Goal: Task Accomplishment & Management: Manage account settings

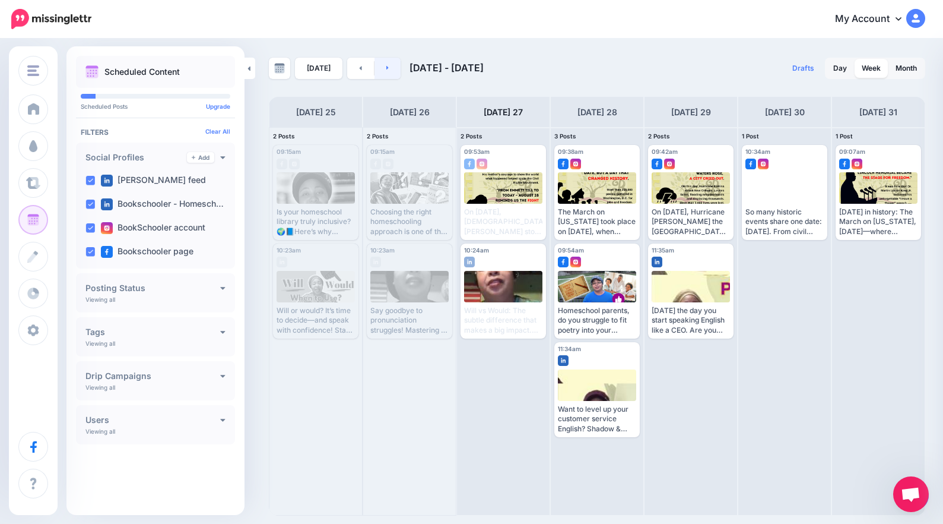
click at [381, 65] on link at bounding box center [388, 68] width 27 height 21
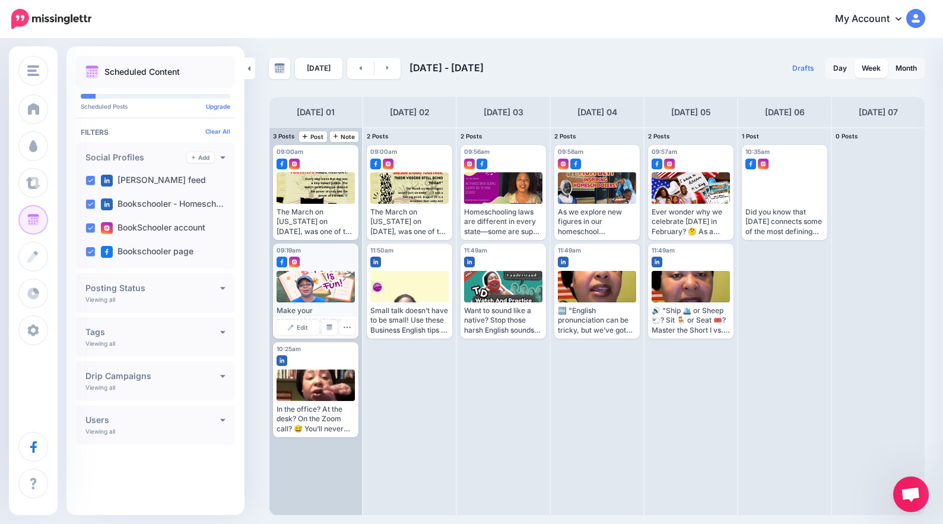
click at [320, 289] on div at bounding box center [316, 286] width 79 height 31
click at [304, 330] on span "Edit" at bounding box center [302, 327] width 11 height 6
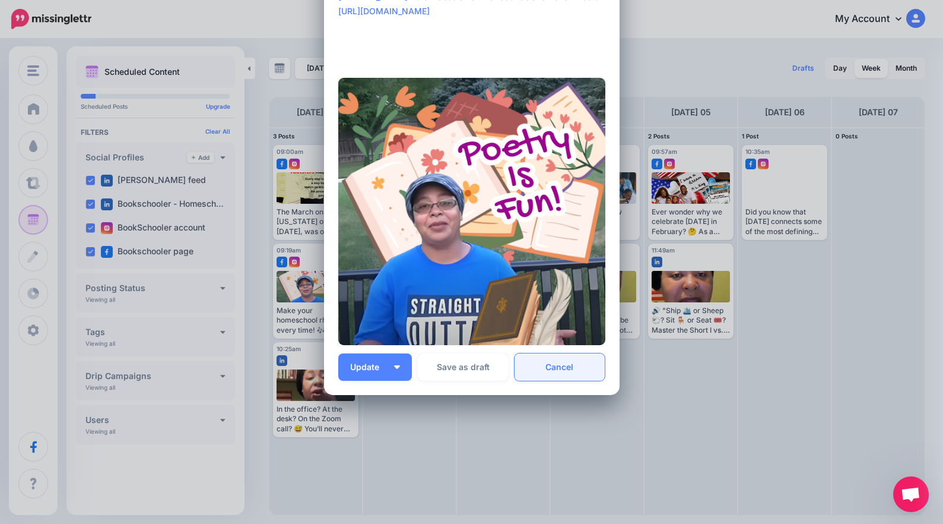
click at [584, 378] on link "Cancel" at bounding box center [560, 366] width 91 height 27
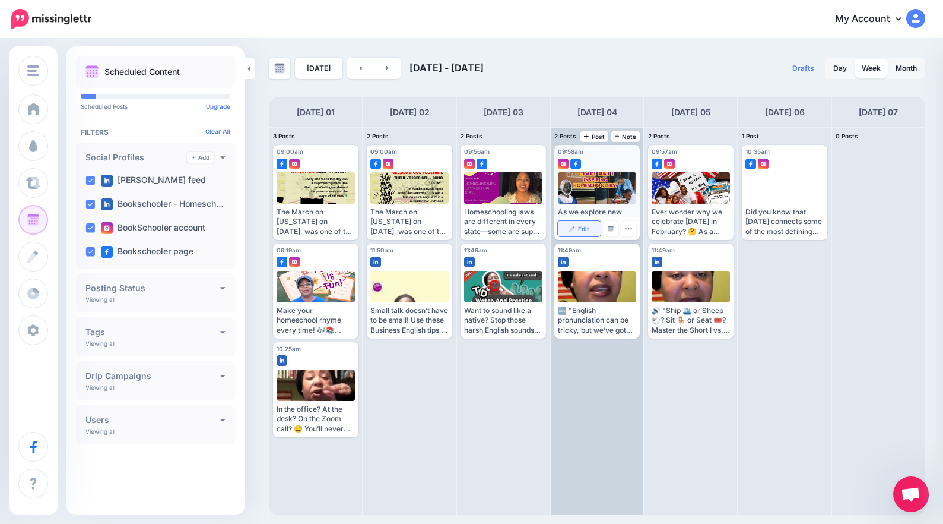
click at [572, 230] on img at bounding box center [572, 229] width 6 height 6
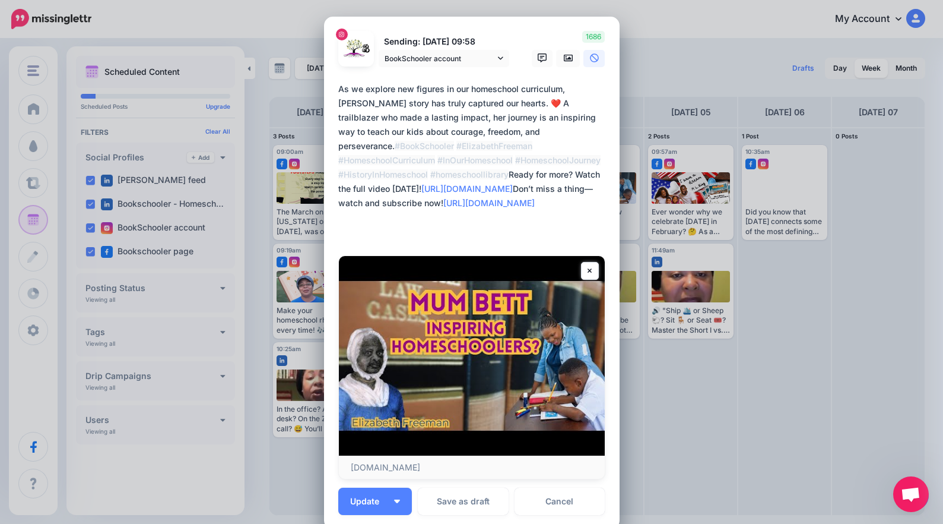
click at [369, 20] on div "Loading Sending: 4th Sep 09:58 BookSchooler account" at bounding box center [472, 273] width 296 height 512
click at [585, 512] on link "Cancel" at bounding box center [560, 500] width 91 height 27
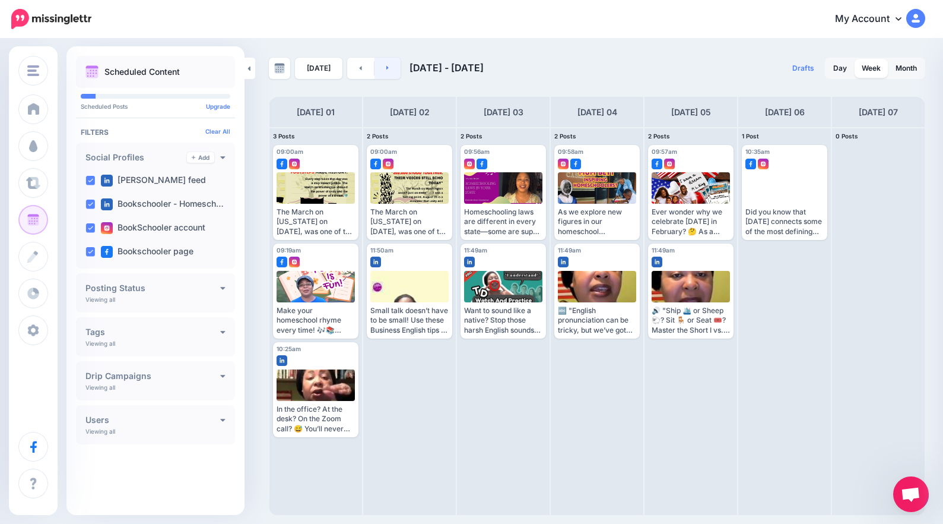
click at [390, 68] on link at bounding box center [388, 68] width 27 height 21
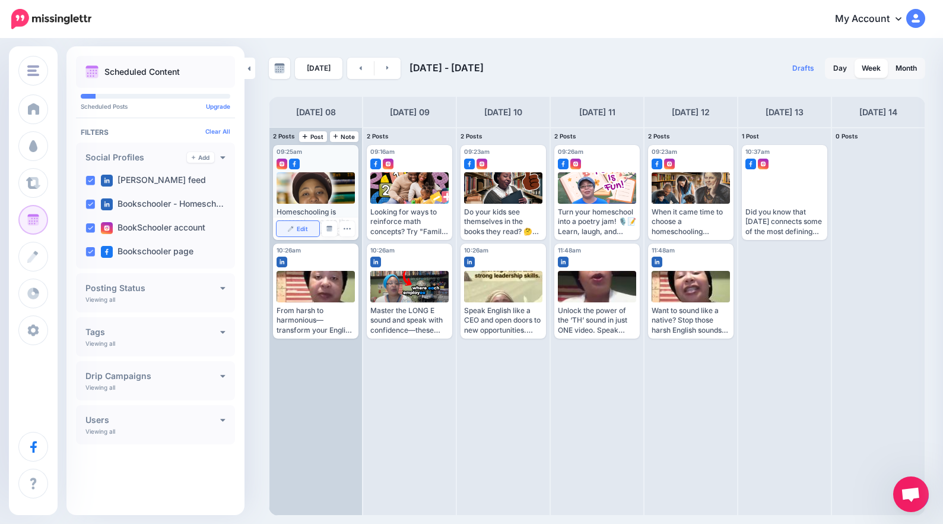
click at [307, 227] on span "Edit" at bounding box center [302, 229] width 11 height 6
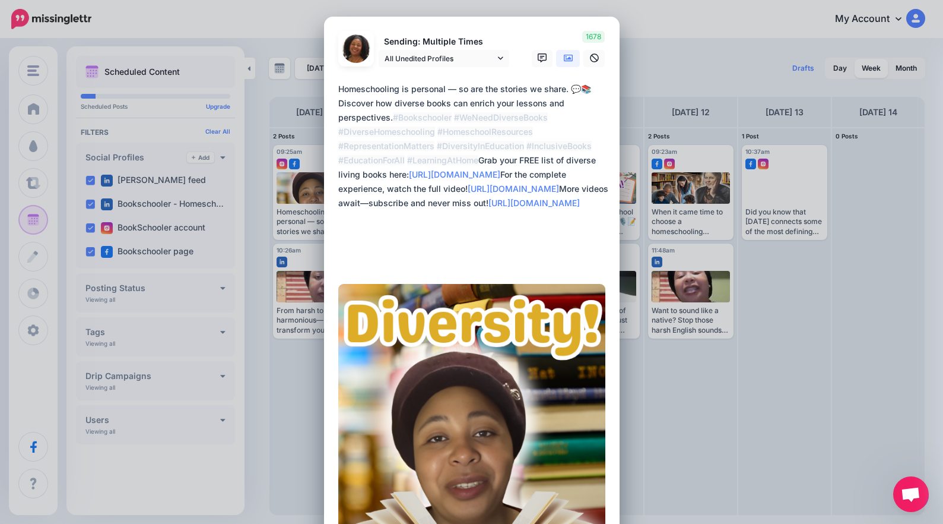
scroll to position [198, 0]
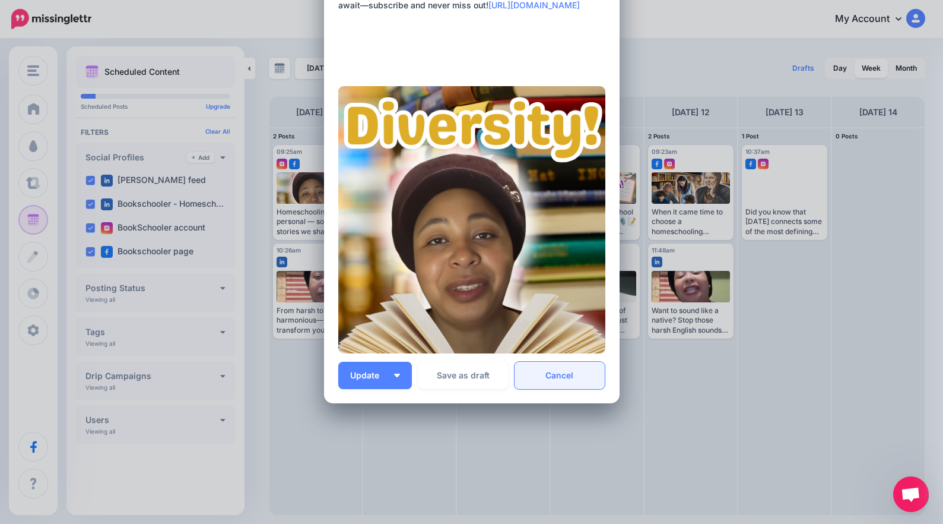
click at [548, 387] on link "Cancel" at bounding box center [560, 375] width 91 height 27
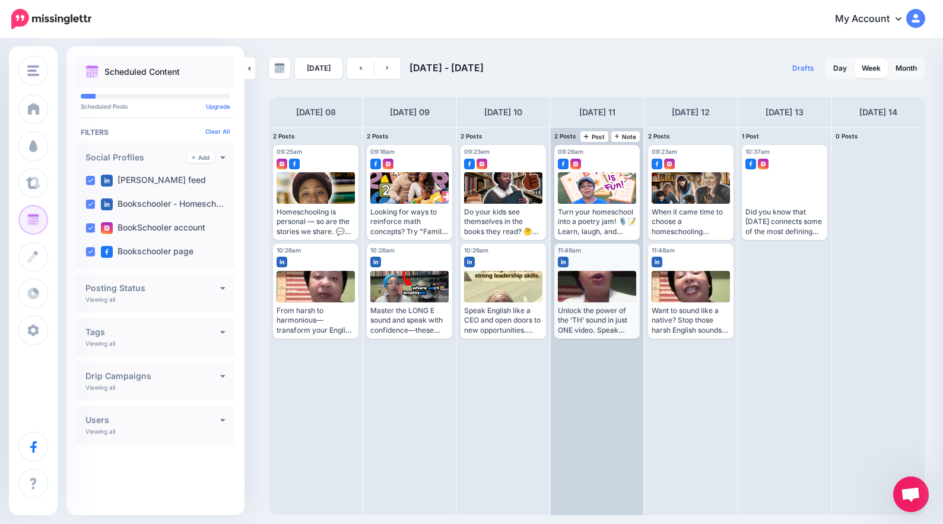
scroll to position [0, 0]
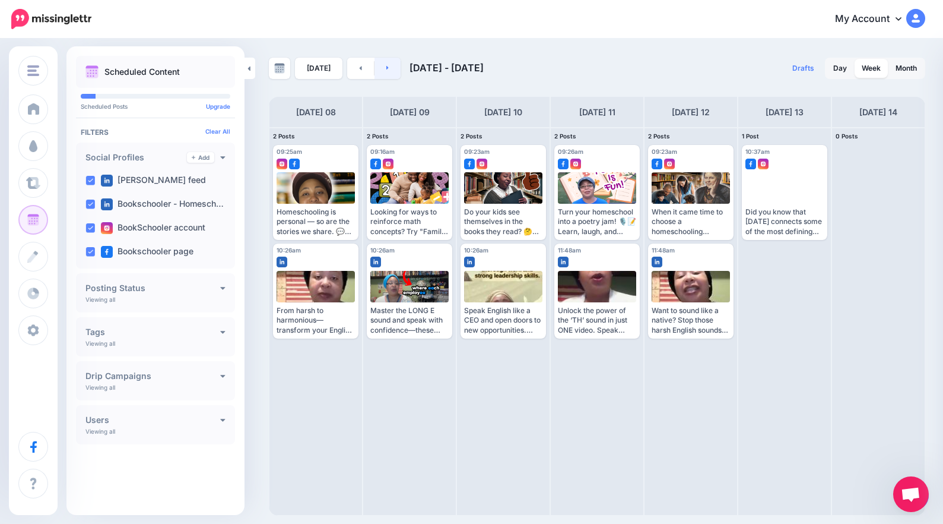
click at [391, 69] on link at bounding box center [388, 68] width 27 height 21
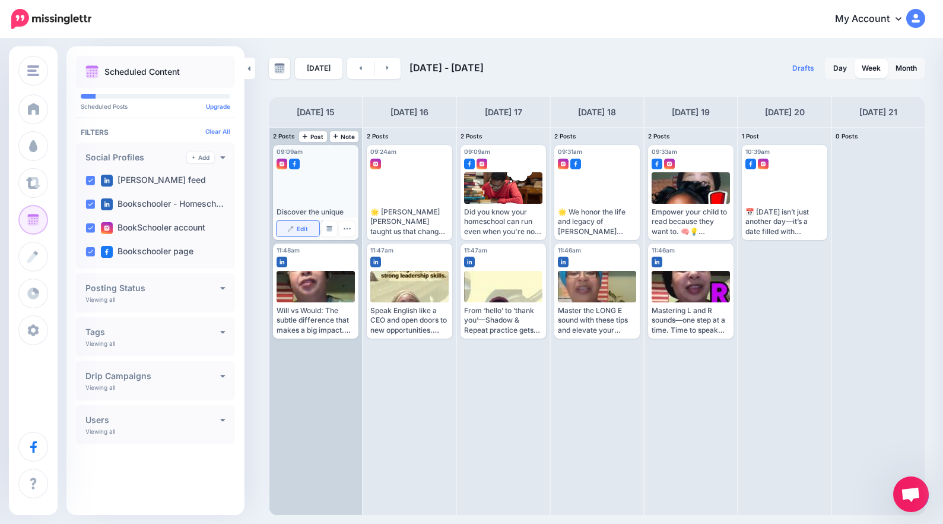
click at [306, 229] on span "Edit" at bounding box center [302, 229] width 11 height 6
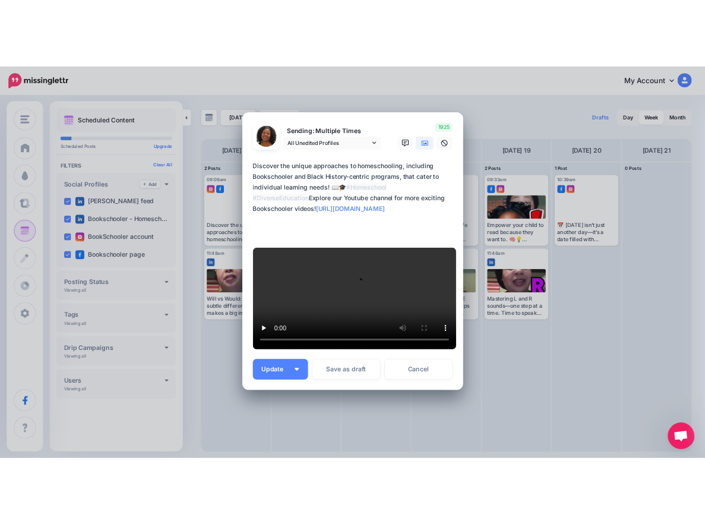
scroll to position [30, 0]
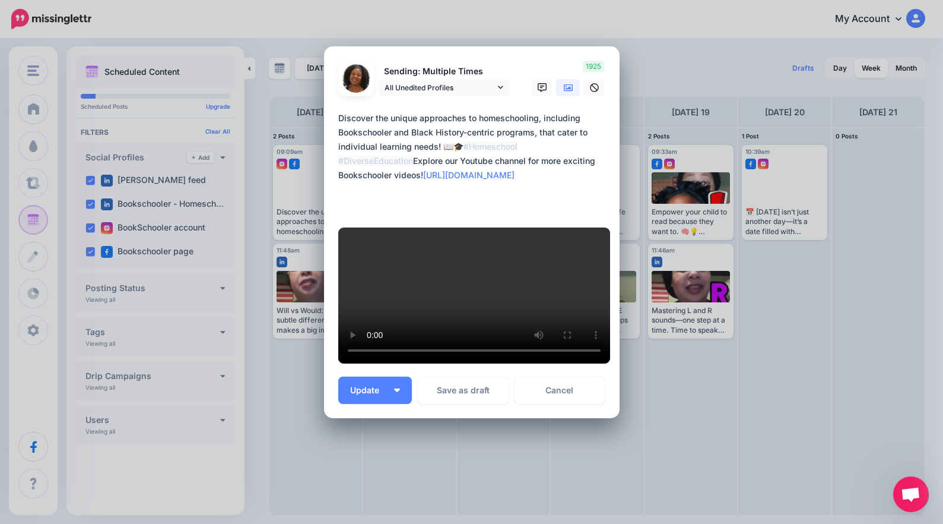
click at [498, 211] on textarea "**********" at bounding box center [474, 161] width 273 height 100
click at [462, 210] on textarea "**********" at bounding box center [474, 161] width 273 height 100
drag, startPoint x: 507, startPoint y: 213, endPoint x: 300, endPoint y: 217, distance: 207.2
click at [300, 217] on div "Edit Post Loading Sending: Multiple Times All Unedited Profiles" at bounding box center [471, 262] width 943 height 524
click at [389, 5] on div "Edit Post Loading Sending: Multiple Times All Unedited Profiles" at bounding box center [471, 262] width 943 height 524
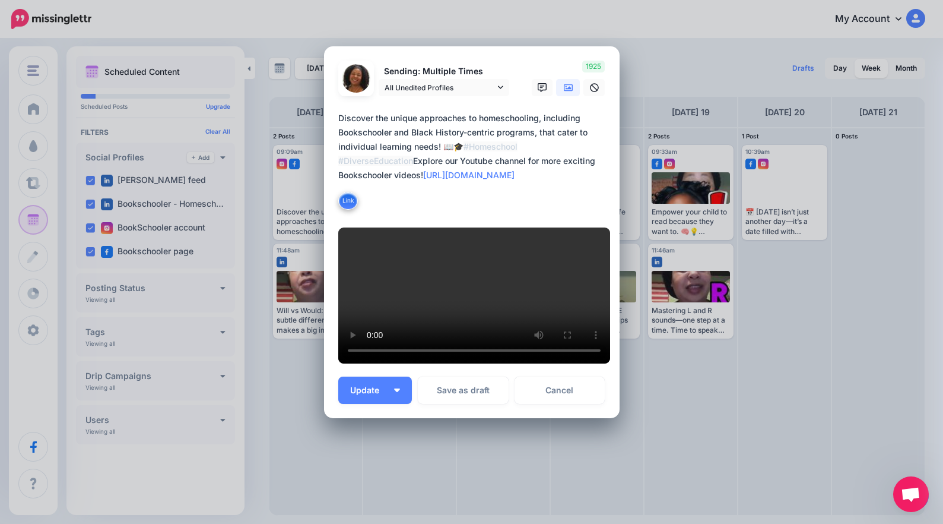
drag, startPoint x: 372, startPoint y: 147, endPoint x: 569, endPoint y: 164, distance: 197.8
click at [569, 164] on textarea "**********" at bounding box center [474, 161] width 273 height 100
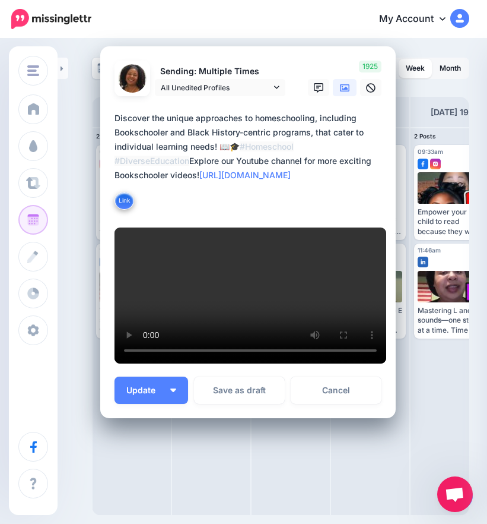
click at [219, 211] on textarea "**********" at bounding box center [251, 161] width 273 height 100
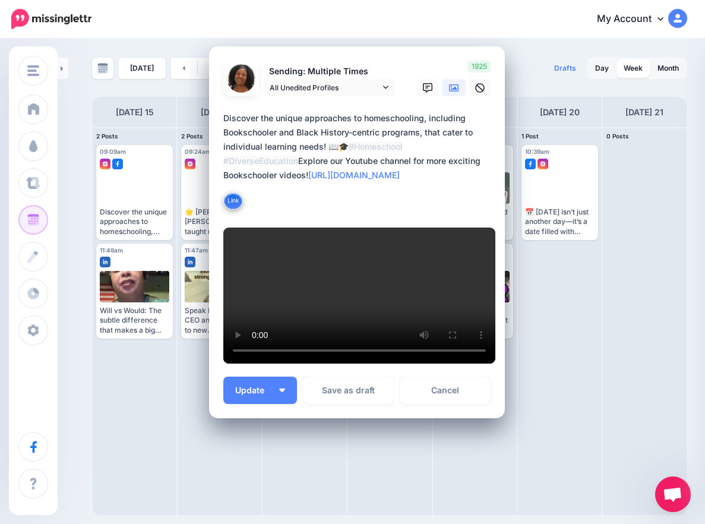
click at [357, 256] on video at bounding box center [359, 295] width 272 height 136
click at [449, 93] on icon at bounding box center [453, 87] width 9 height 9
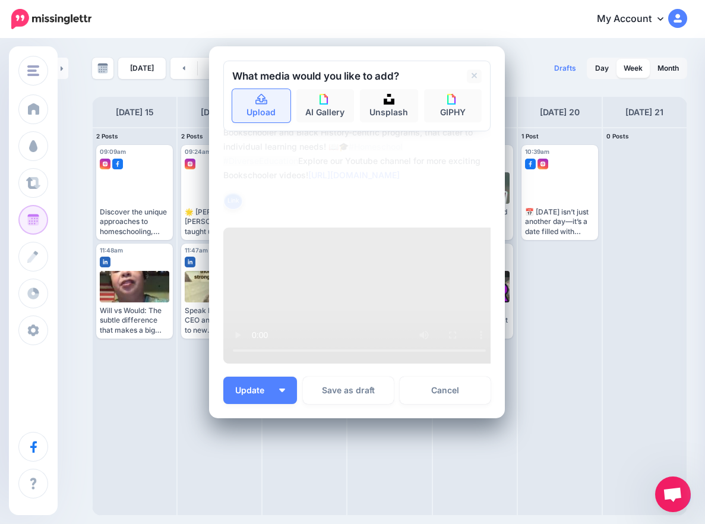
click at [247, 122] on link "Upload" at bounding box center [261, 105] width 58 height 33
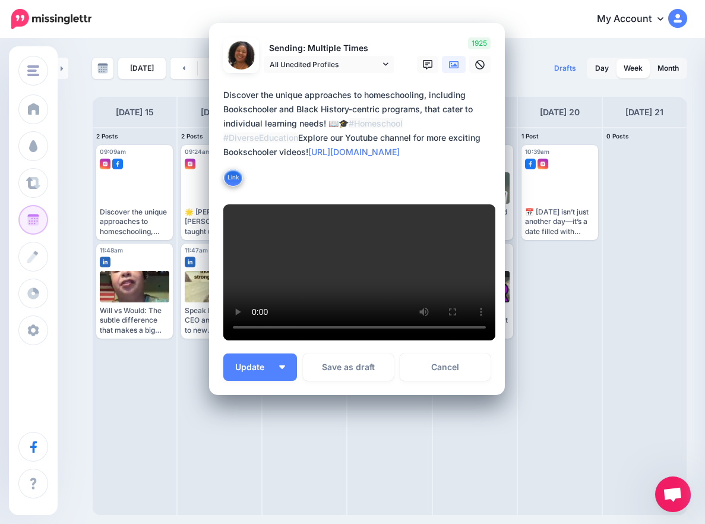
scroll to position [0, 0]
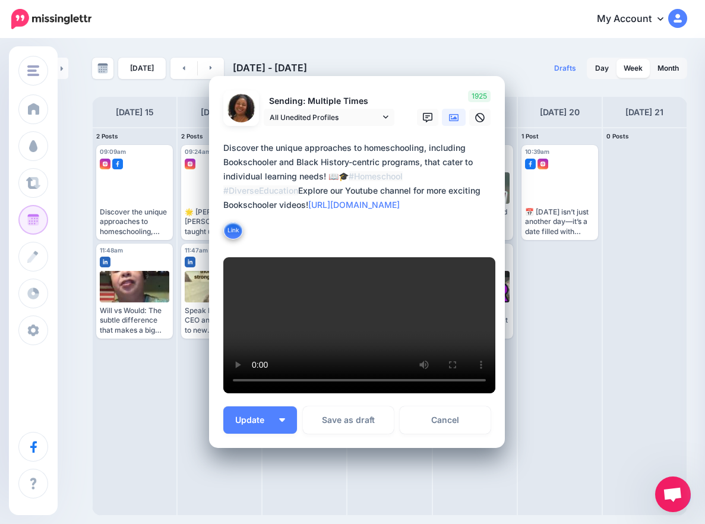
click at [336, 141] on textarea "**********" at bounding box center [359, 191] width 273 height 100
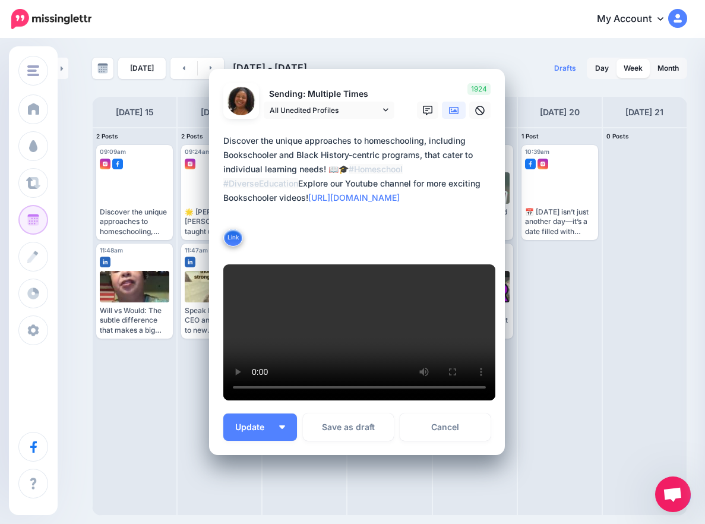
paste textarea "**********"
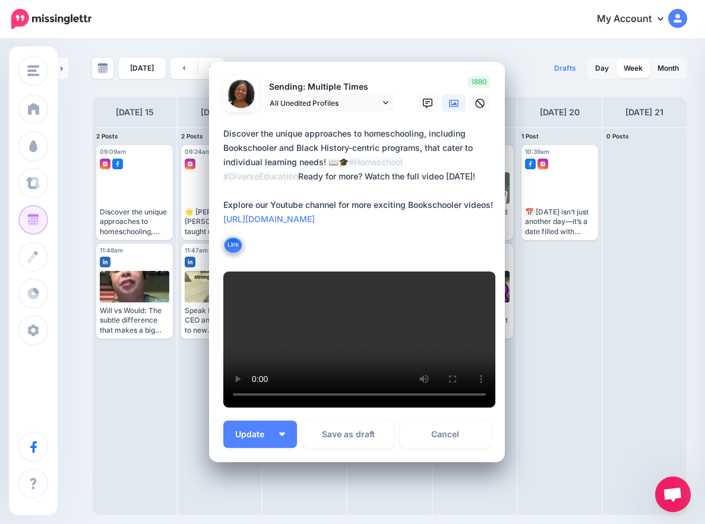
click at [297, 158] on textarea "**********" at bounding box center [359, 190] width 273 height 128
paste textarea "**********"
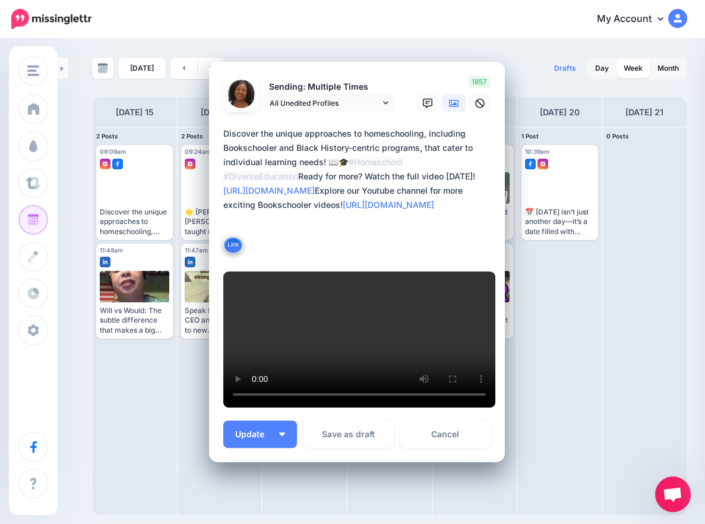
click at [223, 145] on textarea "**********" at bounding box center [359, 190] width 273 height 128
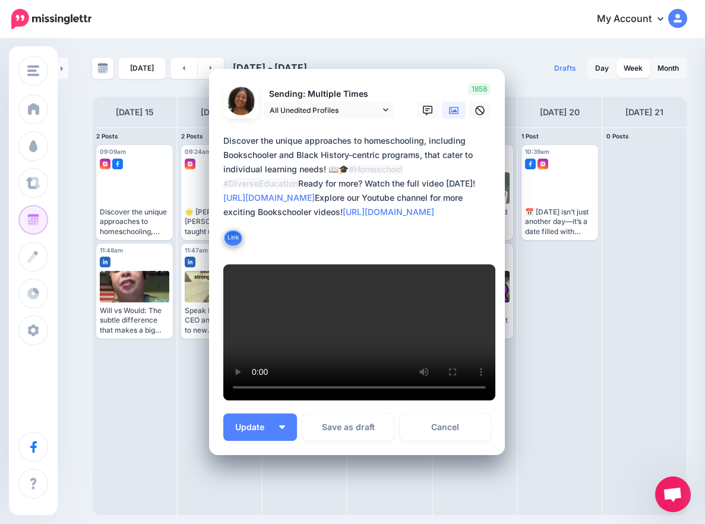
click at [485, 134] on textarea "**********" at bounding box center [359, 191] width 273 height 114
paste textarea "**********"
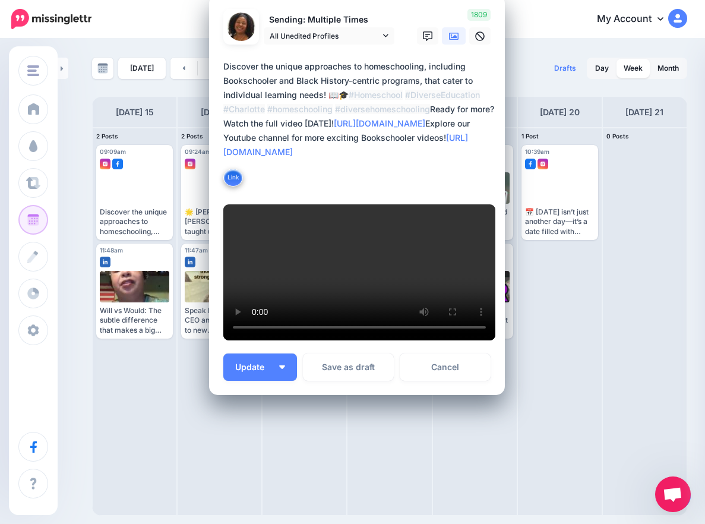
scroll to position [370, 0]
type textarea "**********"
click at [282, 371] on button "Update" at bounding box center [260, 366] width 74 height 27
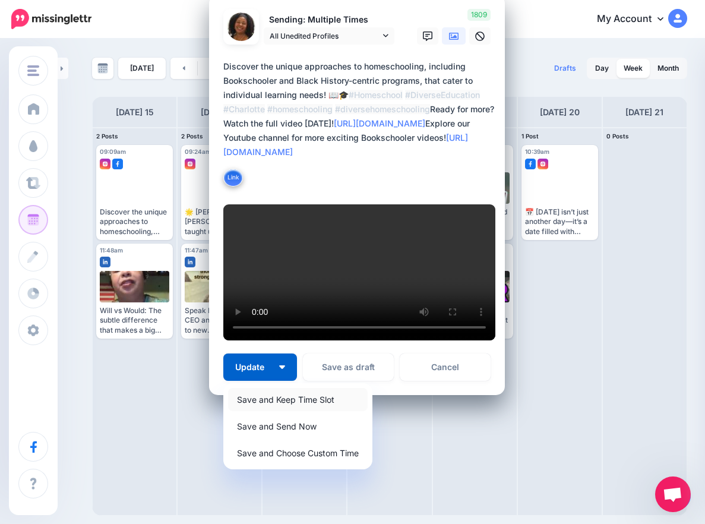
click at [281, 397] on link "Save and Keep Time Slot" at bounding box center [297, 399] width 139 height 23
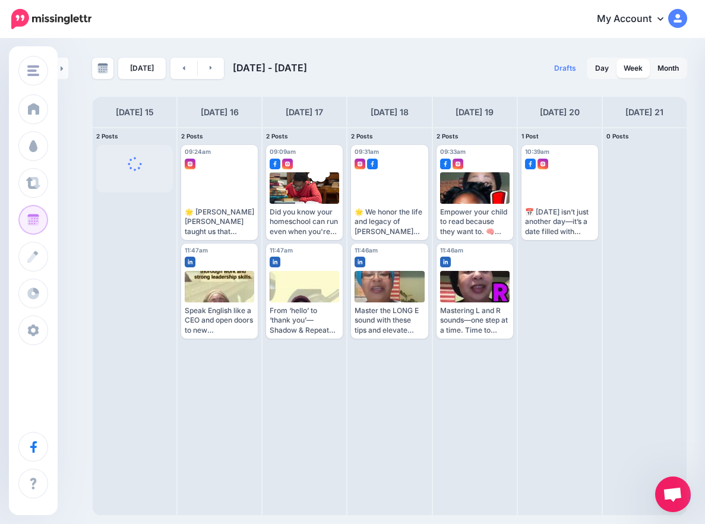
scroll to position [0, 0]
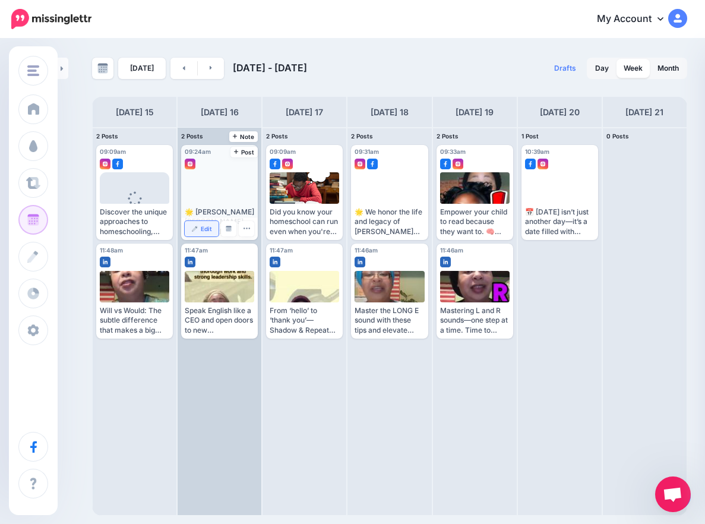
click at [203, 233] on link "Edit" at bounding box center [202, 228] width 34 height 15
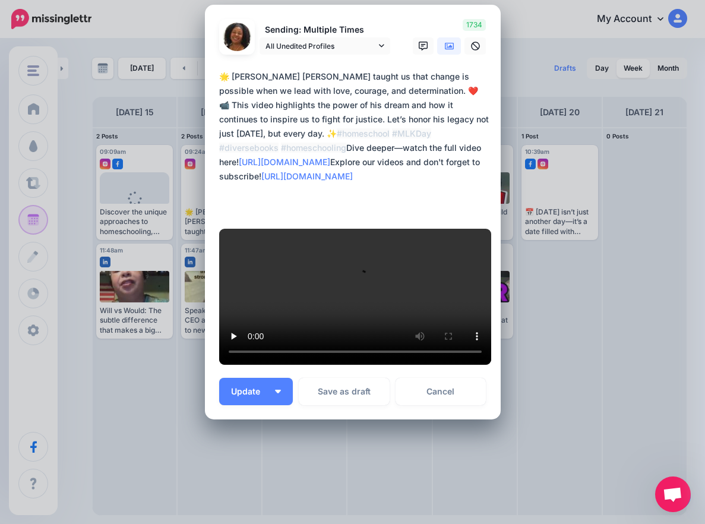
scroll to position [51, 0]
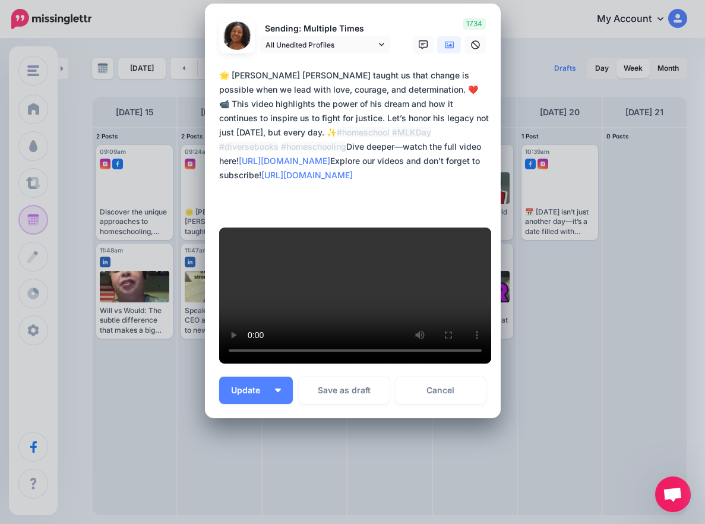
click at [294, 197] on textarea "**********" at bounding box center [355, 139] width 273 height 142
click at [412, 183] on textarea "**********" at bounding box center [355, 139] width 273 height 142
click at [407, 195] on textarea "**********" at bounding box center [355, 139] width 273 height 142
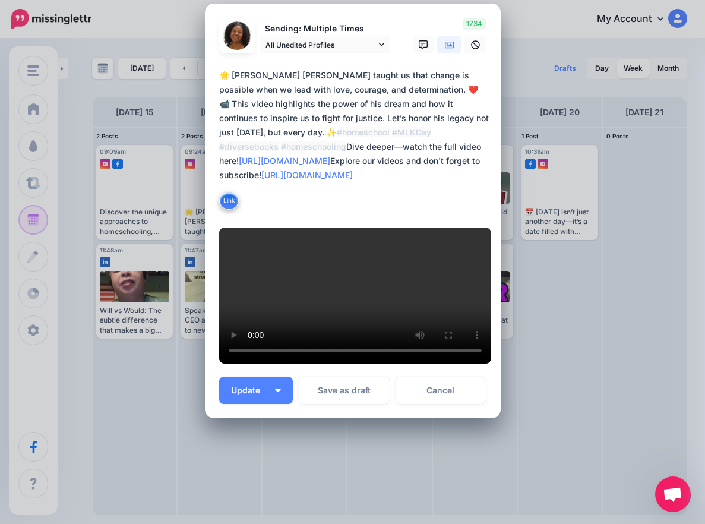
click at [445, 49] on icon at bounding box center [449, 45] width 9 height 7
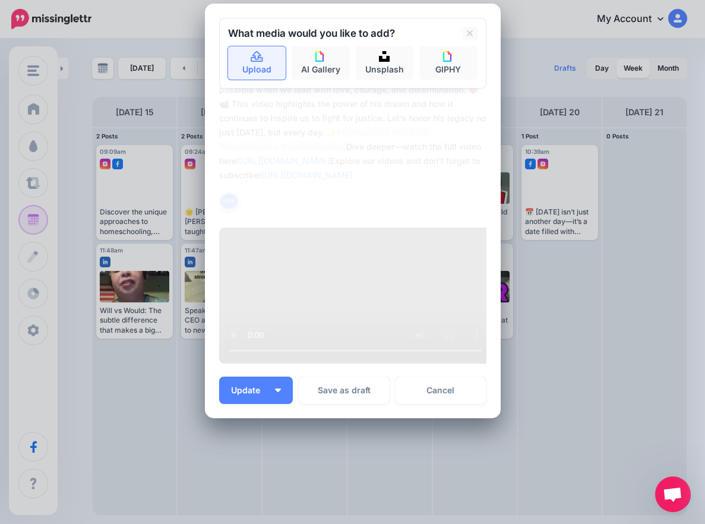
click at [252, 80] on link "Upload" at bounding box center [257, 62] width 58 height 33
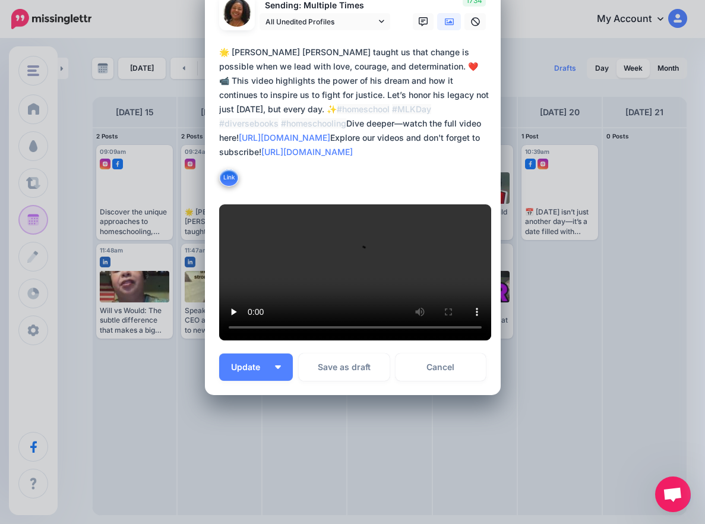
scroll to position [384, 0]
click at [278, 361] on button "Update" at bounding box center [256, 366] width 74 height 27
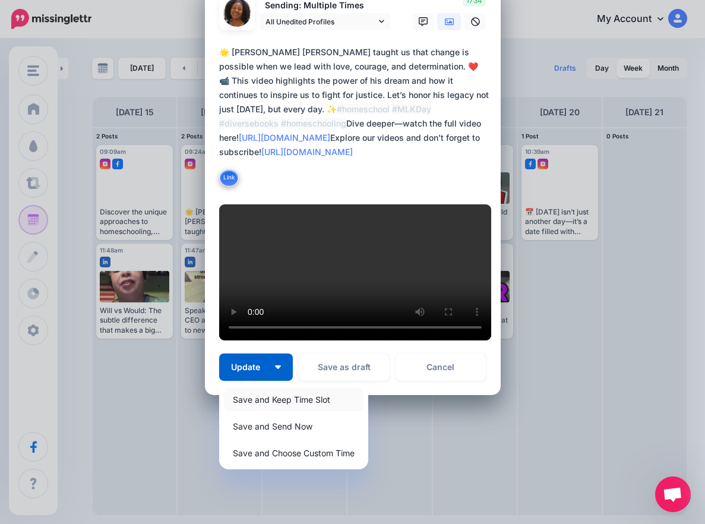
click at [298, 398] on link "Save and Keep Time Slot" at bounding box center [293, 399] width 139 height 23
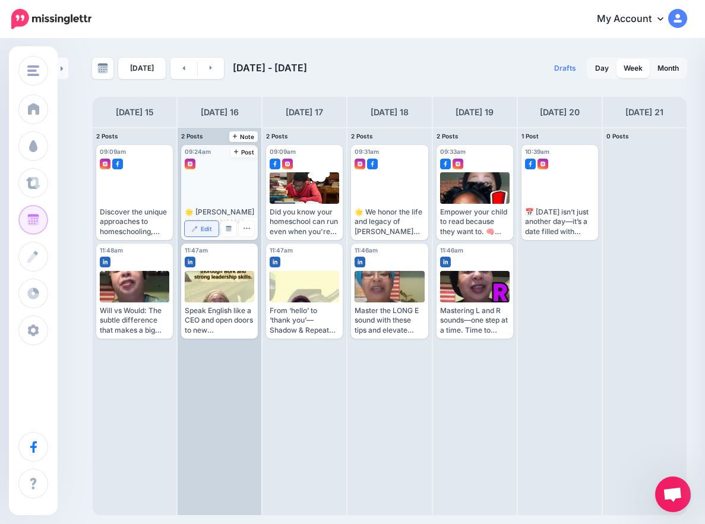
click at [202, 227] on span "Edit" at bounding box center [206, 229] width 11 height 6
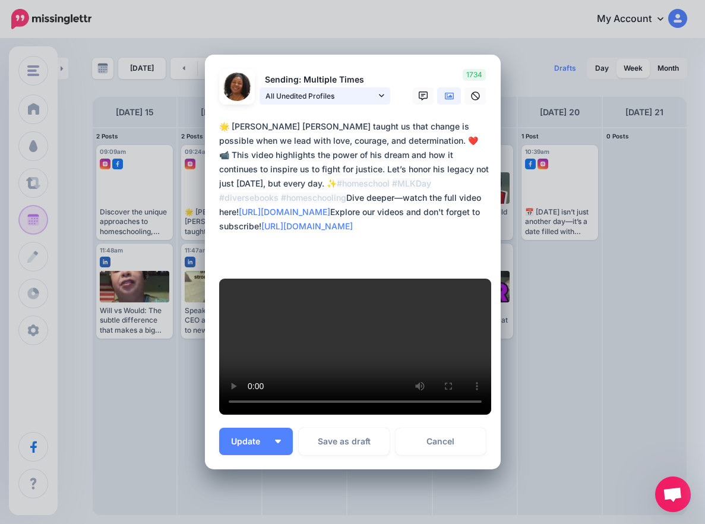
click at [373, 87] on link "All Unedited Profiles" at bounding box center [324, 95] width 131 height 17
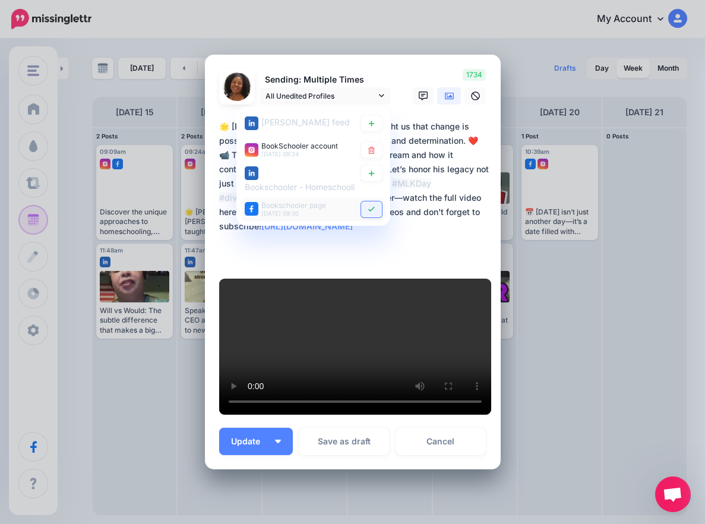
click at [366, 201] on link at bounding box center [371, 209] width 21 height 16
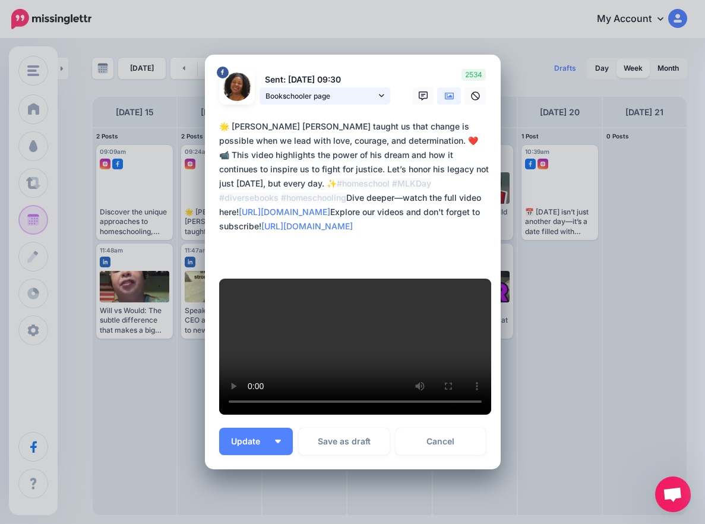
click at [351, 90] on span "Bookschooler page" at bounding box center [320, 96] width 110 height 12
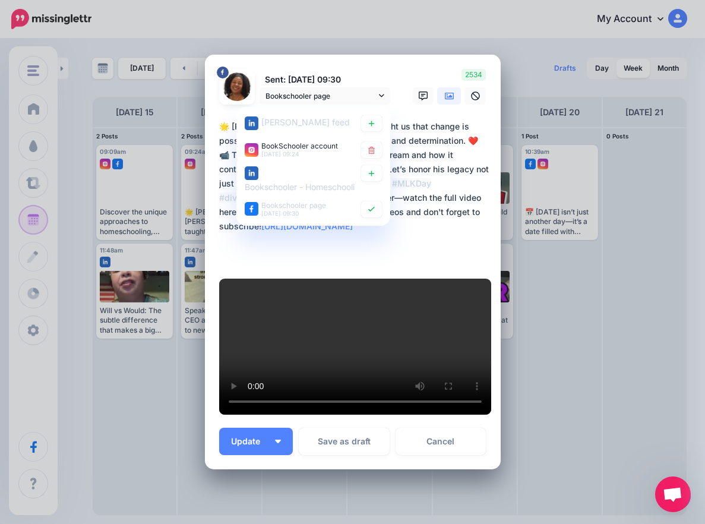
click at [363, 201] on link at bounding box center [371, 209] width 21 height 16
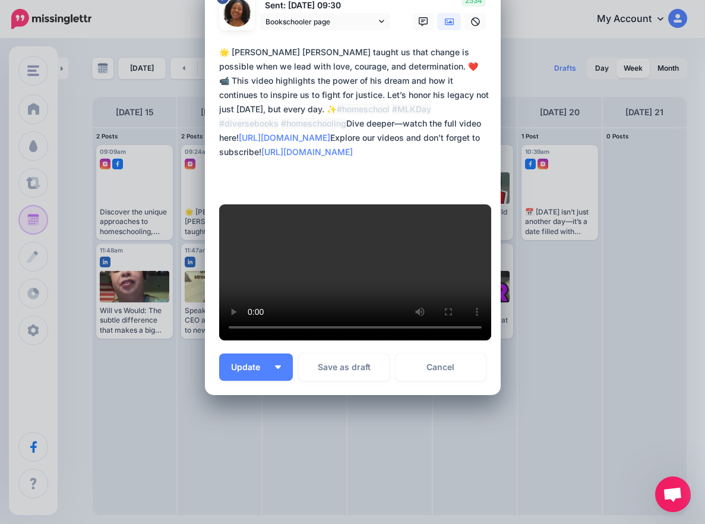
scroll to position [384, 0]
click at [281, 363] on button "Update" at bounding box center [256, 366] width 74 height 27
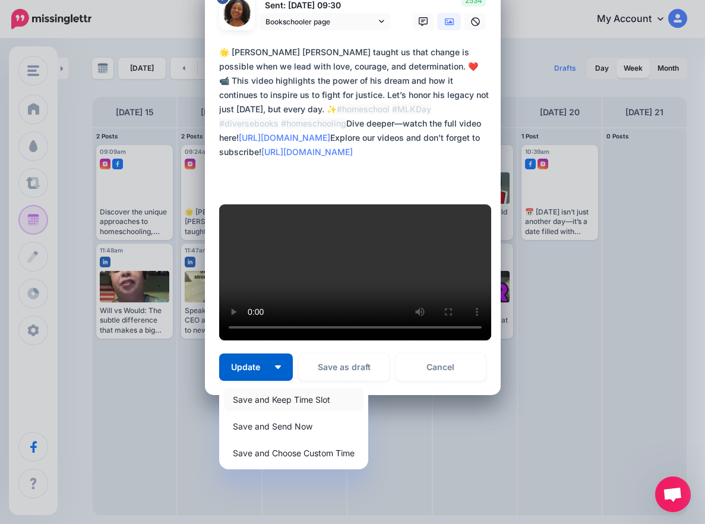
click at [286, 404] on link "Save and Keep Time Slot" at bounding box center [293, 399] width 139 height 23
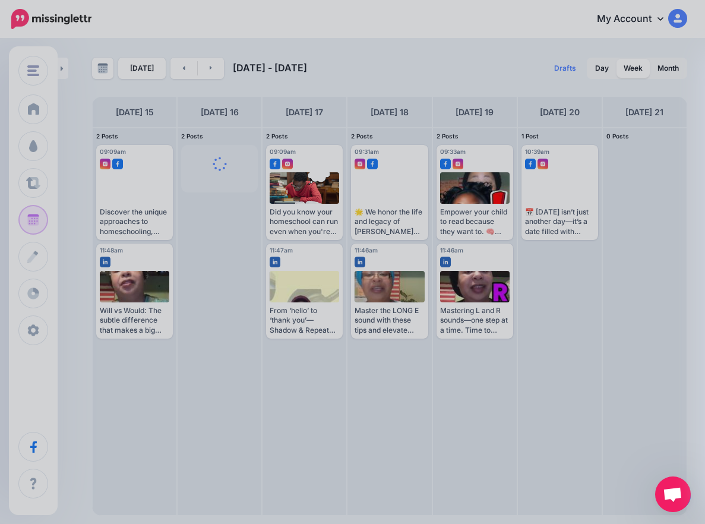
scroll to position [0, 0]
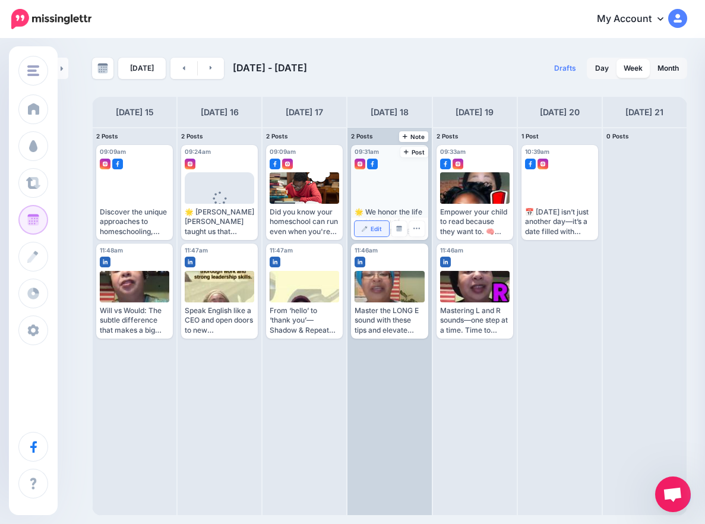
click at [363, 228] on img at bounding box center [365, 229] width 6 height 6
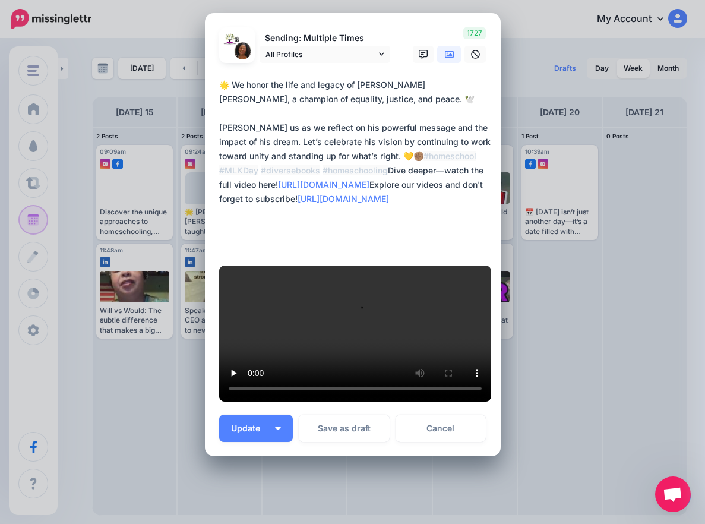
scroll to position [65, 0]
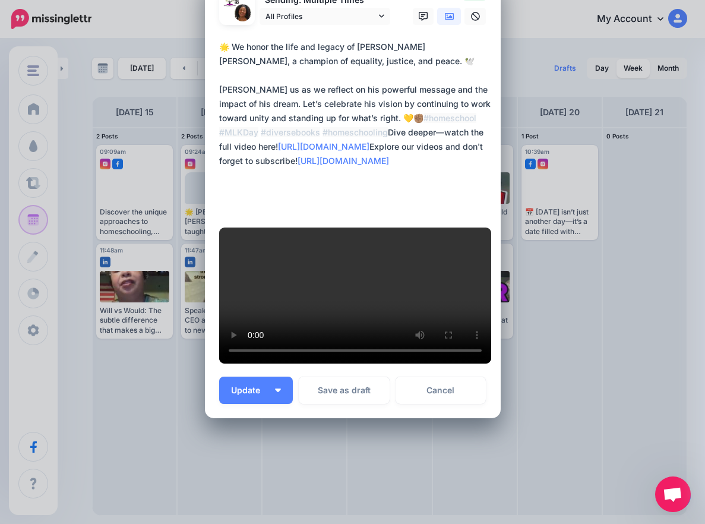
click at [445, 21] on icon at bounding box center [449, 16] width 9 height 9
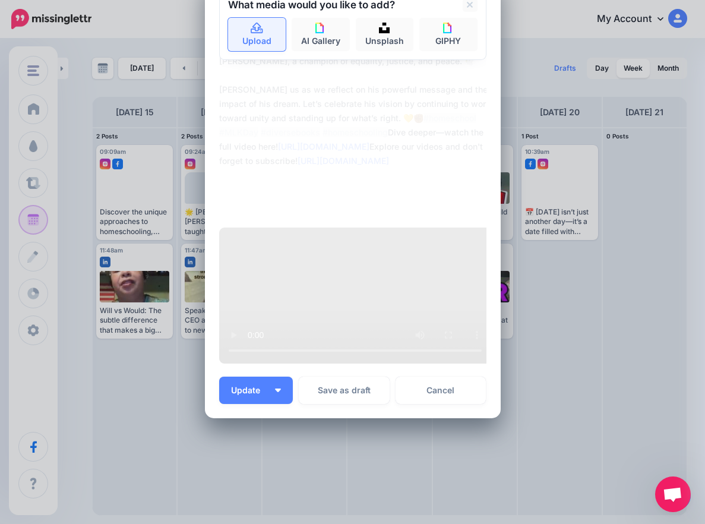
click at [234, 51] on link "Upload" at bounding box center [257, 34] width 58 height 33
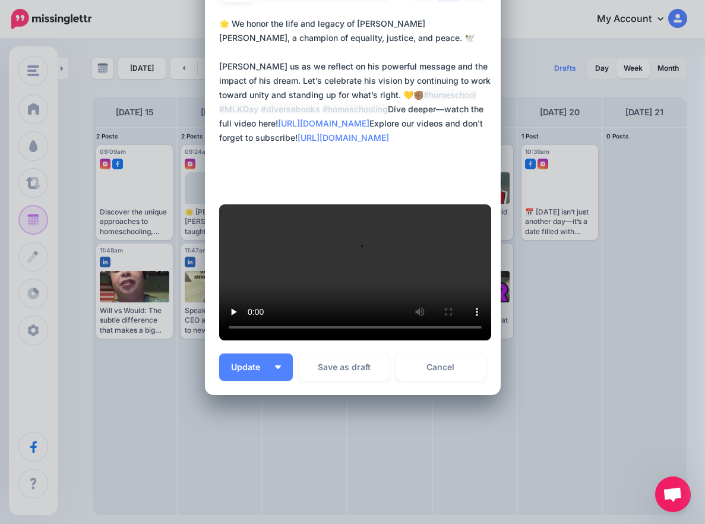
scroll to position [413, 0]
click at [277, 370] on button "Update" at bounding box center [256, 366] width 74 height 27
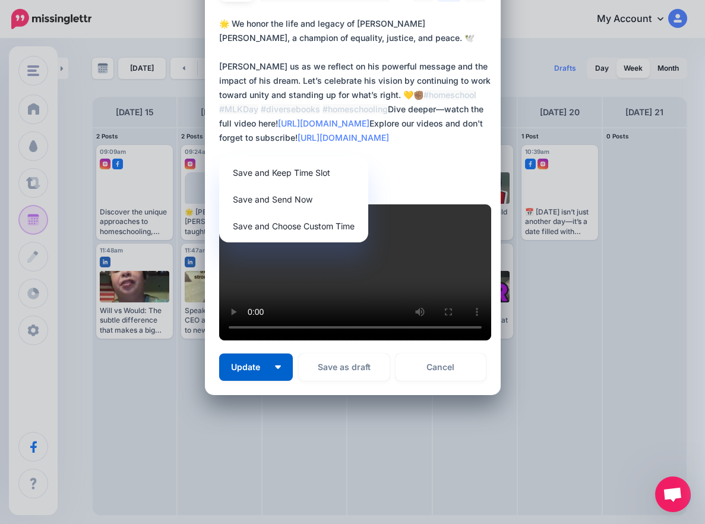
scroll to position [0, 0]
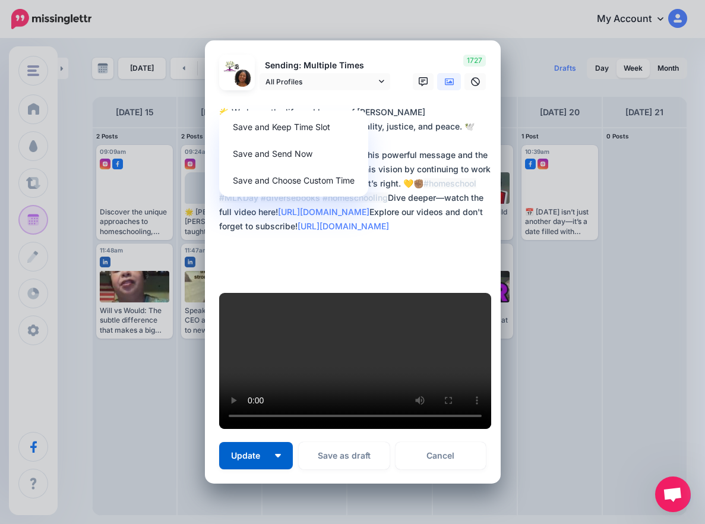
click at [333, 218] on textarea "**********" at bounding box center [355, 190] width 273 height 171
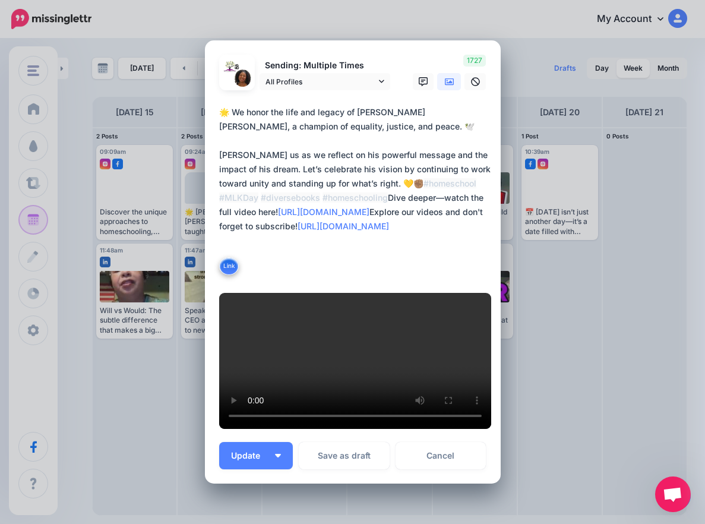
click at [333, 218] on textarea "**********" at bounding box center [355, 190] width 273 height 171
click at [373, 218] on textarea "**********" at bounding box center [355, 190] width 273 height 171
click at [373, 217] on textarea "**********" at bounding box center [355, 190] width 273 height 171
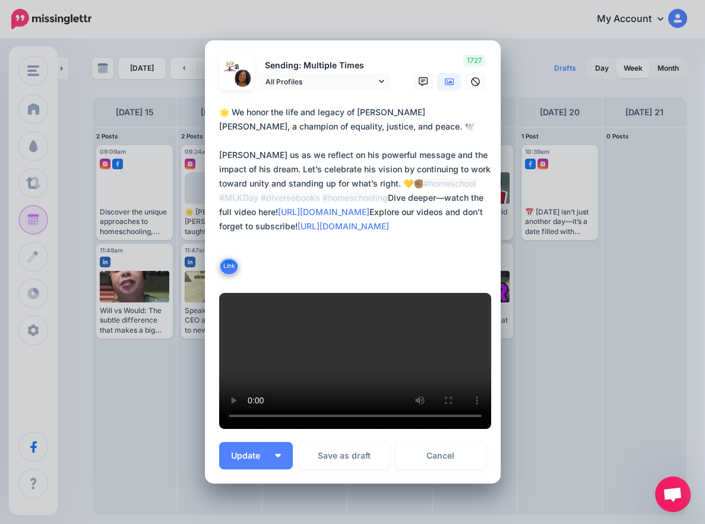
drag, startPoint x: 427, startPoint y: 218, endPoint x: 211, endPoint y: 219, distance: 216.1
click at [211, 219] on div "Loading Sending: Multiple Times All Profiles" at bounding box center [353, 261] width 296 height 443
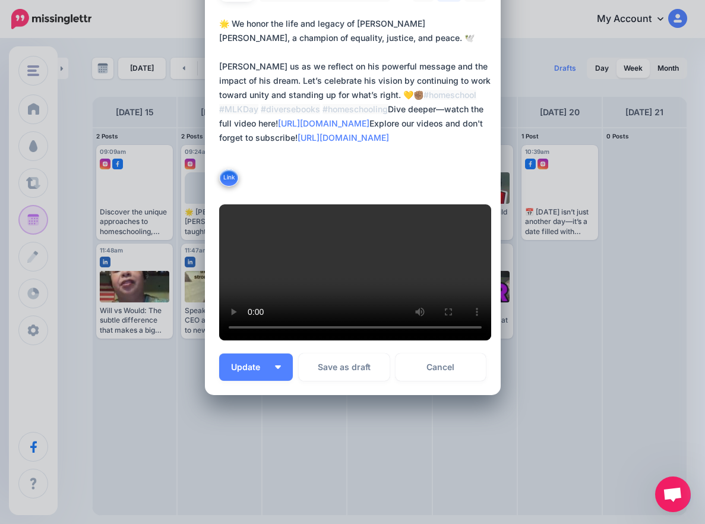
scroll to position [413, 0]
click at [276, 369] on button "Update" at bounding box center [256, 366] width 74 height 27
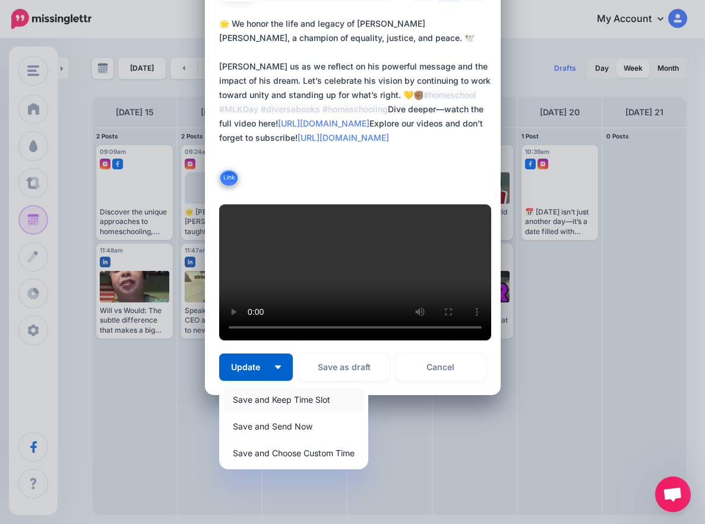
click at [284, 397] on link "Save and Keep Time Slot" at bounding box center [293, 399] width 139 height 23
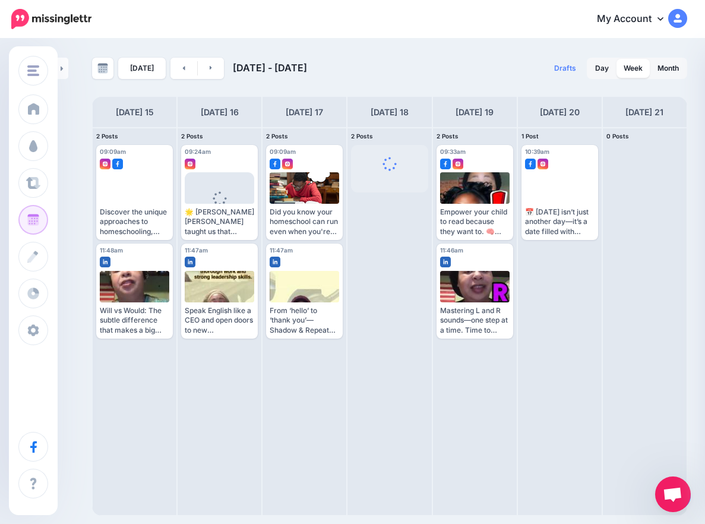
scroll to position [0, 0]
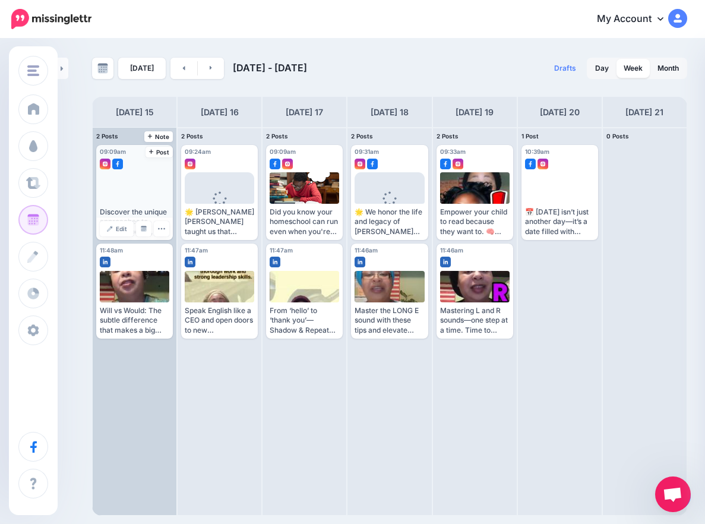
click at [135, 196] on div at bounding box center [135, 187] width 70 height 31
click at [128, 226] on link "Edit" at bounding box center [117, 228] width 34 height 15
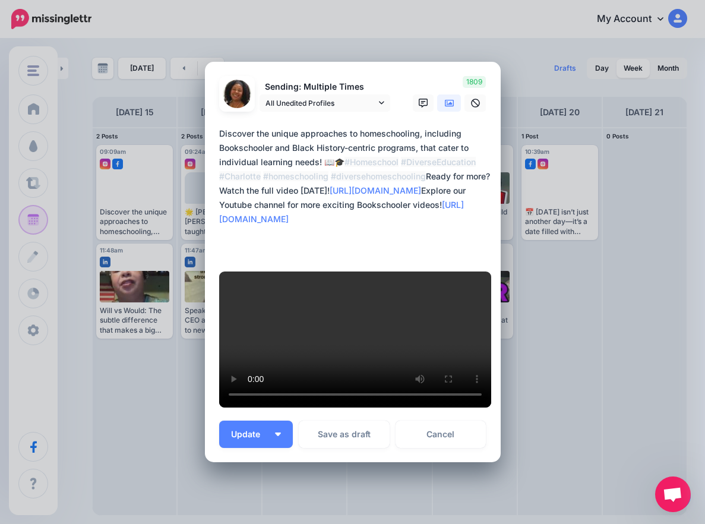
click at [378, 160] on textarea "**********" at bounding box center [355, 190] width 273 height 128
click at [424, 151] on textarea "**********" at bounding box center [355, 190] width 273 height 128
click at [423, 163] on textarea "**********" at bounding box center [355, 190] width 273 height 128
click at [422, 163] on textarea "**********" at bounding box center [355, 190] width 273 height 128
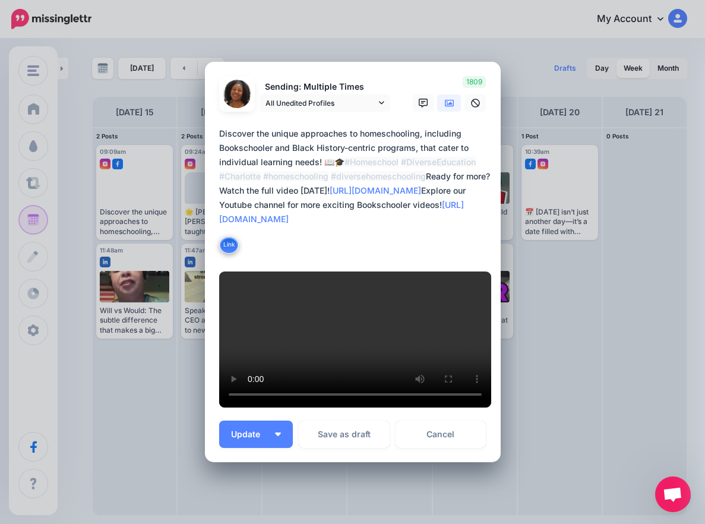
click at [543, 287] on div "Edit Post Loading Sending: Multiple Times All Unedited Profiles" at bounding box center [352, 262] width 705 height 524
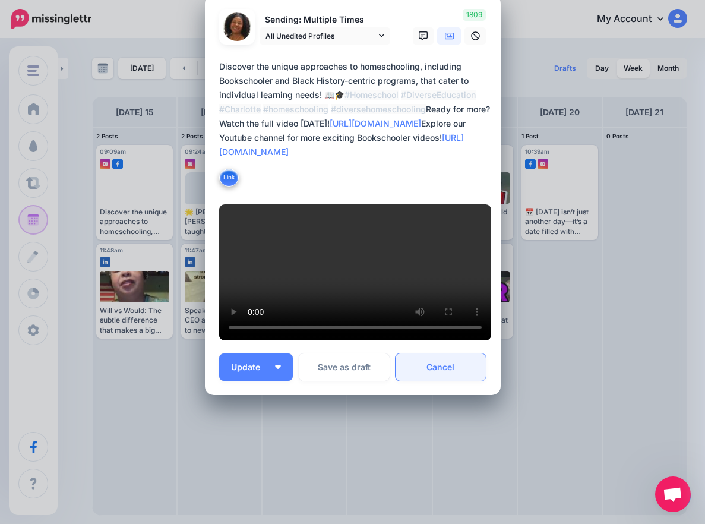
click at [439, 356] on link "Cancel" at bounding box center [440, 366] width 91 height 27
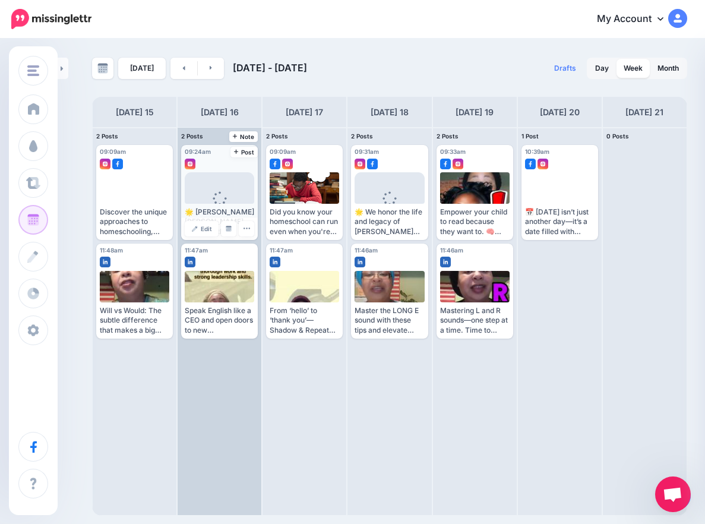
click at [199, 183] on span "Loading" at bounding box center [219, 206] width 69 height 68
click at [207, 224] on link "Edit" at bounding box center [202, 228] width 34 height 15
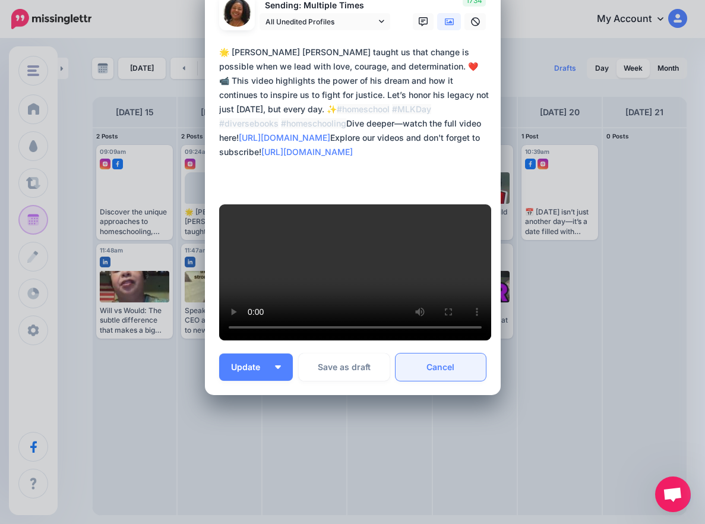
click at [417, 375] on link "Cancel" at bounding box center [440, 366] width 91 height 27
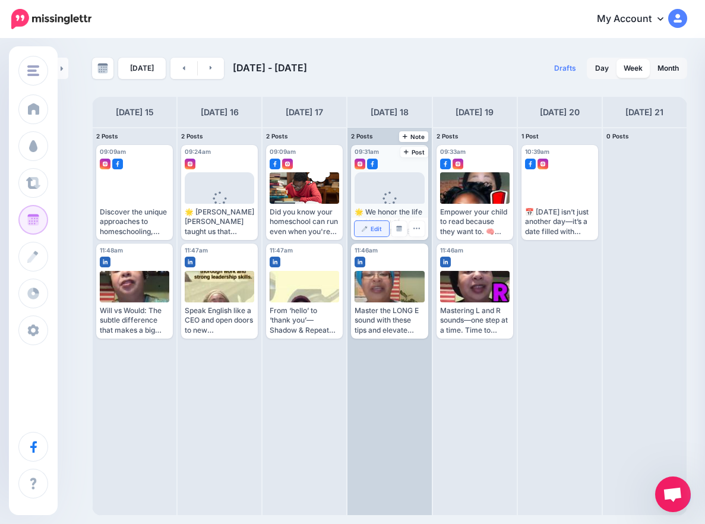
click at [370, 229] on span "Edit" at bounding box center [375, 229] width 11 height 6
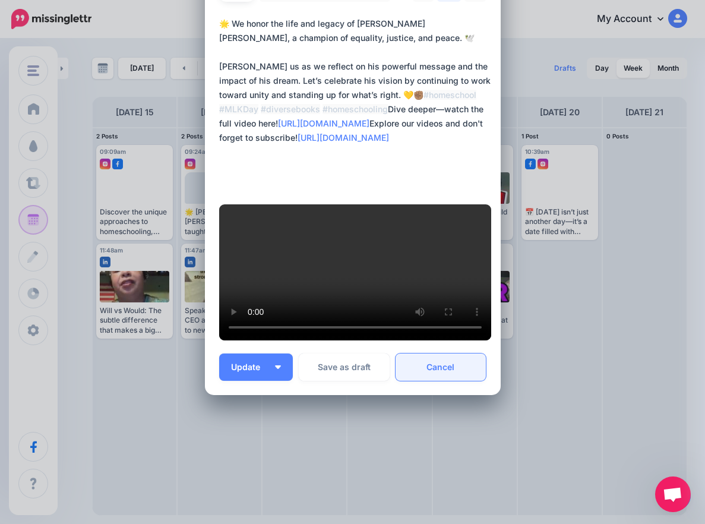
click at [437, 381] on link "Cancel" at bounding box center [440, 366] width 91 height 27
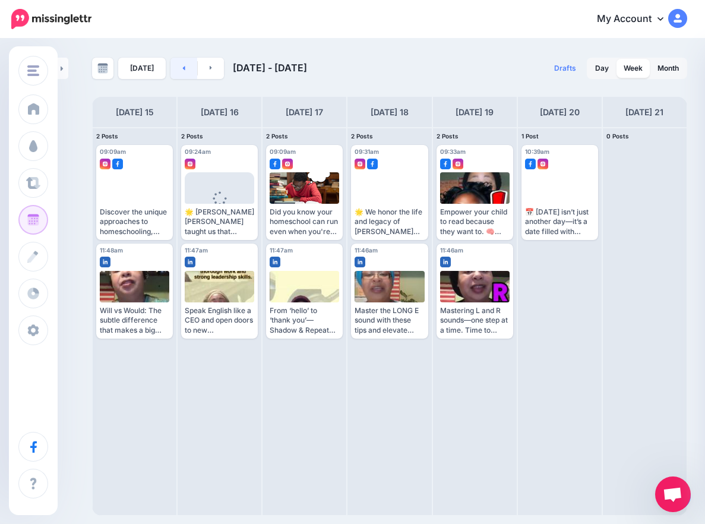
click at [182, 69] on icon at bounding box center [183, 67] width 3 height 7
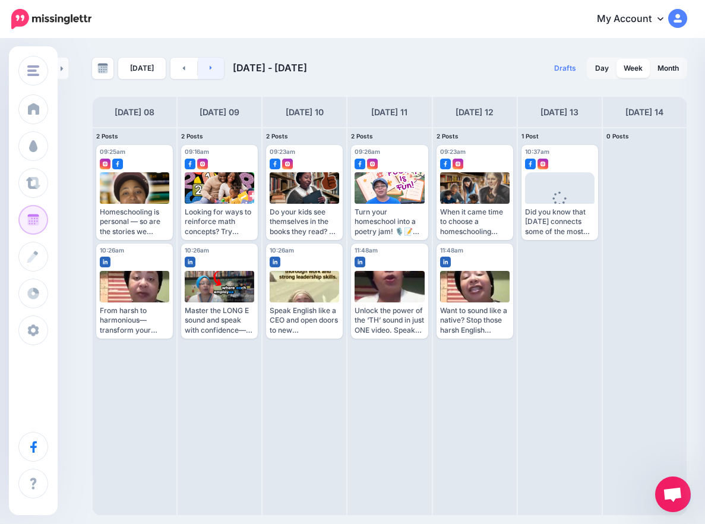
click at [210, 68] on icon at bounding box center [211, 67] width 3 height 7
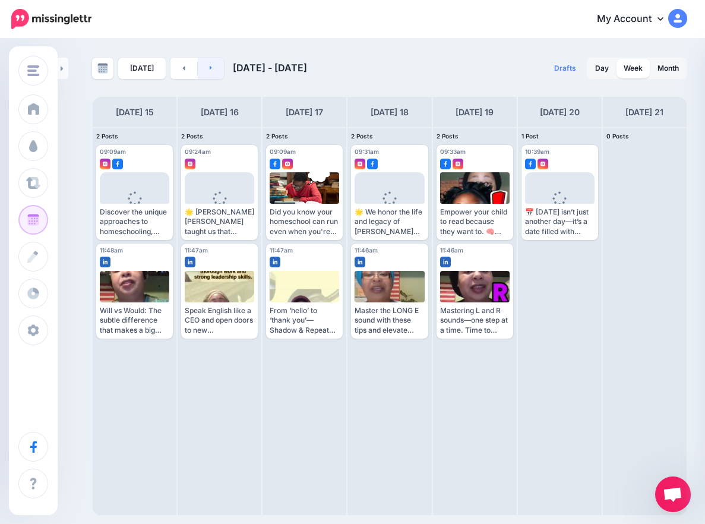
click at [210, 68] on icon at bounding box center [211, 67] width 3 height 7
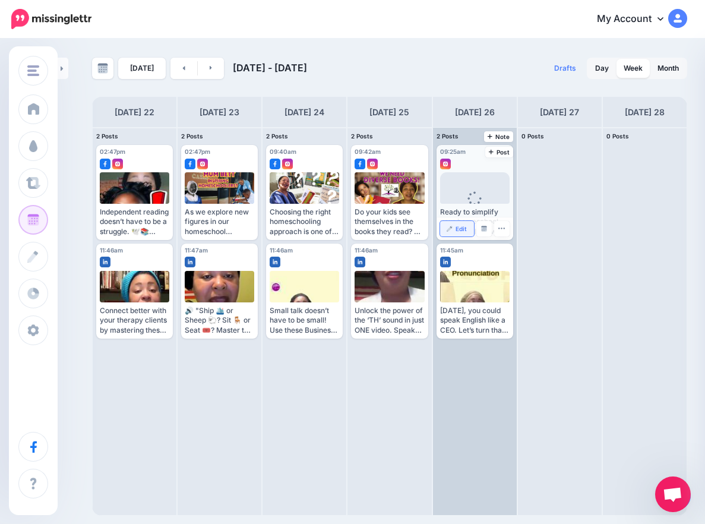
click at [459, 229] on span "Edit" at bounding box center [460, 229] width 11 height 6
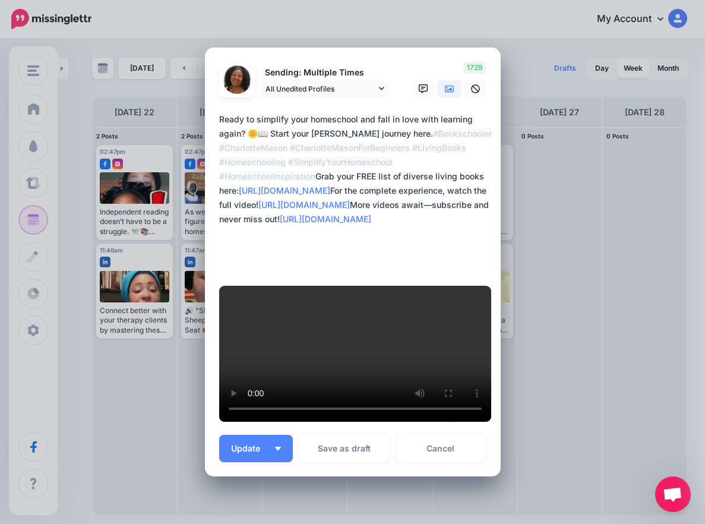
click at [306, 258] on textarea "**********" at bounding box center [355, 190] width 273 height 157
click at [311, 259] on textarea "**********" at bounding box center [355, 190] width 273 height 157
click at [332, 274] on div "Link Ready to simplify your homeschool and fall in love with learning again? 🌼📖…" at bounding box center [352, 192] width 267 height 161
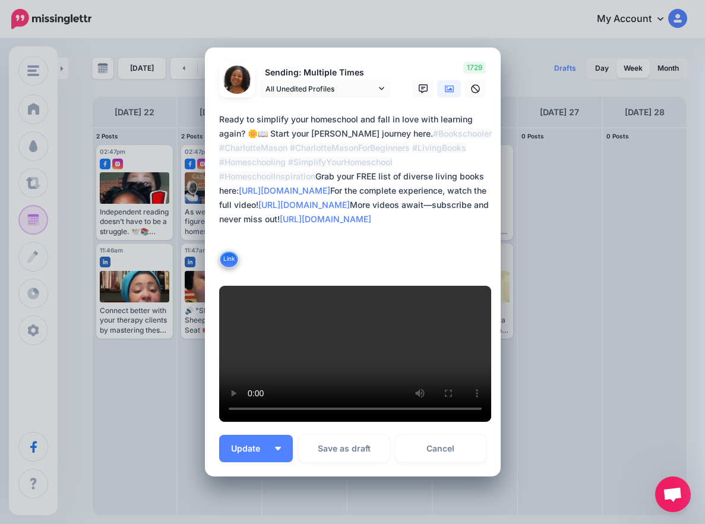
click at [445, 94] on icon at bounding box center [449, 88] width 9 height 9
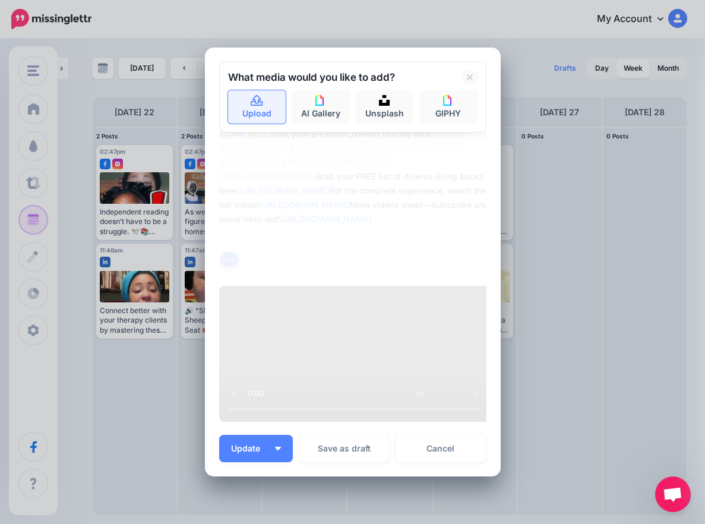
click at [262, 123] on link "Upload" at bounding box center [257, 106] width 58 height 33
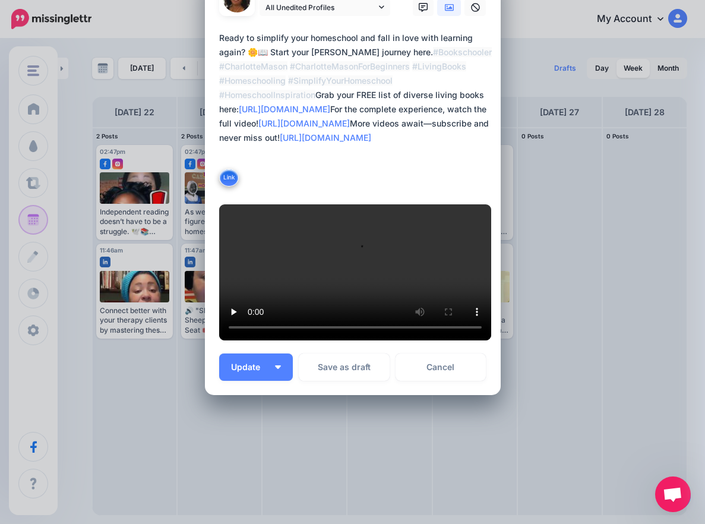
scroll to position [398, 0]
click at [273, 369] on button "Update" at bounding box center [256, 366] width 74 height 27
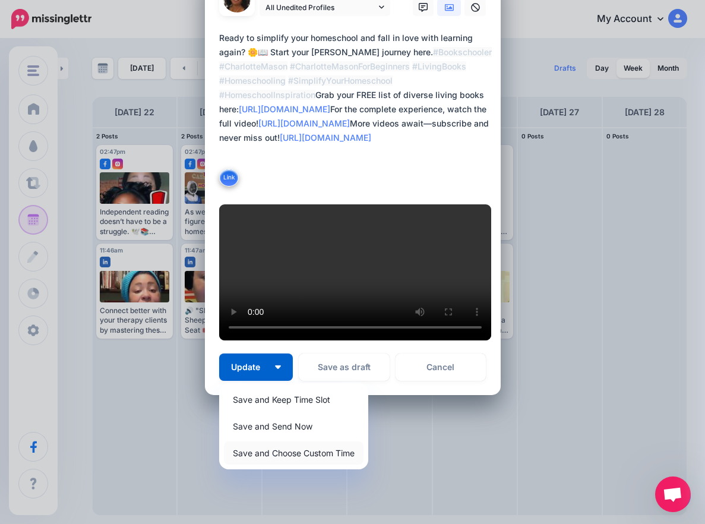
click at [316, 456] on link "Save and Choose Custom Time" at bounding box center [293, 452] width 139 height 23
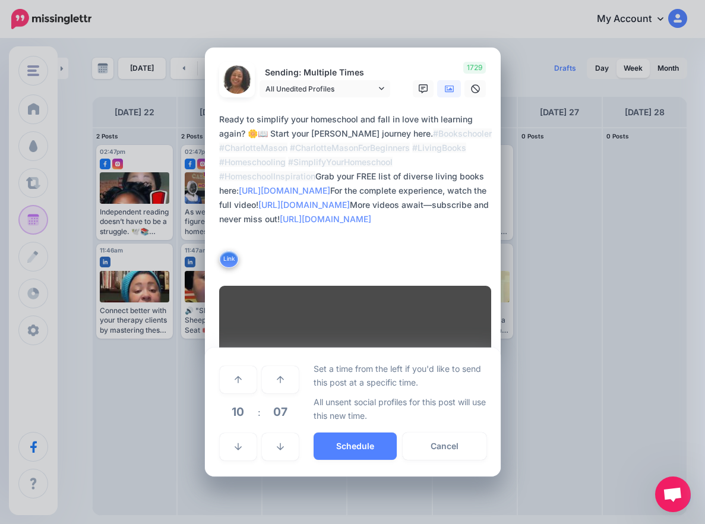
scroll to position [286, 0]
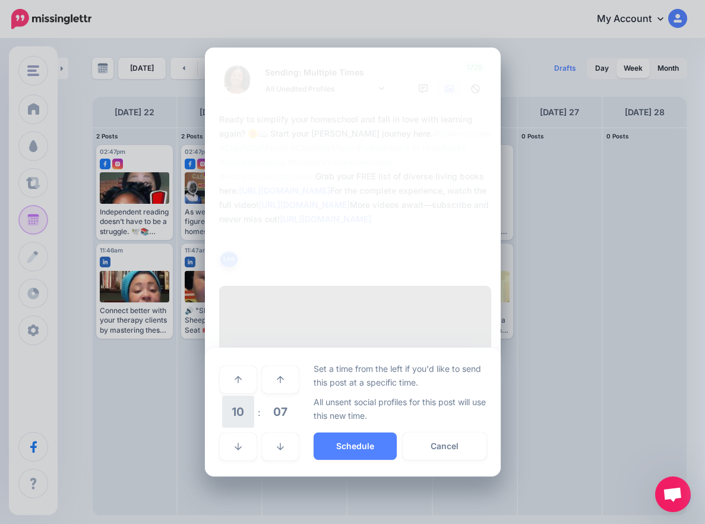
click at [235, 427] on span "10" at bounding box center [238, 411] width 32 height 32
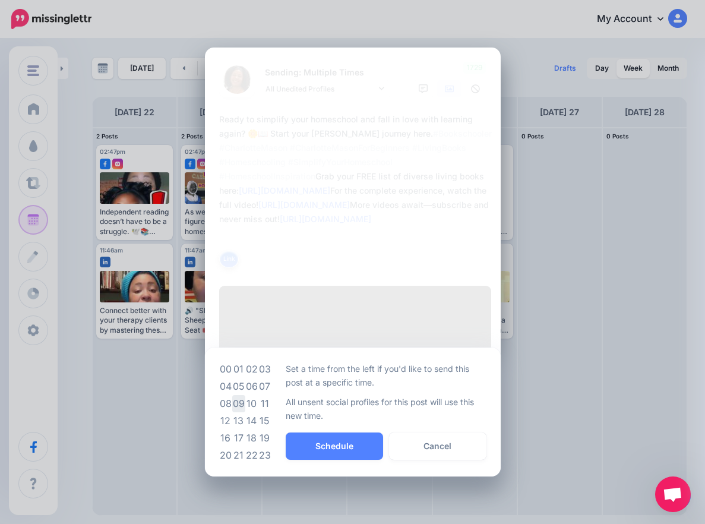
click at [234, 412] on td "09" at bounding box center [238, 403] width 13 height 17
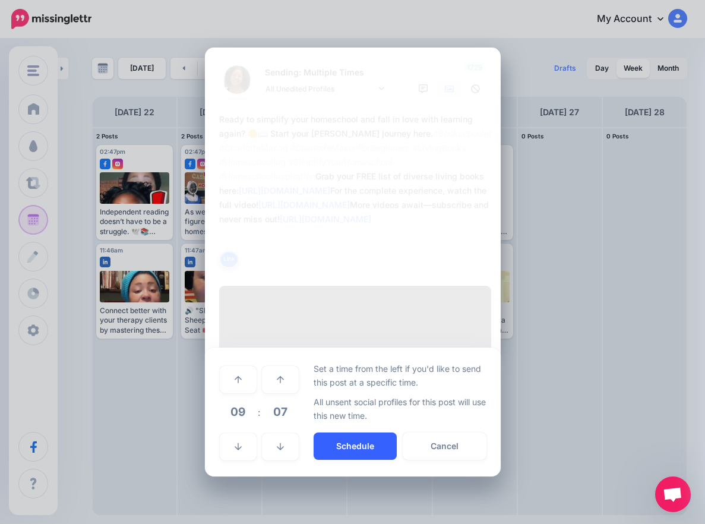
click at [328, 459] on button "Schedule" at bounding box center [354, 445] width 83 height 27
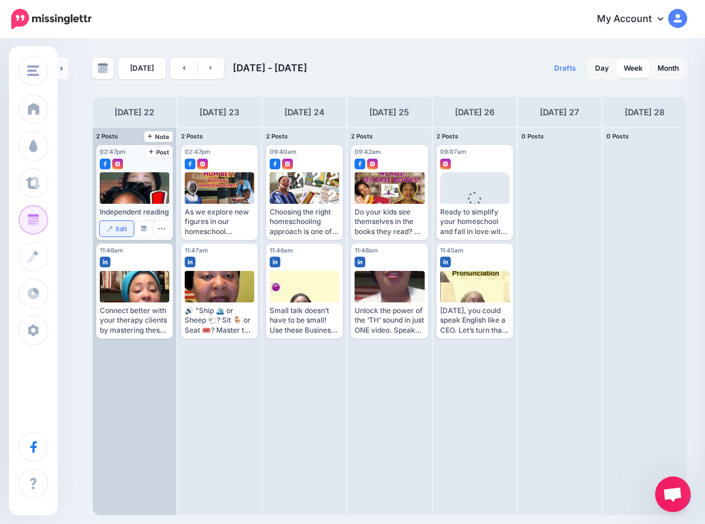
click at [114, 227] on link "Edit" at bounding box center [117, 228] width 34 height 15
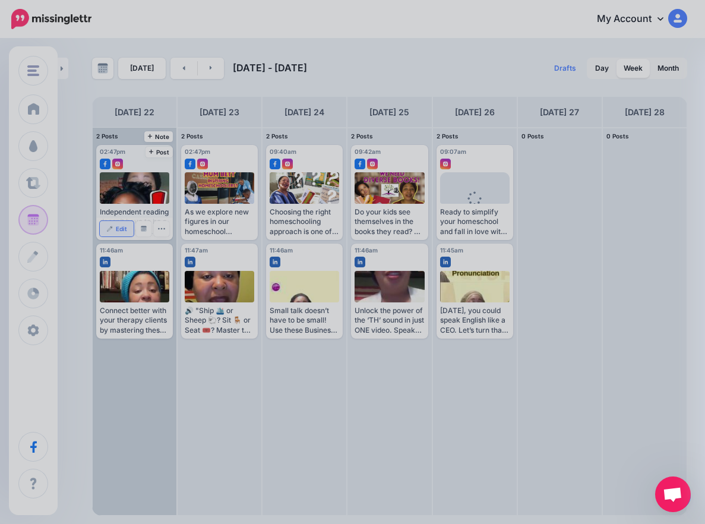
scroll to position [0, 0]
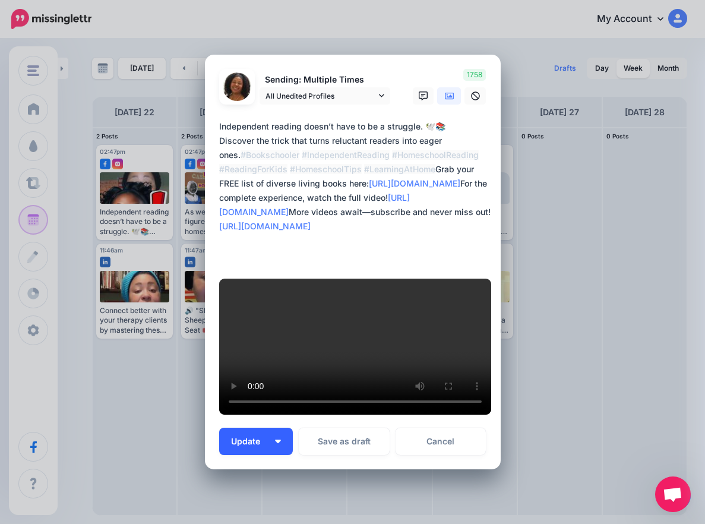
click at [274, 427] on button "Update" at bounding box center [256, 440] width 74 height 27
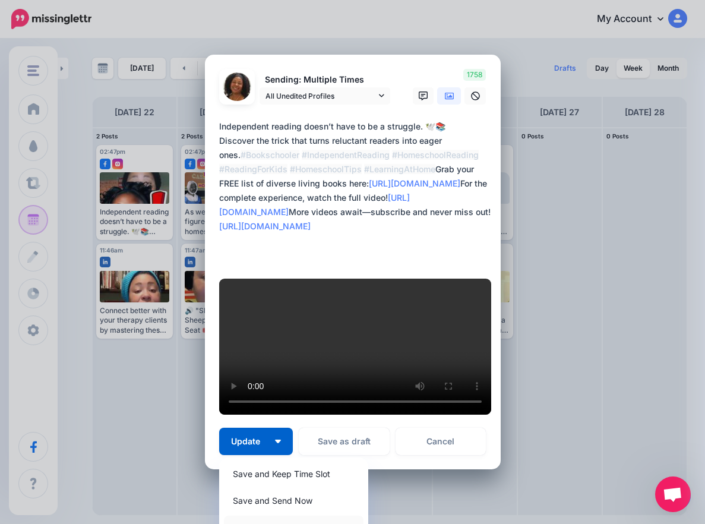
click at [282, 515] on link "Save and Choose Custom Time" at bounding box center [293, 526] width 139 height 23
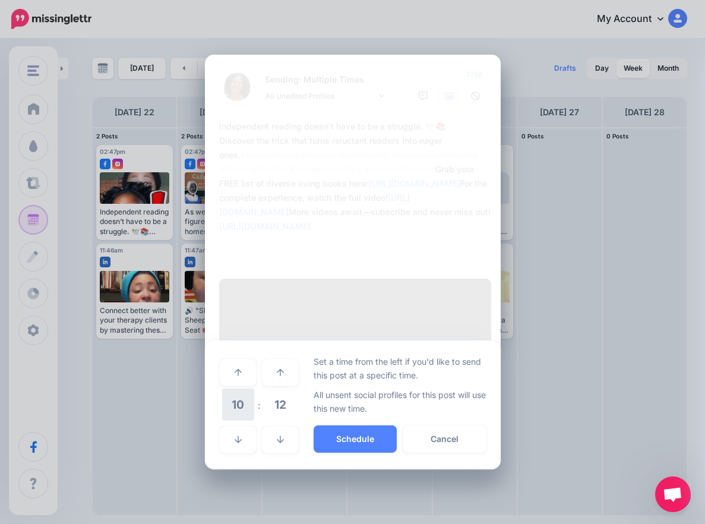
click at [234, 388] on span "10" at bounding box center [238, 404] width 32 height 32
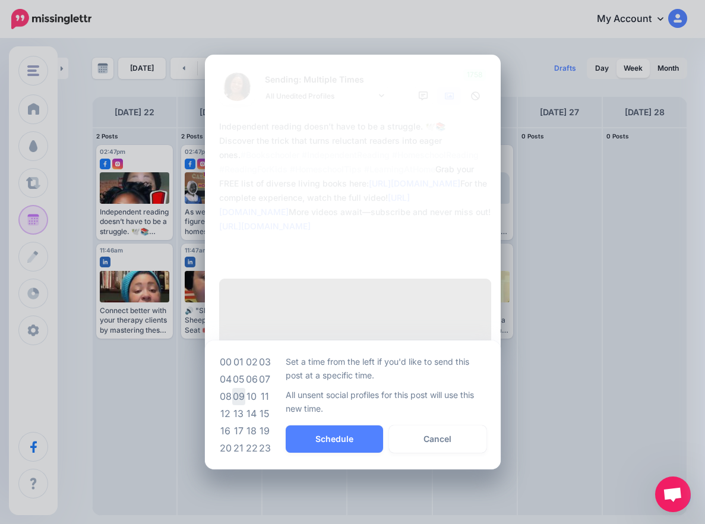
click at [236, 388] on td "09" at bounding box center [238, 396] width 13 height 17
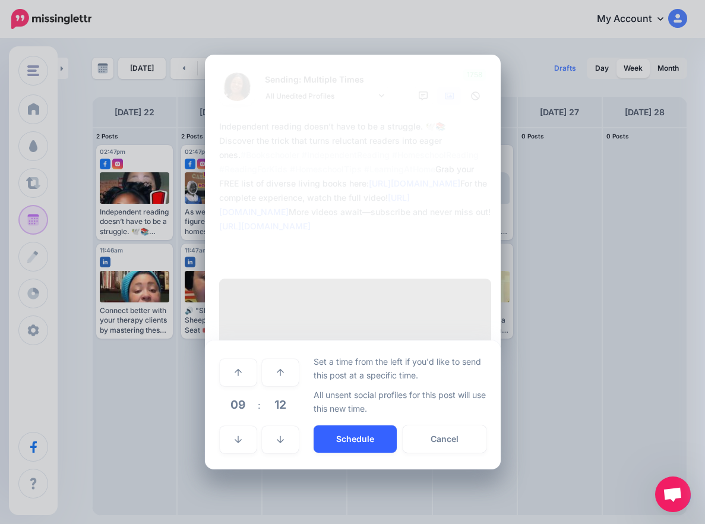
click at [374, 425] on button "Schedule" at bounding box center [354, 438] width 83 height 27
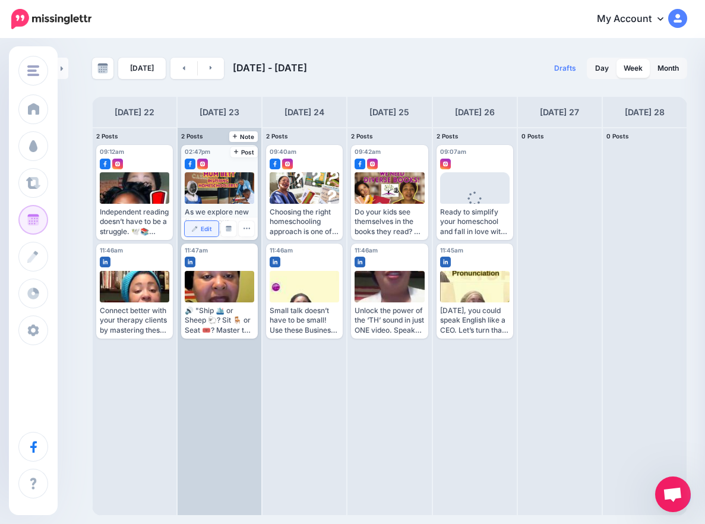
click at [192, 226] on img at bounding box center [195, 229] width 6 height 6
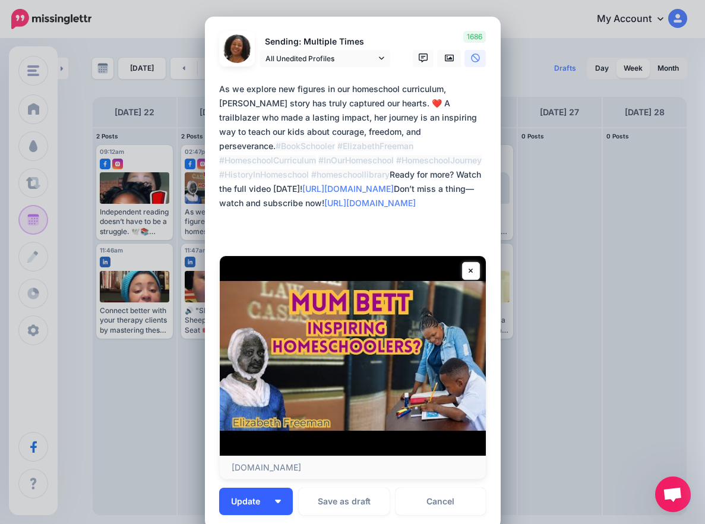
click at [275, 500] on img "button" at bounding box center [278, 501] width 6 height 4
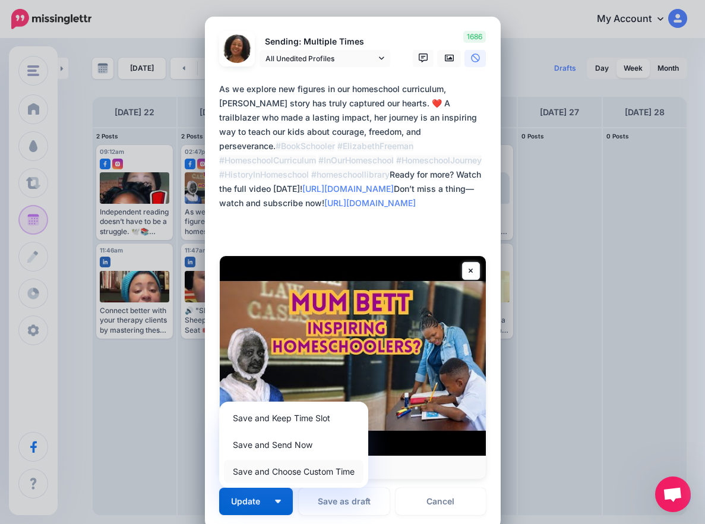
click at [267, 471] on link "Save and Choose Custom Time" at bounding box center [293, 470] width 139 height 23
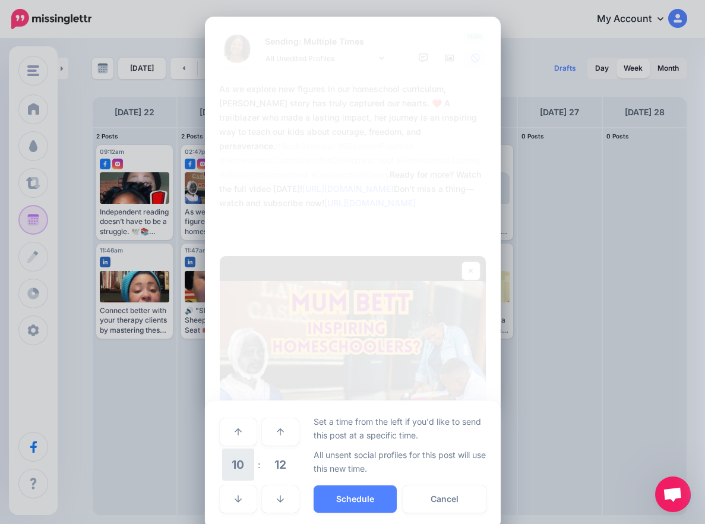
click at [237, 459] on span "10" at bounding box center [238, 464] width 32 height 32
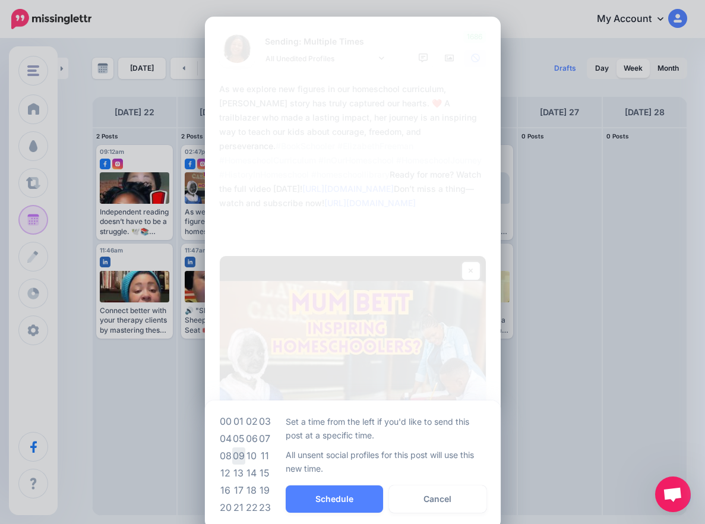
click at [238, 457] on td "09" at bounding box center [238, 455] width 13 height 17
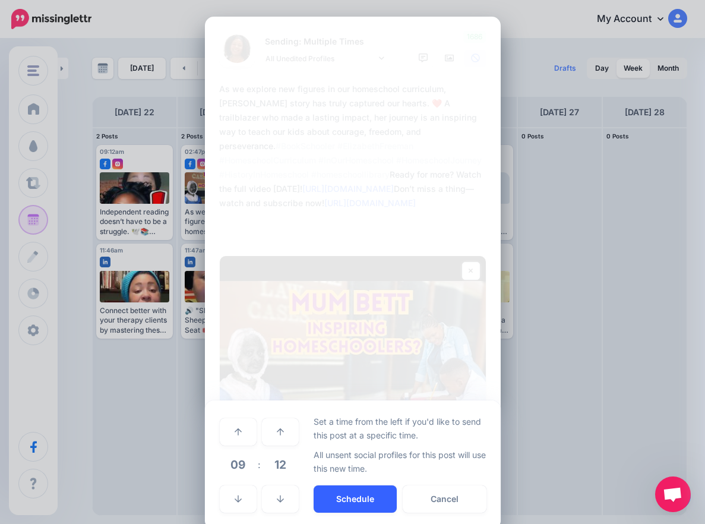
click at [318, 502] on button "Schedule" at bounding box center [354, 498] width 83 height 27
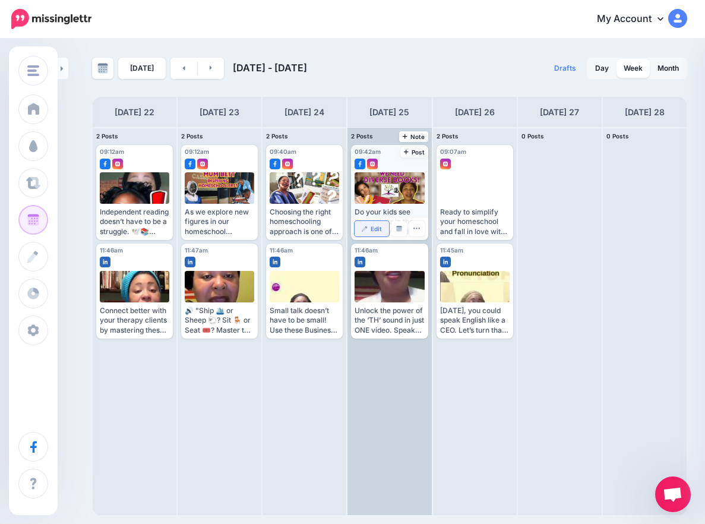
click at [368, 236] on link "Edit" at bounding box center [371, 228] width 34 height 15
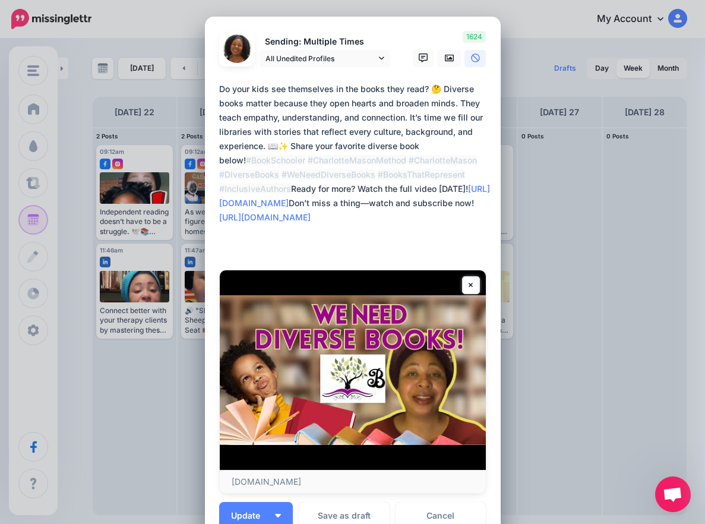
drag, startPoint x: 459, startPoint y: 218, endPoint x: 205, endPoint y: 224, distance: 253.5
click at [205, 224] on div "Loading Sending: Multiple Times All Unedited Profiles" at bounding box center [353, 280] width 296 height 527
click at [494, 134] on div "Loading Sending: Multiple Times All Unedited Profiles" at bounding box center [353, 280] width 296 height 527
click at [445, 59] on icon at bounding box center [449, 58] width 9 height 7
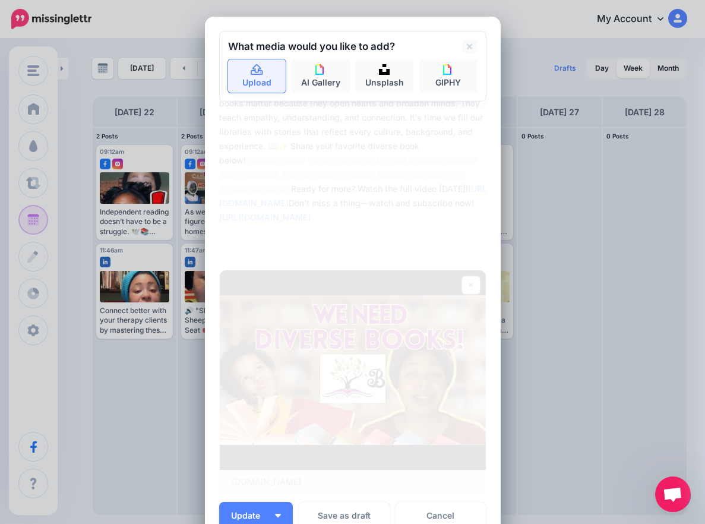
click at [269, 76] on link "Upload" at bounding box center [257, 75] width 58 height 33
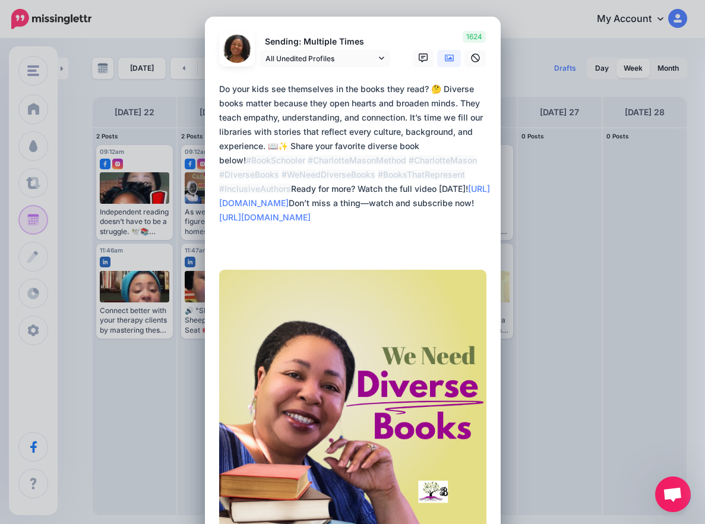
scroll to position [192, 0]
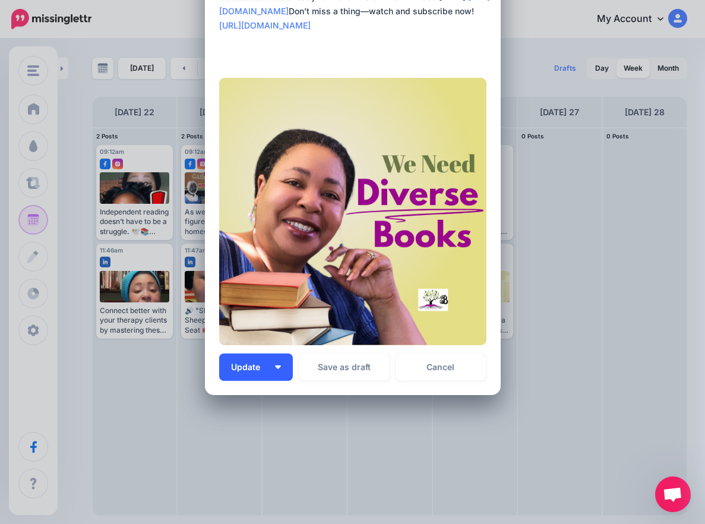
click at [282, 370] on button "Update" at bounding box center [256, 366] width 74 height 27
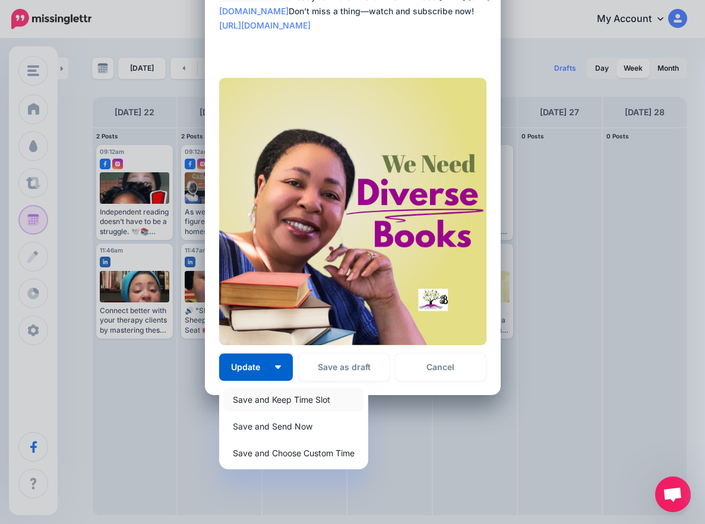
click at [280, 399] on link "Save and Keep Time Slot" at bounding box center [293, 399] width 139 height 23
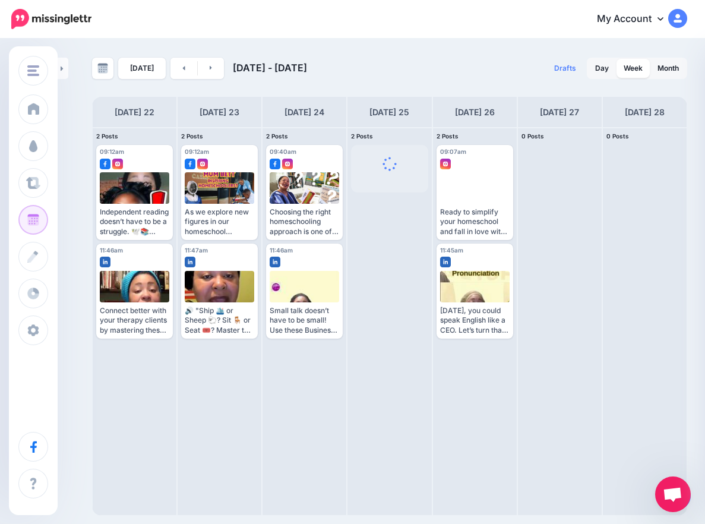
scroll to position [0, 0]
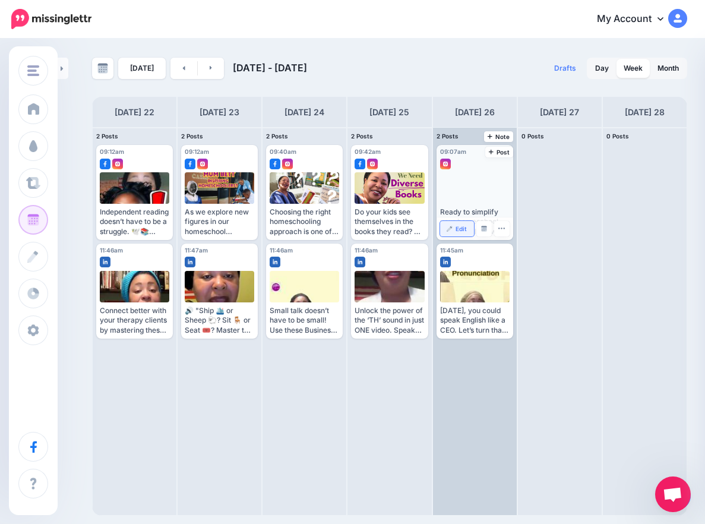
click at [458, 224] on link "Edit" at bounding box center [457, 228] width 34 height 15
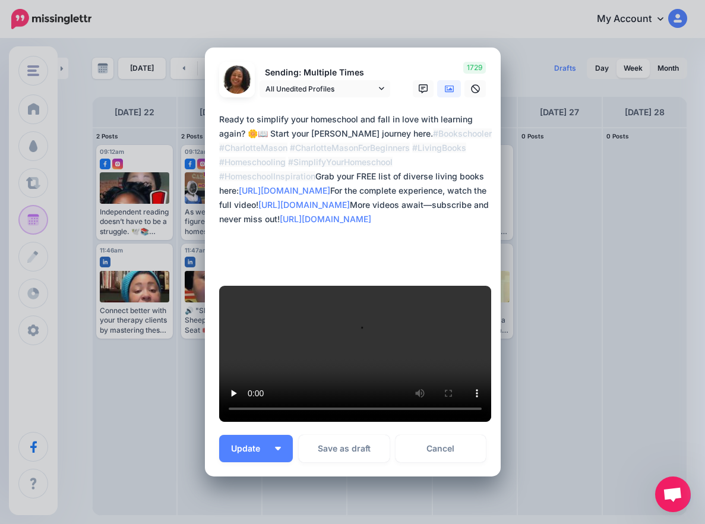
scroll to position [398, 0]
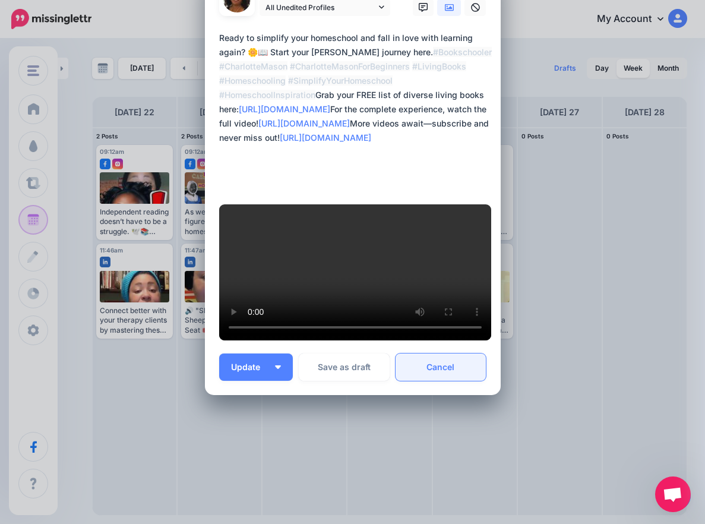
click at [435, 362] on link "Cancel" at bounding box center [440, 366] width 91 height 27
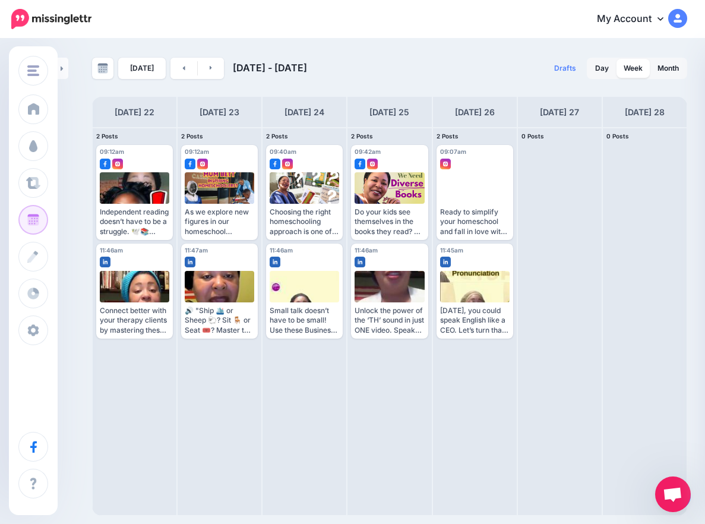
scroll to position [0, 0]
click at [199, 74] on link at bounding box center [211, 68] width 27 height 21
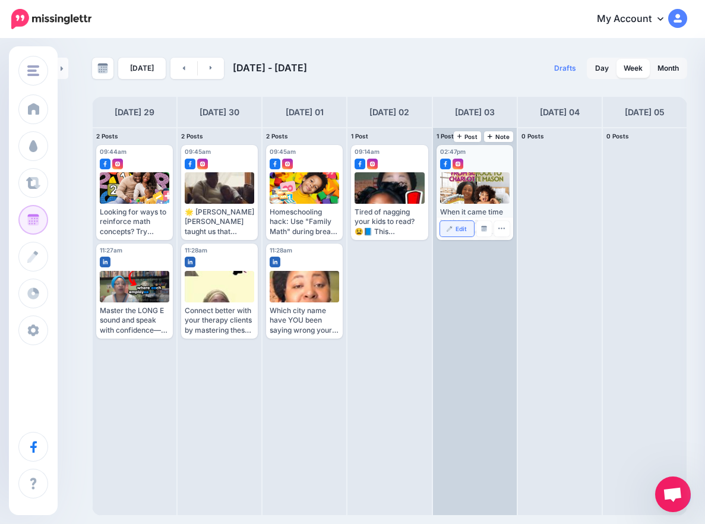
click at [451, 230] on img at bounding box center [449, 229] width 6 height 6
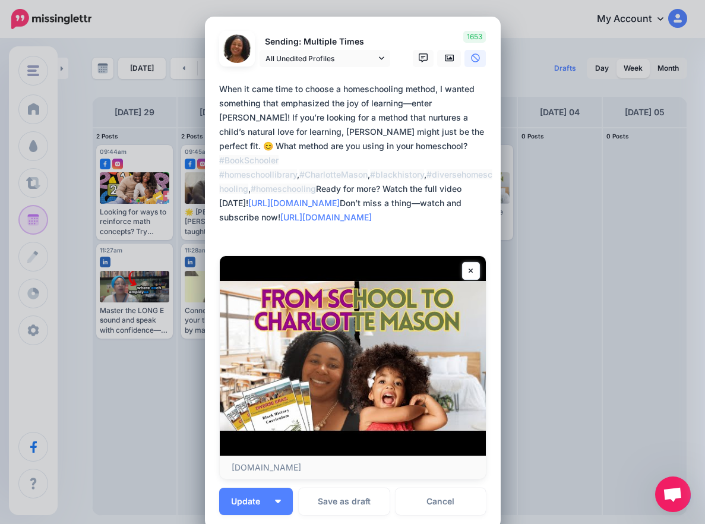
scroll to position [134, 0]
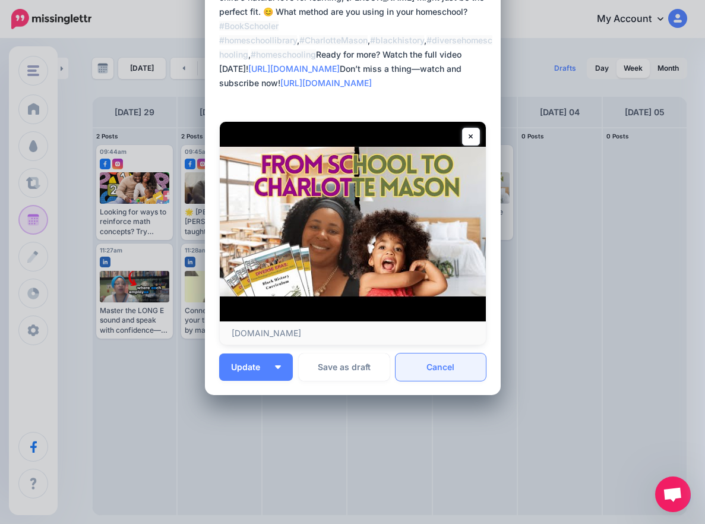
click at [446, 361] on link "Cancel" at bounding box center [440, 366] width 91 height 27
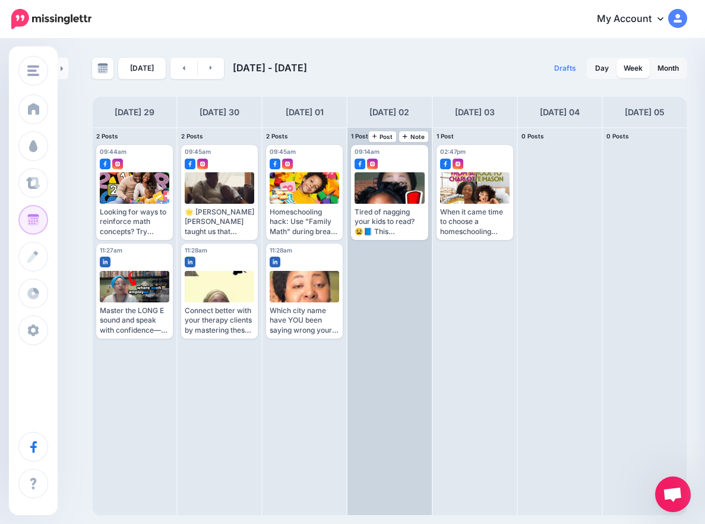
scroll to position [0, 0]
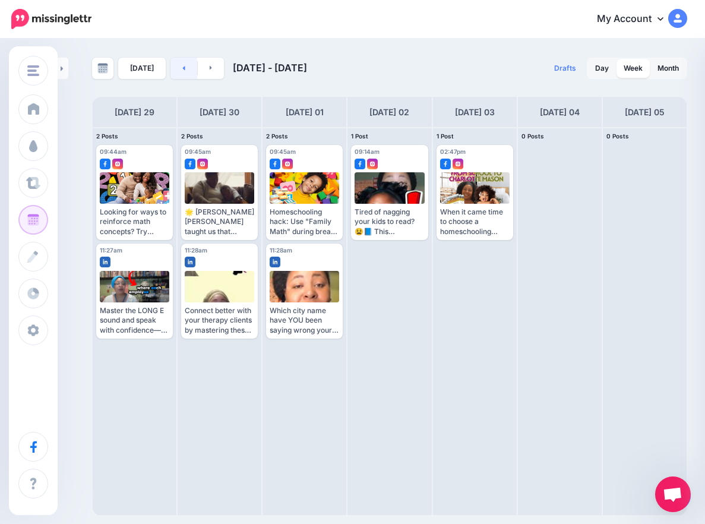
click at [188, 72] on link at bounding box center [183, 68] width 27 height 21
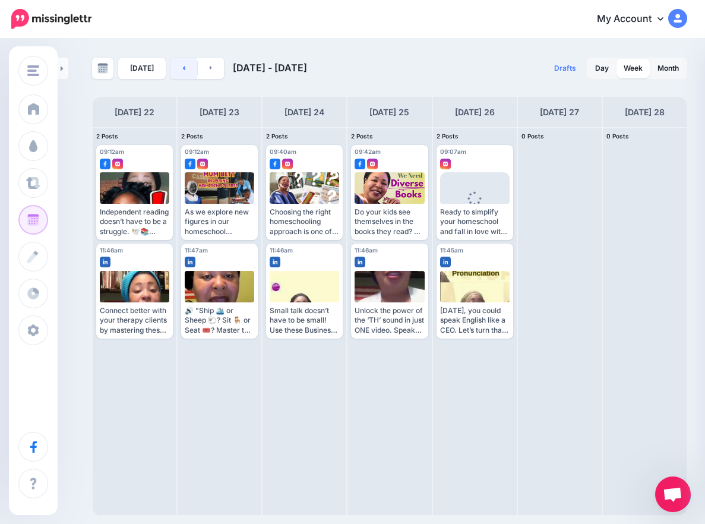
click at [188, 72] on link at bounding box center [183, 68] width 27 height 21
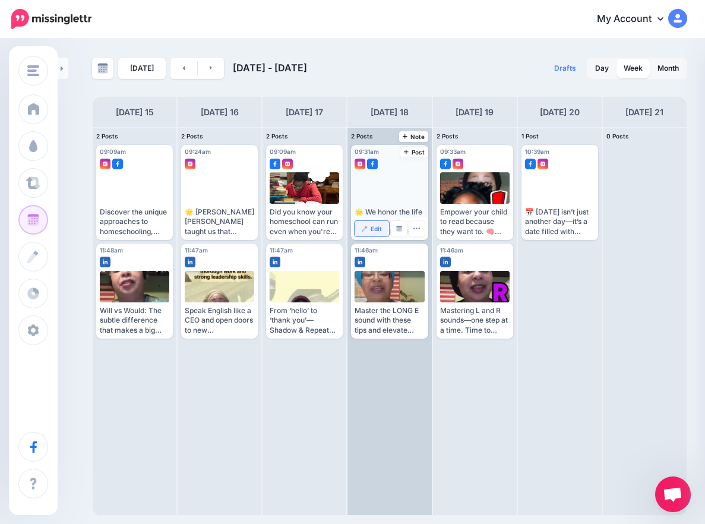
click at [370, 229] on link "Edit" at bounding box center [371, 228] width 34 height 15
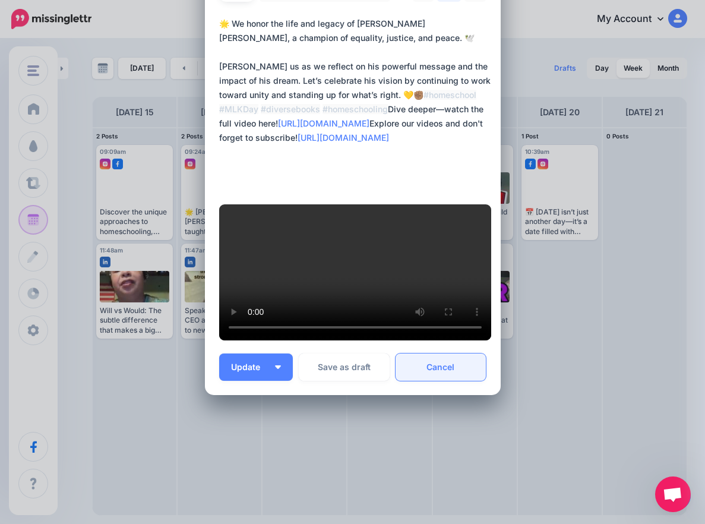
click at [445, 381] on link "Cancel" at bounding box center [440, 366] width 91 height 27
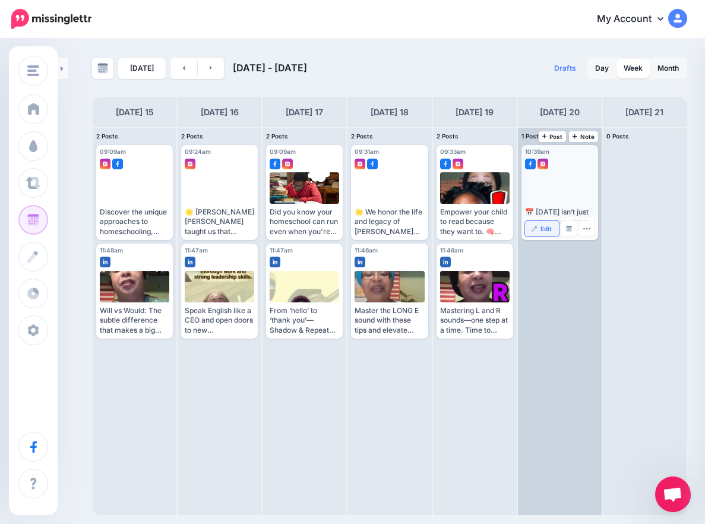
click at [543, 230] on span "Edit" at bounding box center [545, 229] width 11 height 6
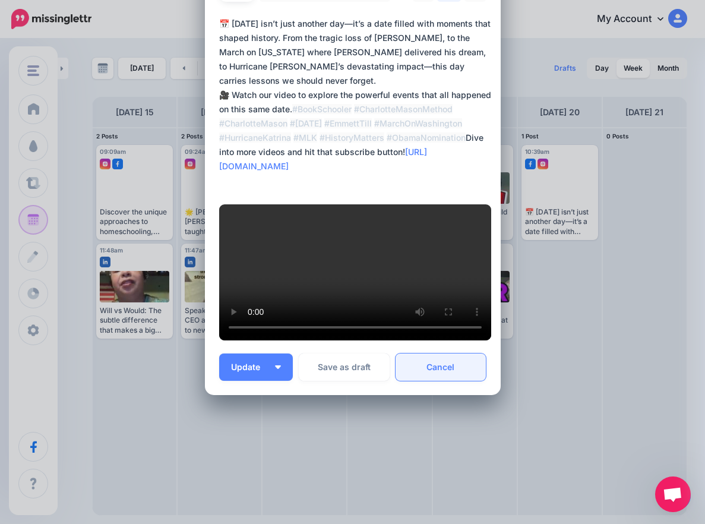
click at [437, 372] on link "Cancel" at bounding box center [440, 366] width 91 height 27
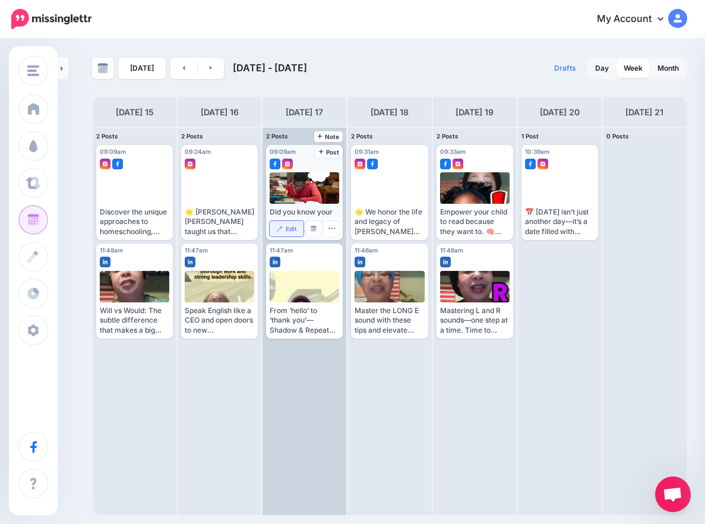
click at [288, 226] on span "Edit" at bounding box center [291, 229] width 11 height 6
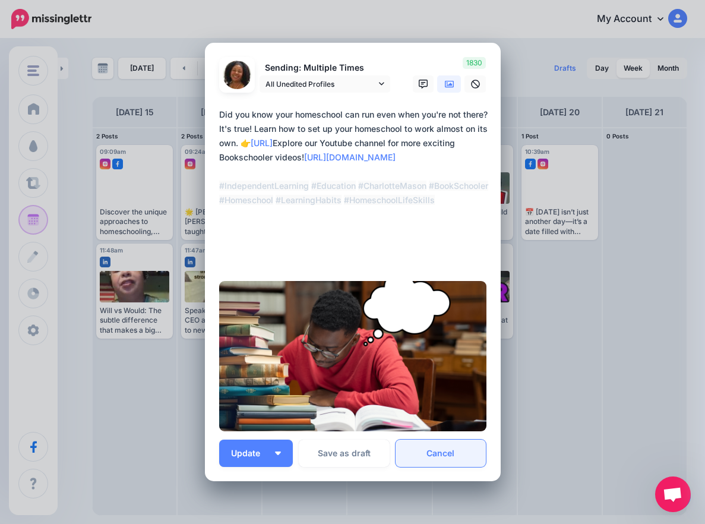
click at [438, 451] on link "Cancel" at bounding box center [440, 452] width 91 height 27
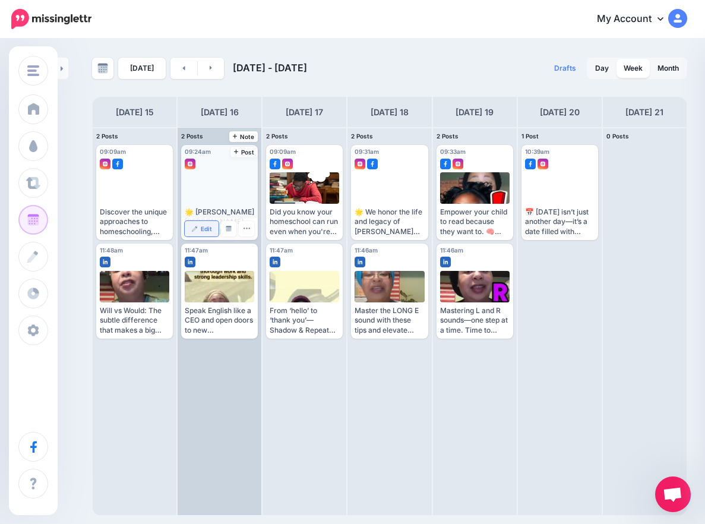
click at [196, 229] on img at bounding box center [195, 229] width 6 height 6
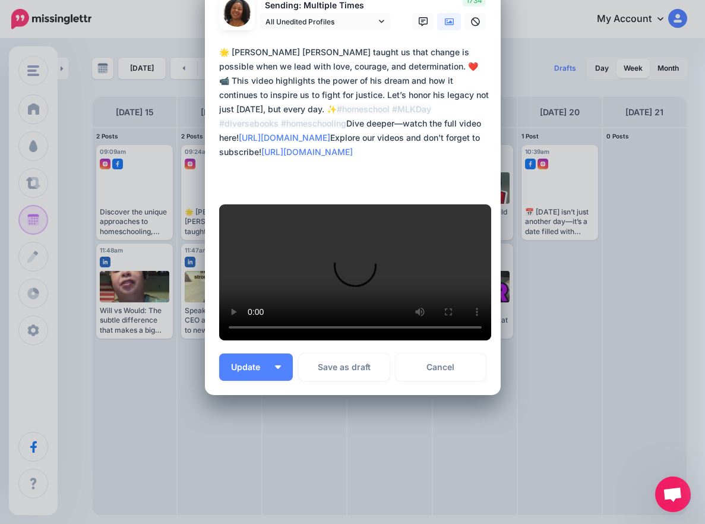
scroll to position [384, 0]
click at [450, 369] on link "Cancel" at bounding box center [440, 366] width 91 height 27
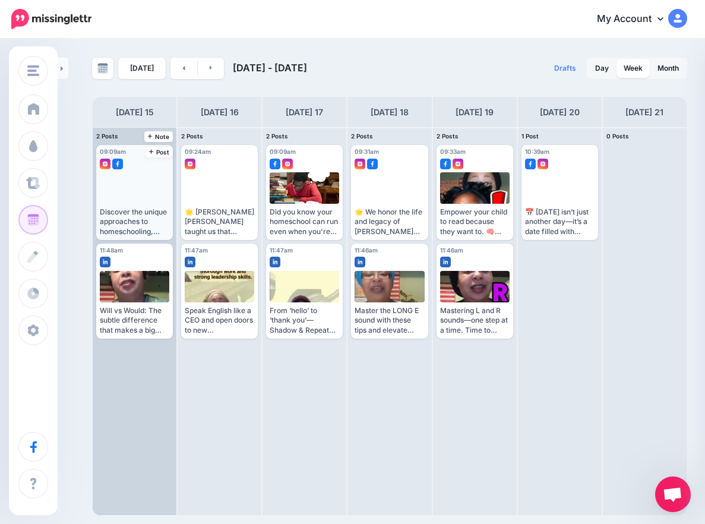
scroll to position [0, 0]
click at [116, 233] on link "Edit" at bounding box center [117, 228] width 34 height 15
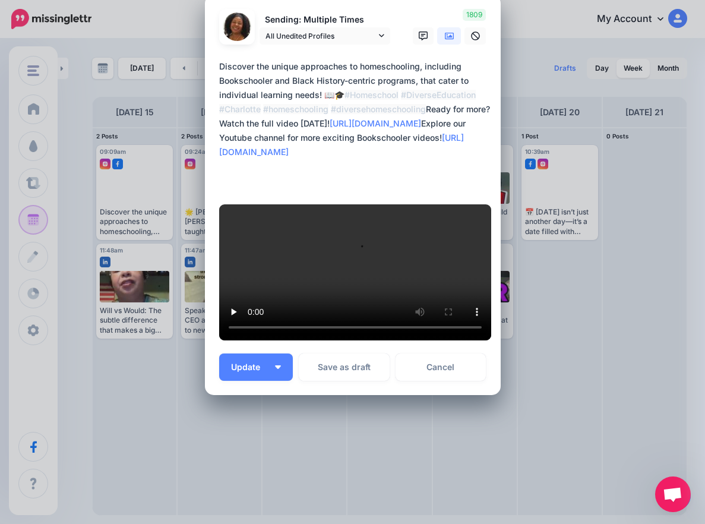
scroll to position [370, 0]
click at [457, 366] on link "Cancel" at bounding box center [440, 366] width 91 height 27
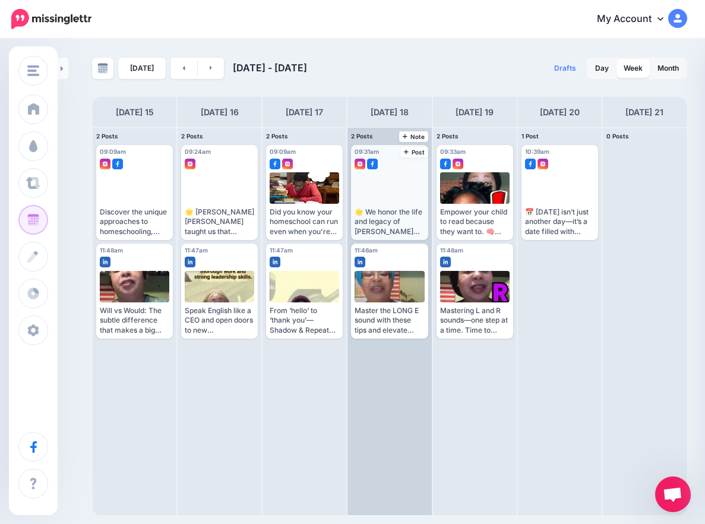
scroll to position [0, 0]
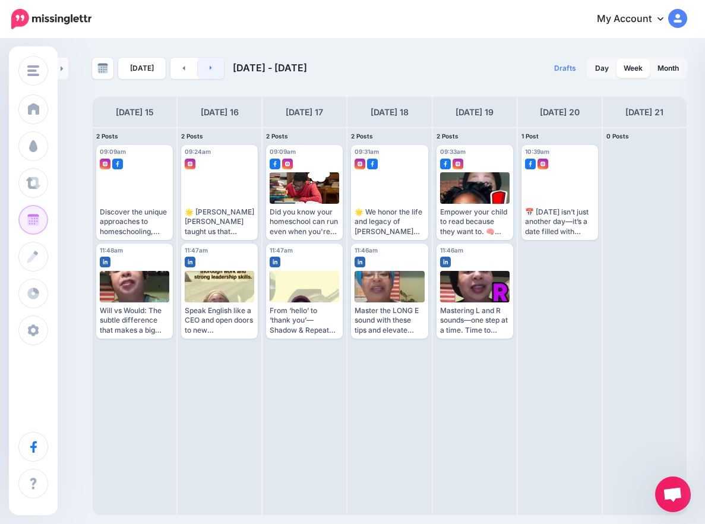
click at [210, 69] on icon at bounding box center [211, 67] width 3 height 7
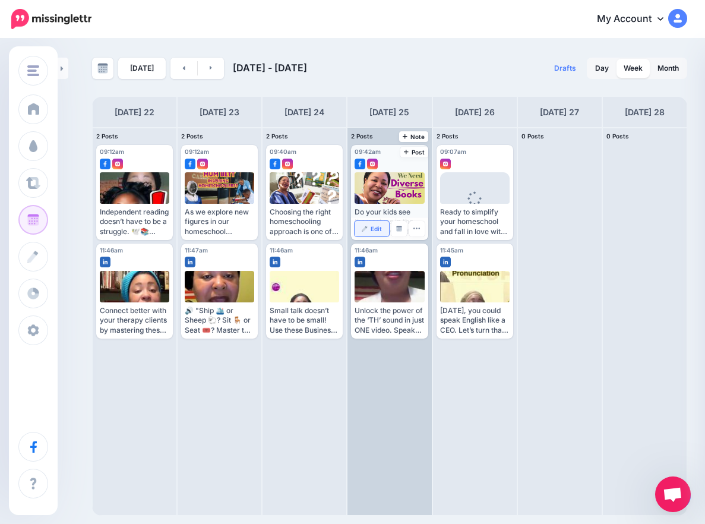
click at [369, 226] on link "Edit" at bounding box center [371, 228] width 34 height 15
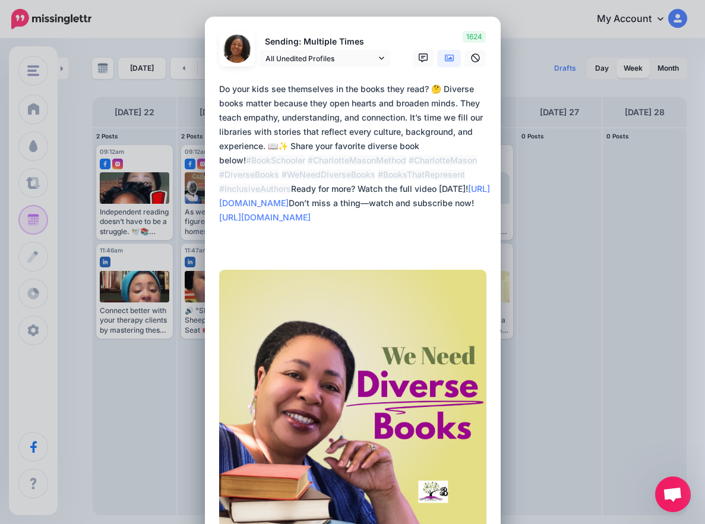
scroll to position [192, 0]
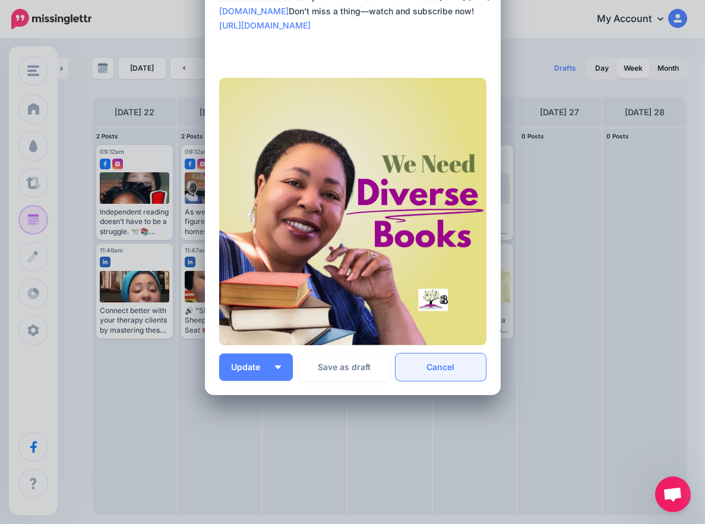
click at [440, 371] on link "Cancel" at bounding box center [440, 366] width 91 height 27
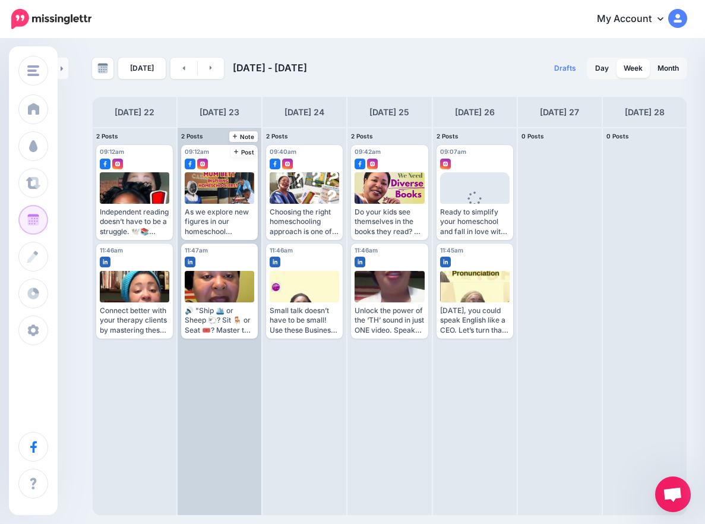
scroll to position [0, 0]
click at [198, 229] on link "Edit" at bounding box center [202, 228] width 34 height 15
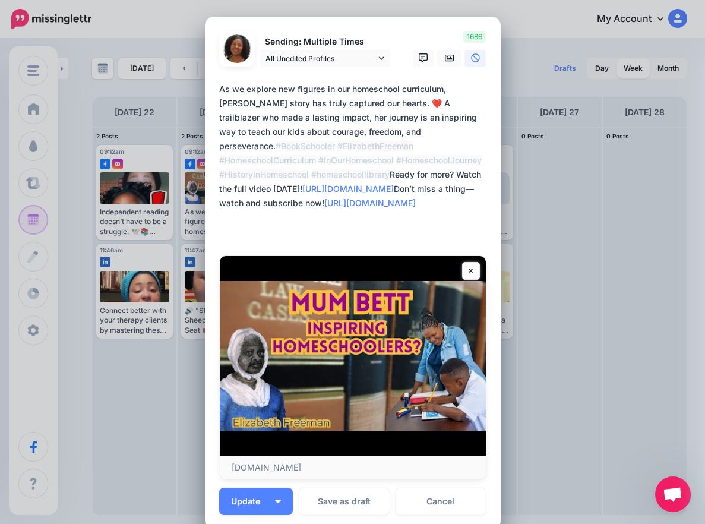
click at [619, 232] on div "Edit Post Loading Sending: Multiple Times All Unedited Profiles" at bounding box center [352, 262] width 705 height 524
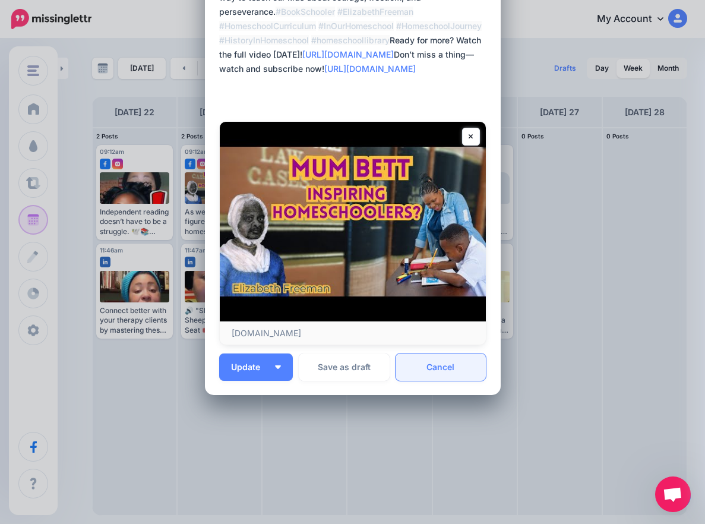
click at [439, 373] on link "Cancel" at bounding box center [440, 366] width 91 height 27
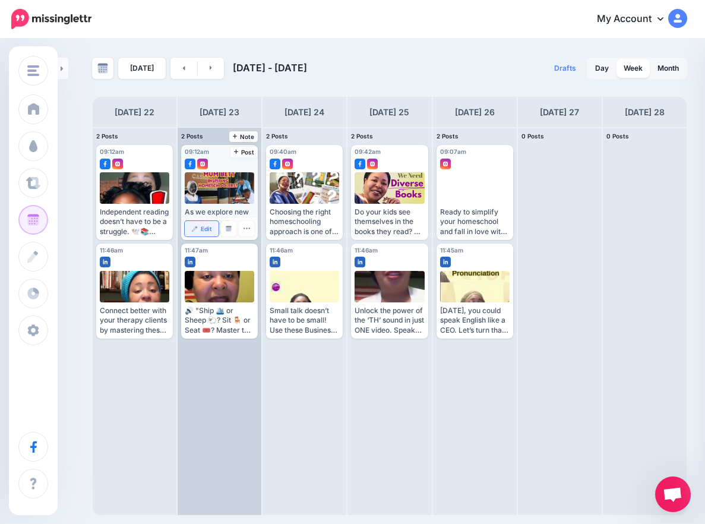
click at [200, 232] on link "Edit" at bounding box center [202, 228] width 34 height 15
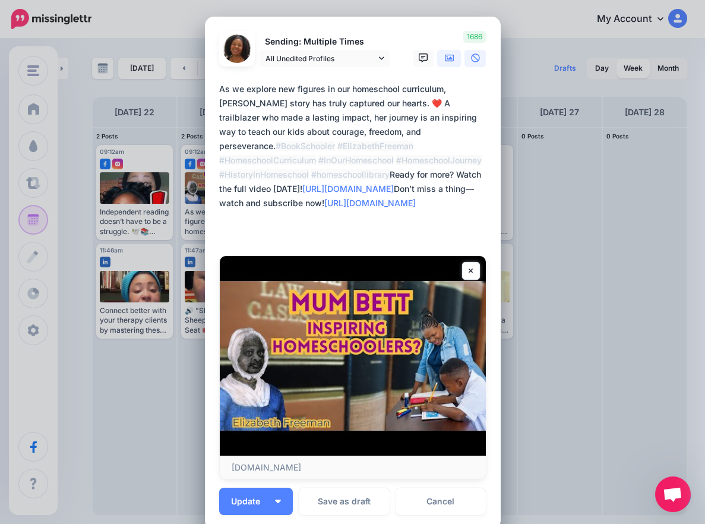
click at [446, 62] on icon at bounding box center [449, 58] width 9 height 7
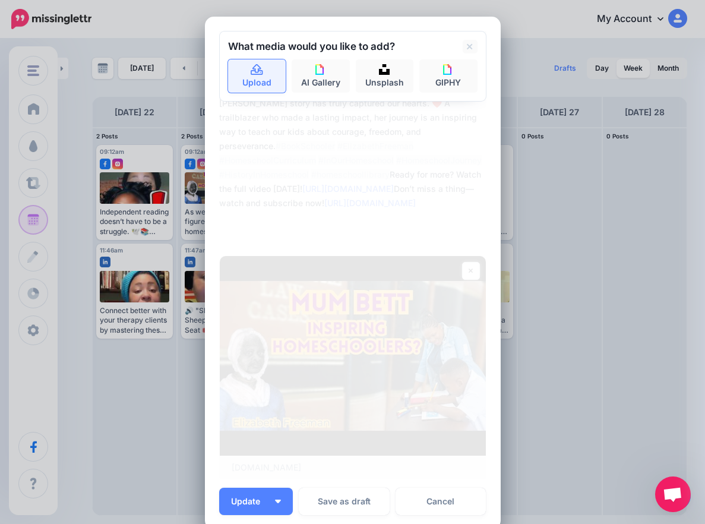
click at [266, 75] on link "Upload" at bounding box center [257, 75] width 58 height 33
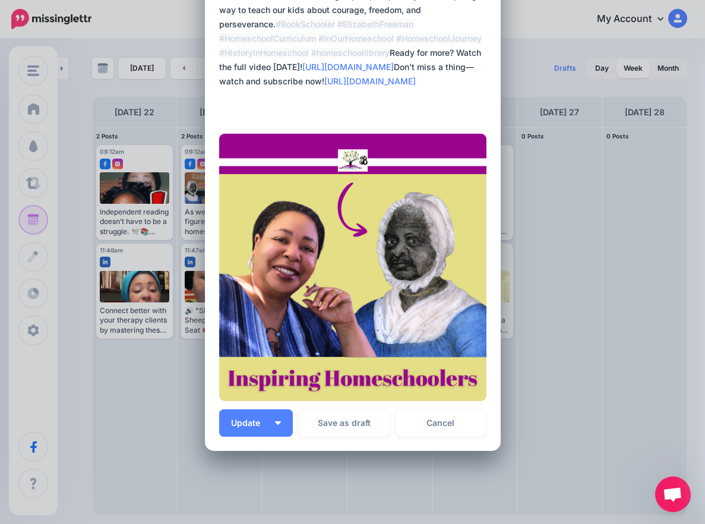
scroll to position [177, 0]
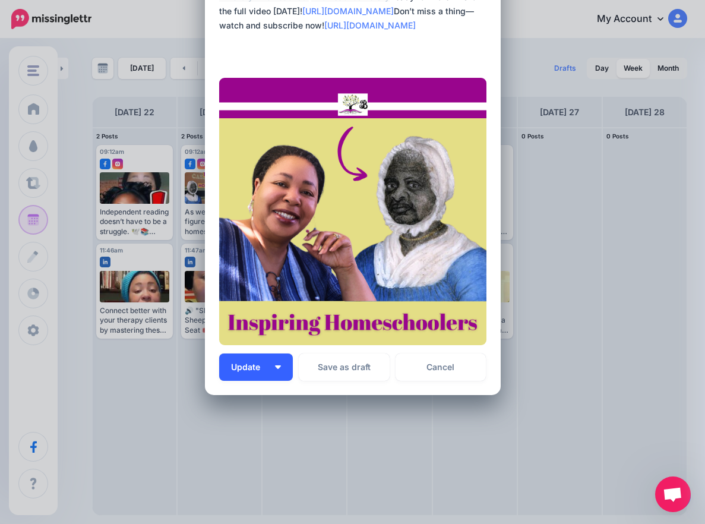
click at [262, 371] on button "Update" at bounding box center [256, 366] width 74 height 27
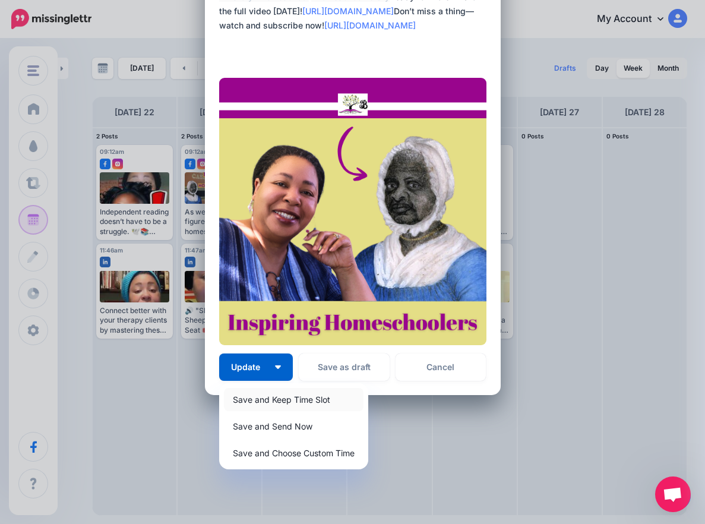
click at [259, 398] on link "Save and Keep Time Slot" at bounding box center [293, 399] width 139 height 23
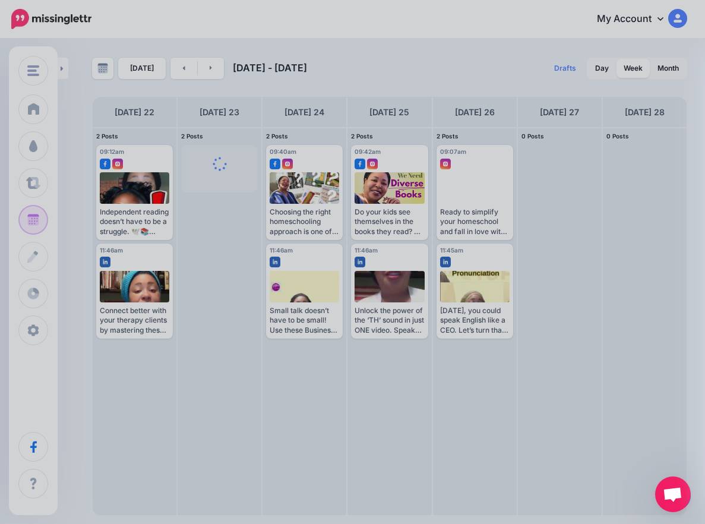
scroll to position [0, 0]
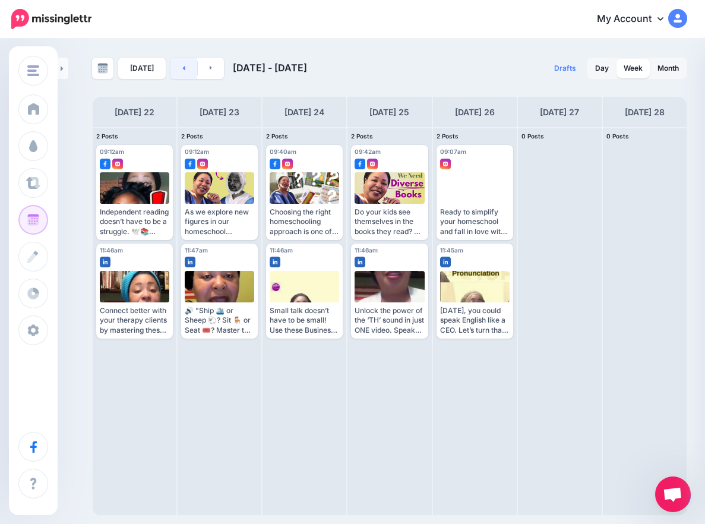
click at [179, 72] on link at bounding box center [183, 68] width 27 height 21
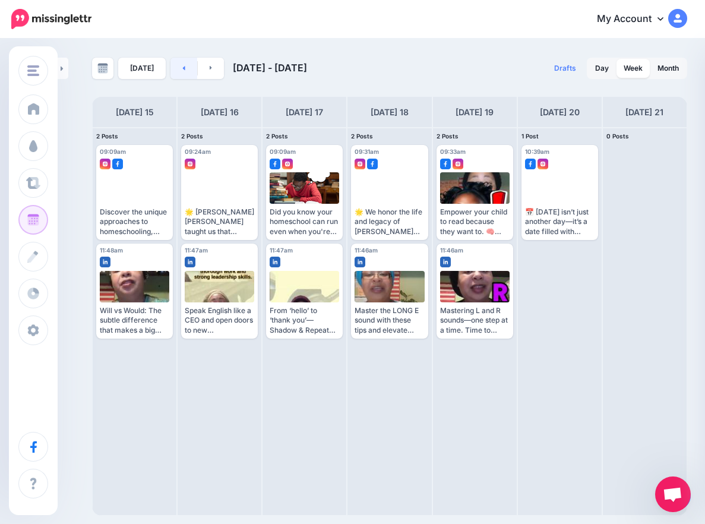
click at [173, 64] on link at bounding box center [183, 68] width 27 height 21
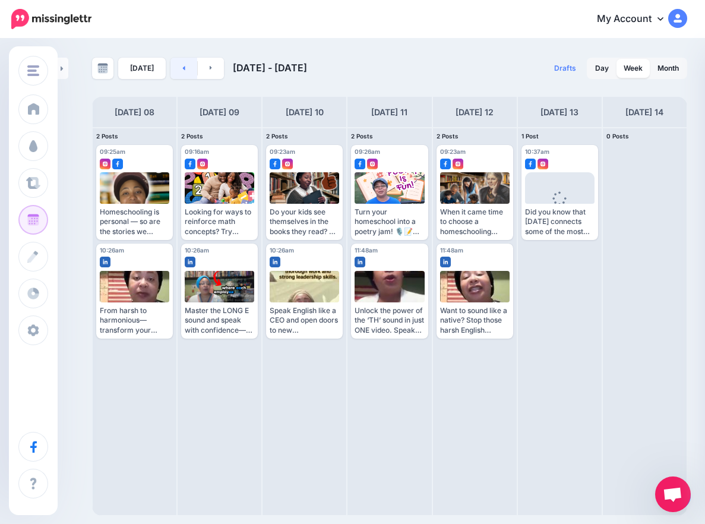
click at [186, 70] on link at bounding box center [183, 68] width 27 height 21
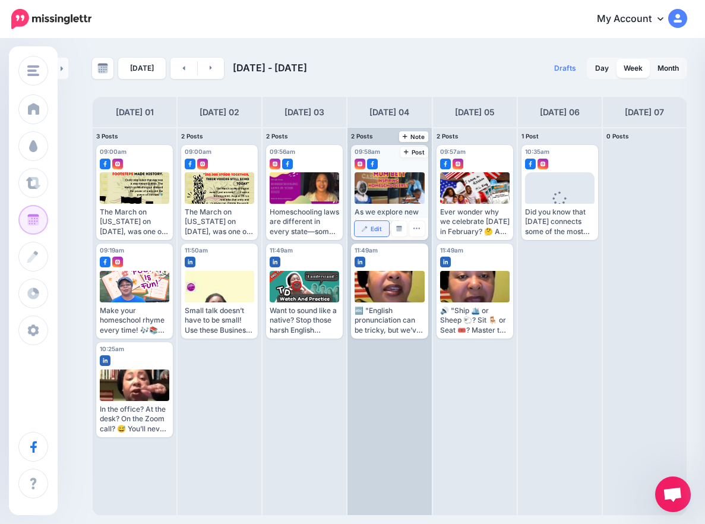
click at [379, 226] on span "Edit" at bounding box center [375, 229] width 11 height 6
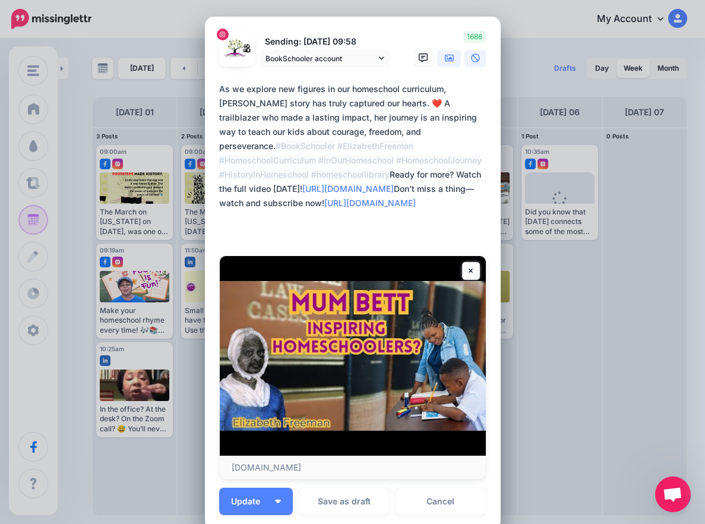
click at [445, 56] on icon at bounding box center [449, 57] width 9 height 9
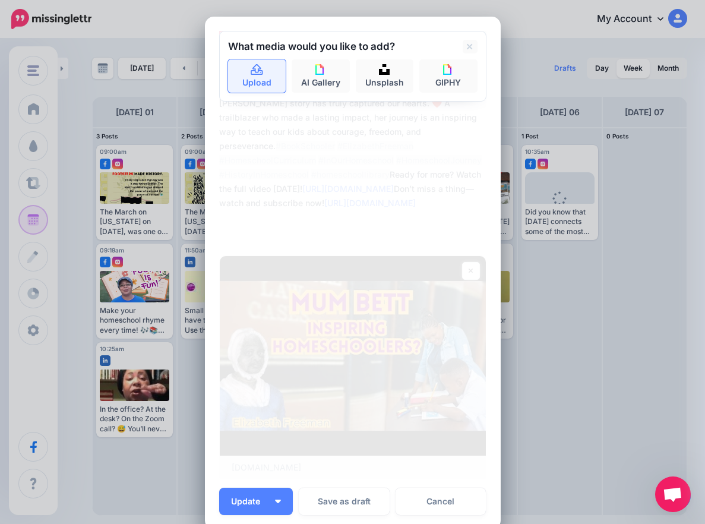
click at [238, 70] on link "Upload" at bounding box center [257, 75] width 58 height 33
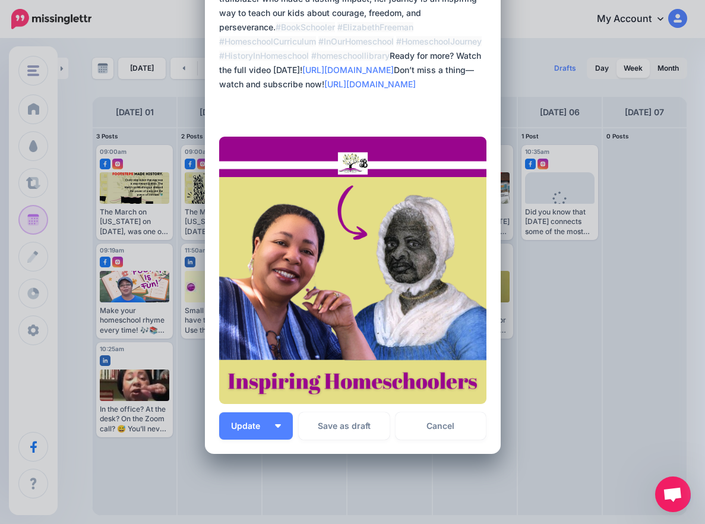
scroll to position [177, 0]
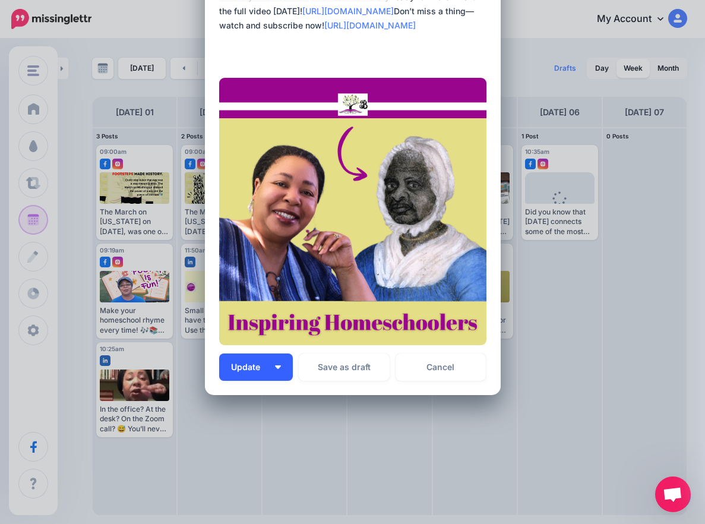
click at [275, 365] on img "button" at bounding box center [278, 367] width 6 height 4
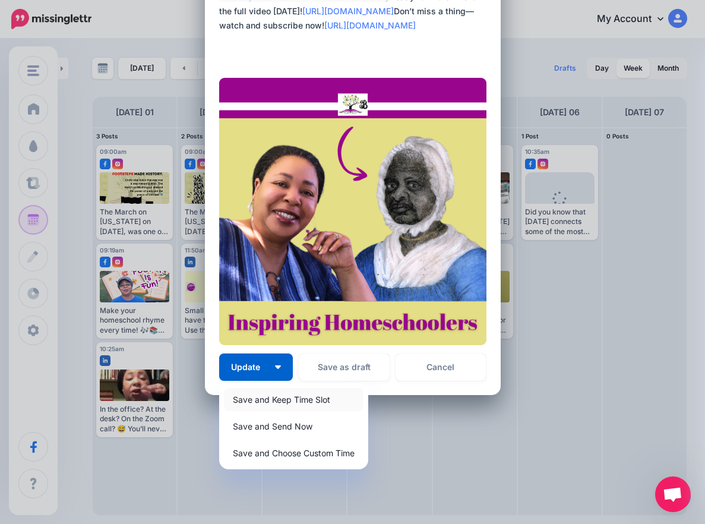
click at [253, 402] on link "Save and Keep Time Slot" at bounding box center [293, 399] width 139 height 23
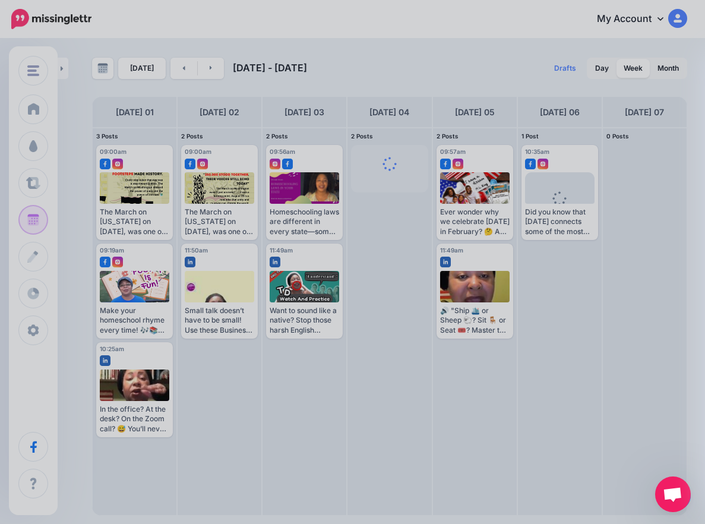
scroll to position [0, 0]
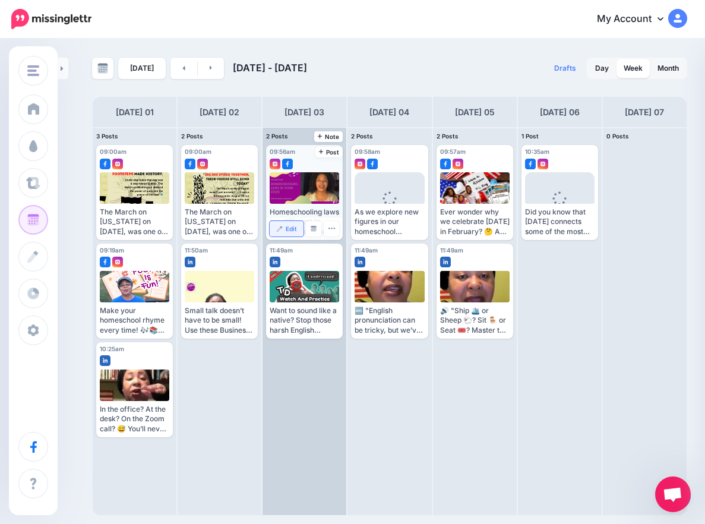
click at [291, 229] on span "Edit" at bounding box center [291, 229] width 11 height 6
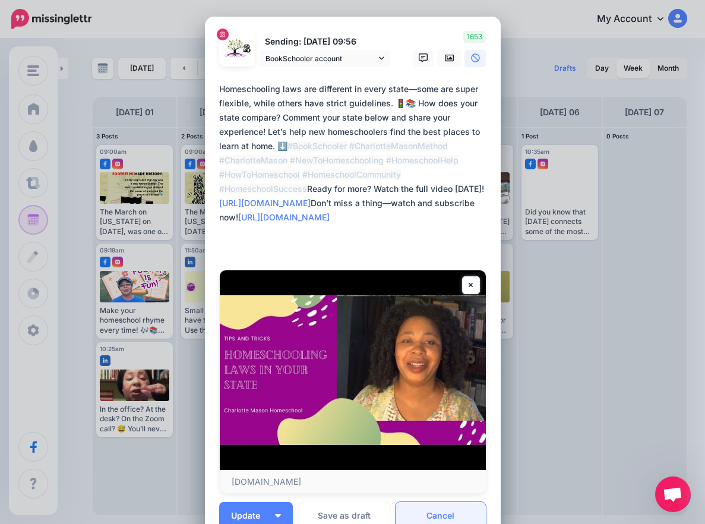
click at [456, 509] on link "Cancel" at bounding box center [440, 515] width 91 height 27
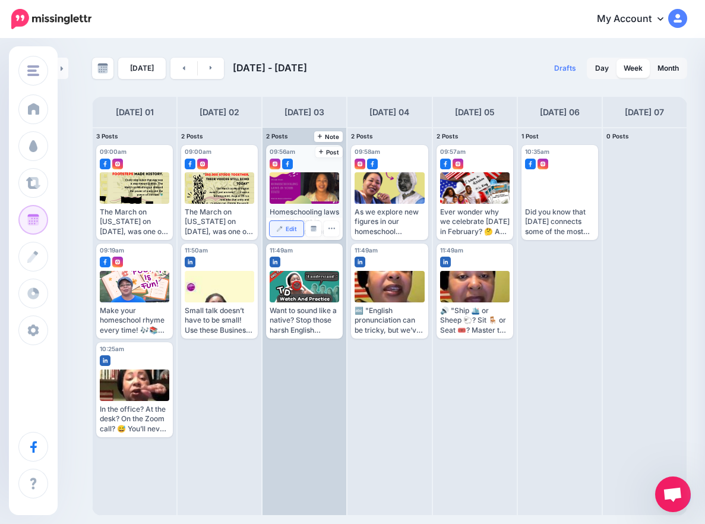
click at [283, 230] on img at bounding box center [280, 229] width 6 height 6
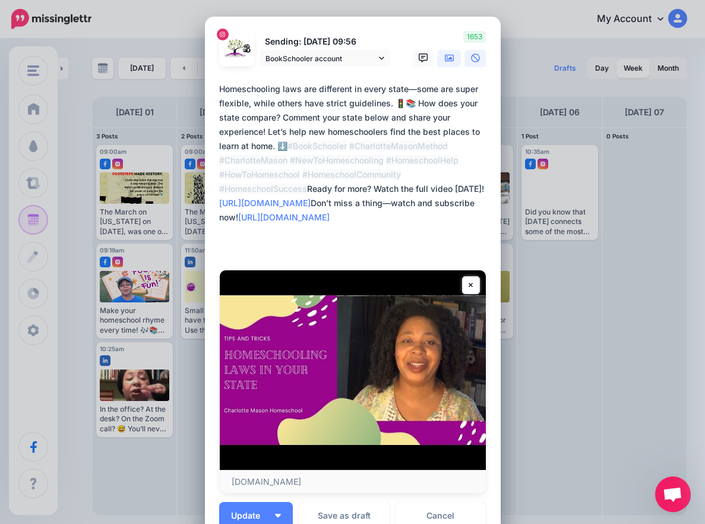
click at [445, 56] on icon at bounding box center [449, 58] width 9 height 7
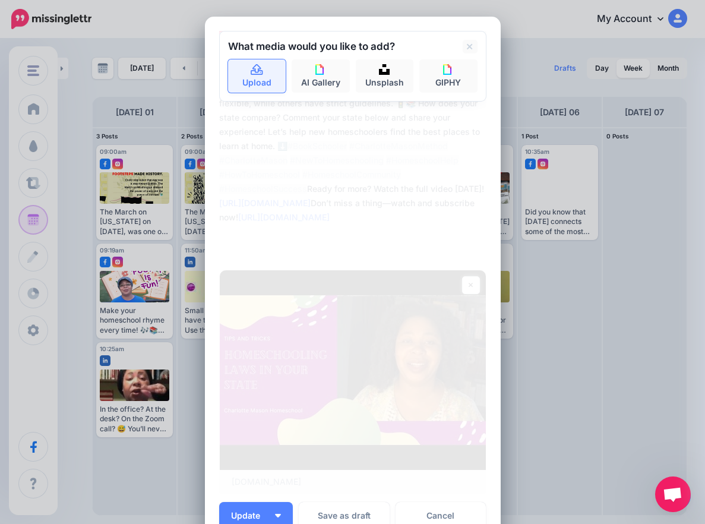
click at [258, 80] on link "Upload" at bounding box center [257, 75] width 58 height 33
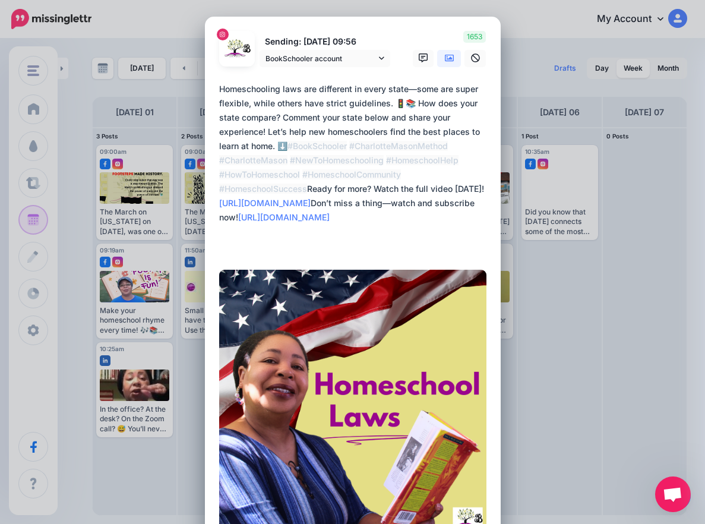
scroll to position [192, 0]
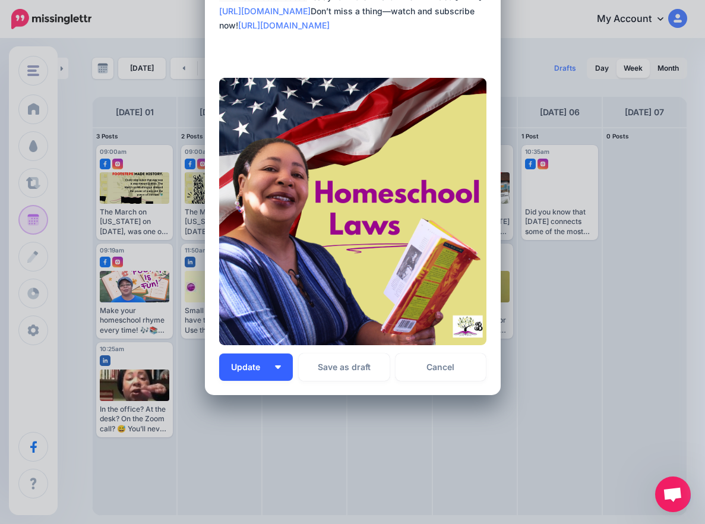
click at [280, 364] on button "Update" at bounding box center [256, 366] width 74 height 27
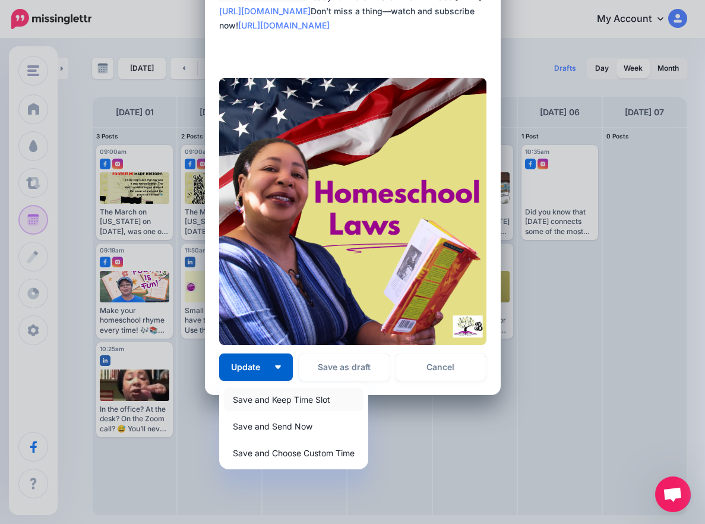
click at [288, 398] on link "Save and Keep Time Slot" at bounding box center [293, 399] width 139 height 23
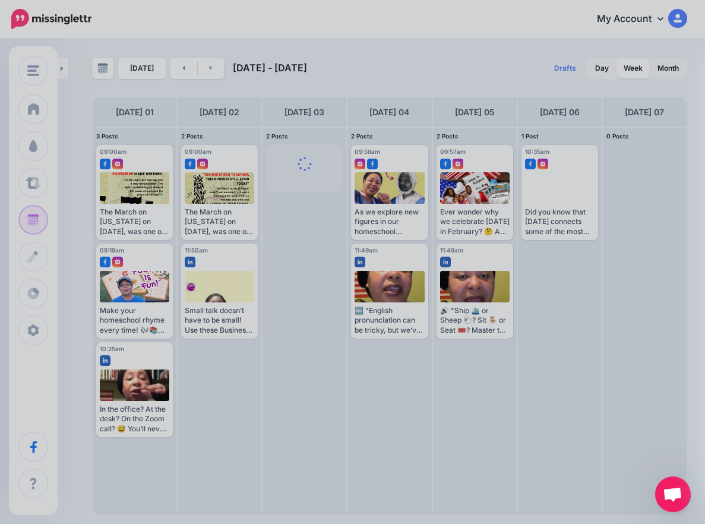
scroll to position [0, 0]
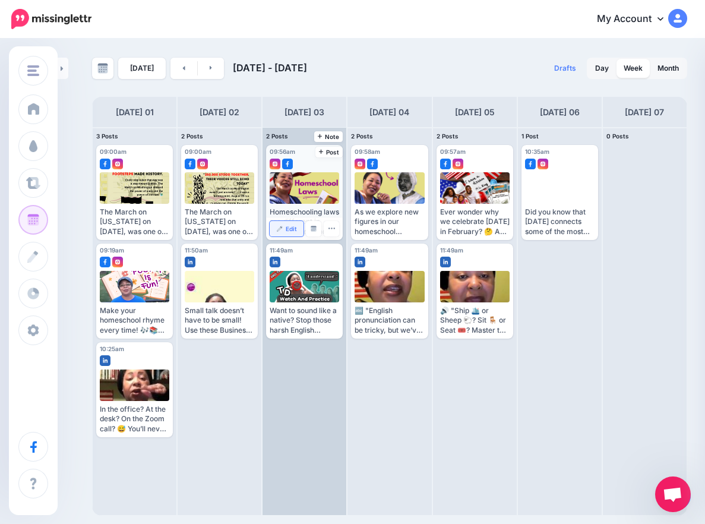
click at [290, 227] on span "Edit" at bounding box center [291, 229] width 11 height 6
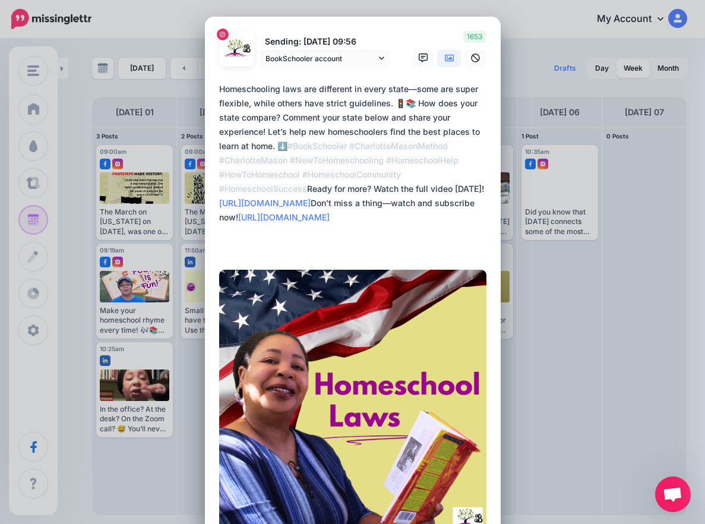
click at [358, 391] on img at bounding box center [352, 402] width 267 height 267
click at [445, 59] on icon at bounding box center [449, 58] width 9 height 7
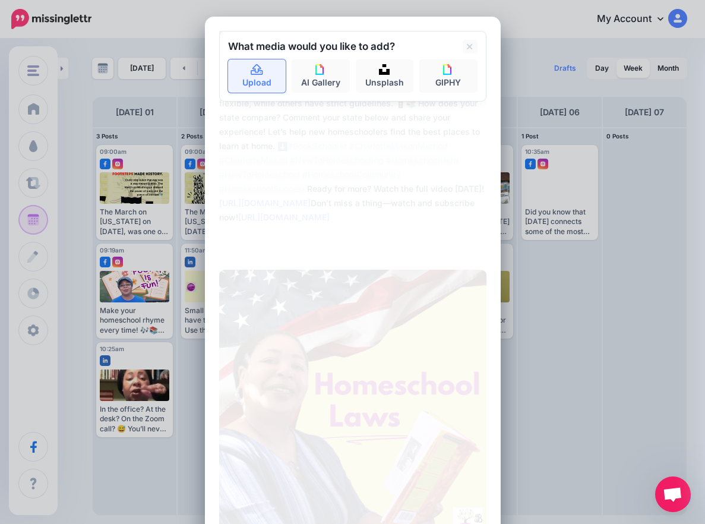
click at [248, 80] on link "Upload" at bounding box center [257, 75] width 58 height 33
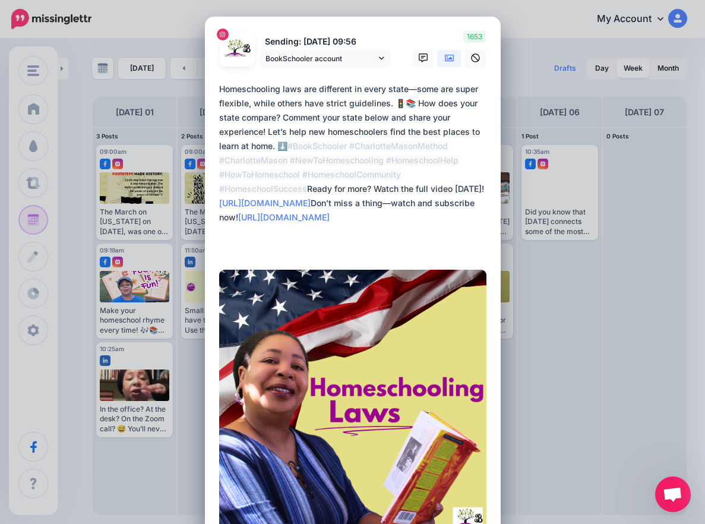
scroll to position [192, 0]
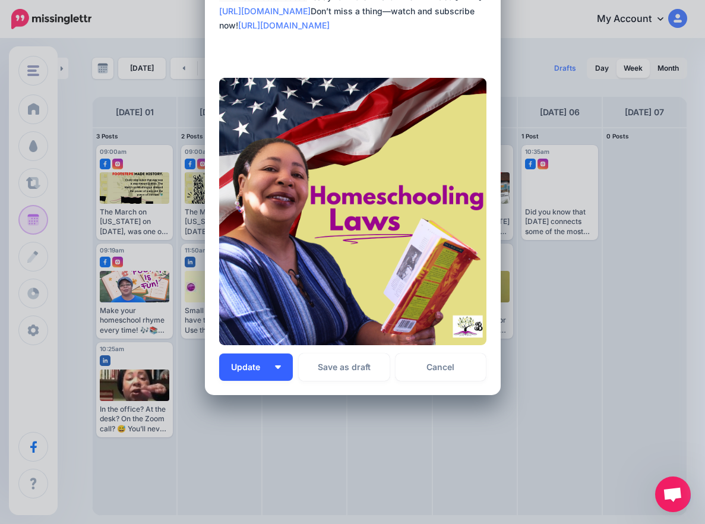
click at [277, 370] on button "Update" at bounding box center [256, 366] width 74 height 27
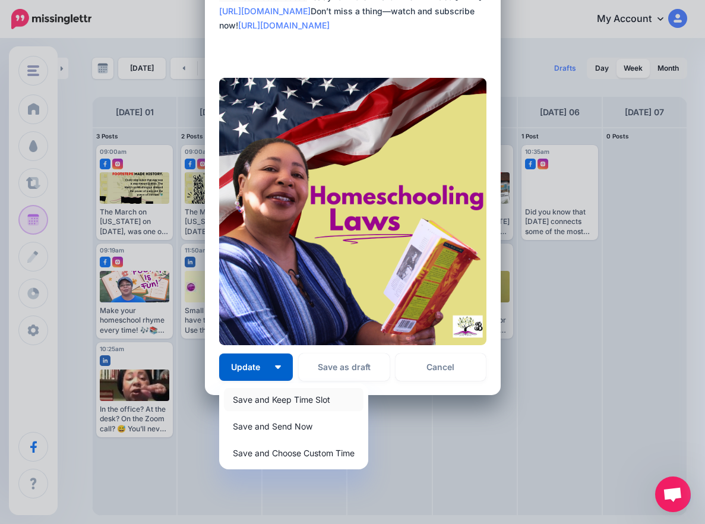
click at [250, 404] on link "Save and Keep Time Slot" at bounding box center [293, 399] width 139 height 23
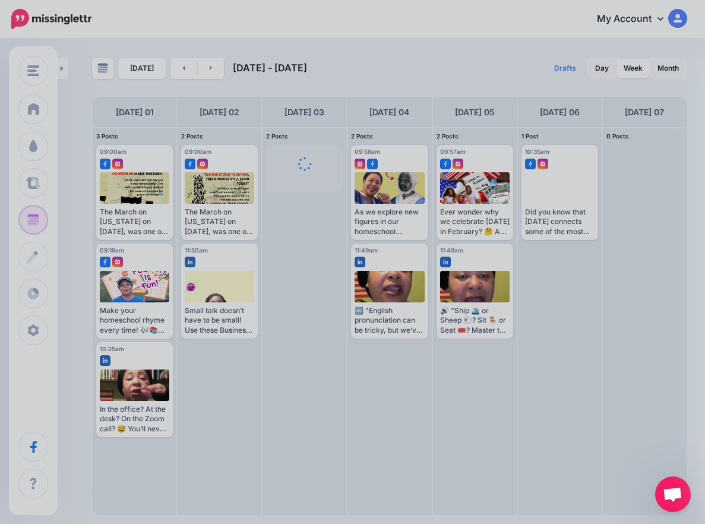
scroll to position [0, 0]
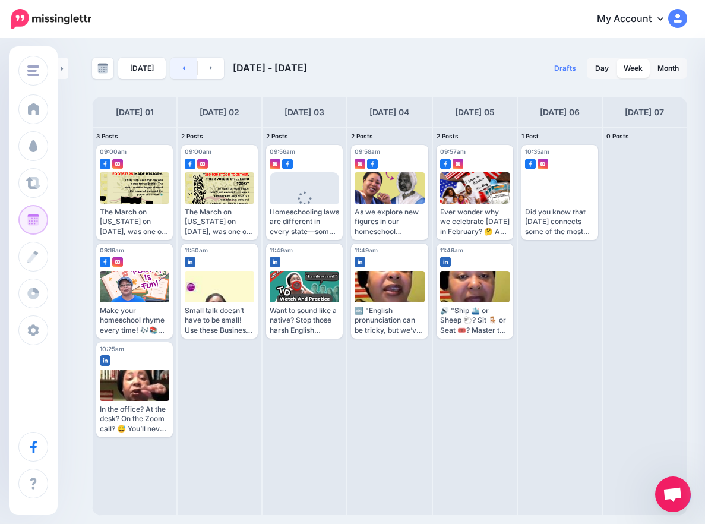
click at [178, 69] on link at bounding box center [183, 68] width 27 height 21
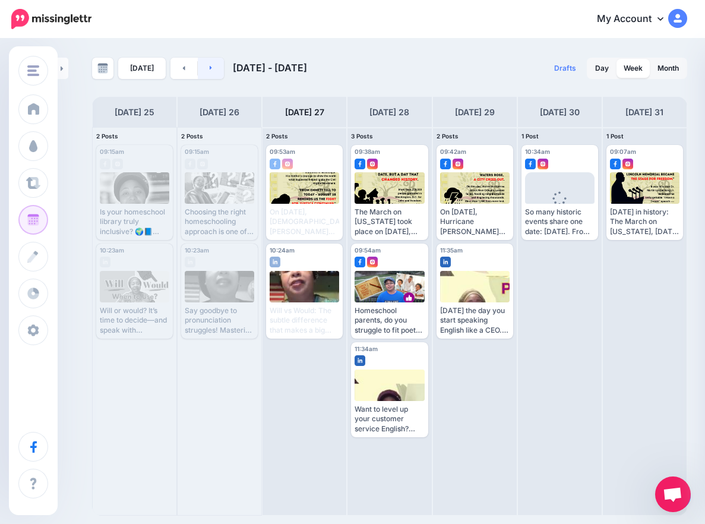
click at [213, 72] on link at bounding box center [211, 68] width 27 height 21
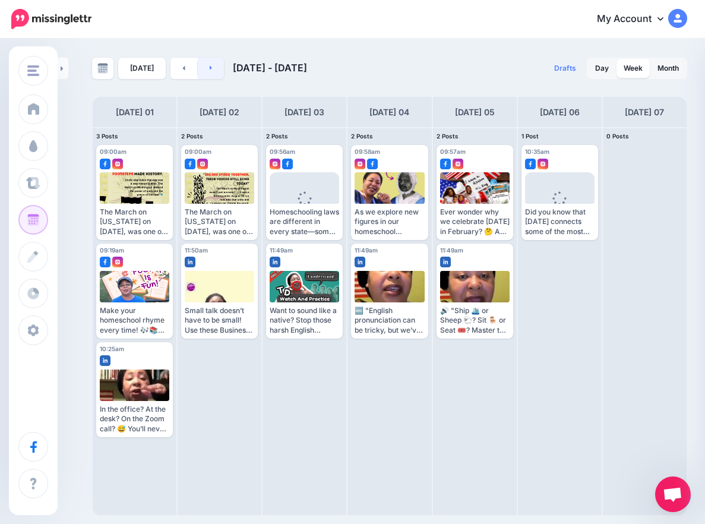
click at [211, 72] on link at bounding box center [211, 68] width 27 height 21
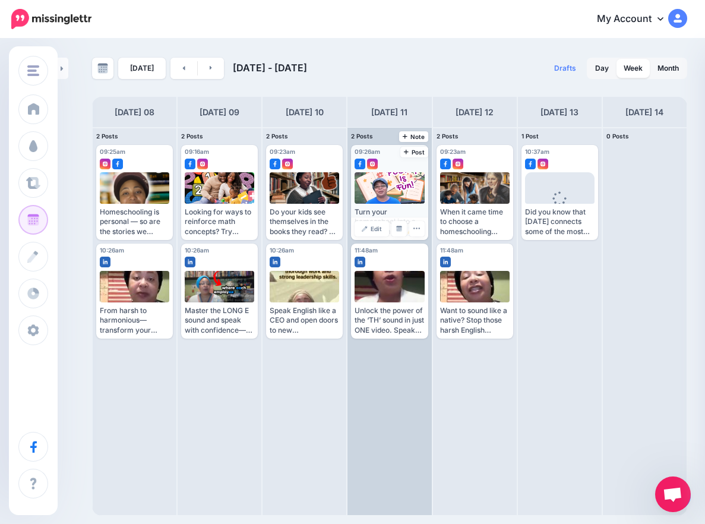
click at [367, 198] on div at bounding box center [389, 187] width 70 height 31
click at [371, 226] on span "Edit" at bounding box center [375, 229] width 11 height 6
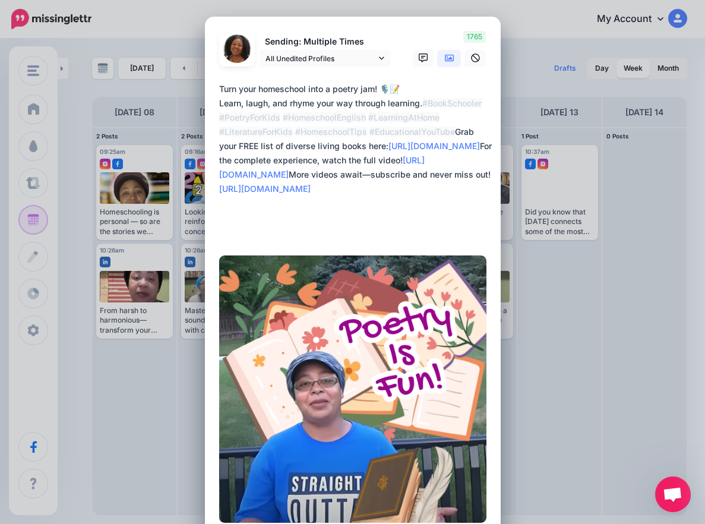
scroll to position [177, 0]
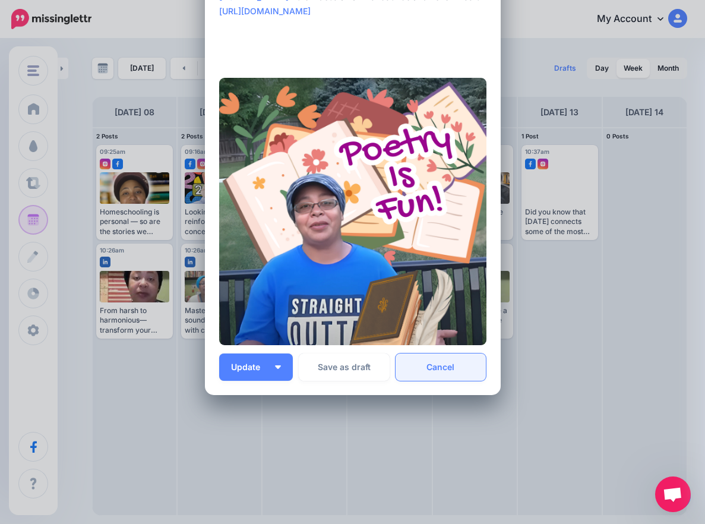
click at [432, 365] on link "Cancel" at bounding box center [440, 366] width 91 height 27
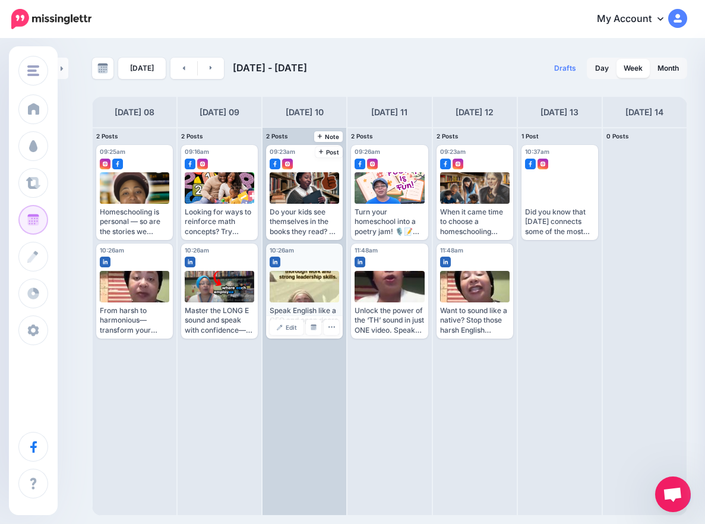
scroll to position [0, 0]
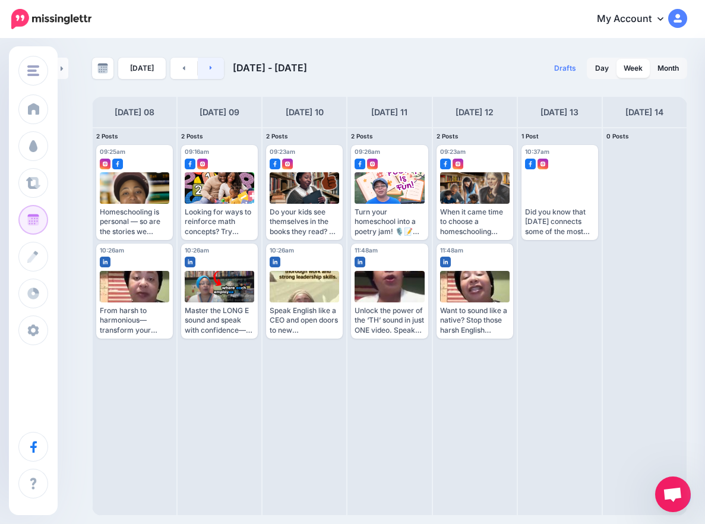
click at [210, 64] on icon at bounding box center [211, 67] width 3 height 7
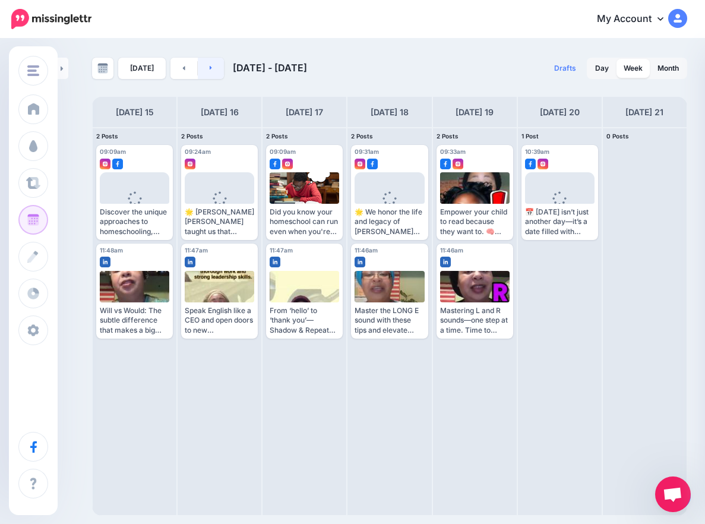
click at [215, 64] on link at bounding box center [211, 68] width 27 height 21
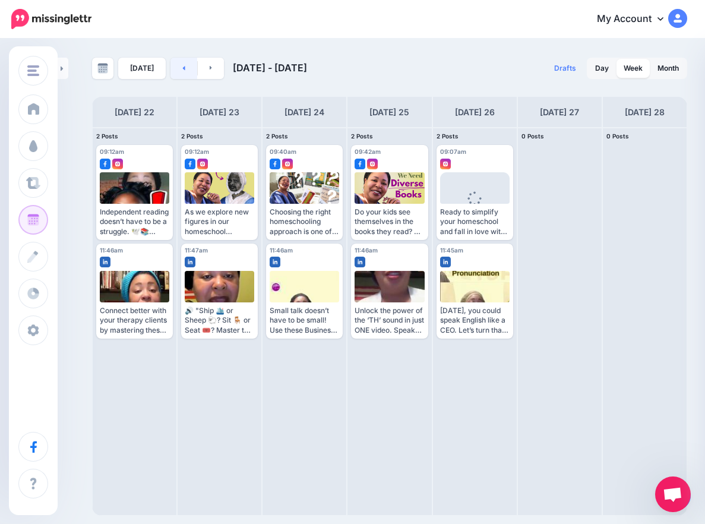
click at [183, 72] on link at bounding box center [183, 68] width 27 height 21
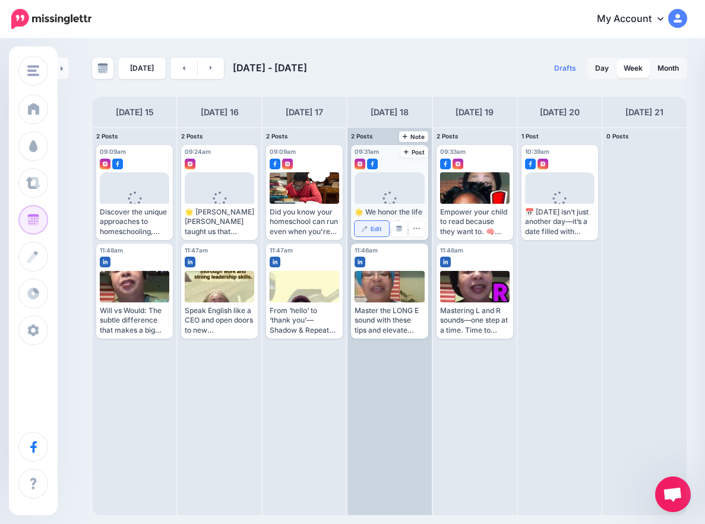
click at [372, 230] on span "Edit" at bounding box center [375, 229] width 11 height 6
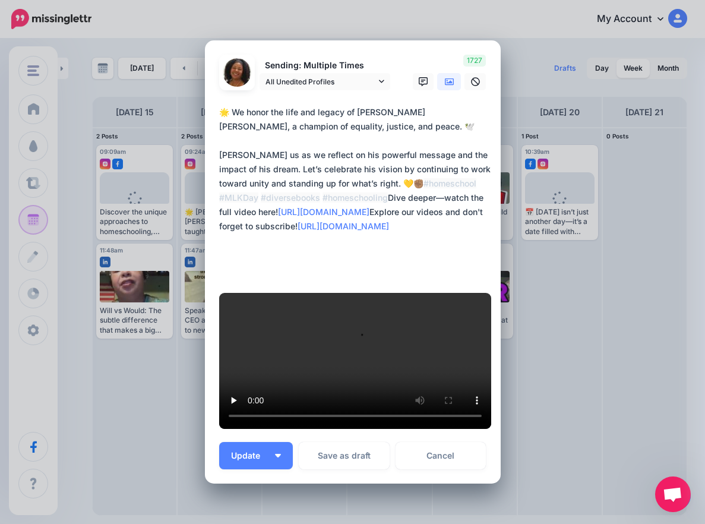
scroll to position [413, 0]
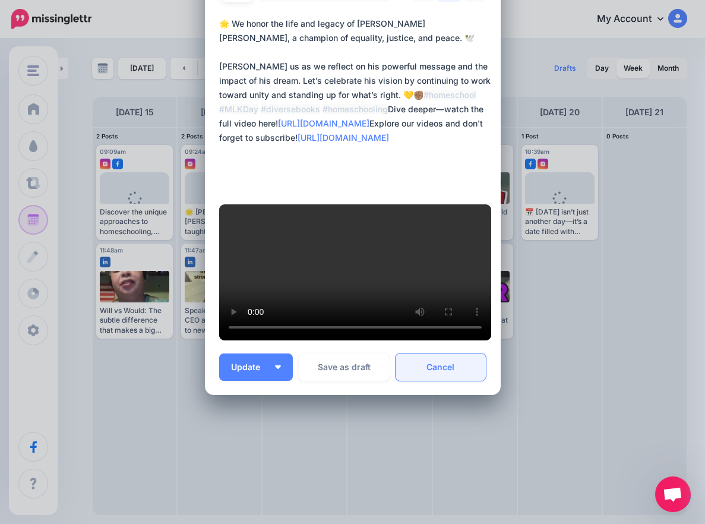
click at [443, 369] on link "Cancel" at bounding box center [440, 366] width 91 height 27
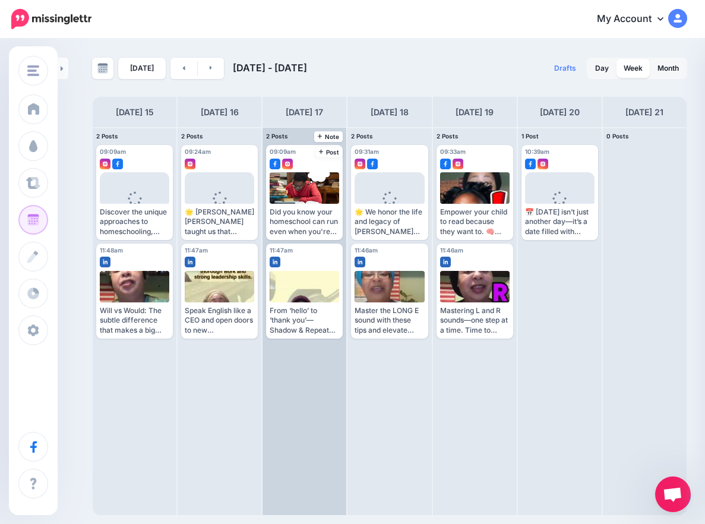
scroll to position [0, 0]
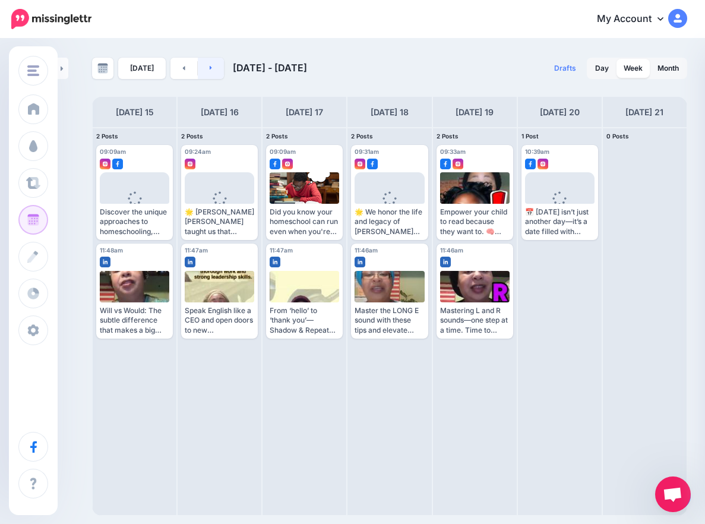
click at [221, 71] on link at bounding box center [211, 68] width 27 height 21
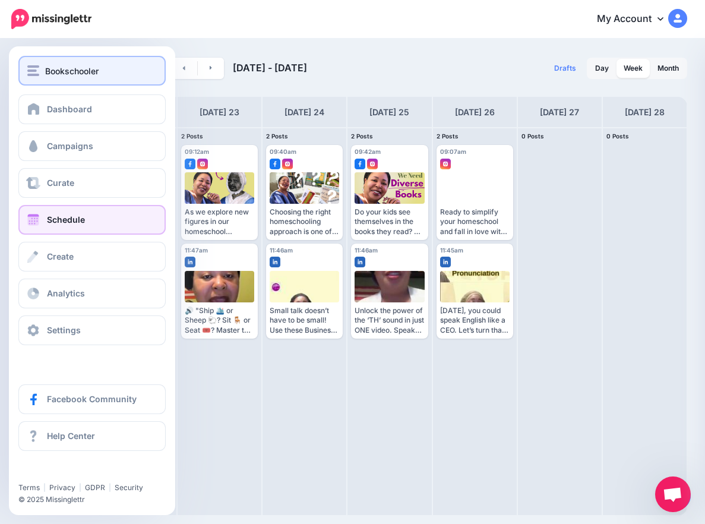
click at [62, 68] on span "Bookschooler" at bounding box center [71, 71] width 53 height 14
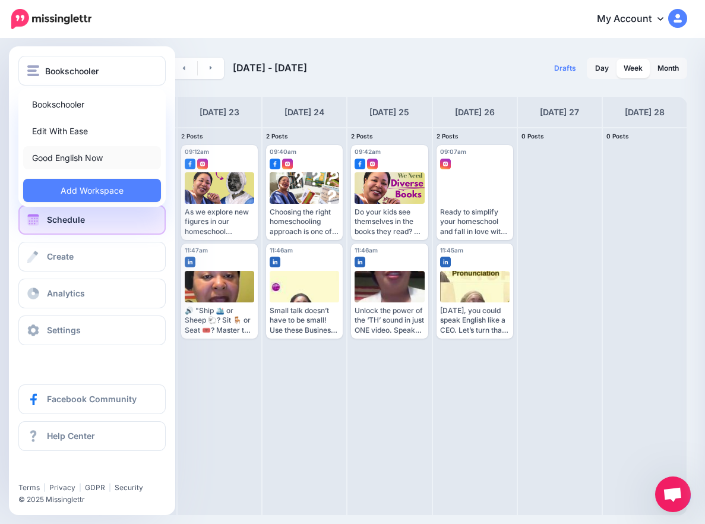
click at [88, 150] on link "Good English Now" at bounding box center [92, 157] width 138 height 23
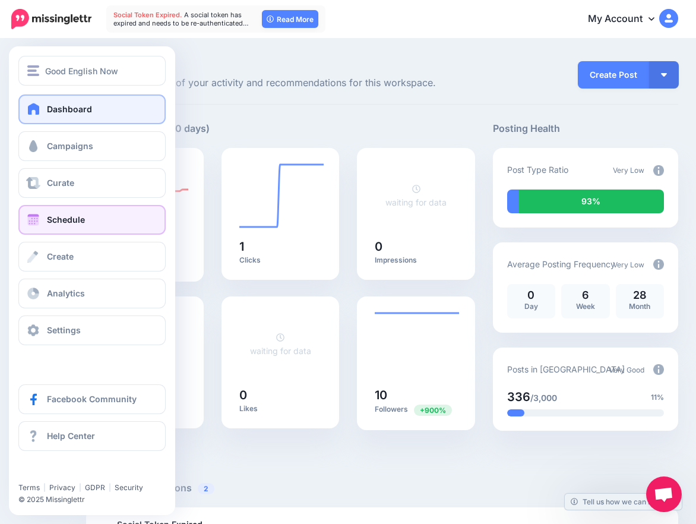
click at [77, 228] on link "Schedule" at bounding box center [91, 220] width 147 height 30
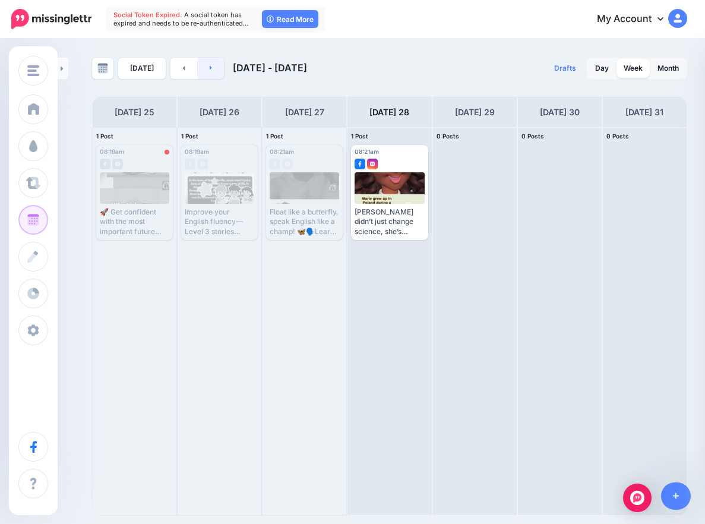
click at [202, 68] on link at bounding box center [211, 68] width 27 height 21
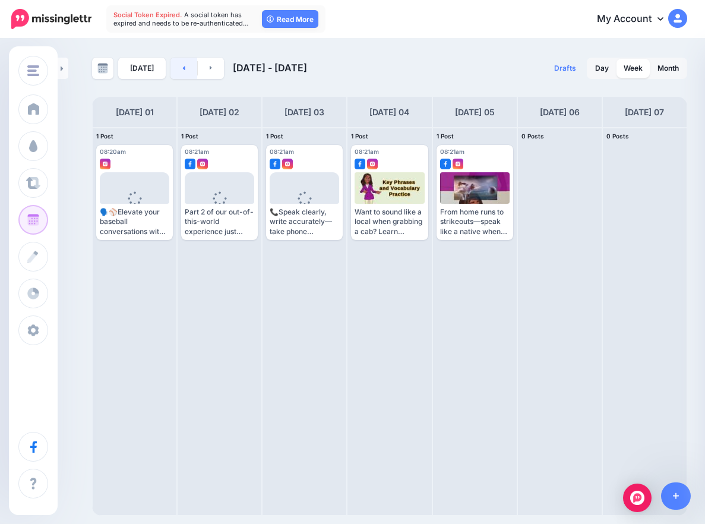
click at [177, 75] on link at bounding box center [183, 68] width 27 height 21
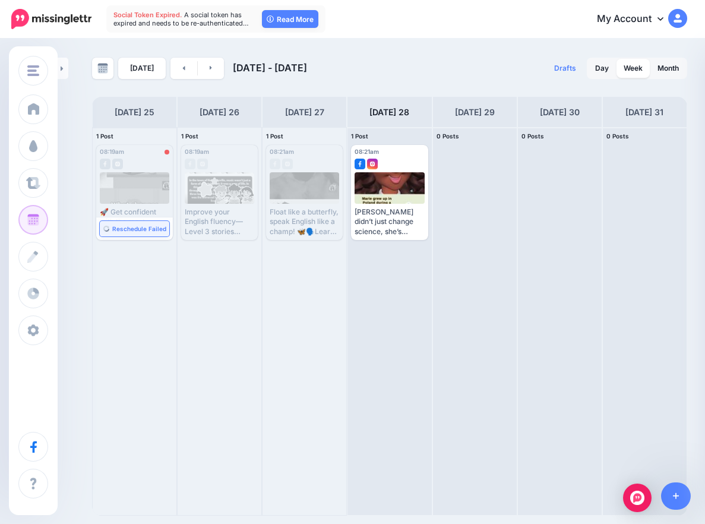
click at [140, 223] on link "Reschedule Failed" at bounding box center [134, 228] width 69 height 15
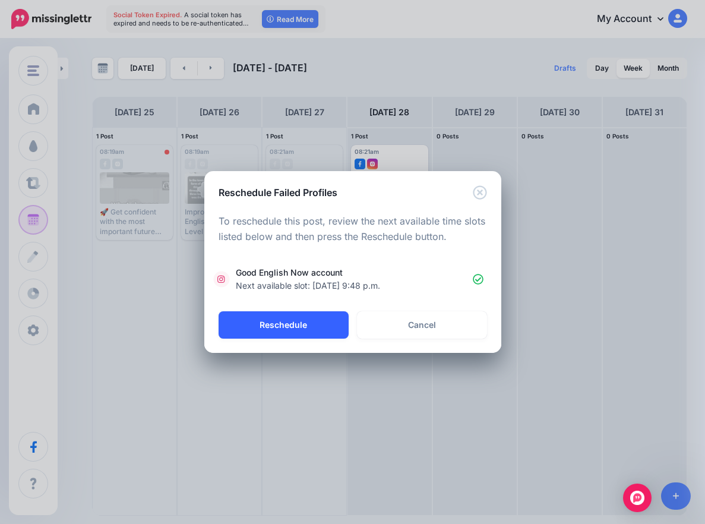
click at [284, 325] on button "Reschedule" at bounding box center [283, 324] width 130 height 27
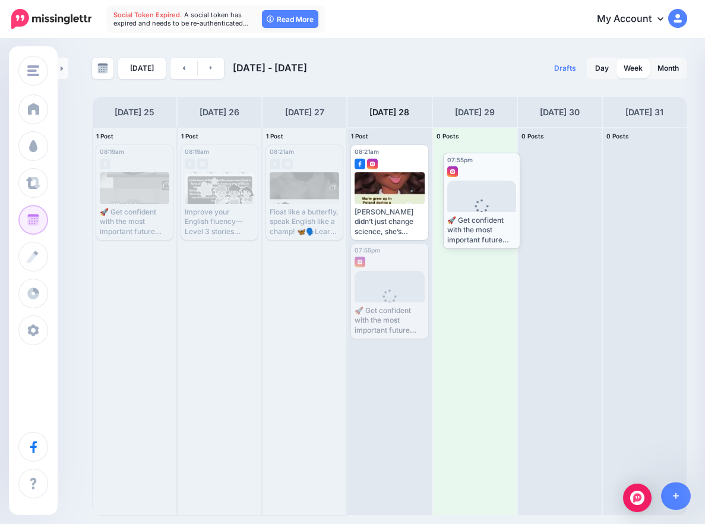
drag, startPoint x: 370, startPoint y: 278, endPoint x: 461, endPoint y: 187, distance: 128.9
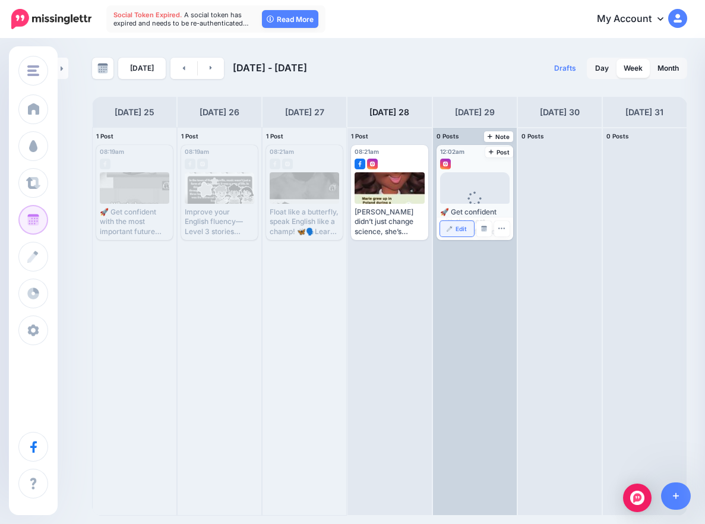
click at [458, 223] on link "Edit" at bounding box center [457, 228] width 34 height 15
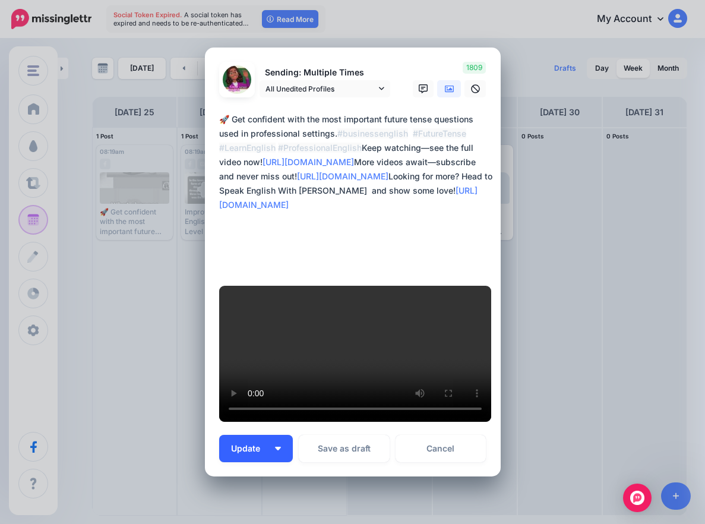
click at [276, 446] on img "button" at bounding box center [278, 448] width 6 height 4
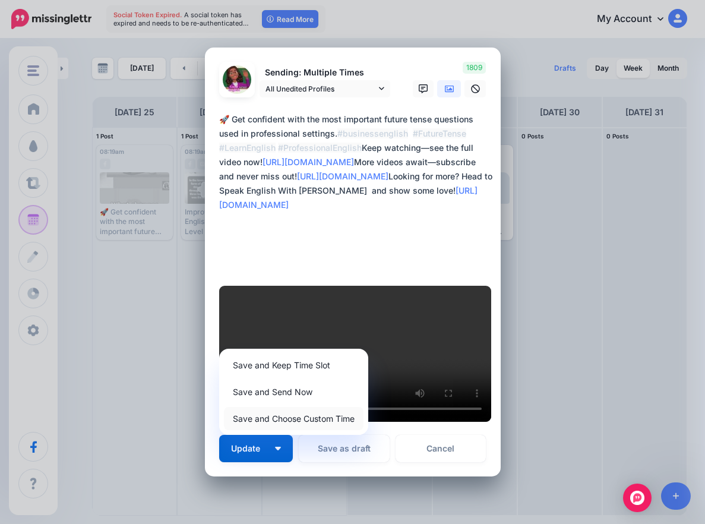
drag, startPoint x: 295, startPoint y: 390, endPoint x: 272, endPoint y: 399, distance: 24.8
click at [295, 407] on link "Save and Choose Custom Time" at bounding box center [293, 418] width 139 height 23
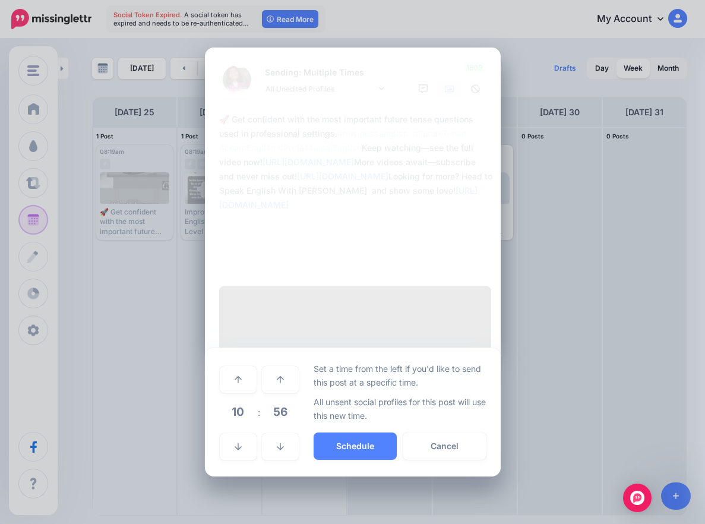
click at [237, 395] on span "10" at bounding box center [238, 411] width 32 height 32
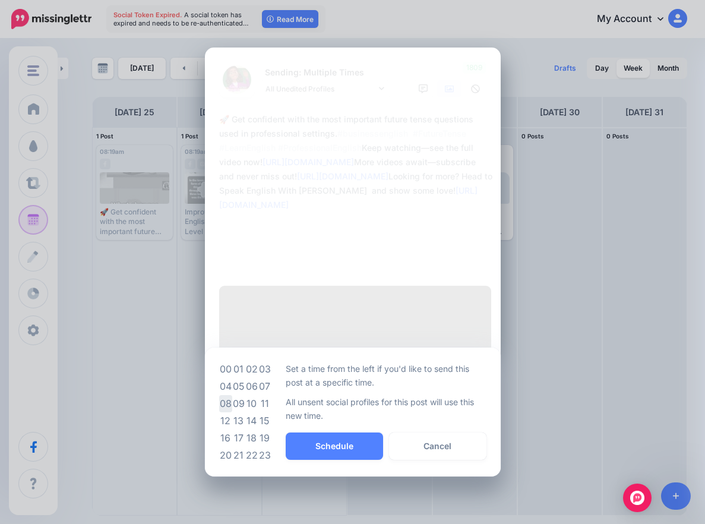
drag, startPoint x: 223, startPoint y: 383, endPoint x: 233, endPoint y: 382, distance: 10.2
click at [223, 395] on td "08" at bounding box center [225, 403] width 13 height 17
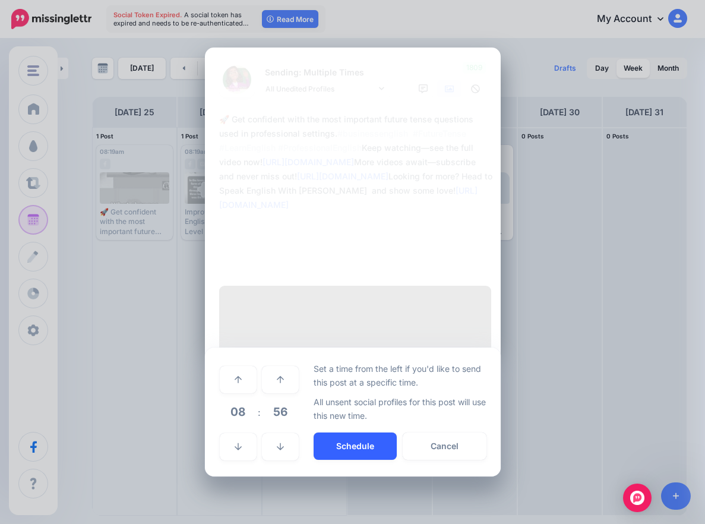
click at [364, 432] on button "Schedule" at bounding box center [354, 445] width 83 height 27
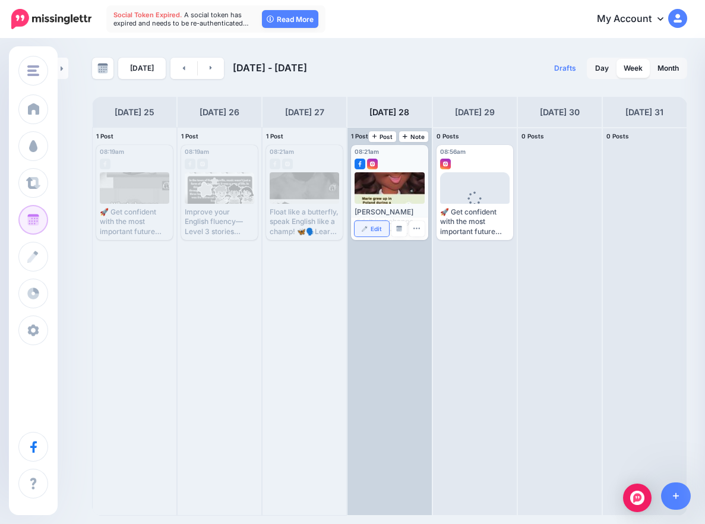
click at [370, 236] on link "Edit" at bounding box center [371, 228] width 34 height 15
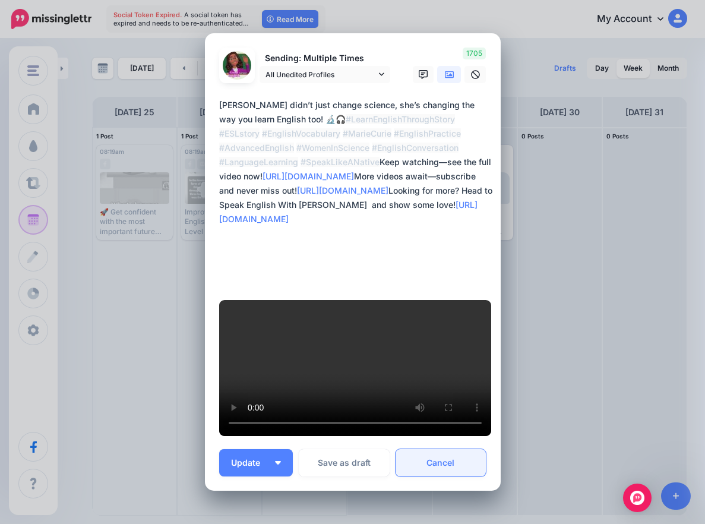
click at [424, 449] on link "Cancel" at bounding box center [440, 462] width 91 height 27
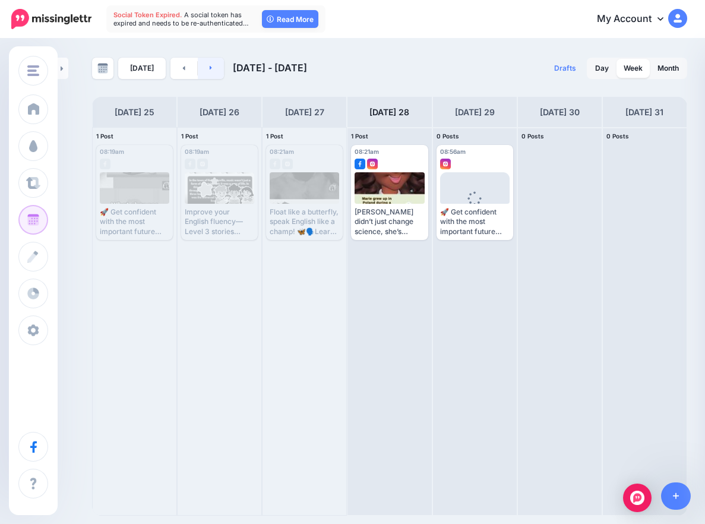
click at [208, 77] on link at bounding box center [211, 68] width 27 height 21
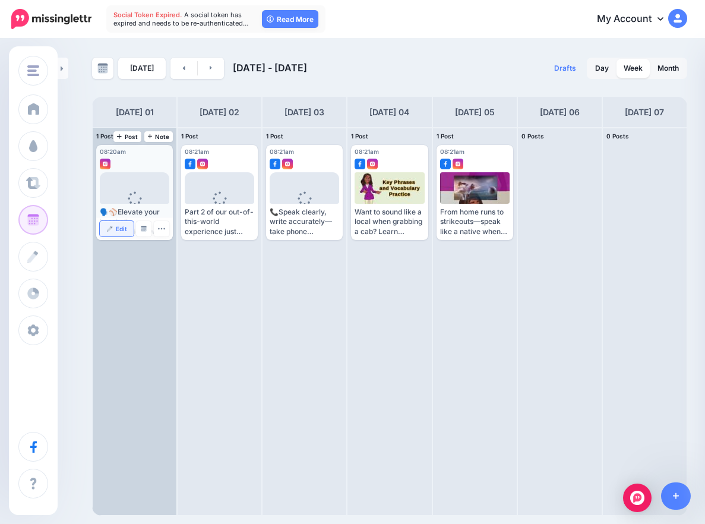
click at [115, 234] on link "Edit" at bounding box center [117, 228] width 34 height 15
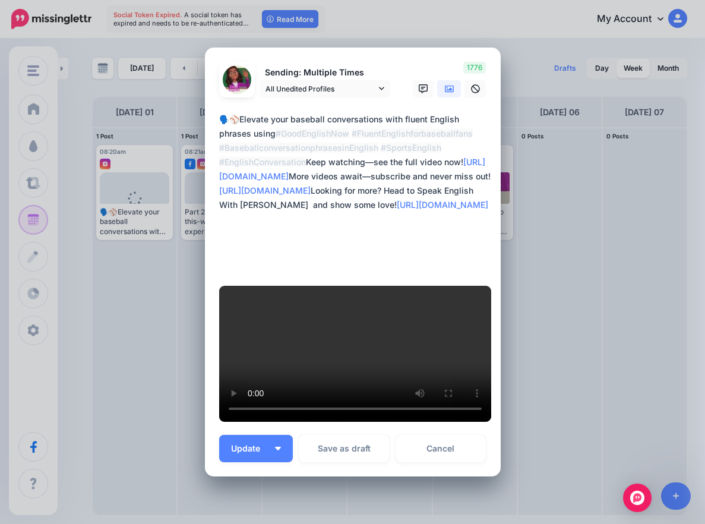
click at [440, 442] on div "Loading Sending: Multiple Times All Unedited Profiles 1st Sep 08:20" at bounding box center [353, 261] width 296 height 429
click at [439, 435] on link "Cancel" at bounding box center [440, 448] width 91 height 27
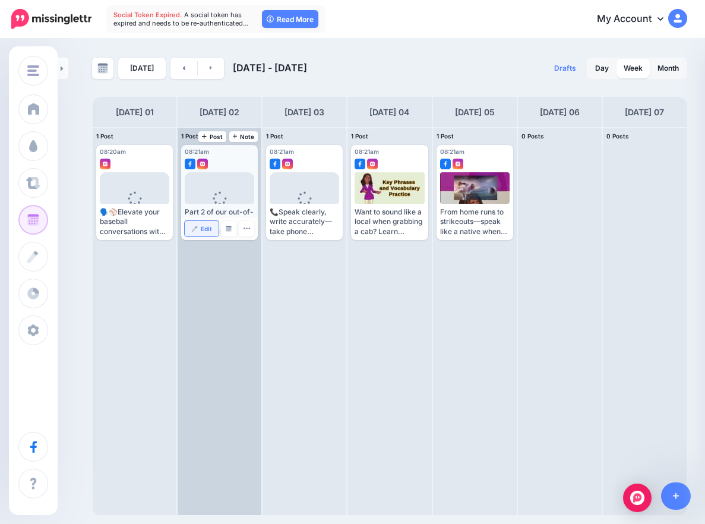
click at [201, 234] on link "Edit" at bounding box center [202, 228] width 34 height 15
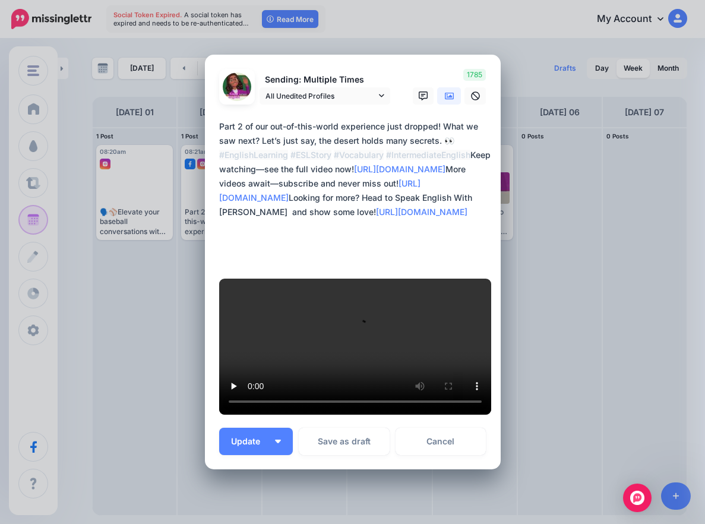
scroll to position [384, 0]
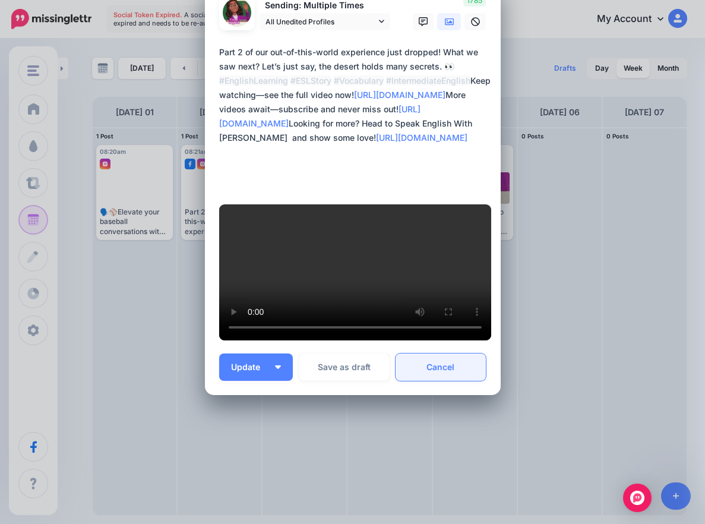
click at [425, 366] on link "Cancel" at bounding box center [440, 366] width 91 height 27
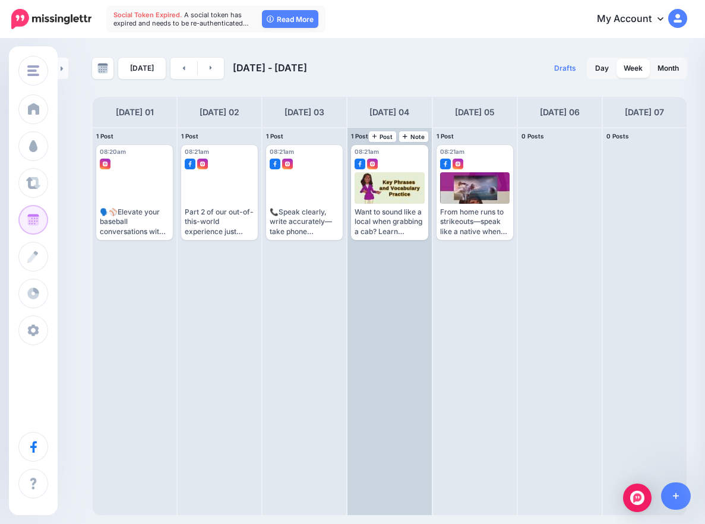
scroll to position [0, 0]
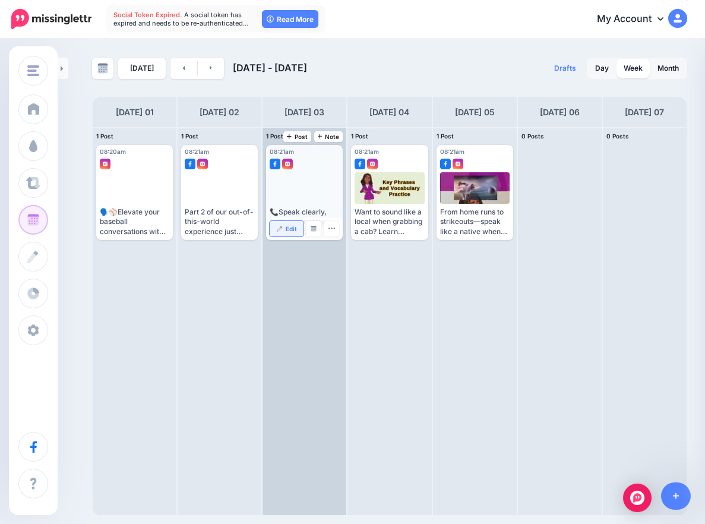
click at [296, 227] on span "Edit" at bounding box center [291, 229] width 11 height 6
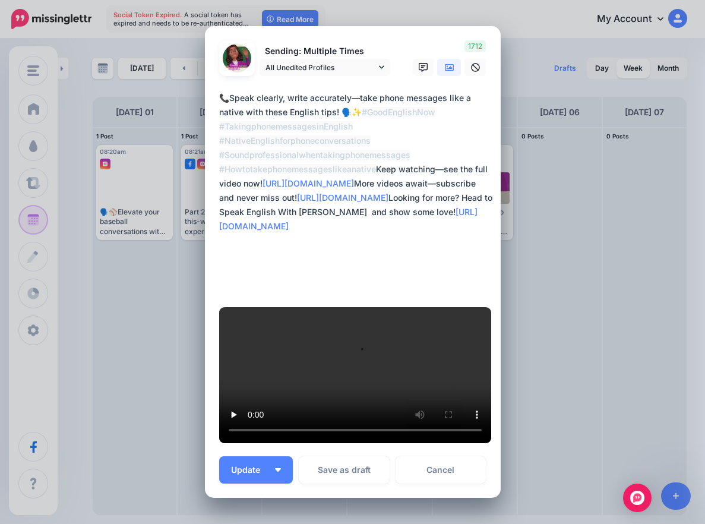
scroll to position [396, 0]
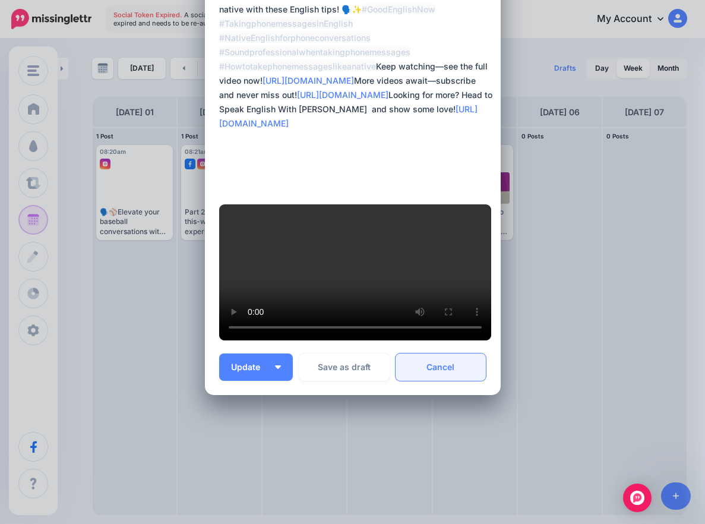
click at [451, 381] on link "Cancel" at bounding box center [440, 366] width 91 height 27
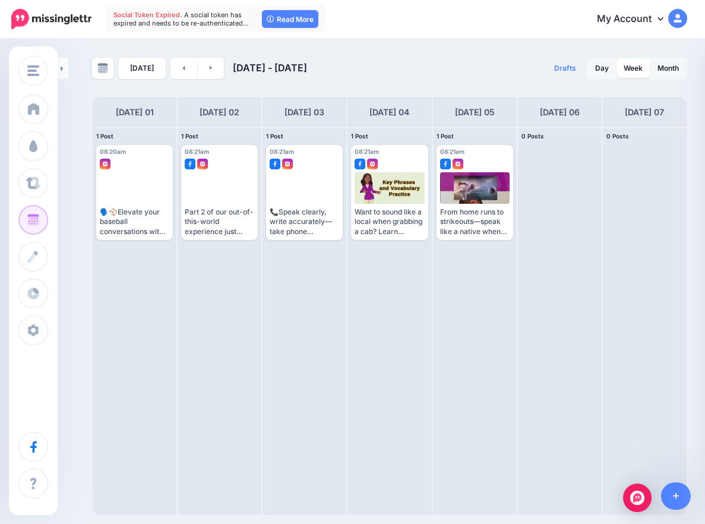
scroll to position [0, 0]
click at [182, 73] on link at bounding box center [183, 68] width 27 height 21
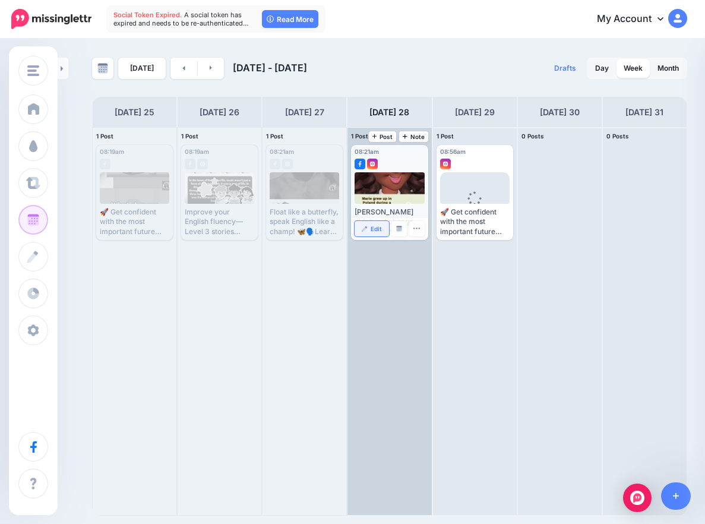
click at [368, 231] on link "Edit" at bounding box center [371, 228] width 34 height 15
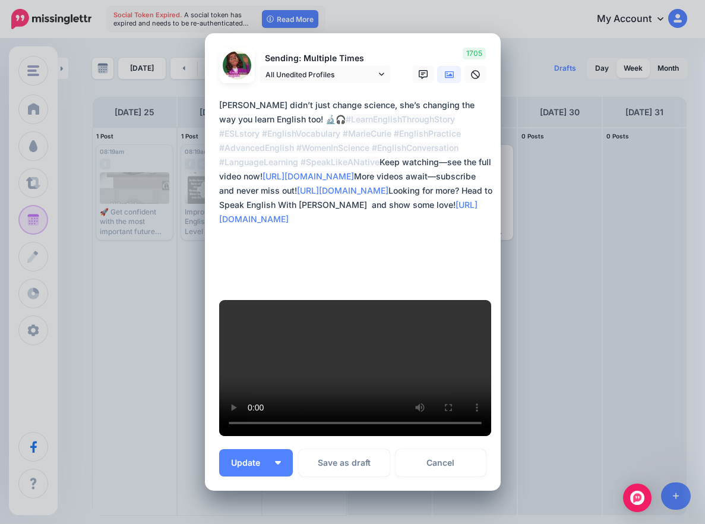
click at [445, 80] on icon at bounding box center [449, 74] width 9 height 9
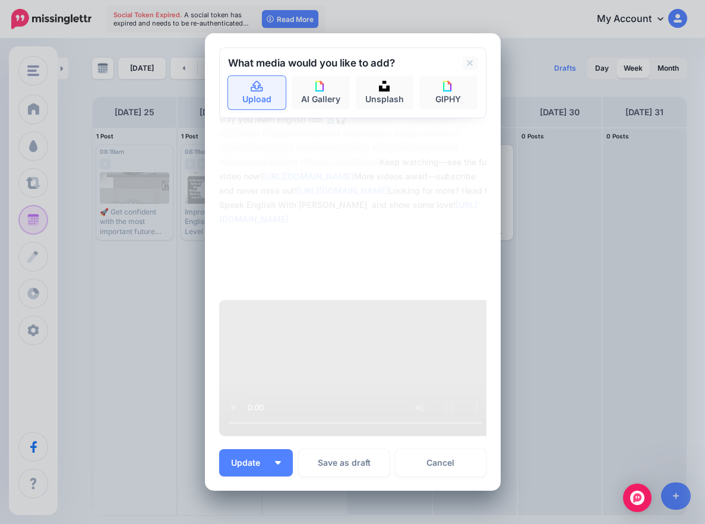
click at [240, 109] on link "Upload" at bounding box center [257, 92] width 58 height 33
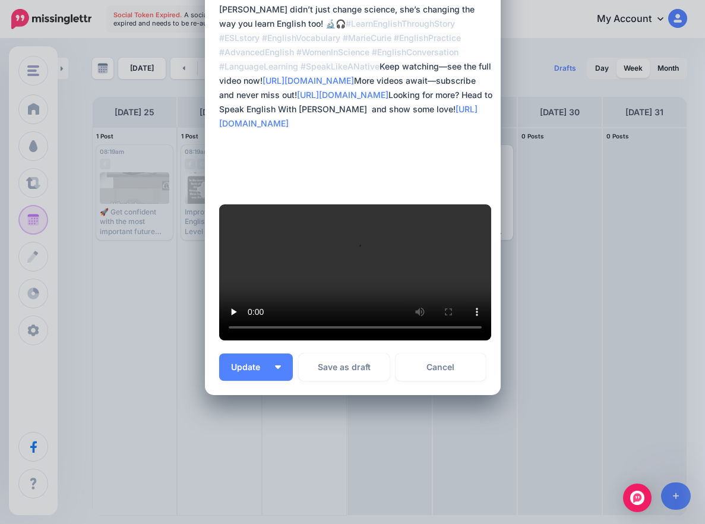
scroll to position [427, 0]
click at [268, 367] on button "Update" at bounding box center [256, 366] width 74 height 27
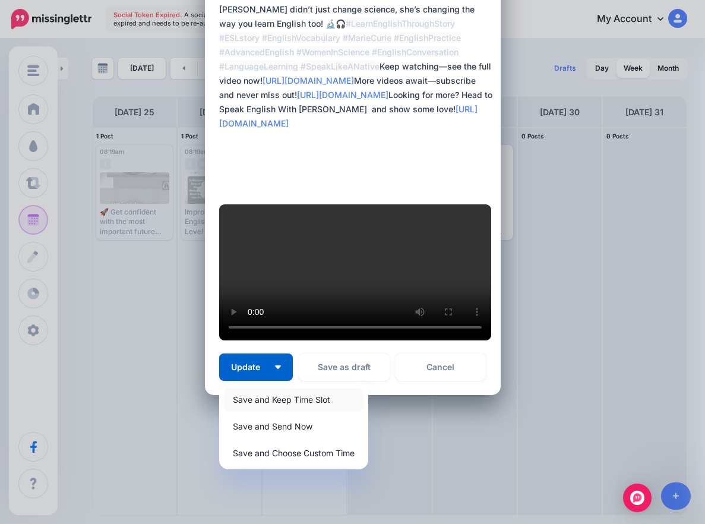
click at [291, 392] on link "Save and Keep Time Slot" at bounding box center [293, 399] width 139 height 23
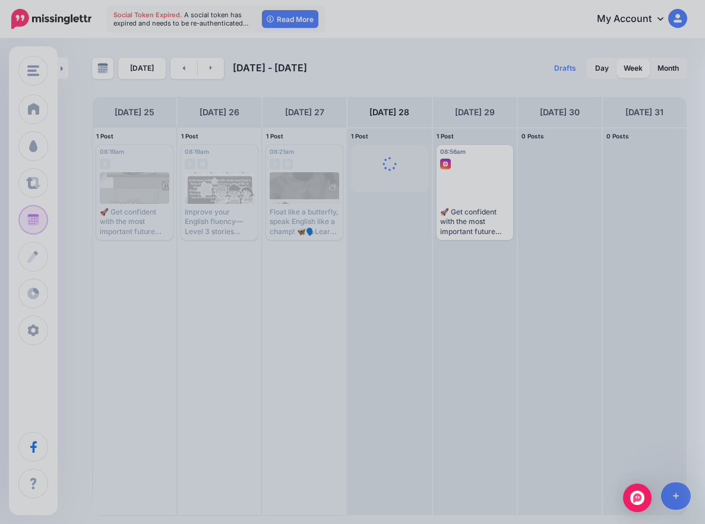
scroll to position [0, 0]
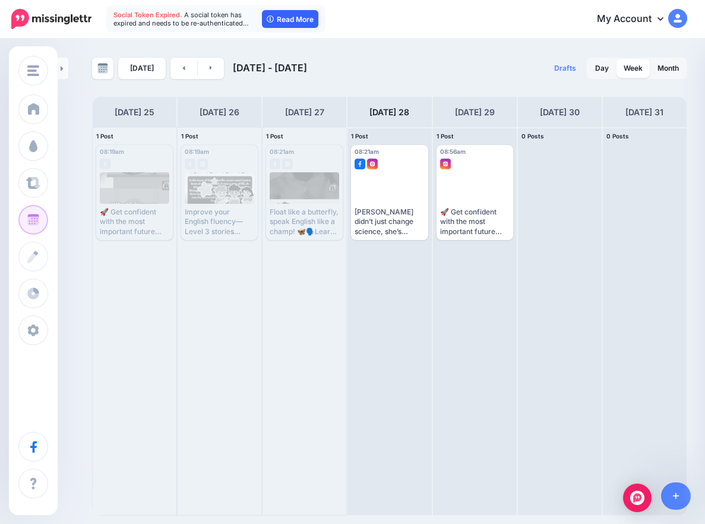
click at [275, 21] on link "Read More" at bounding box center [290, 19] width 56 height 18
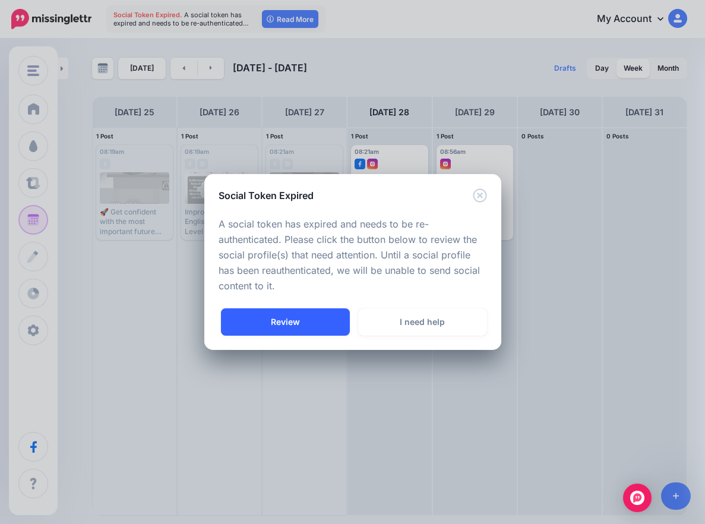
click at [283, 313] on link "Review" at bounding box center [285, 321] width 129 height 27
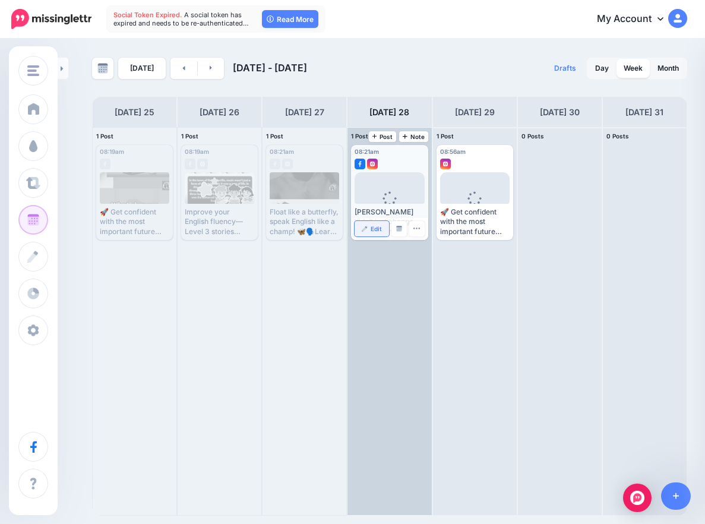
click at [366, 230] on img at bounding box center [365, 229] width 6 height 6
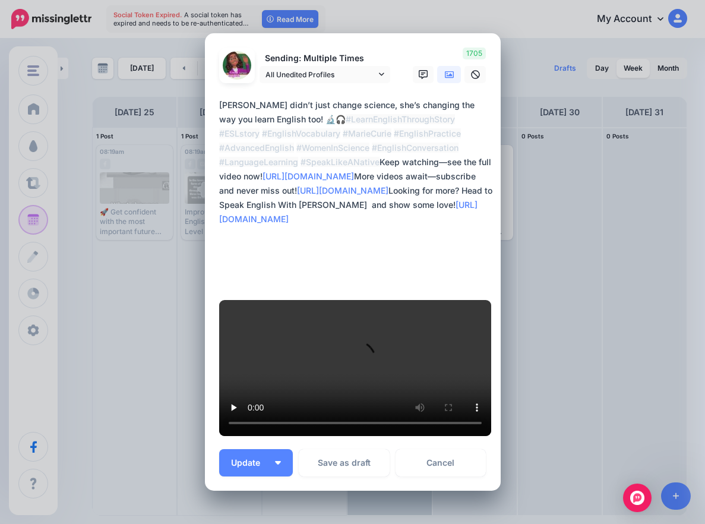
scroll to position [427, 0]
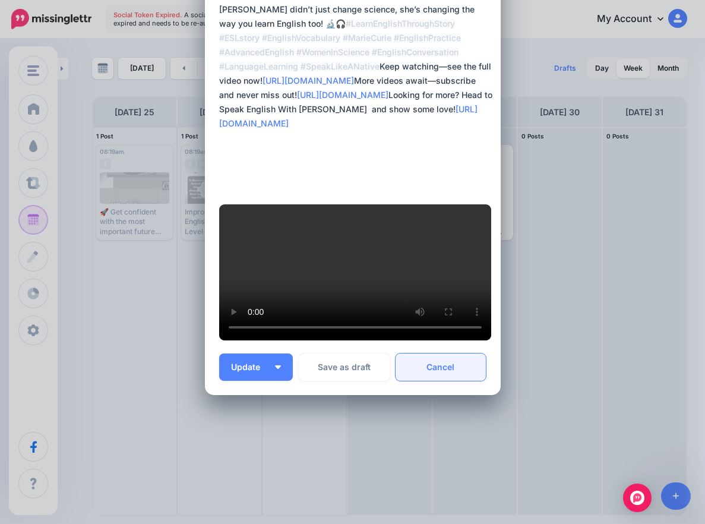
click at [438, 372] on link "Cancel" at bounding box center [440, 366] width 91 height 27
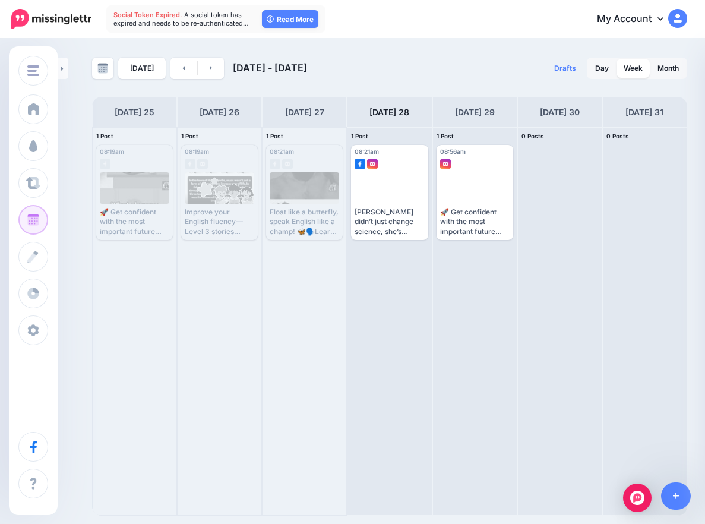
scroll to position [0, 0]
click at [210, 67] on icon at bounding box center [211, 68] width 2 height 4
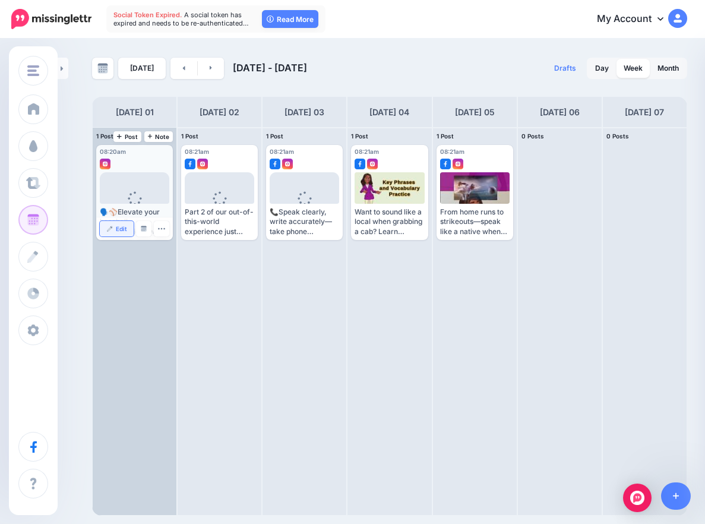
click at [123, 224] on link "Edit" at bounding box center [117, 228] width 34 height 15
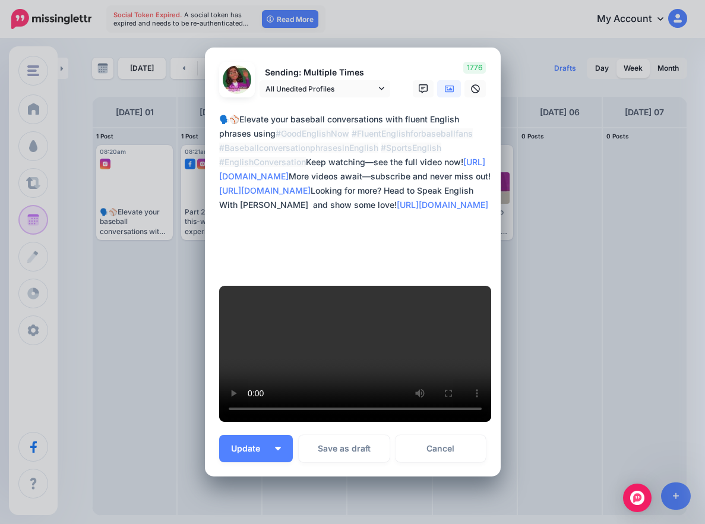
click at [460, 269] on textarea "**********" at bounding box center [355, 190] width 273 height 157
click at [379, 445] on div "Loading Sending: Multiple Times All Unedited Profiles 1st Sep 08:20" at bounding box center [353, 261] width 296 height 429
click at [445, 93] on icon at bounding box center [449, 88] width 9 height 7
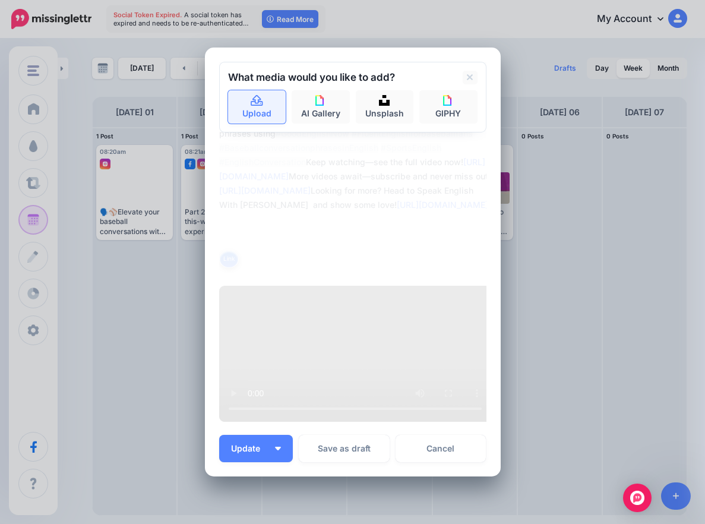
click at [251, 123] on link "Upload" at bounding box center [257, 106] width 58 height 33
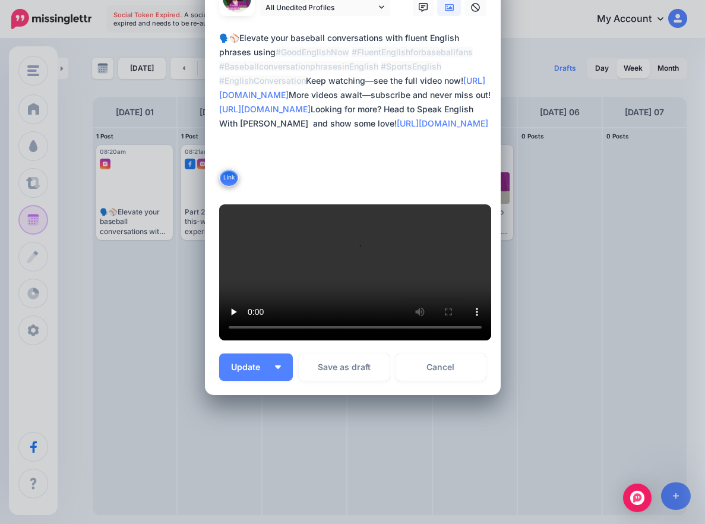
scroll to position [398, 0]
click at [253, 372] on button "Update" at bounding box center [256, 366] width 74 height 27
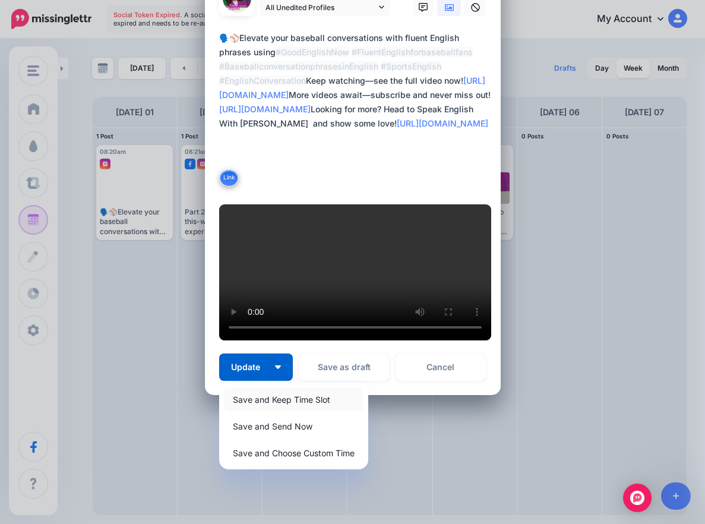
click at [267, 402] on link "Save and Keep Time Slot" at bounding box center [293, 399] width 139 height 23
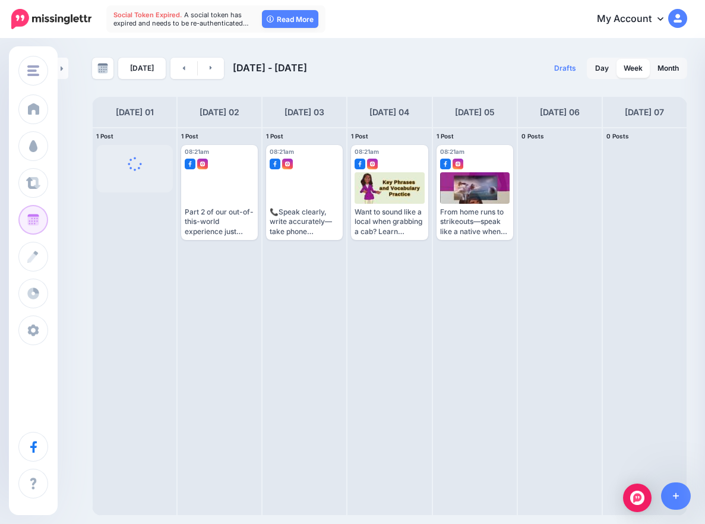
scroll to position [0, 0]
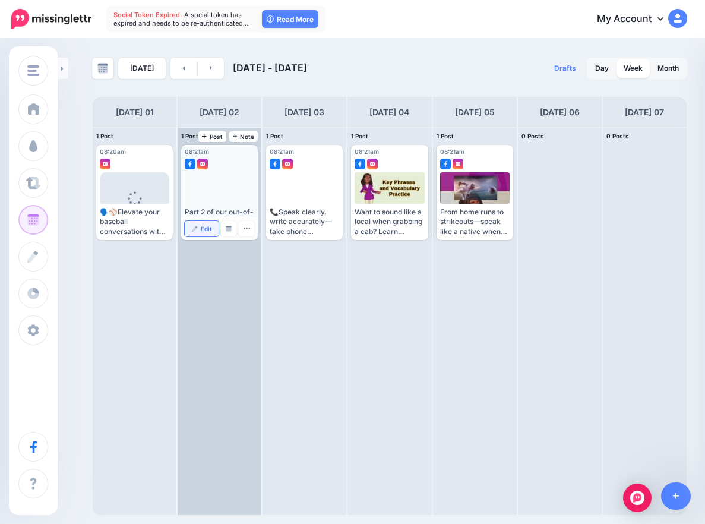
click at [193, 230] on img at bounding box center [195, 229] width 6 height 6
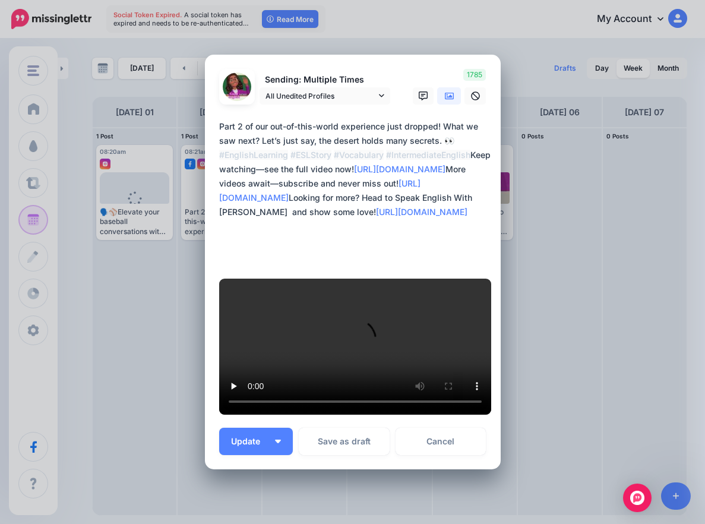
scroll to position [384, 0]
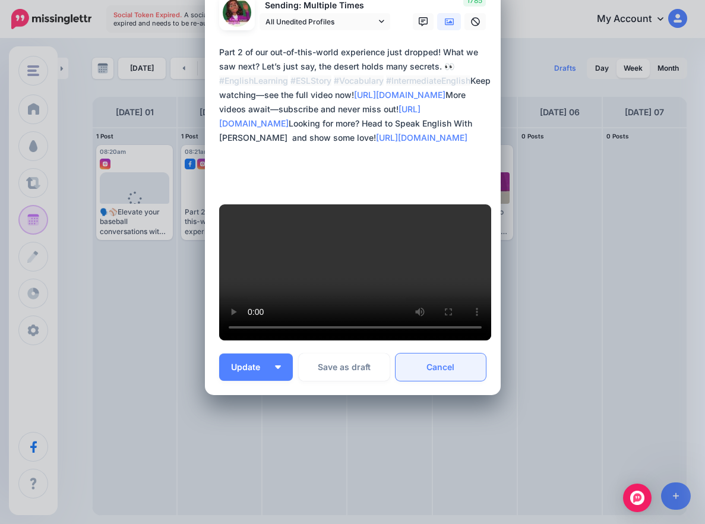
click at [455, 365] on link "Cancel" at bounding box center [440, 366] width 91 height 27
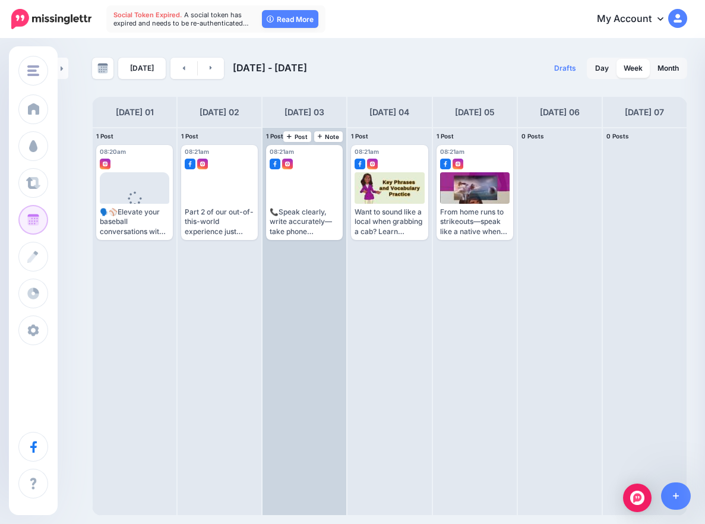
scroll to position [0, 0]
click at [282, 230] on img at bounding box center [280, 229] width 6 height 6
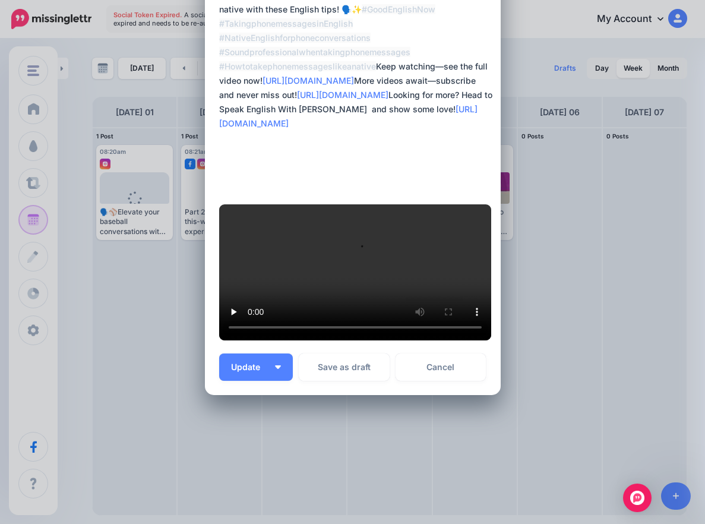
scroll to position [396, 0]
click at [438, 381] on link "Cancel" at bounding box center [440, 366] width 91 height 27
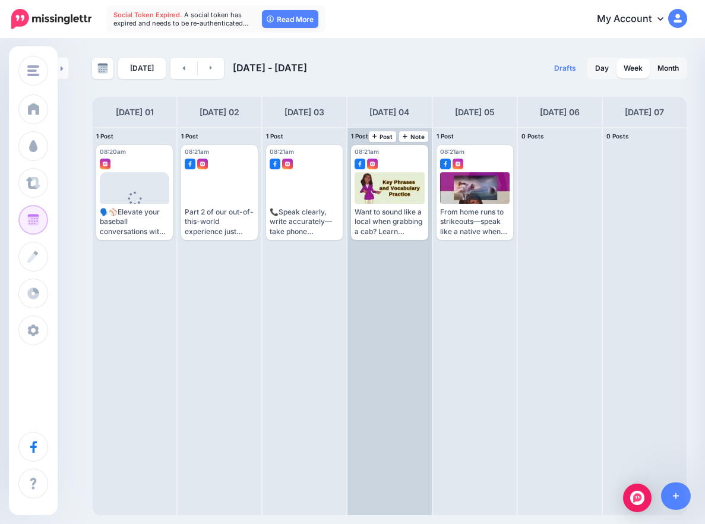
scroll to position [0, 0]
click at [373, 226] on span "Edit" at bounding box center [375, 229] width 11 height 6
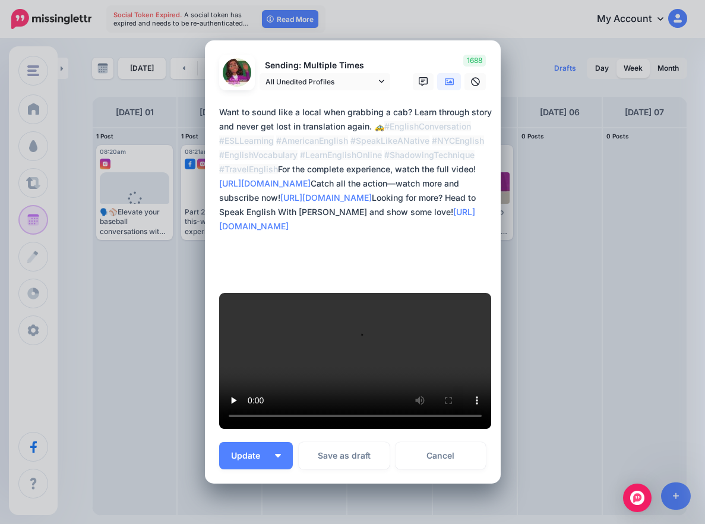
scroll to position [396, 0]
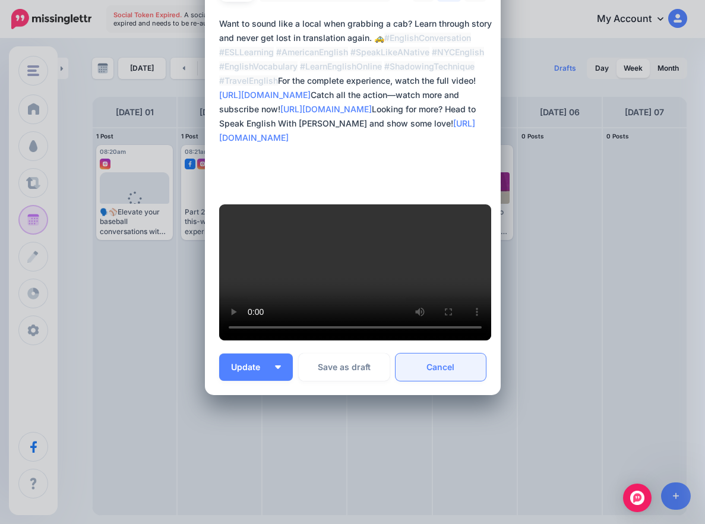
click at [426, 381] on link "Cancel" at bounding box center [440, 366] width 91 height 27
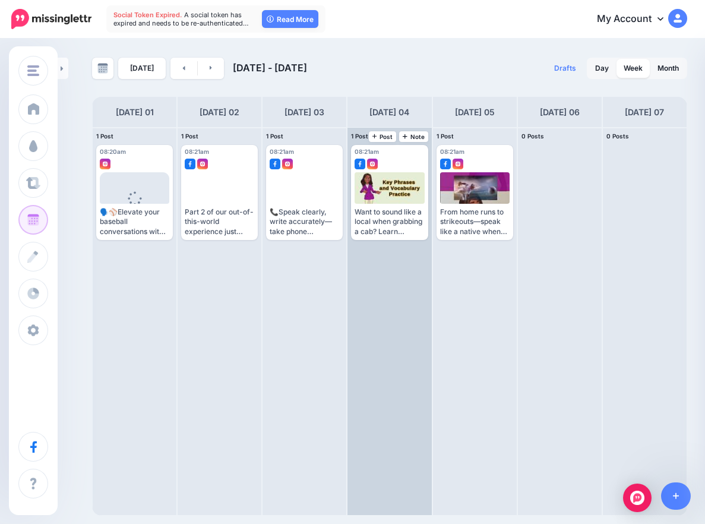
scroll to position [0, 0]
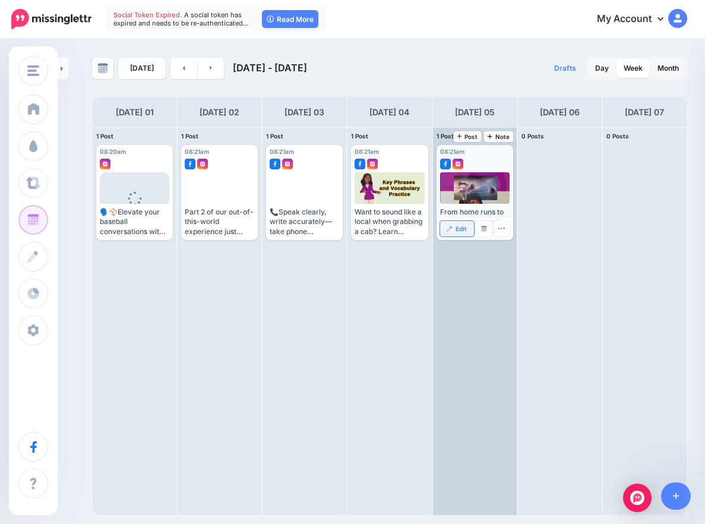
click at [461, 232] on span "Edit" at bounding box center [460, 229] width 11 height 6
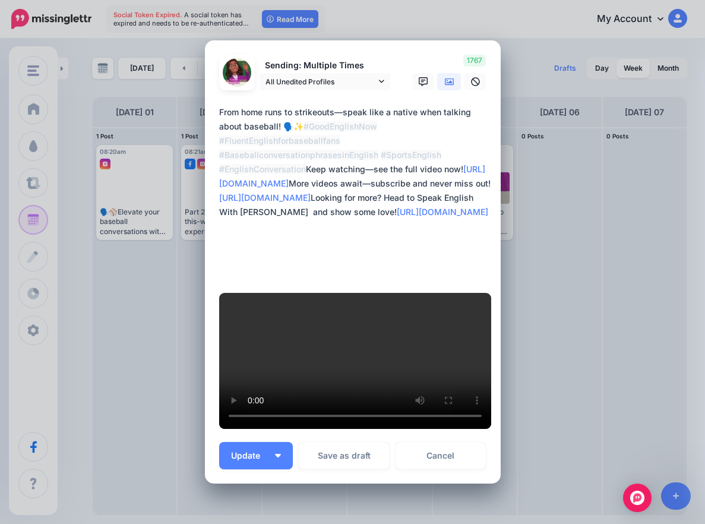
click at [445, 87] on icon at bounding box center [449, 81] width 9 height 9
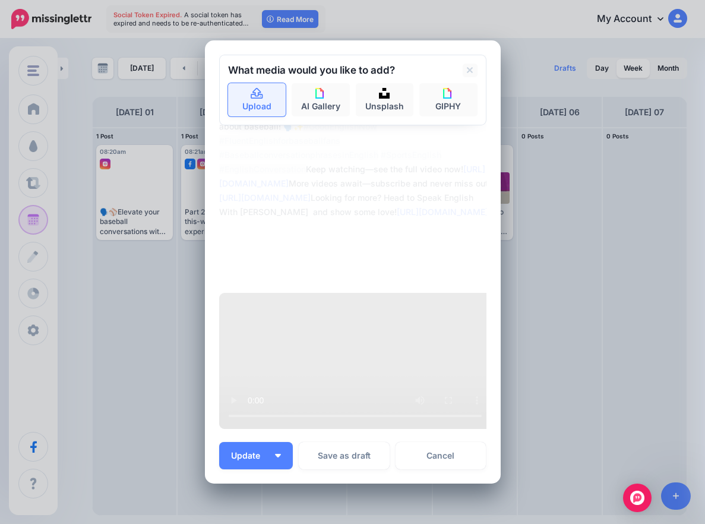
click at [248, 116] on link "Upload" at bounding box center [257, 99] width 58 height 33
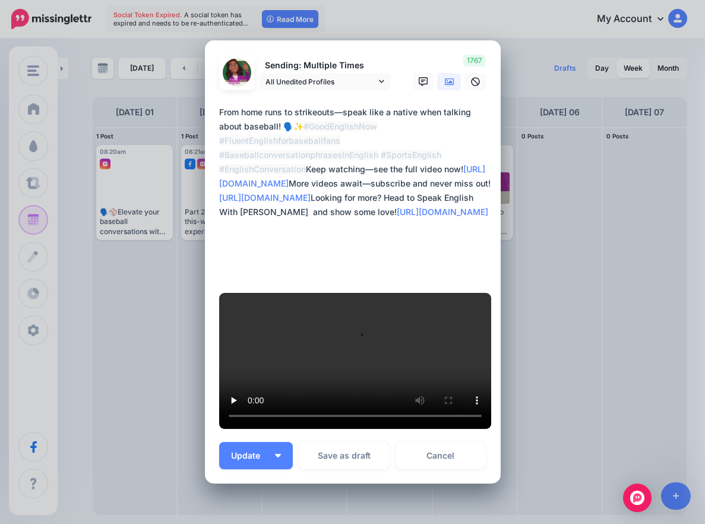
scroll to position [413, 0]
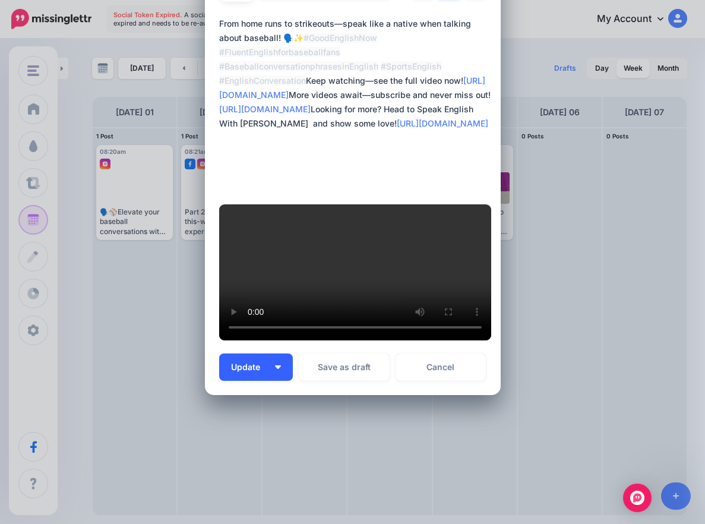
click at [275, 367] on img "button" at bounding box center [278, 367] width 6 height 4
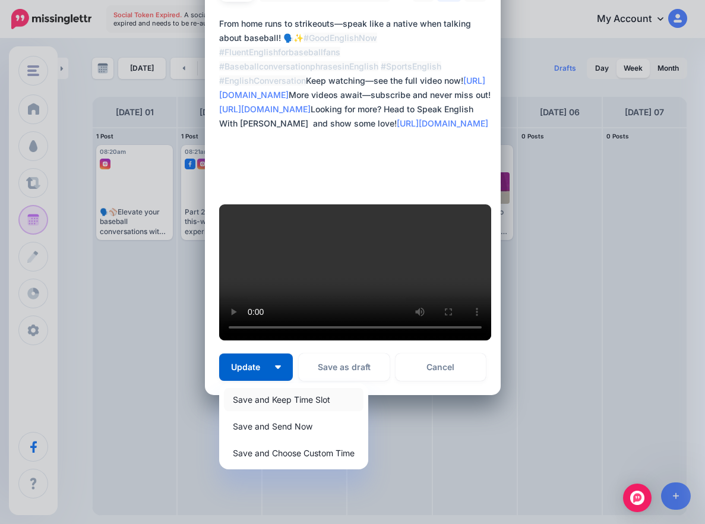
click at [280, 395] on link "Save and Keep Time Slot" at bounding box center [293, 399] width 139 height 23
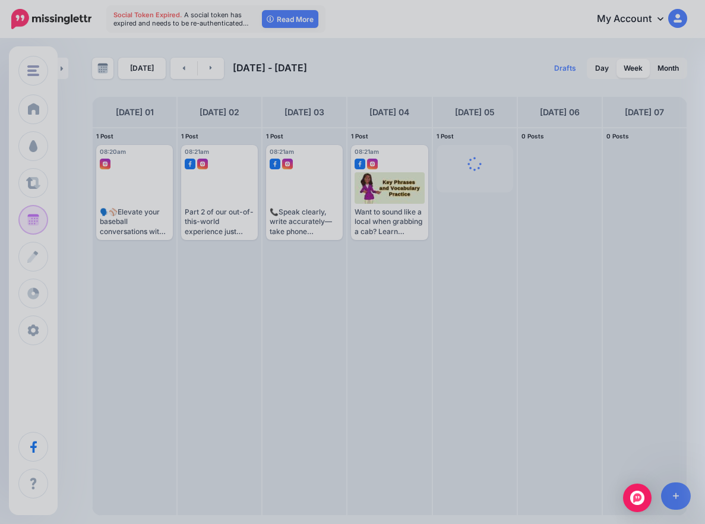
scroll to position [0, 0]
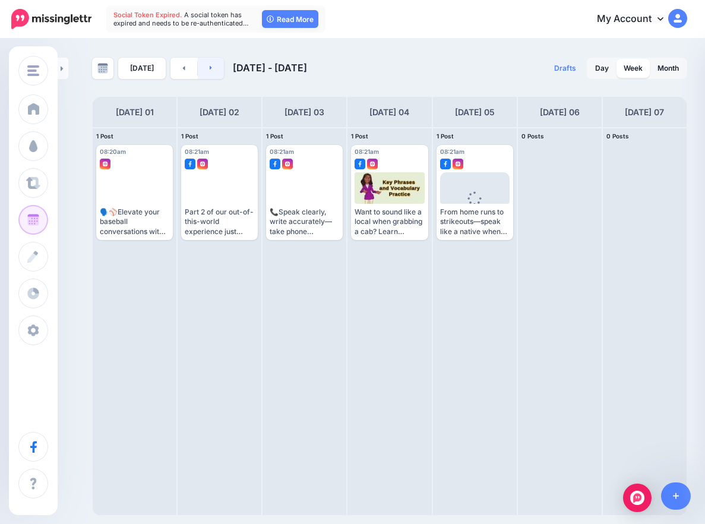
click at [204, 78] on link at bounding box center [211, 68] width 27 height 21
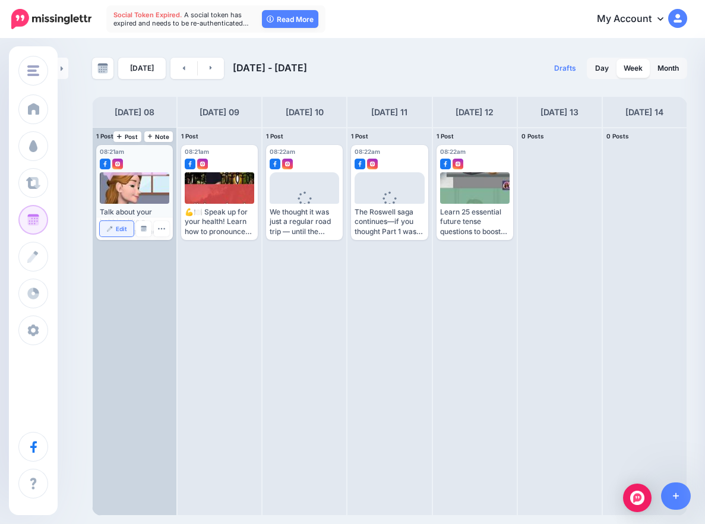
click at [115, 230] on link "Edit" at bounding box center [117, 228] width 34 height 15
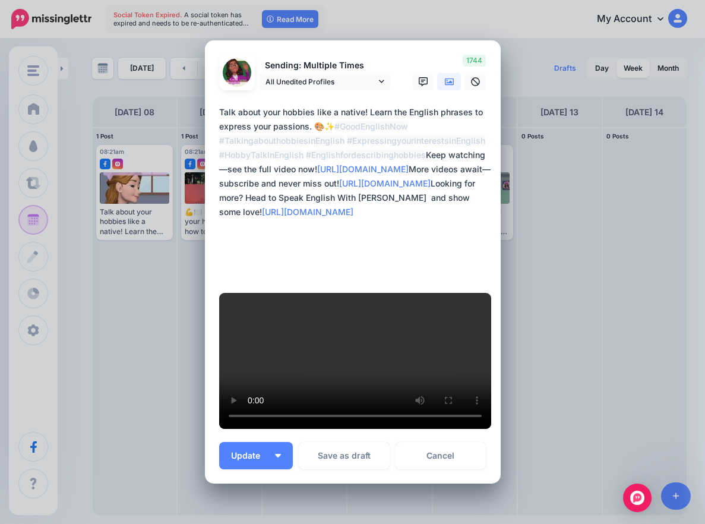
click at [445, 85] on icon at bounding box center [449, 81] width 9 height 7
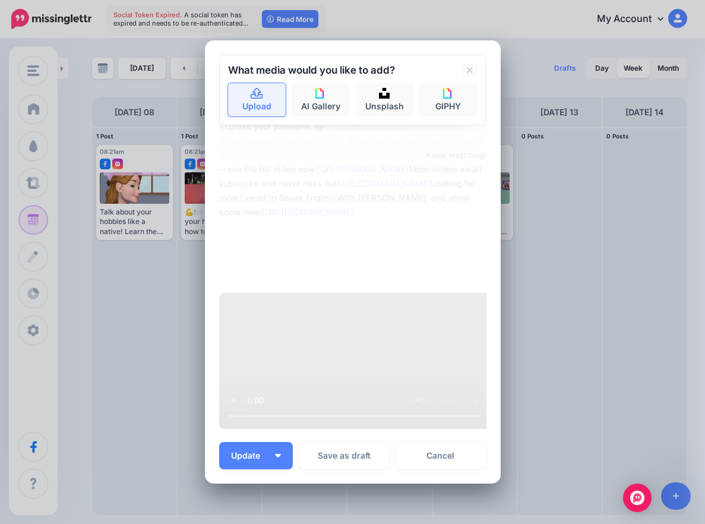
click at [264, 116] on link "Upload" at bounding box center [257, 99] width 58 height 33
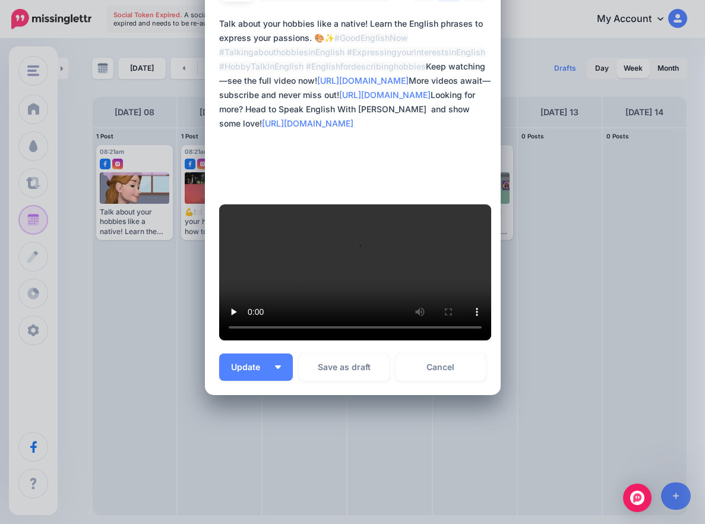
scroll to position [413, 0]
click at [275, 368] on img "button" at bounding box center [278, 367] width 6 height 4
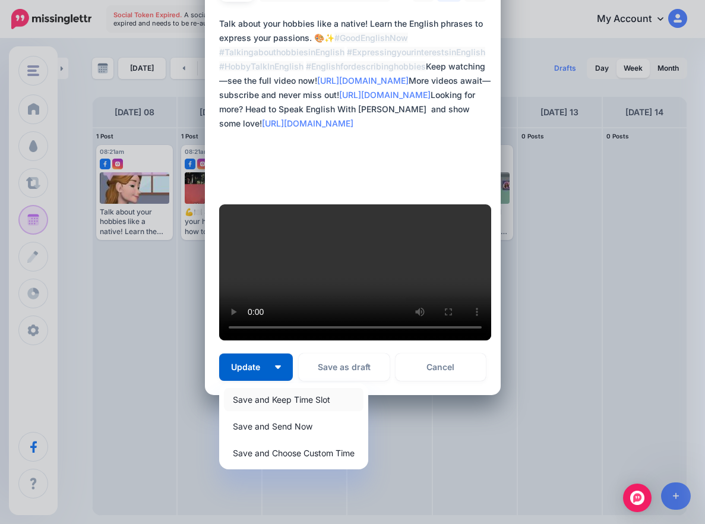
click at [278, 395] on link "Save and Keep Time Slot" at bounding box center [293, 399] width 139 height 23
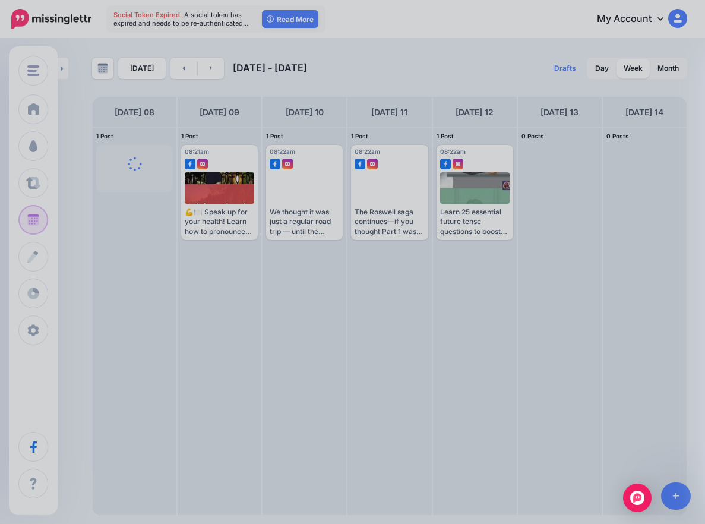
scroll to position [0, 0]
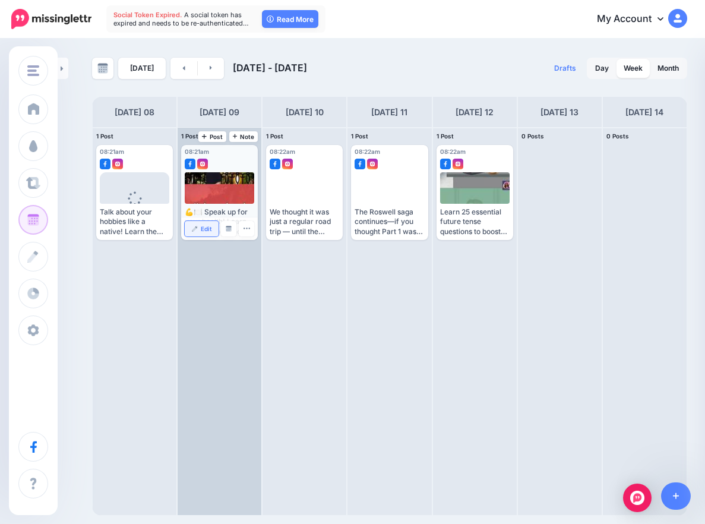
click at [205, 226] on span "Edit" at bounding box center [206, 229] width 11 height 6
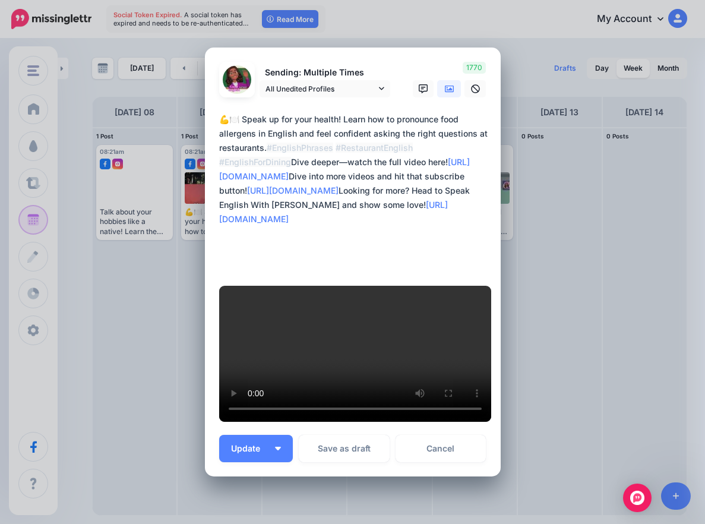
click at [671, 234] on div "Edit Post Loading Sending: Multiple Times All Unedited Profiles" at bounding box center [352, 262] width 705 height 524
click at [413, 97] on link at bounding box center [423, 88] width 21 height 17
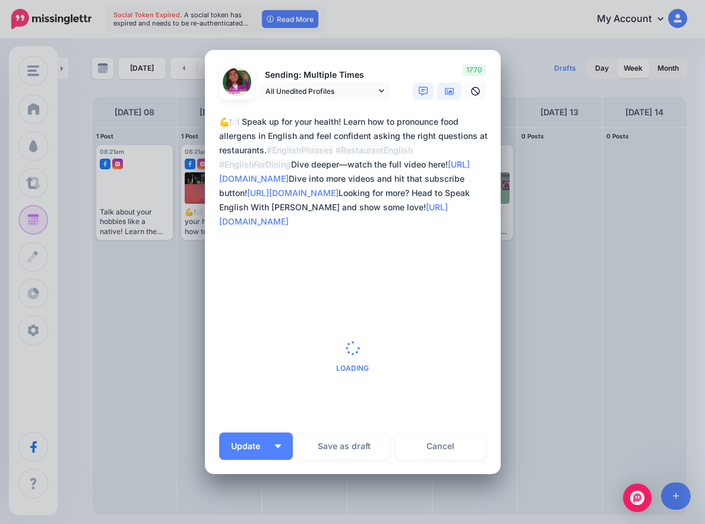
click at [445, 95] on icon at bounding box center [449, 91] width 9 height 9
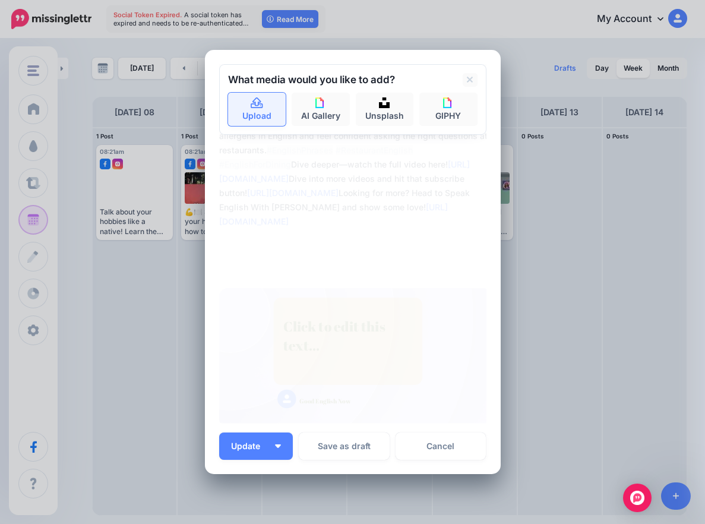
click at [268, 109] on link "Upload" at bounding box center [257, 109] width 58 height 33
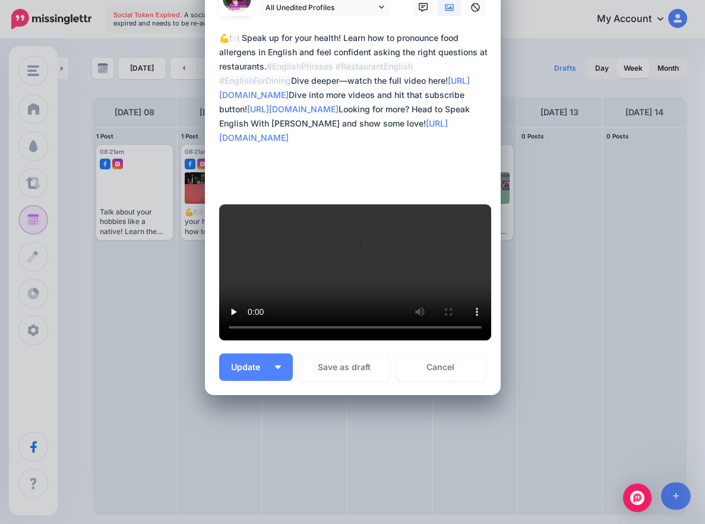
scroll to position [398, 0]
click at [275, 366] on img "button" at bounding box center [278, 367] width 6 height 4
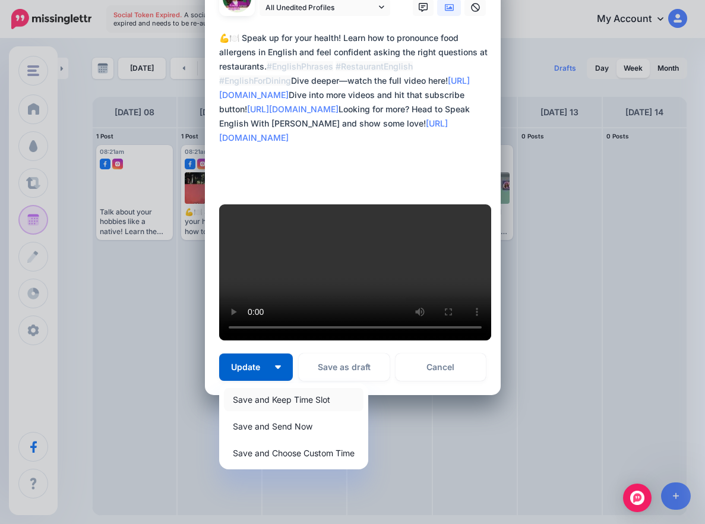
click at [276, 395] on link "Save and Keep Time Slot" at bounding box center [293, 399] width 139 height 23
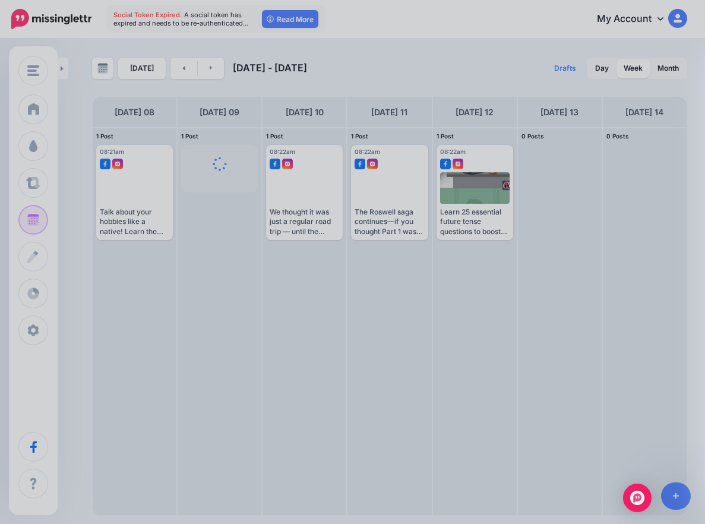
scroll to position [0, 0]
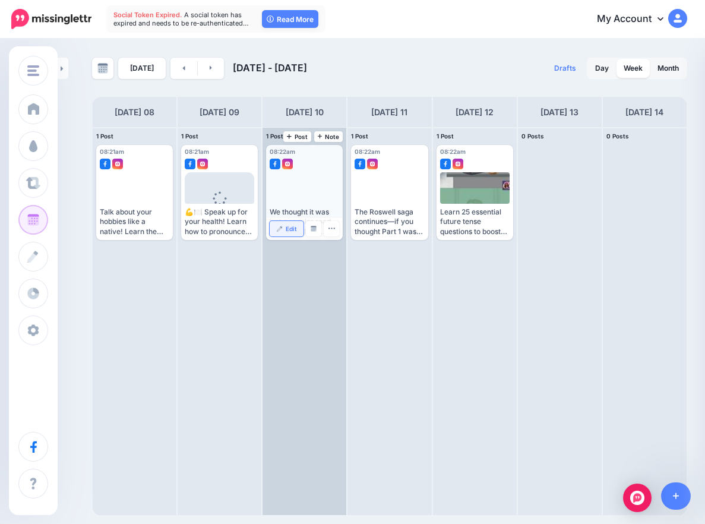
click at [286, 228] on span "Edit" at bounding box center [291, 229] width 11 height 6
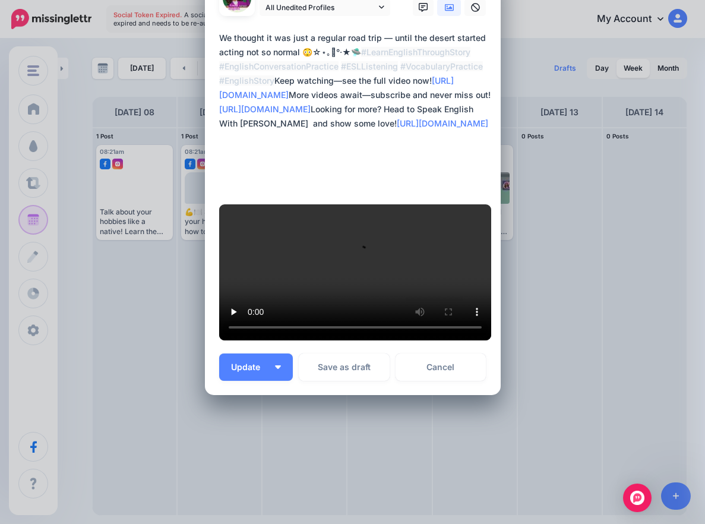
scroll to position [398, 0]
click at [450, 362] on link "Cancel" at bounding box center [440, 366] width 91 height 27
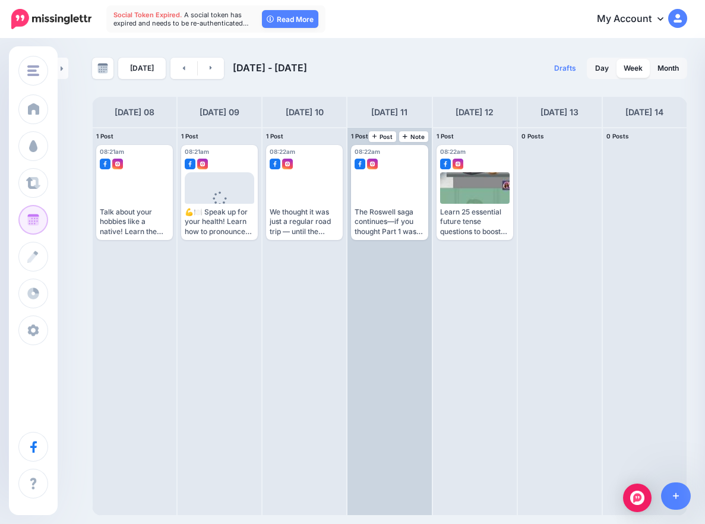
scroll to position [0, 0]
click at [379, 230] on span "Edit" at bounding box center [375, 229] width 11 height 6
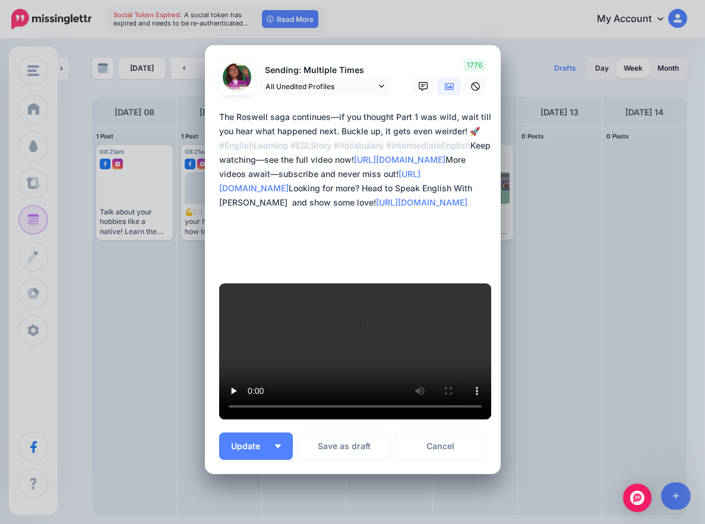
scroll to position [398, 0]
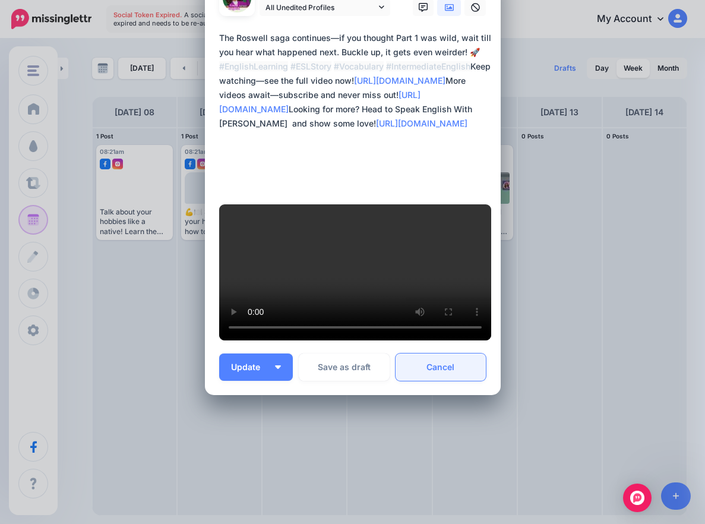
click at [433, 366] on link "Cancel" at bounding box center [440, 366] width 91 height 27
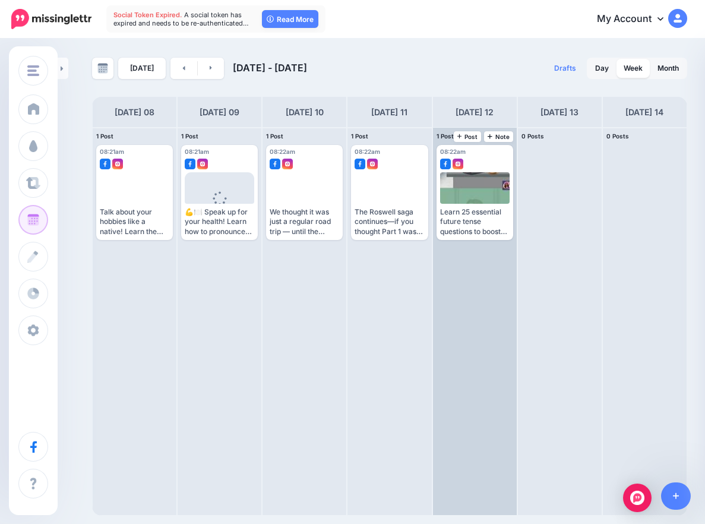
scroll to position [0, 0]
click at [454, 232] on link "Edit" at bounding box center [457, 228] width 34 height 15
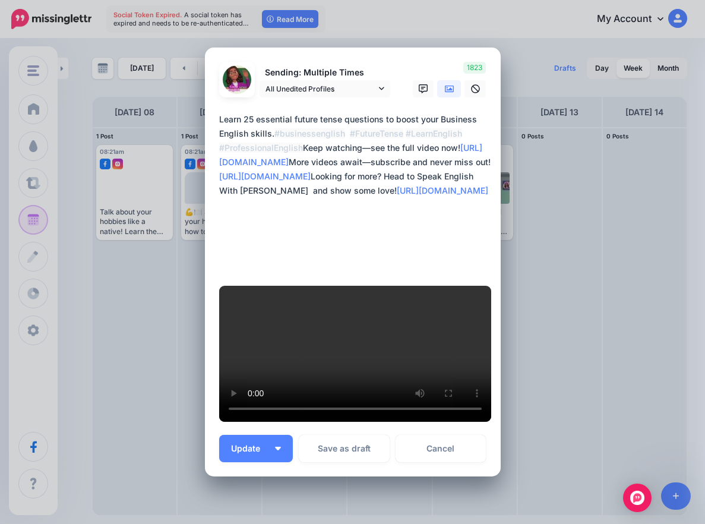
click at [329, 199] on textarea "**********" at bounding box center [355, 190] width 273 height 157
click at [446, 94] on icon at bounding box center [449, 88] width 9 height 9
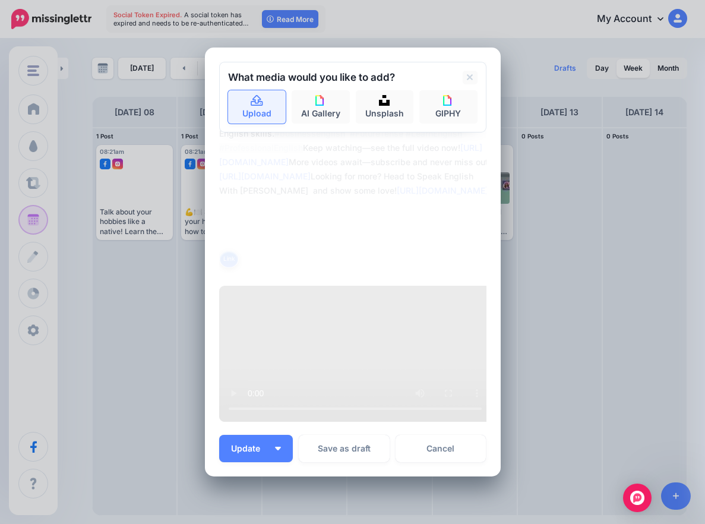
click at [263, 123] on link "Upload" at bounding box center [257, 106] width 58 height 33
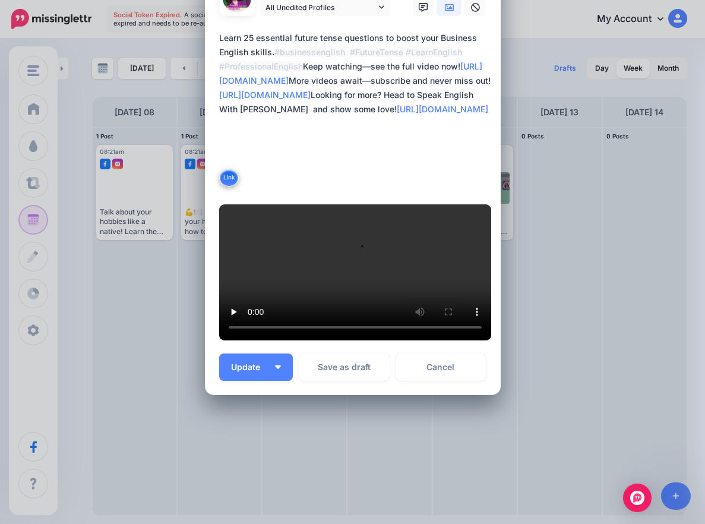
scroll to position [398, 0]
click at [275, 365] on img "button" at bounding box center [278, 367] width 6 height 4
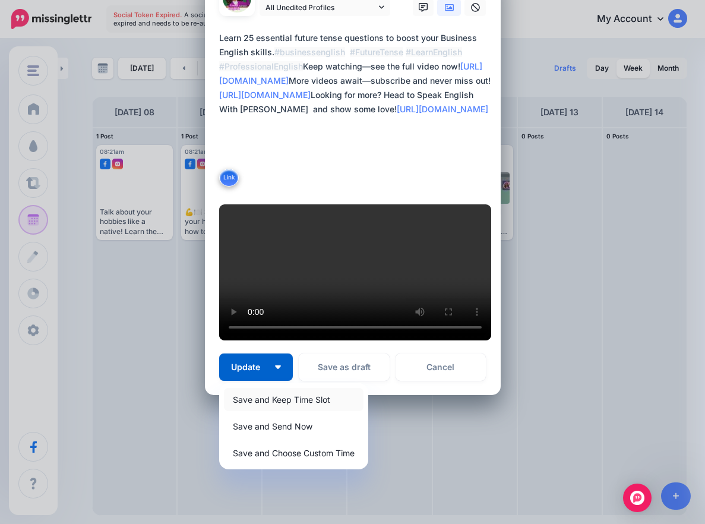
click at [271, 397] on link "Save and Keep Time Slot" at bounding box center [293, 399] width 139 height 23
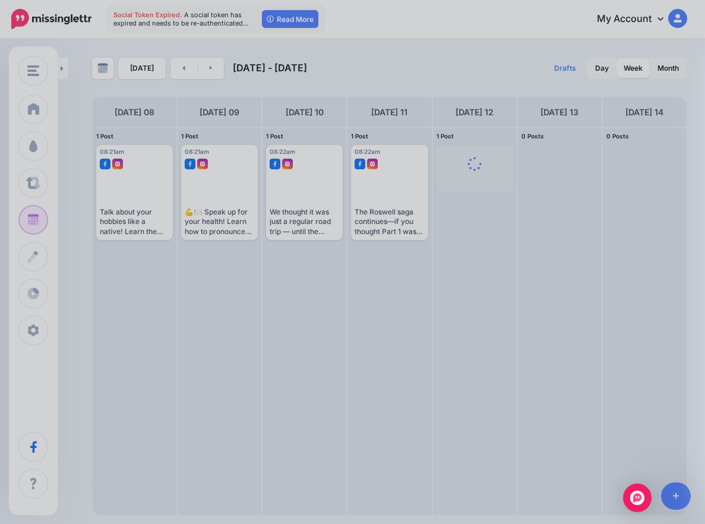
scroll to position [0, 0]
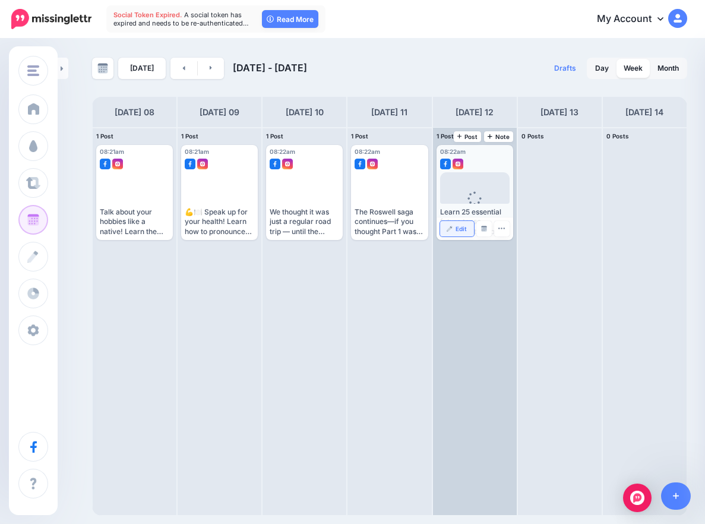
click at [464, 230] on span "Edit" at bounding box center [460, 229] width 11 height 6
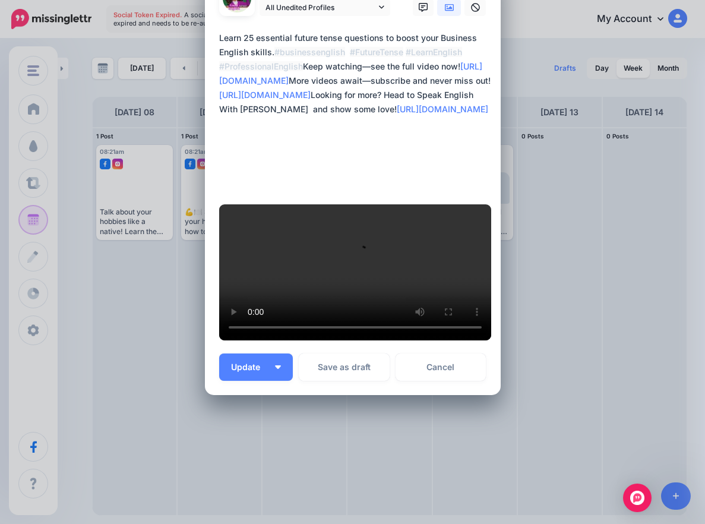
scroll to position [398, 0]
click at [460, 365] on link "Cancel" at bounding box center [440, 366] width 91 height 27
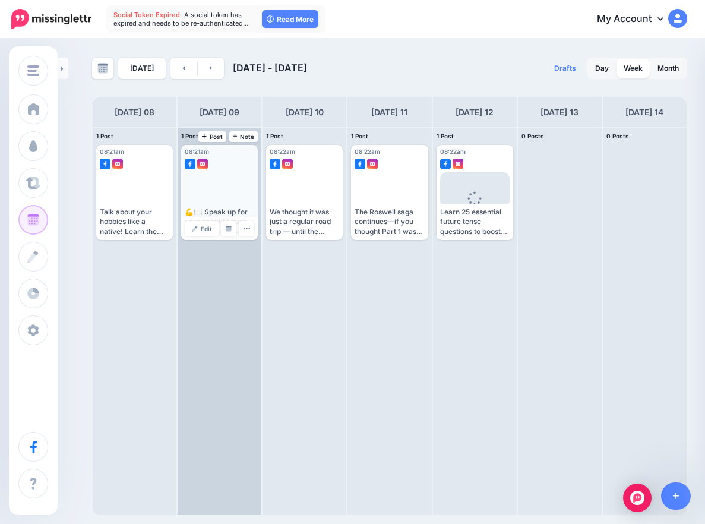
scroll to position [0, 0]
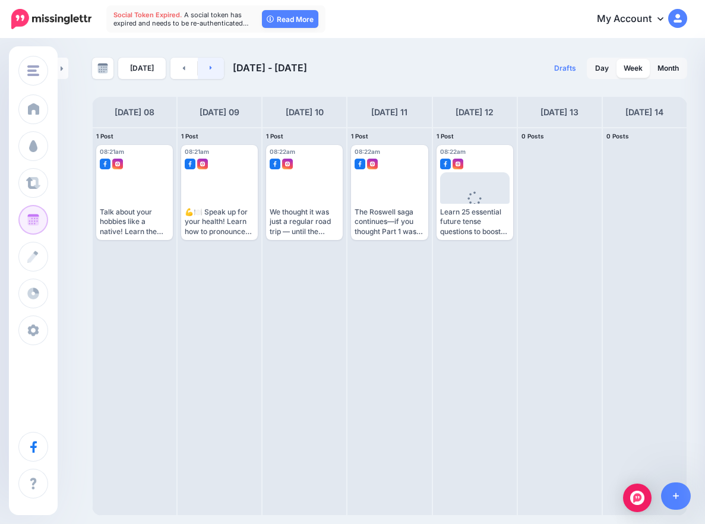
click at [210, 63] on link at bounding box center [211, 68] width 27 height 21
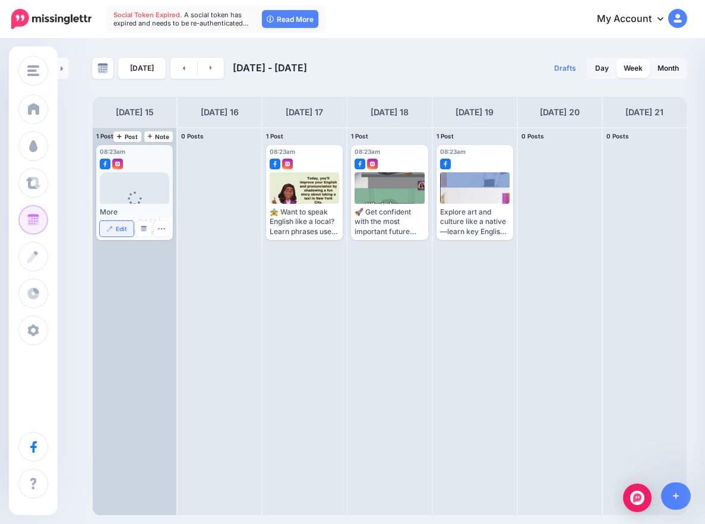
click at [122, 230] on span "Edit" at bounding box center [121, 229] width 11 height 6
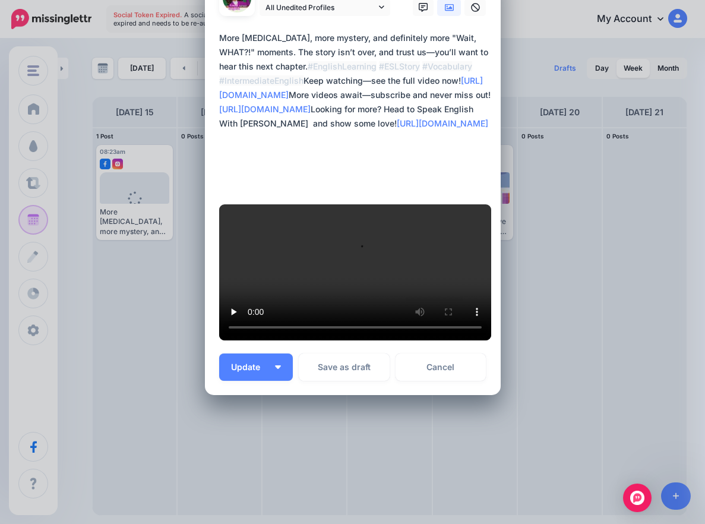
scroll to position [398, 0]
click at [449, 368] on link "Cancel" at bounding box center [440, 366] width 91 height 27
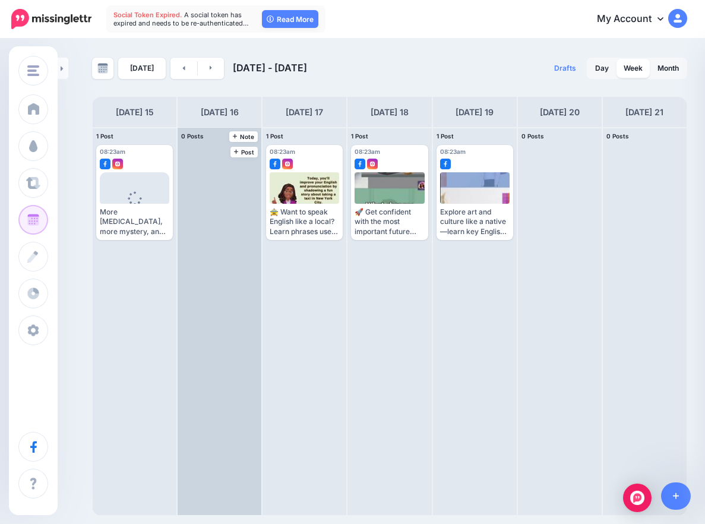
scroll to position [0, 0]
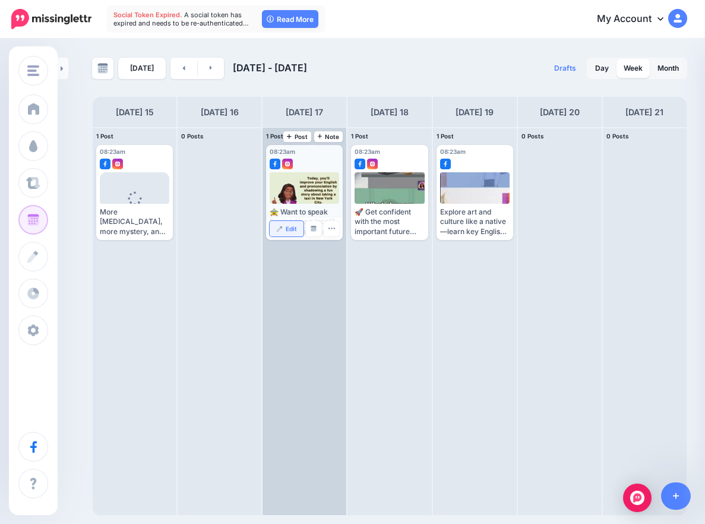
click at [275, 230] on link "Edit" at bounding box center [286, 228] width 34 height 15
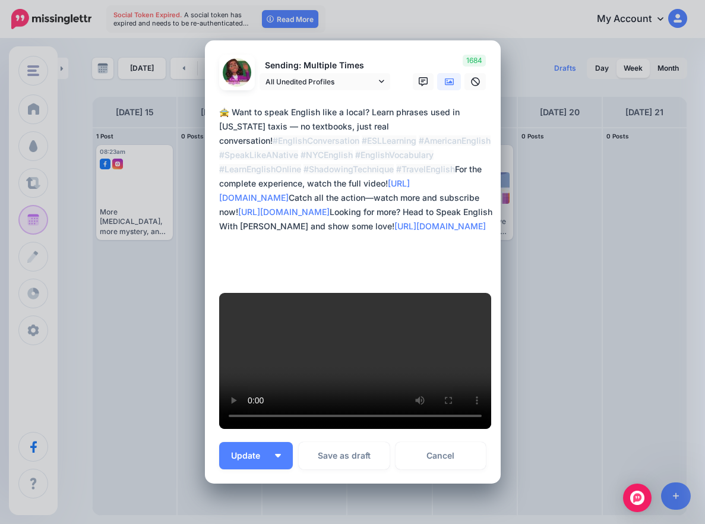
click at [448, 87] on icon at bounding box center [449, 81] width 9 height 9
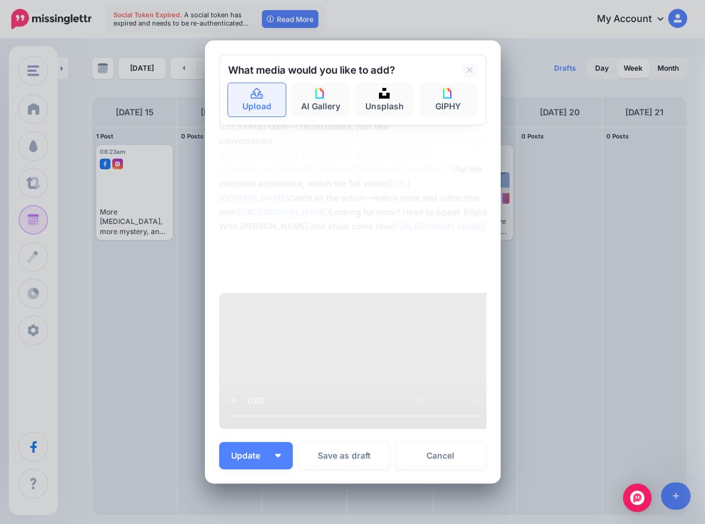
click at [237, 116] on link "Upload" at bounding box center [257, 99] width 58 height 33
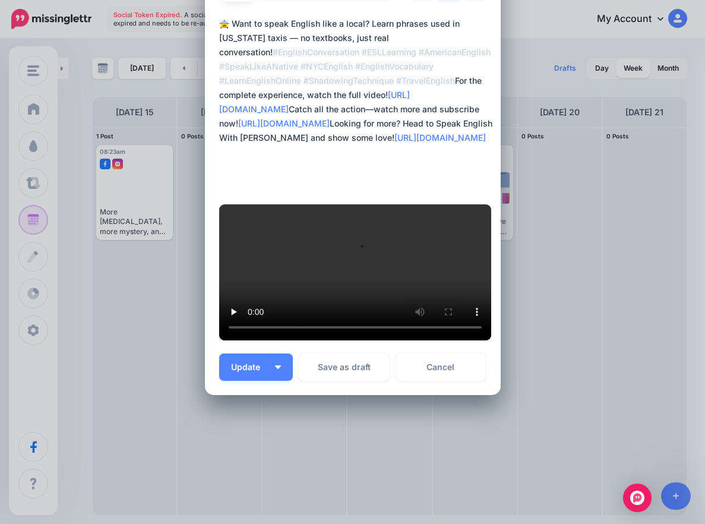
scroll to position [413, 0]
click at [247, 359] on button "Update" at bounding box center [256, 366] width 74 height 27
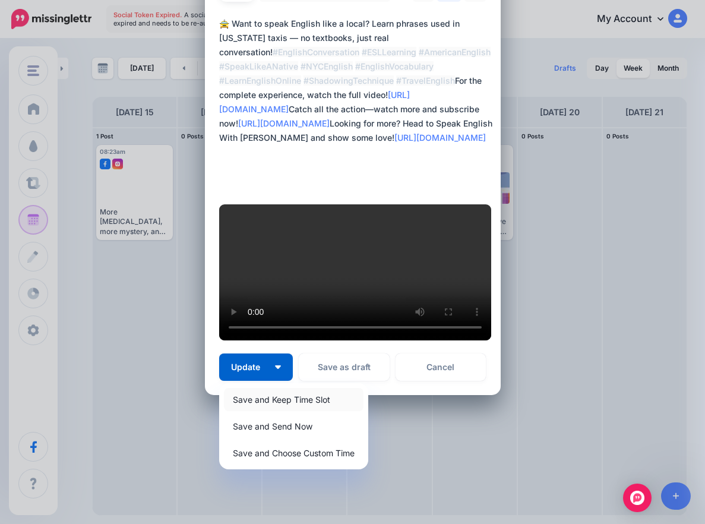
click at [258, 397] on link "Save and Keep Time Slot" at bounding box center [293, 399] width 139 height 23
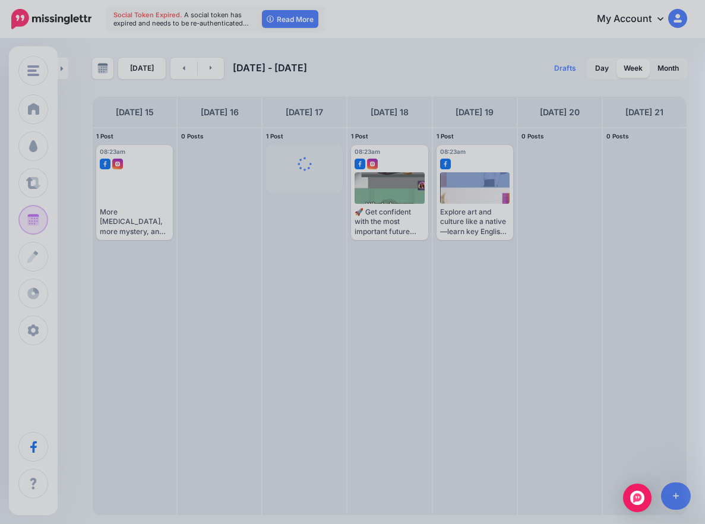
scroll to position [0, 0]
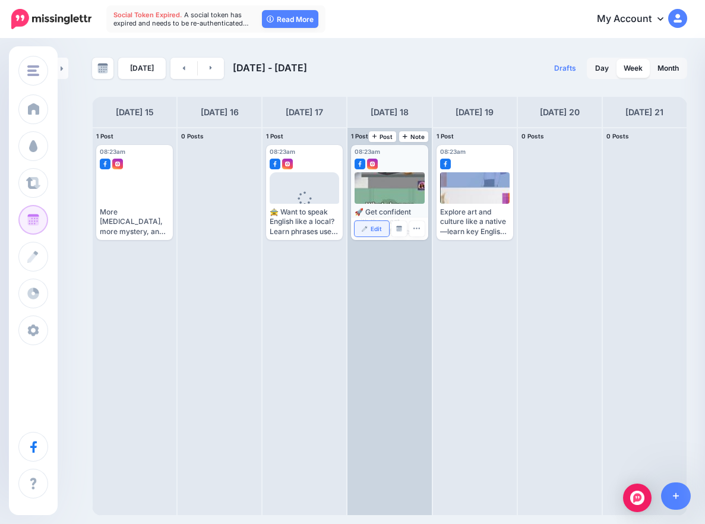
click at [372, 224] on link "Edit" at bounding box center [371, 228] width 34 height 15
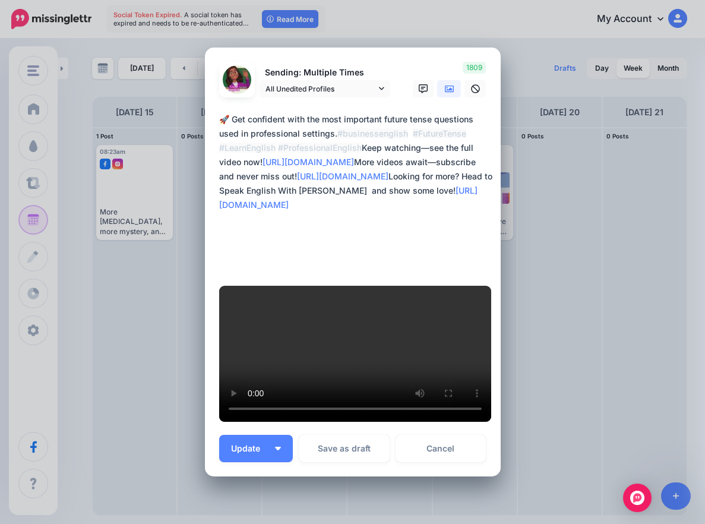
click at [445, 94] on icon at bounding box center [449, 88] width 9 height 9
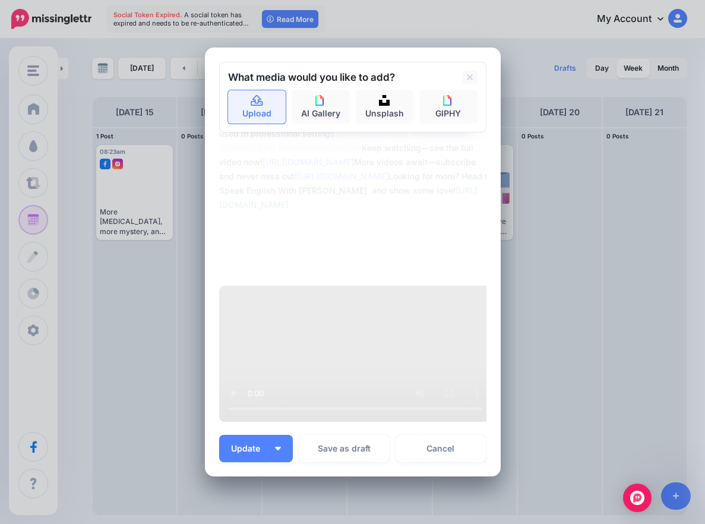
click at [250, 106] on icon at bounding box center [257, 101] width 14 height 11
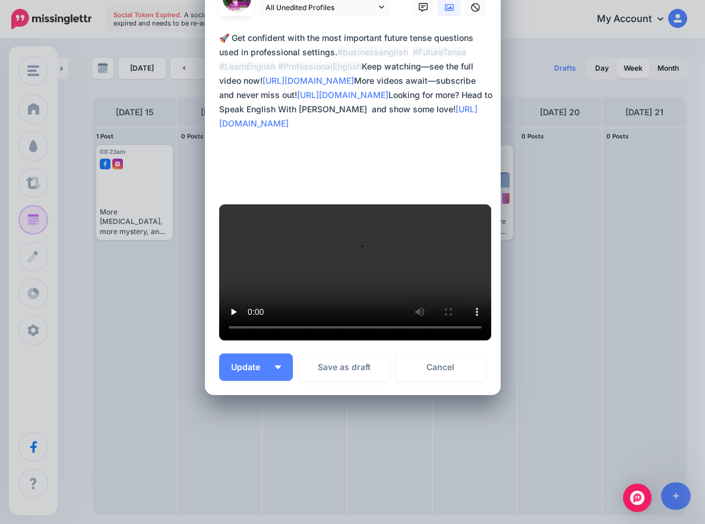
scroll to position [398, 0]
click at [270, 375] on button "Update" at bounding box center [256, 366] width 74 height 27
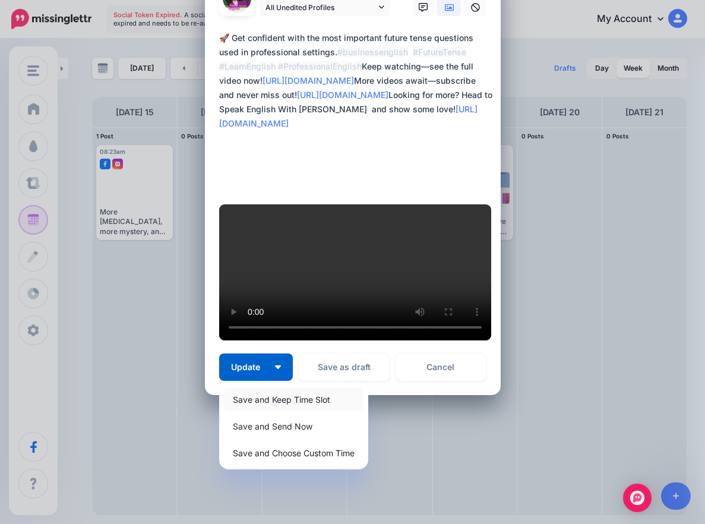
click at [272, 395] on link "Save and Keep Time Slot" at bounding box center [293, 399] width 139 height 23
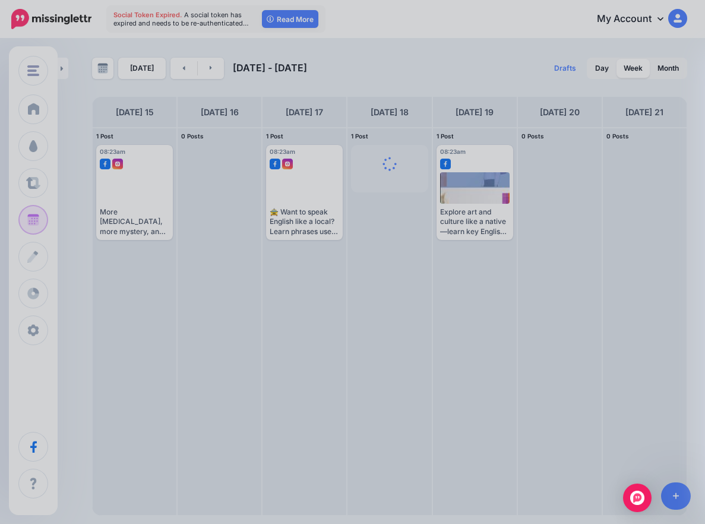
scroll to position [0, 0]
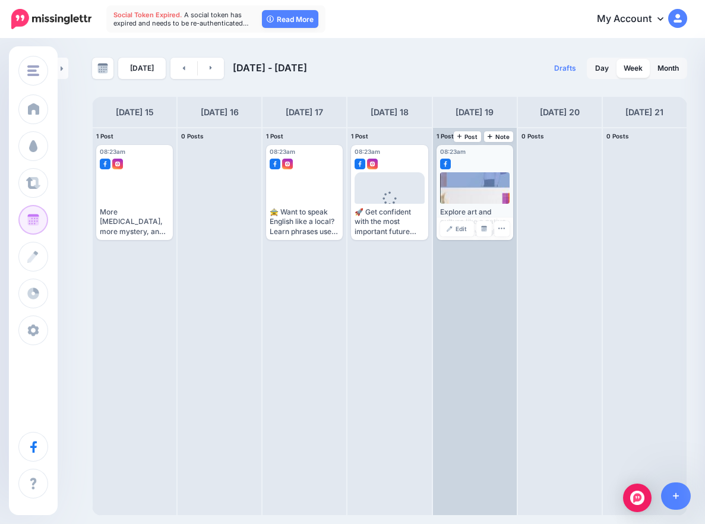
click at [467, 224] on link "Edit" at bounding box center [457, 228] width 34 height 15
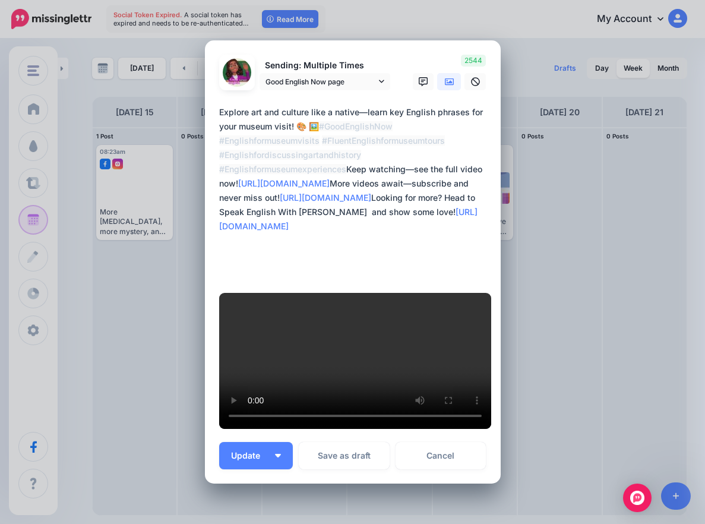
click at [448, 90] on link at bounding box center [449, 81] width 24 height 17
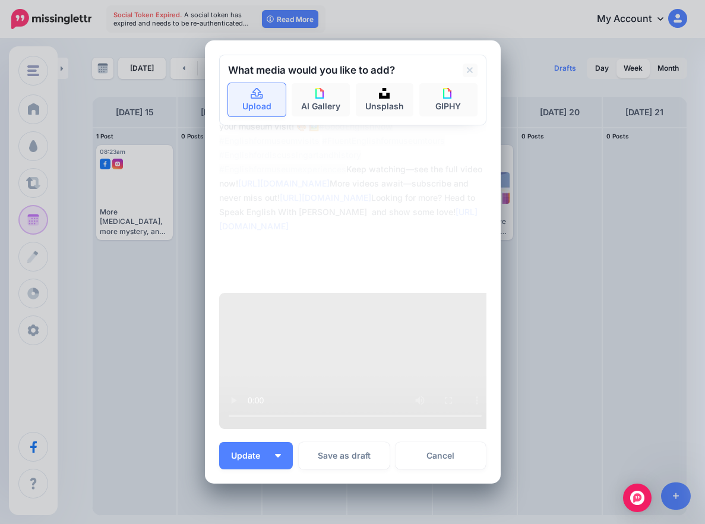
click at [256, 116] on link "Upload" at bounding box center [257, 99] width 58 height 33
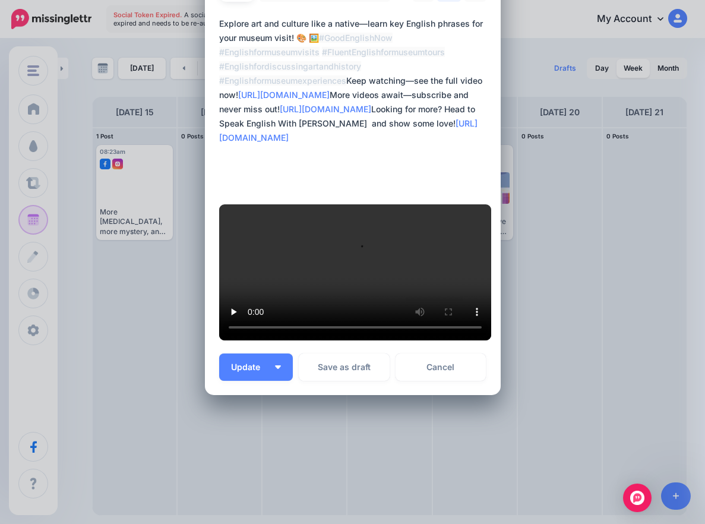
scroll to position [396, 0]
click at [277, 381] on button "Update" at bounding box center [256, 366] width 74 height 27
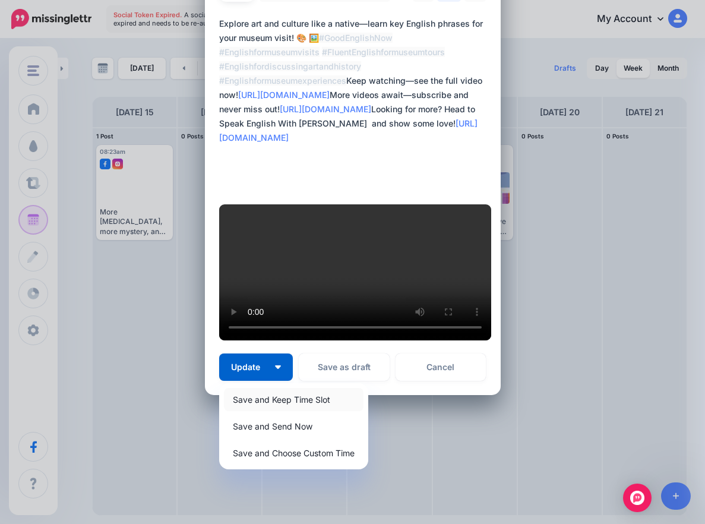
click at [296, 411] on link "Save and Keep Time Slot" at bounding box center [293, 399] width 139 height 23
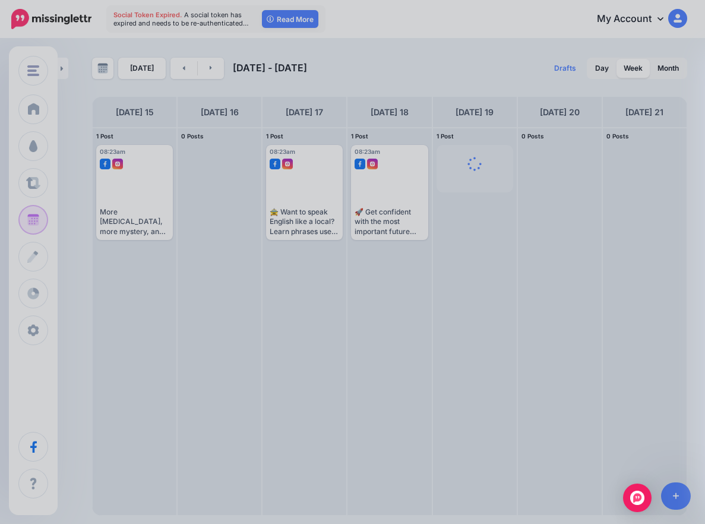
scroll to position [0, 0]
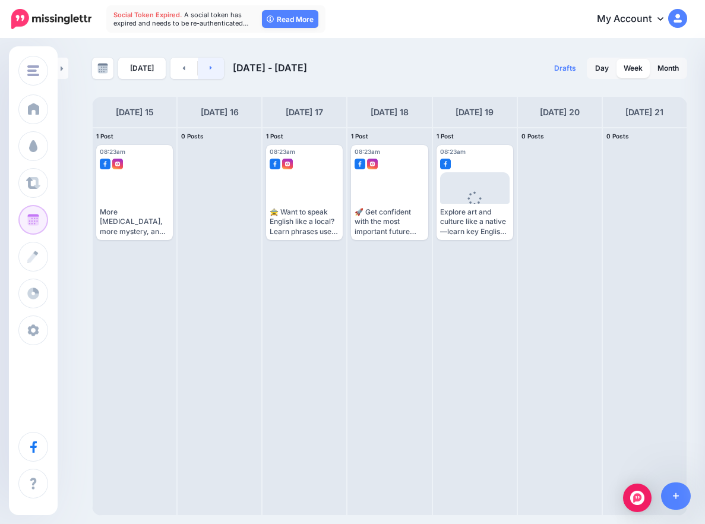
click at [210, 68] on icon at bounding box center [211, 68] width 2 height 4
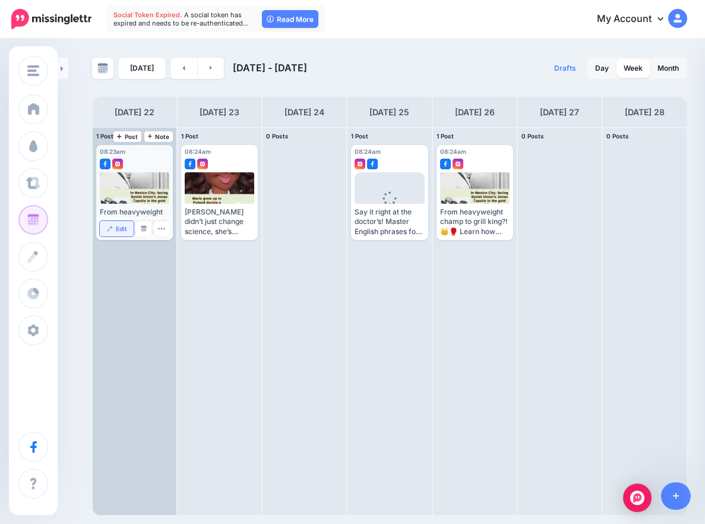
click at [116, 226] on span "Edit" at bounding box center [121, 229] width 11 height 6
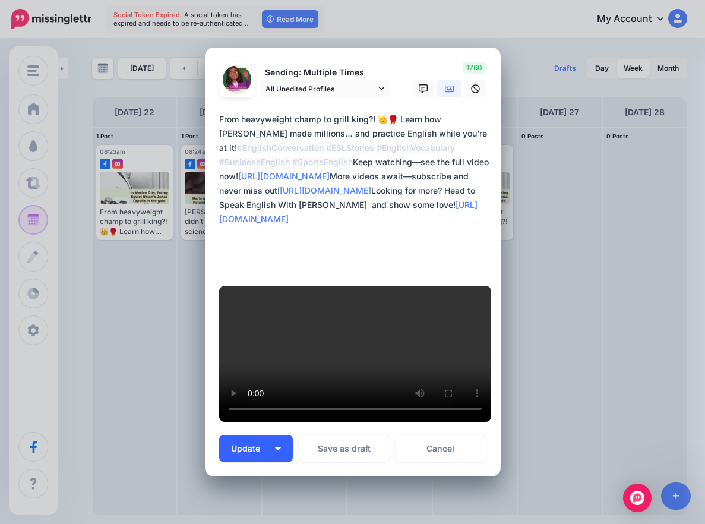
click at [275, 446] on img "button" at bounding box center [278, 448] width 6 height 4
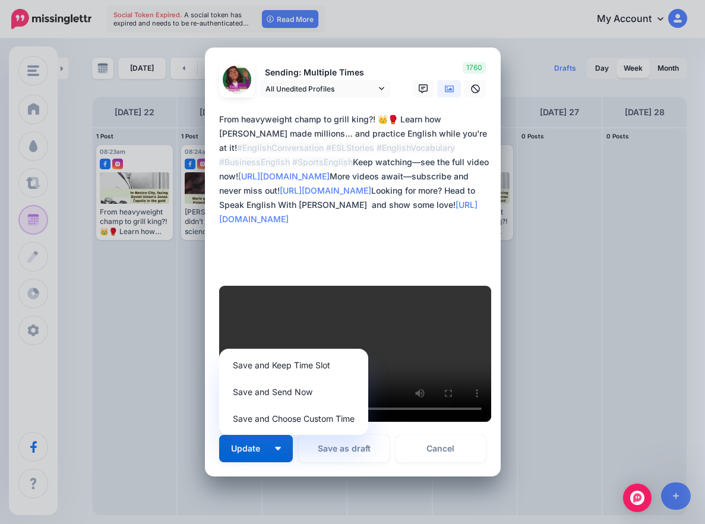
click at [445, 94] on icon at bounding box center [449, 88] width 9 height 9
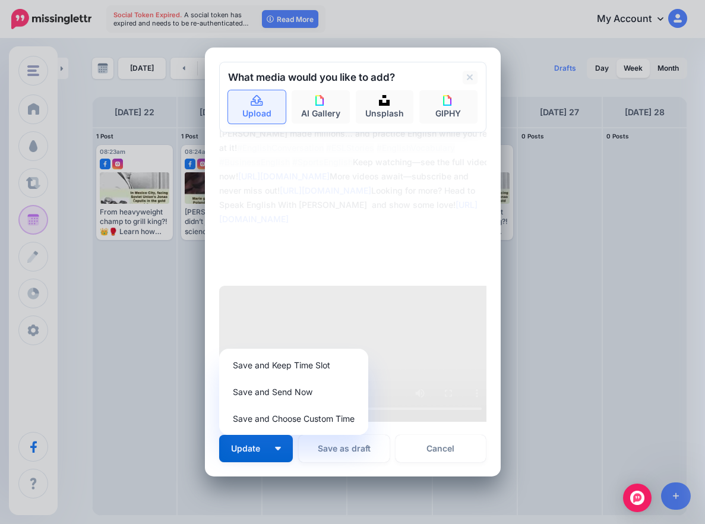
click at [240, 123] on link "Upload" at bounding box center [257, 106] width 58 height 33
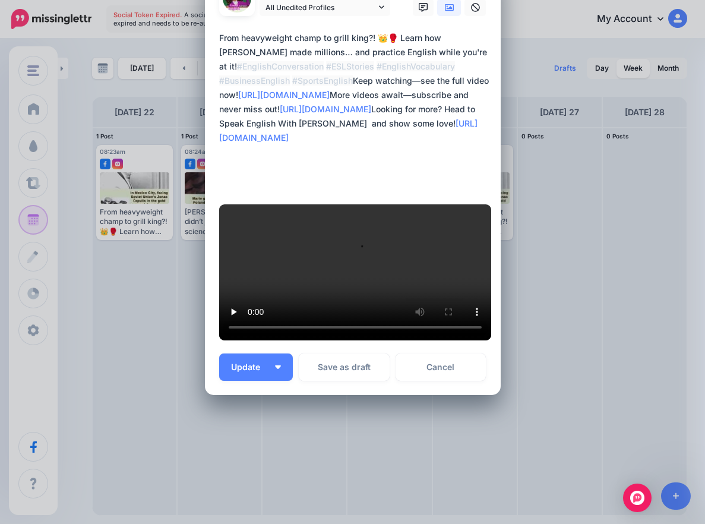
scroll to position [398, 0]
click at [262, 367] on span "Update" at bounding box center [250, 367] width 38 height 8
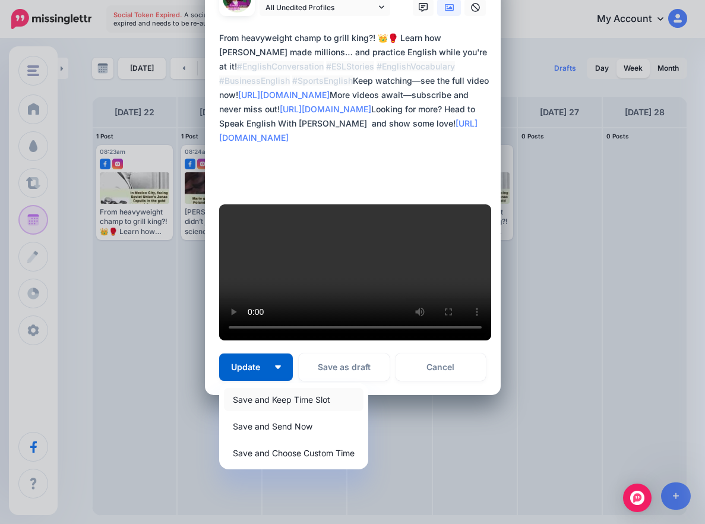
click at [271, 396] on link "Save and Keep Time Slot" at bounding box center [293, 399] width 139 height 23
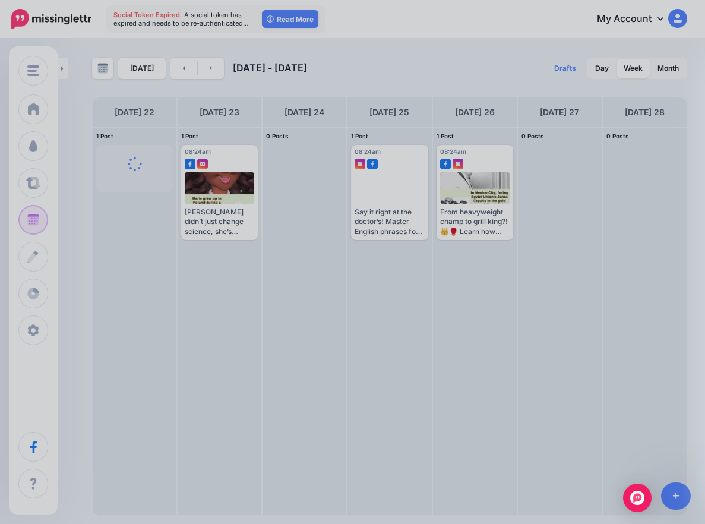
scroll to position [0, 0]
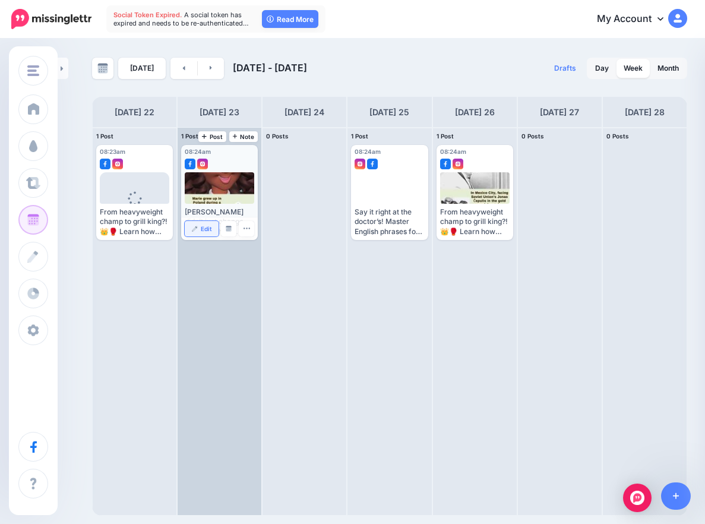
click at [201, 223] on link "Edit" at bounding box center [202, 228] width 34 height 15
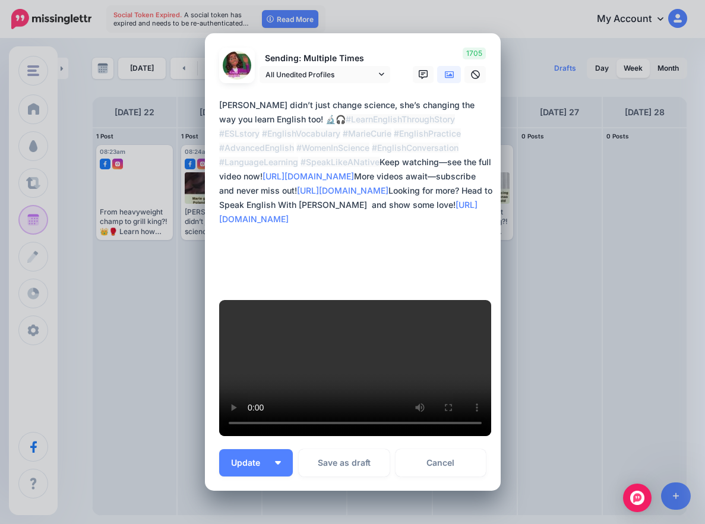
click at [446, 83] on link at bounding box center [449, 74] width 24 height 17
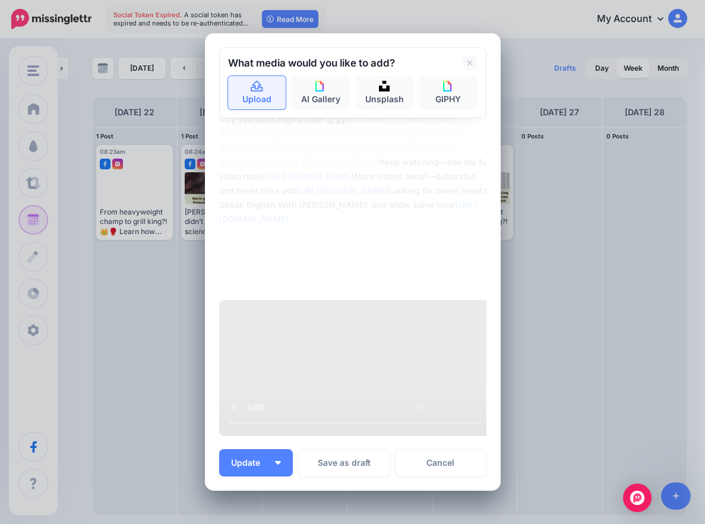
click at [256, 92] on icon at bounding box center [257, 86] width 14 height 11
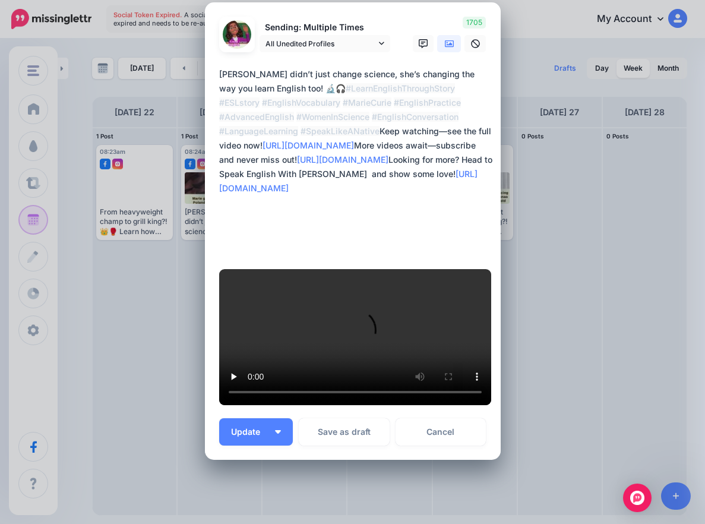
scroll to position [427, 0]
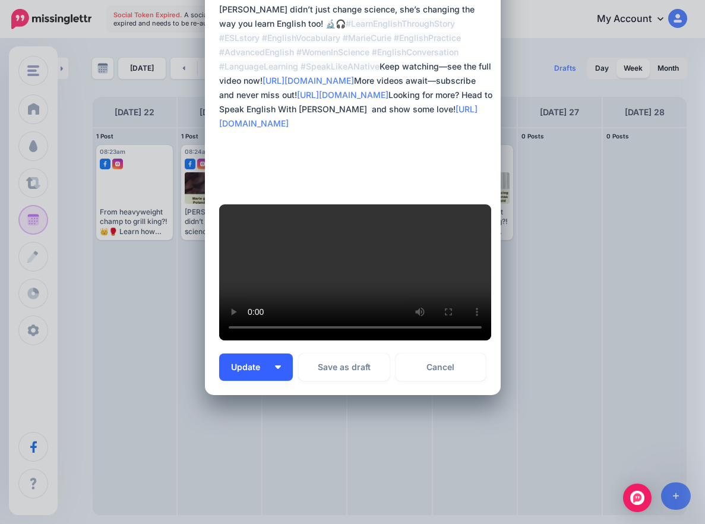
click at [272, 370] on button "Update" at bounding box center [256, 366] width 74 height 27
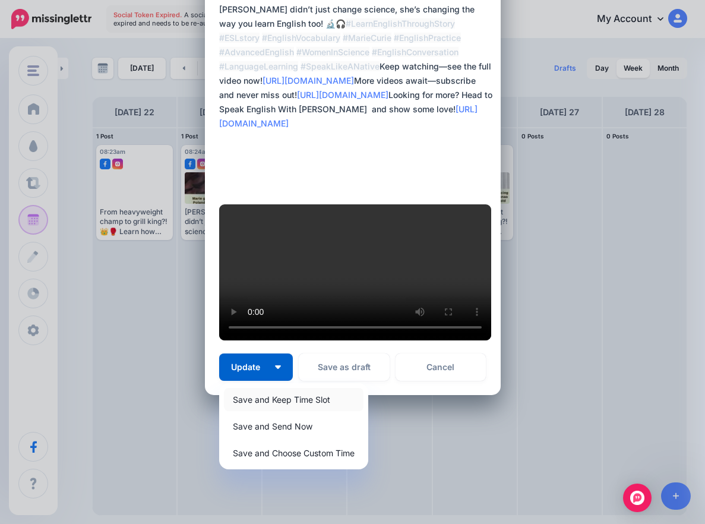
click at [258, 398] on link "Save and Keep Time Slot" at bounding box center [293, 399] width 139 height 23
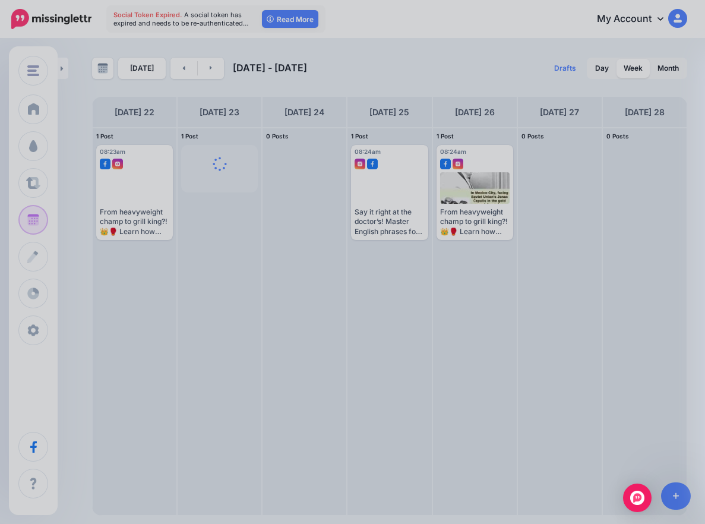
scroll to position [0, 0]
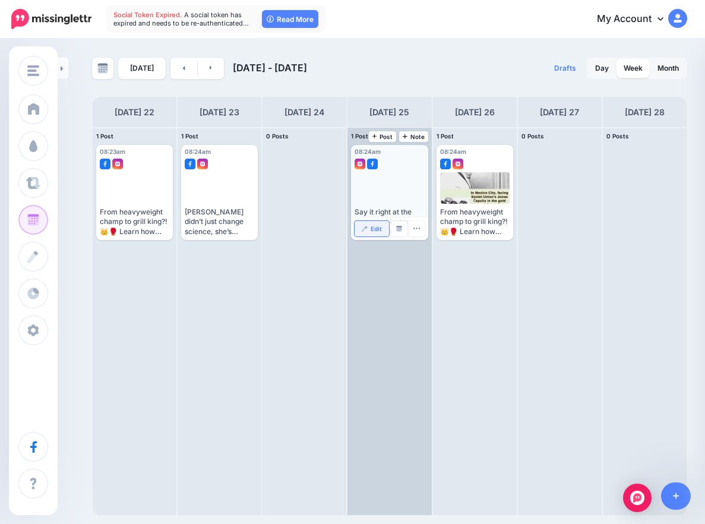
click at [366, 233] on link "Edit" at bounding box center [371, 228] width 34 height 15
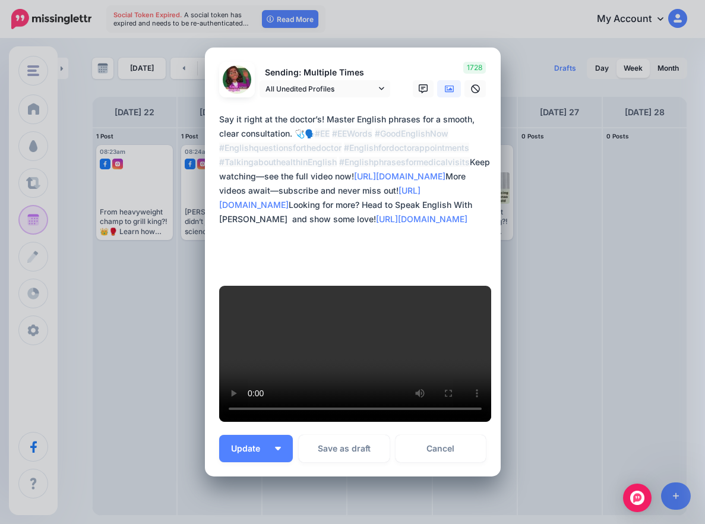
click at [445, 93] on icon at bounding box center [449, 88] width 9 height 7
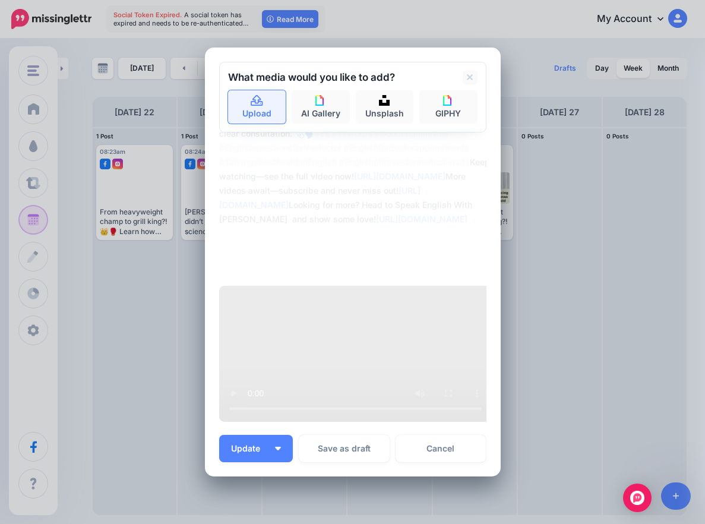
click at [260, 123] on link "Upload" at bounding box center [257, 106] width 58 height 33
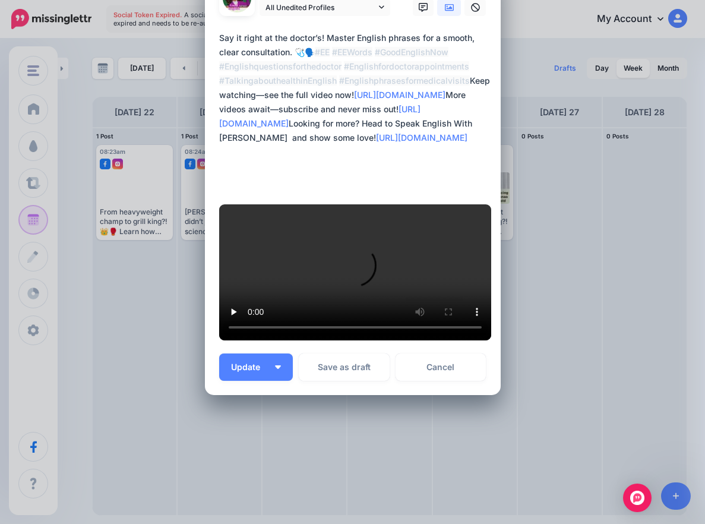
scroll to position [398, 0]
click at [265, 364] on button "Update" at bounding box center [256, 366] width 74 height 27
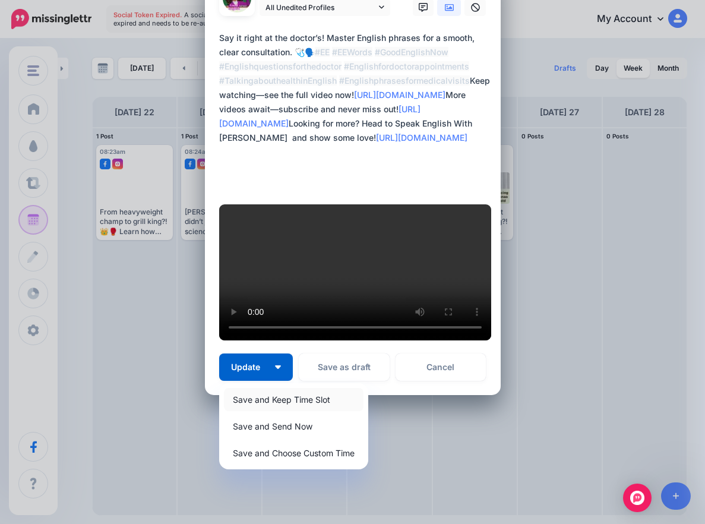
click at [264, 401] on link "Save and Keep Time Slot" at bounding box center [293, 399] width 139 height 23
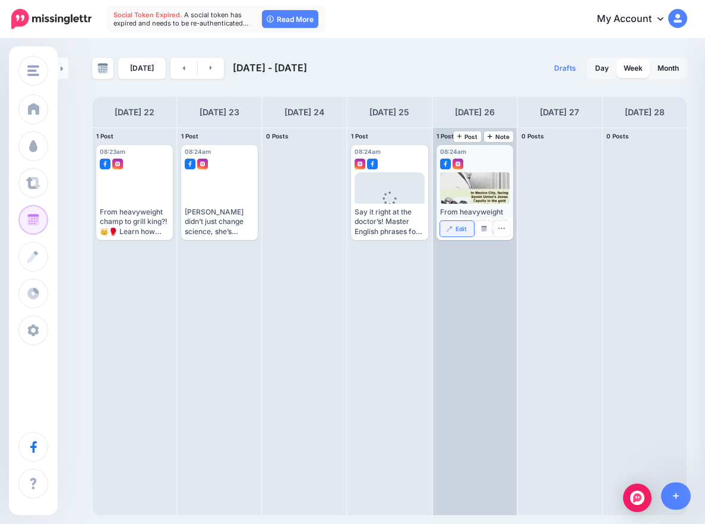
click at [456, 231] on span "Edit" at bounding box center [460, 229] width 11 height 6
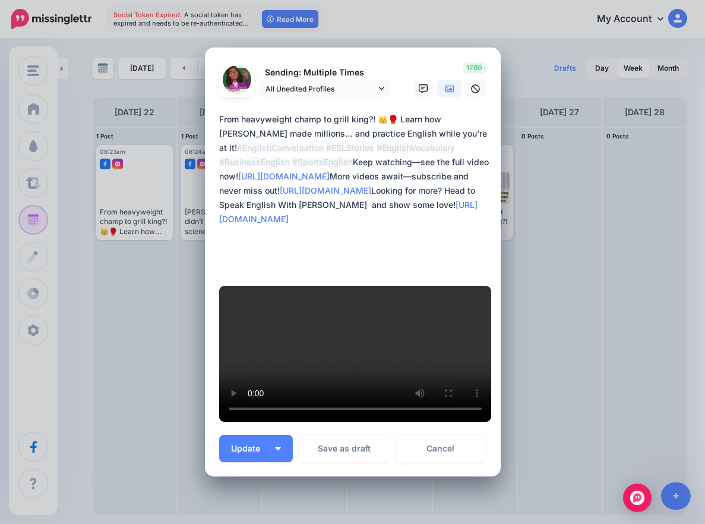
click at [445, 94] on icon at bounding box center [449, 88] width 9 height 9
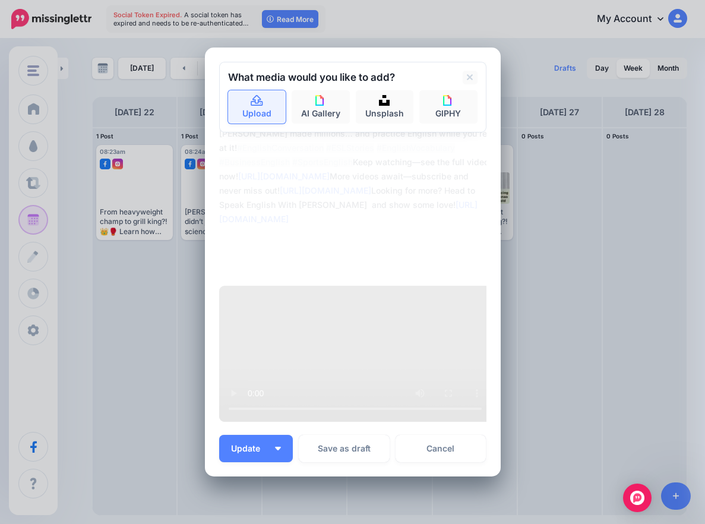
click at [240, 123] on link "Upload" at bounding box center [257, 106] width 58 height 33
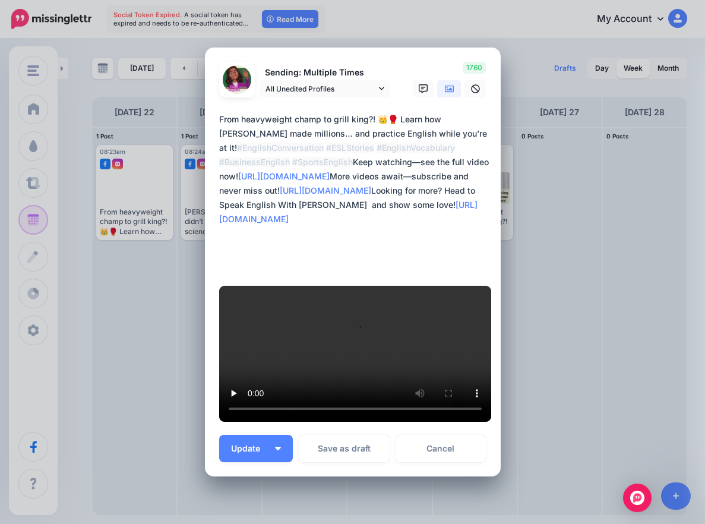
scroll to position [398, 0]
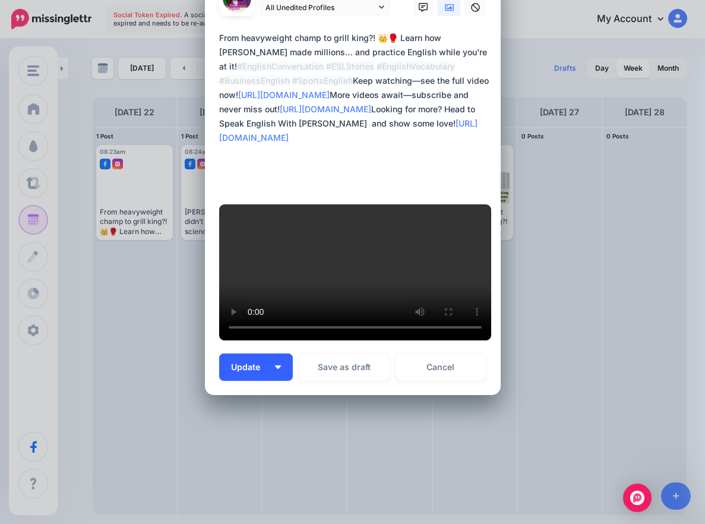
click at [275, 361] on button "Update" at bounding box center [256, 366] width 74 height 27
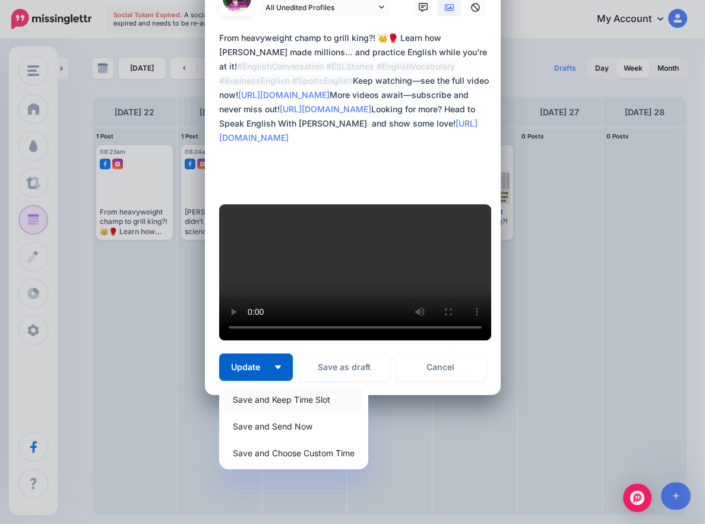
click at [280, 399] on link "Save and Keep Time Slot" at bounding box center [293, 399] width 139 height 23
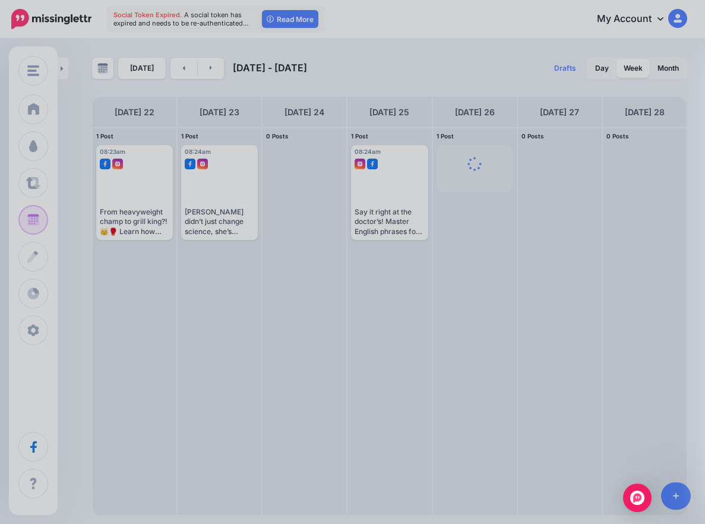
scroll to position [0, 0]
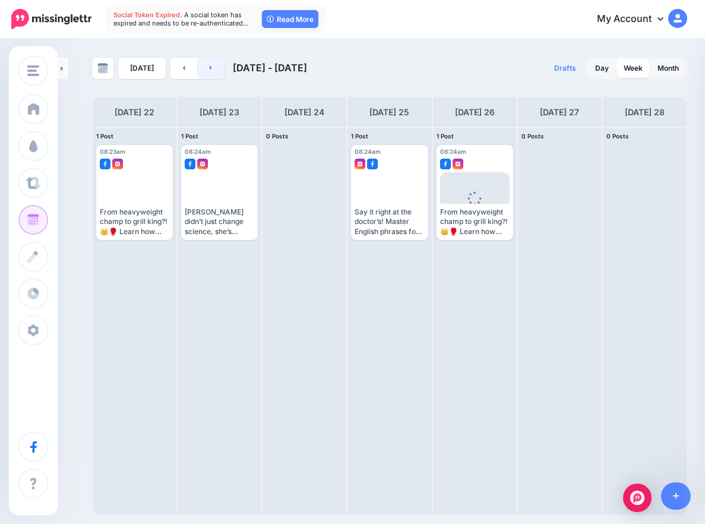
click at [214, 75] on link at bounding box center [211, 68] width 27 height 21
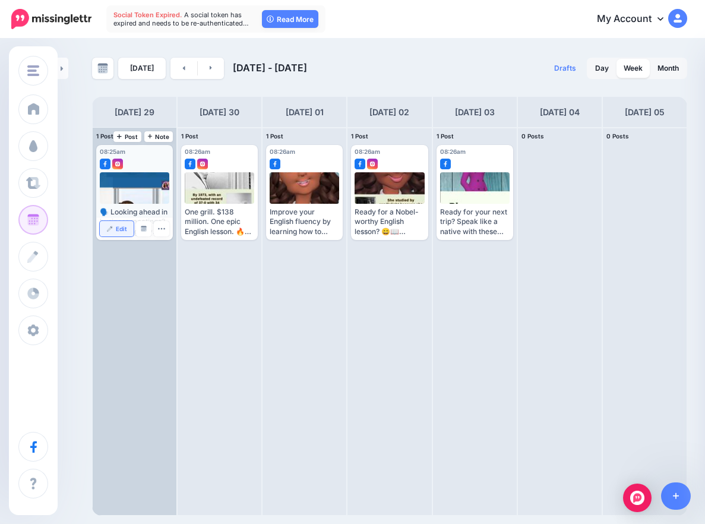
click at [122, 233] on link "Edit" at bounding box center [117, 228] width 34 height 15
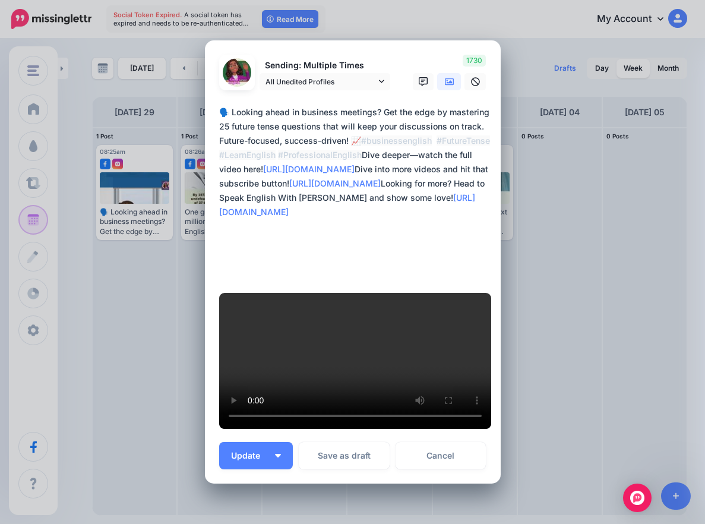
click at [280, 199] on textarea "**********" at bounding box center [355, 190] width 273 height 171
click at [292, 205] on textarea "**********" at bounding box center [355, 190] width 273 height 171
click at [445, 85] on icon at bounding box center [449, 81] width 9 height 7
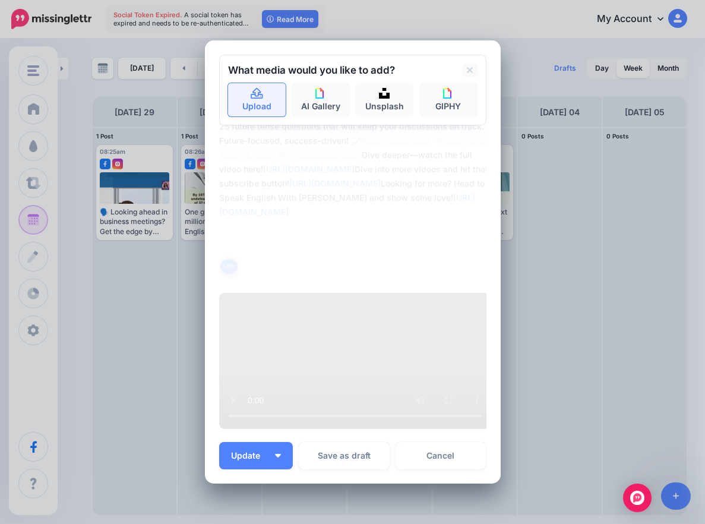
click at [258, 99] on icon at bounding box center [257, 93] width 14 height 11
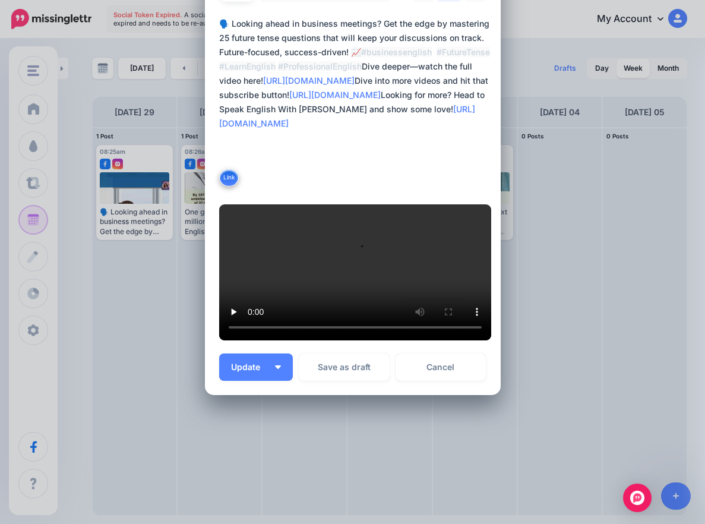
scroll to position [413, 0]
click at [451, 371] on link "Cancel" at bounding box center [440, 366] width 91 height 27
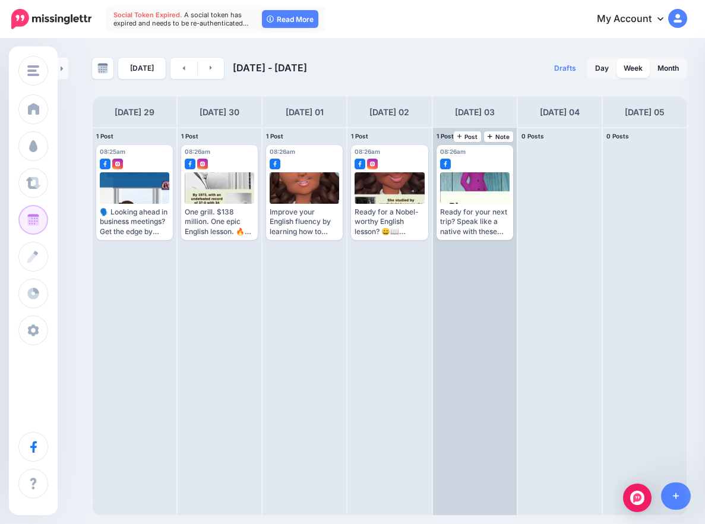
scroll to position [0, 0]
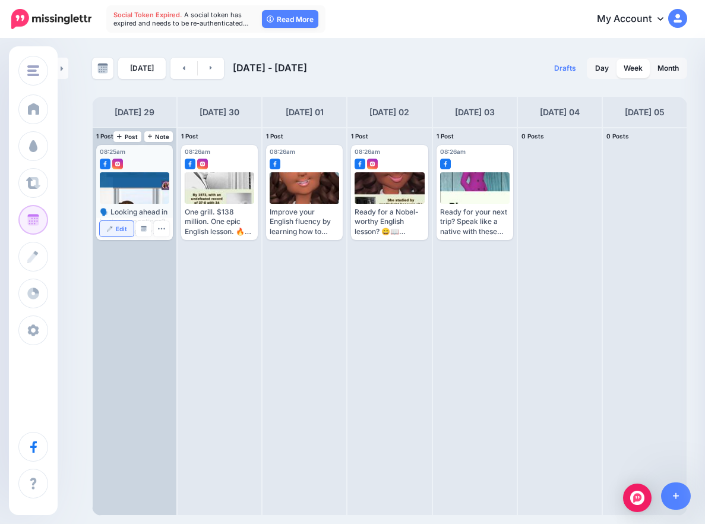
click at [119, 228] on span "Edit" at bounding box center [121, 229] width 11 height 6
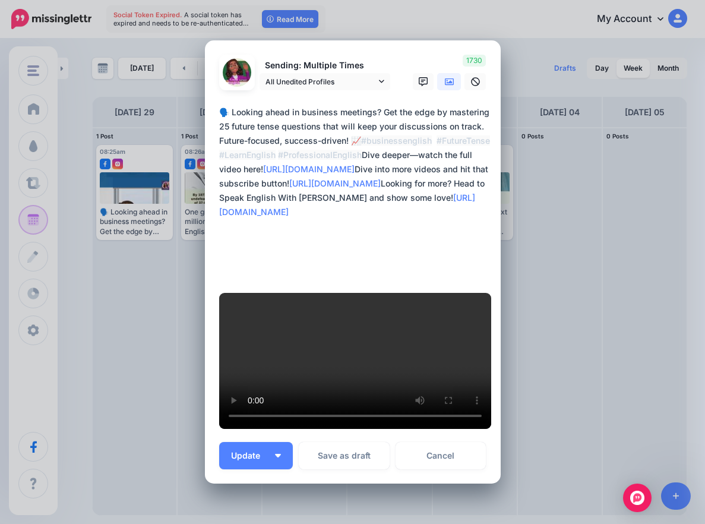
click at [449, 90] on link at bounding box center [449, 81] width 24 height 17
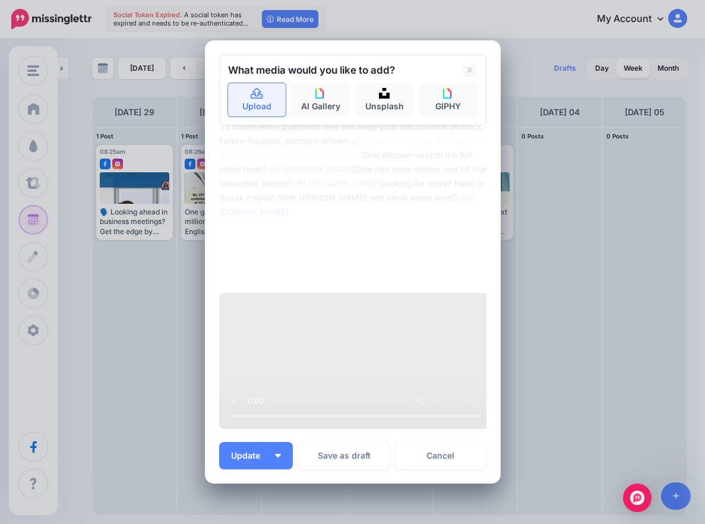
click at [265, 116] on link "Upload" at bounding box center [257, 99] width 58 height 33
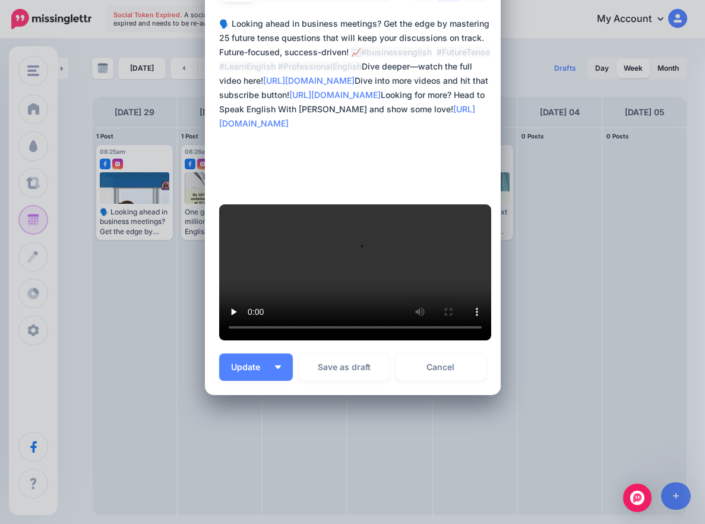
scroll to position [413, 0]
click at [265, 362] on button "Update" at bounding box center [256, 366] width 74 height 27
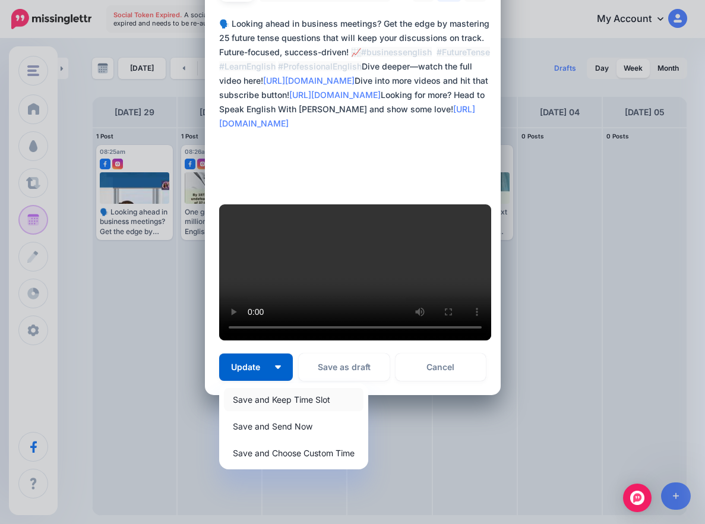
click at [274, 395] on link "Save and Keep Time Slot" at bounding box center [293, 399] width 139 height 23
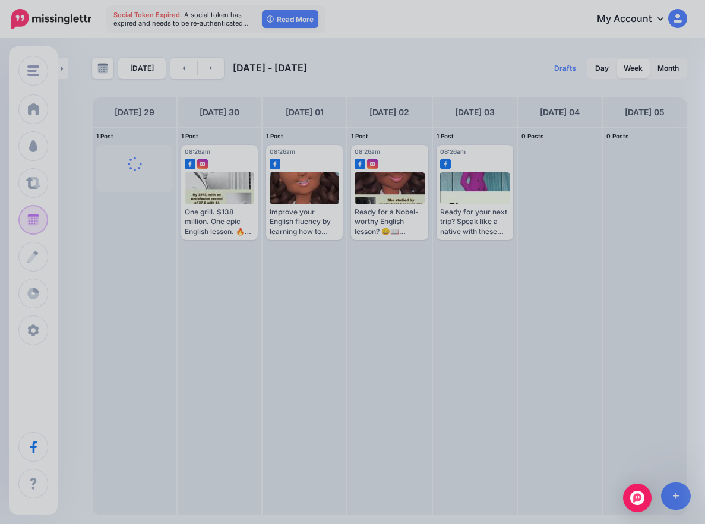
scroll to position [0, 0]
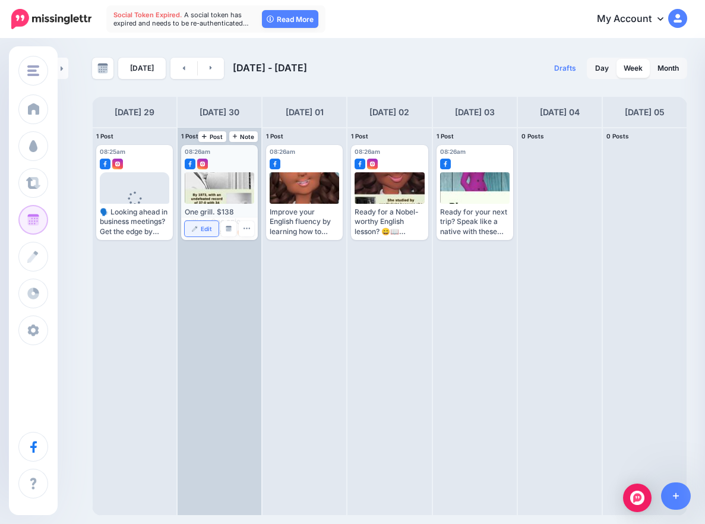
click at [210, 223] on link "Edit" at bounding box center [202, 228] width 34 height 15
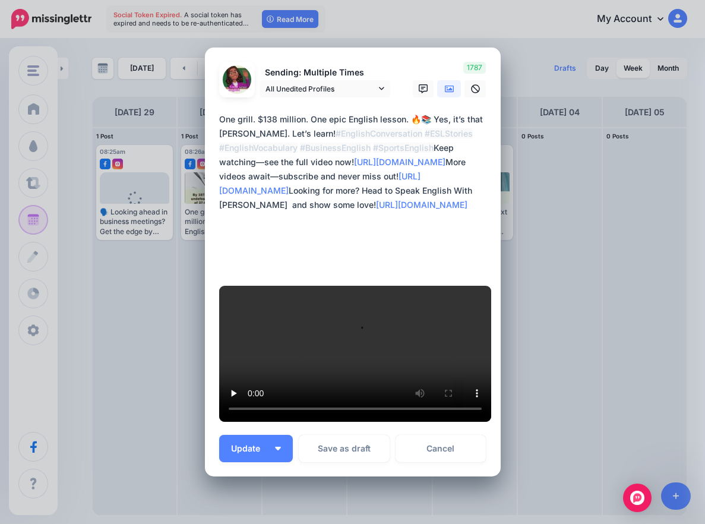
scroll to position [58, 0]
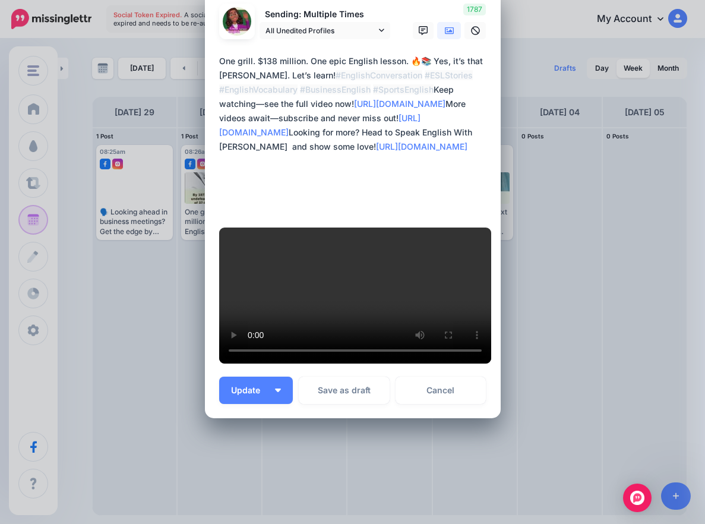
click at [452, 39] on link at bounding box center [449, 30] width 24 height 17
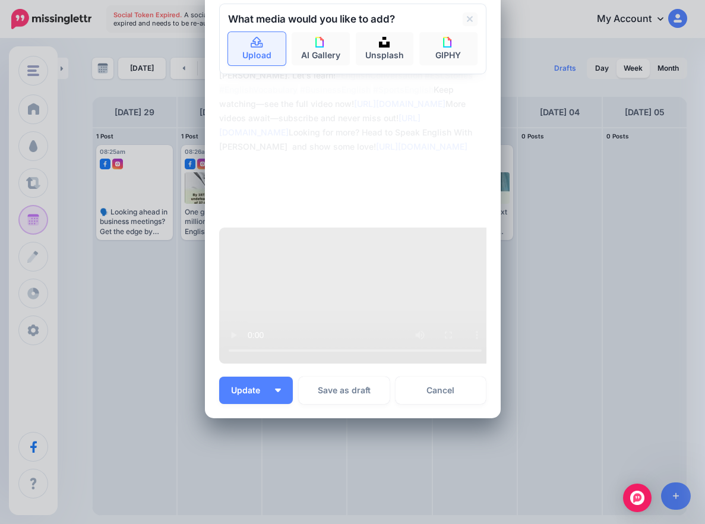
click at [243, 65] on link "Upload" at bounding box center [257, 48] width 58 height 33
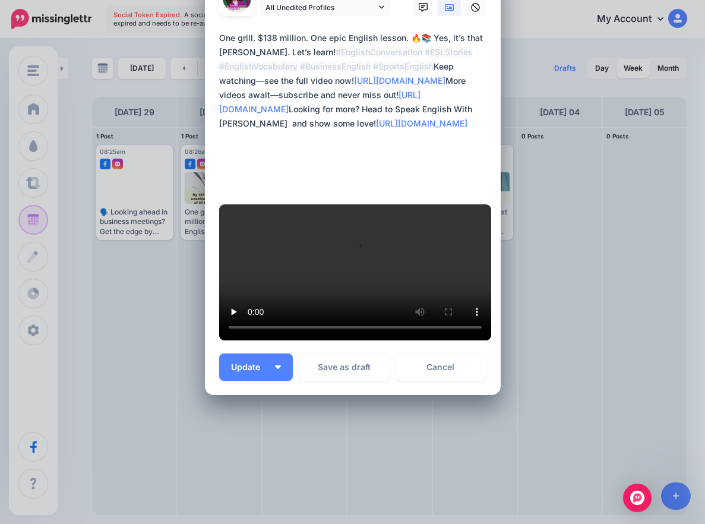
scroll to position [398, 0]
click at [275, 366] on img "button" at bounding box center [278, 367] width 6 height 4
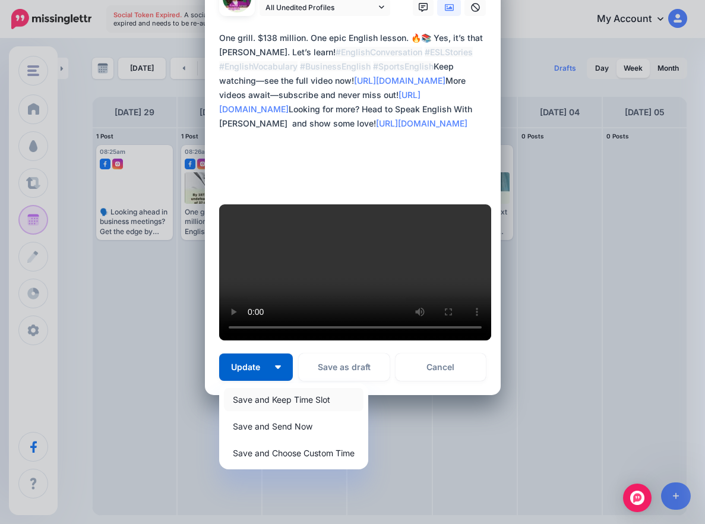
click at [276, 401] on link "Save and Keep Time Slot" at bounding box center [293, 399] width 139 height 23
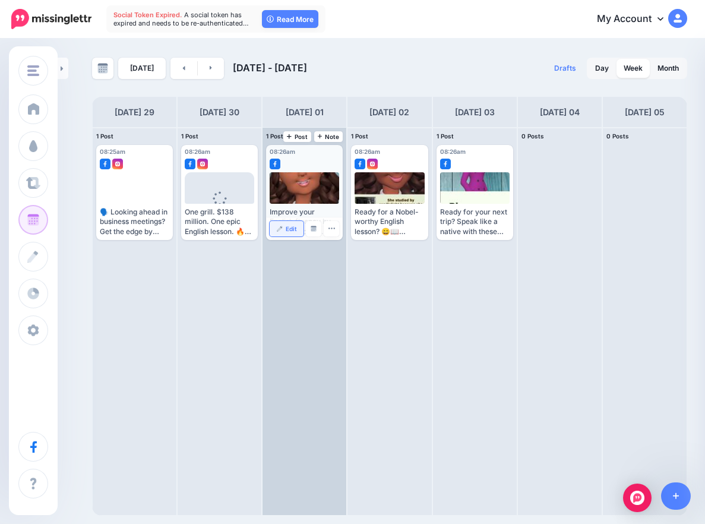
click at [284, 225] on link "Edit" at bounding box center [286, 228] width 34 height 15
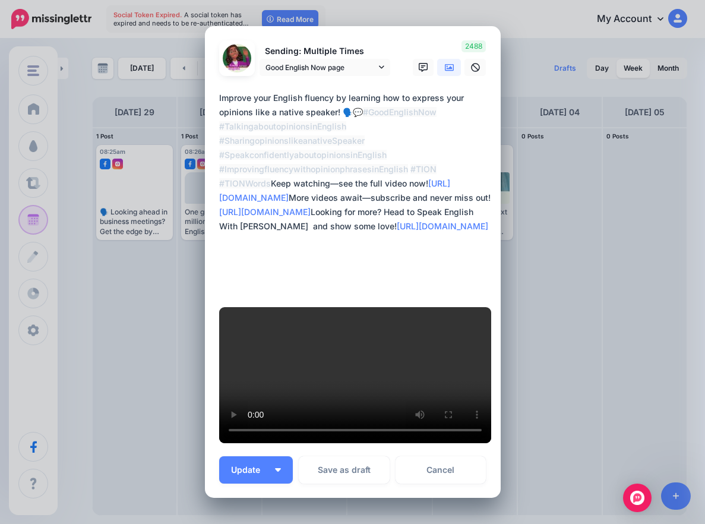
drag, startPoint x: 415, startPoint y: 222, endPoint x: 196, endPoint y: 218, distance: 219.1
click at [196, 218] on div "Edit Post Loading Sending: Multiple Times Good English Now page" at bounding box center [352, 262] width 705 height 524
click at [308, 225] on textarea "**********" at bounding box center [355, 190] width 273 height 199
click at [448, 72] on icon at bounding box center [449, 67] width 9 height 9
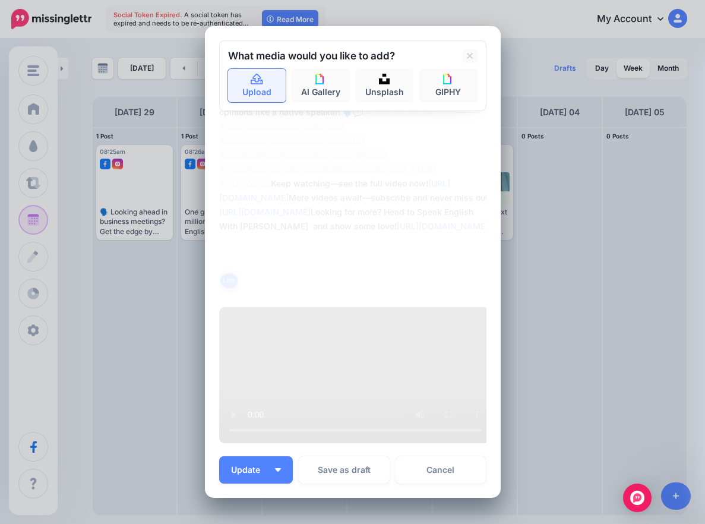
click at [243, 102] on link "Upload" at bounding box center [257, 85] width 58 height 33
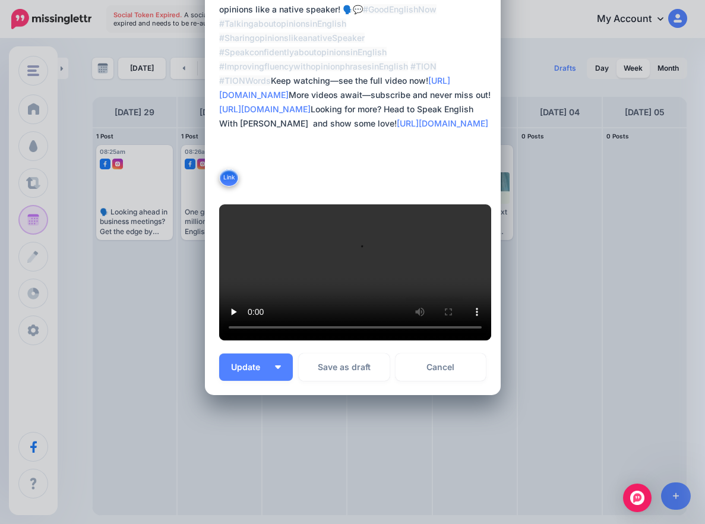
scroll to position [441, 0]
click at [265, 363] on button "Update" at bounding box center [256, 366] width 74 height 27
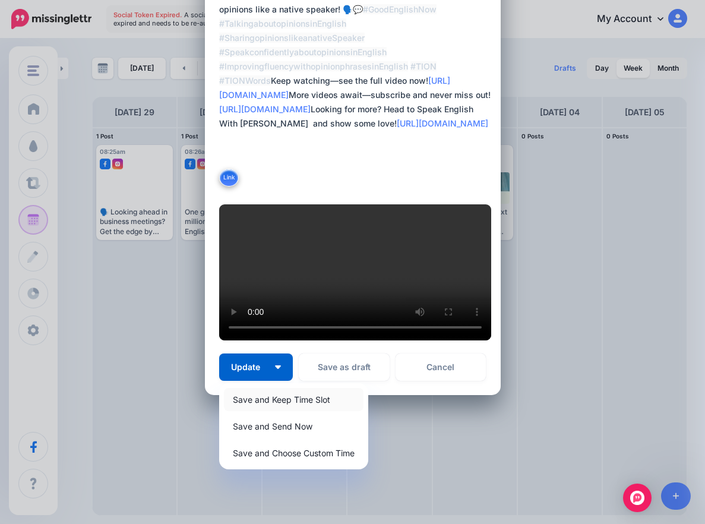
click at [271, 402] on link "Save and Keep Time Slot" at bounding box center [293, 399] width 139 height 23
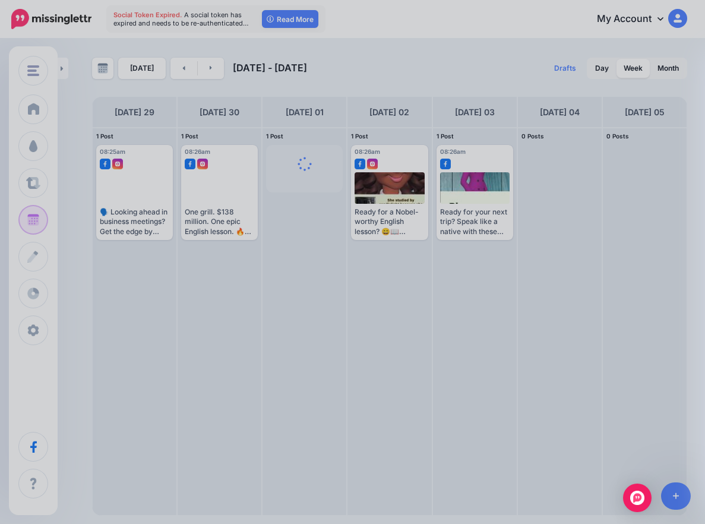
scroll to position [0, 0]
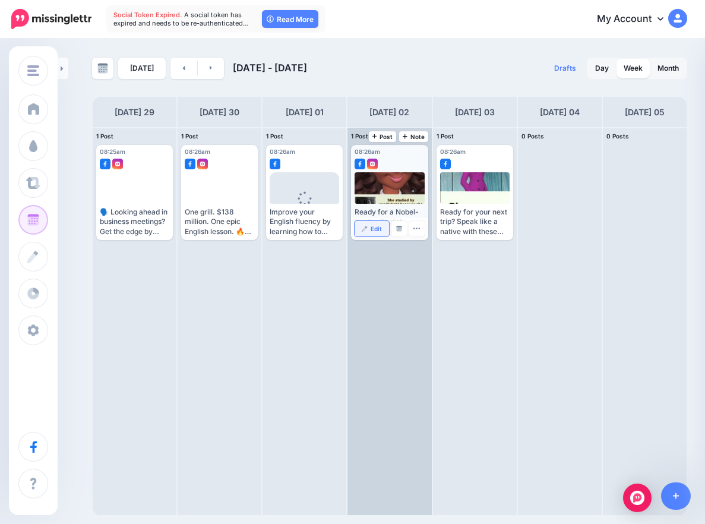
click at [370, 231] on link "Edit" at bounding box center [371, 228] width 34 height 15
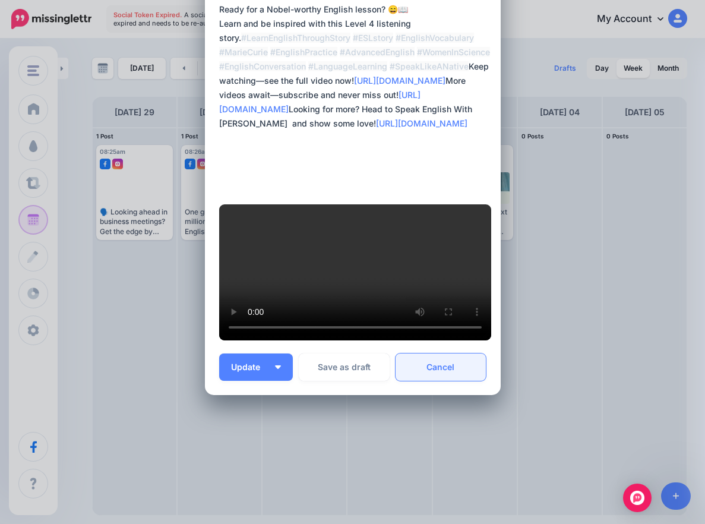
click at [453, 378] on link "Cancel" at bounding box center [440, 366] width 91 height 27
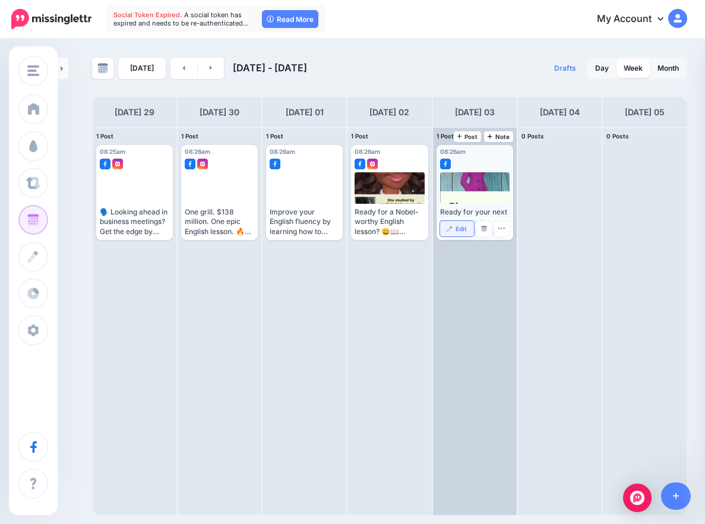
click at [461, 229] on span "Edit" at bounding box center [460, 229] width 11 height 6
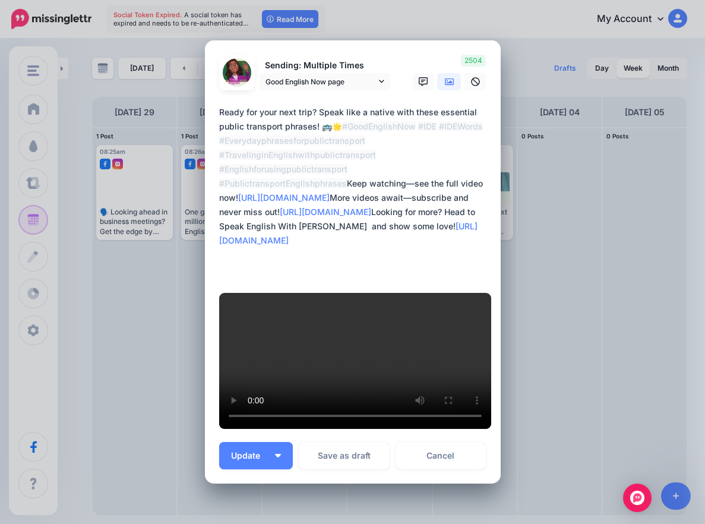
click at [445, 87] on icon at bounding box center [449, 81] width 9 height 9
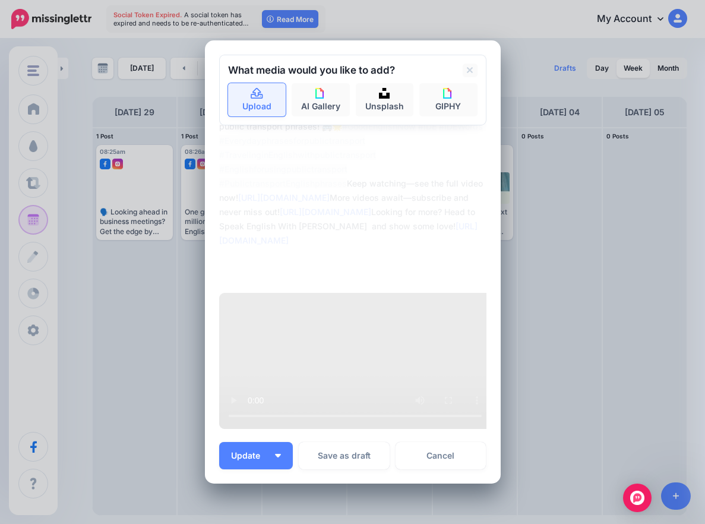
click at [234, 116] on link "Upload" at bounding box center [257, 99] width 58 height 33
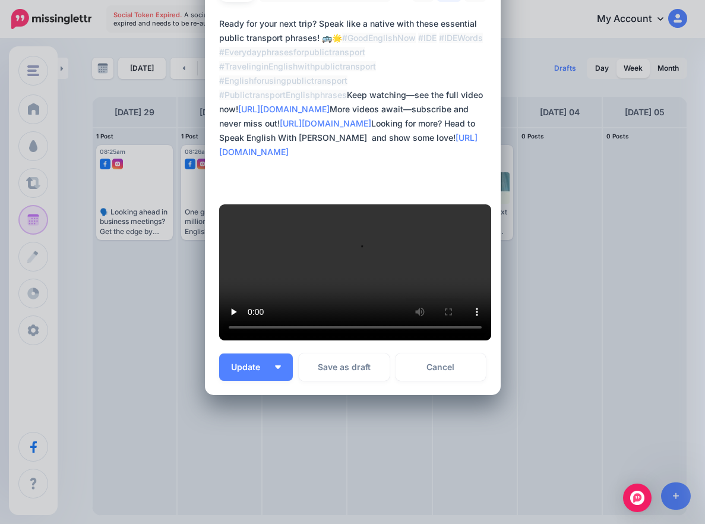
scroll to position [413, 0]
click at [277, 361] on button "Update" at bounding box center [256, 366] width 74 height 27
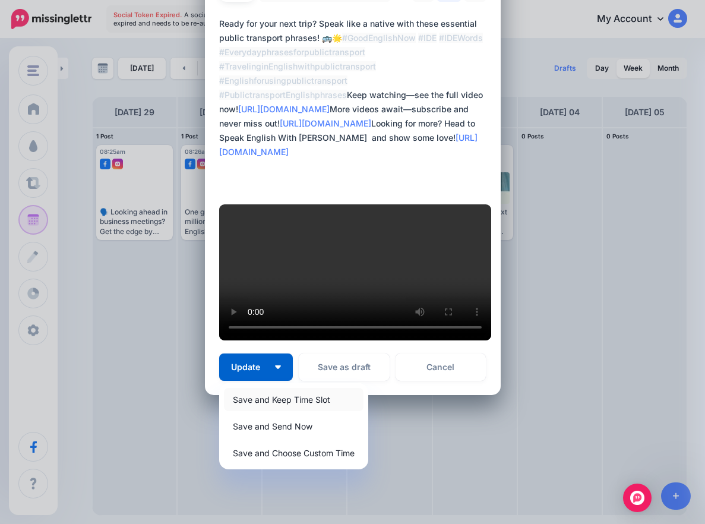
click at [280, 395] on link "Save and Keep Time Slot" at bounding box center [293, 399] width 139 height 23
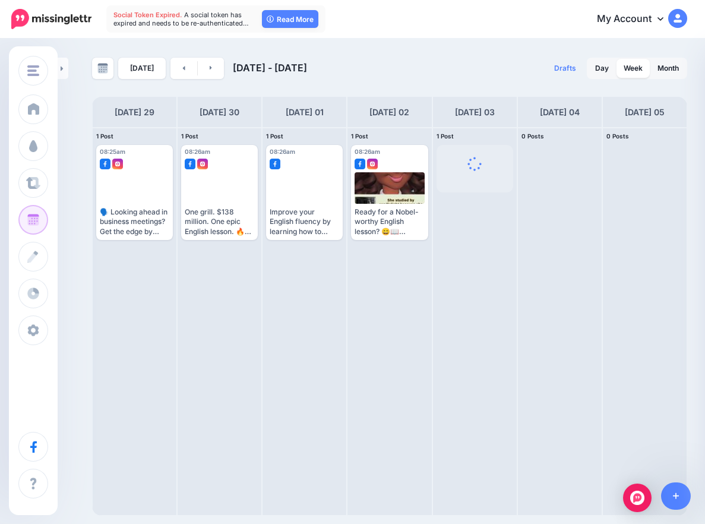
scroll to position [0, 0]
click at [210, 65] on link at bounding box center [211, 68] width 27 height 21
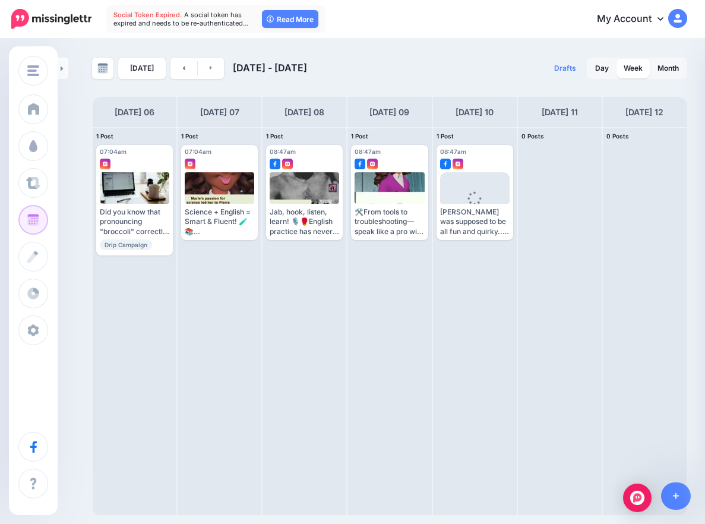
click at [613, 88] on div "Today Oct 06 - Oct 13, 2025 Drafts 0 Day Week Month PRO TIP" at bounding box center [389, 287] width 613 height 458
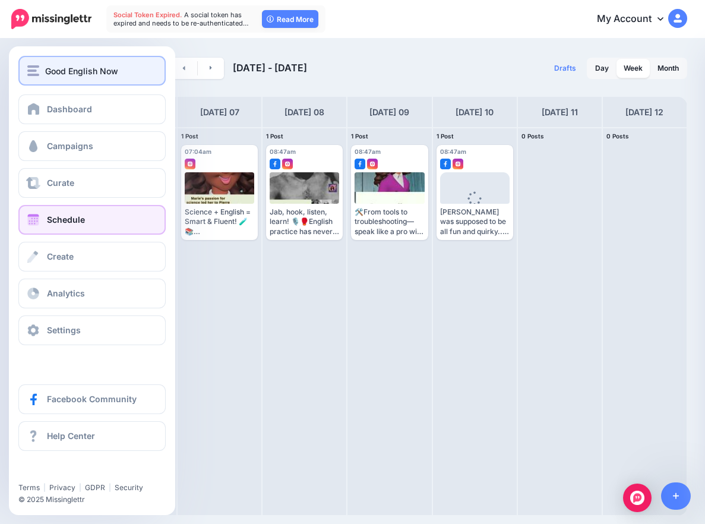
click at [47, 74] on span "Good English Now" at bounding box center [81, 71] width 73 height 14
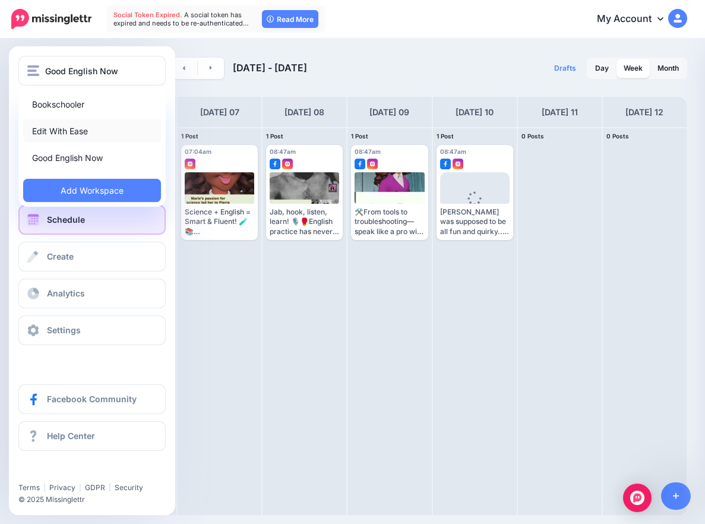
click at [69, 128] on link "Edit With Ease" at bounding box center [92, 130] width 138 height 23
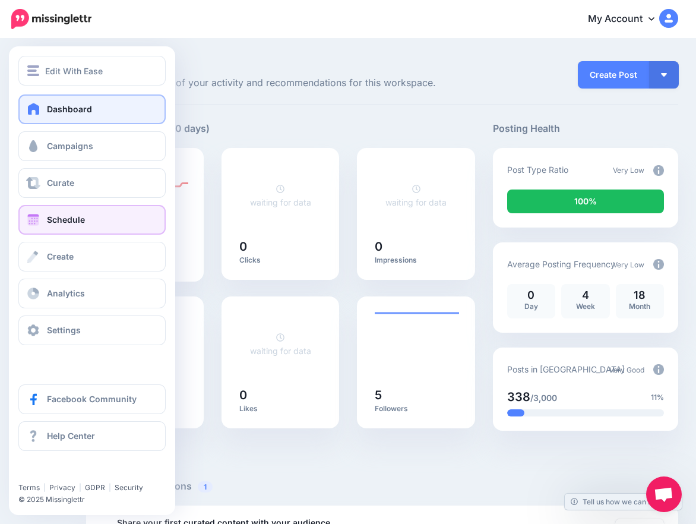
click at [88, 214] on link "Schedule" at bounding box center [91, 220] width 147 height 30
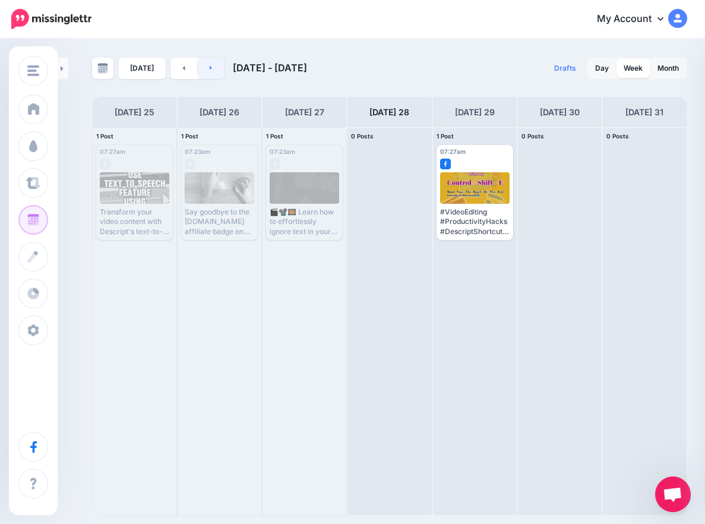
click at [211, 75] on link at bounding box center [211, 68] width 27 height 21
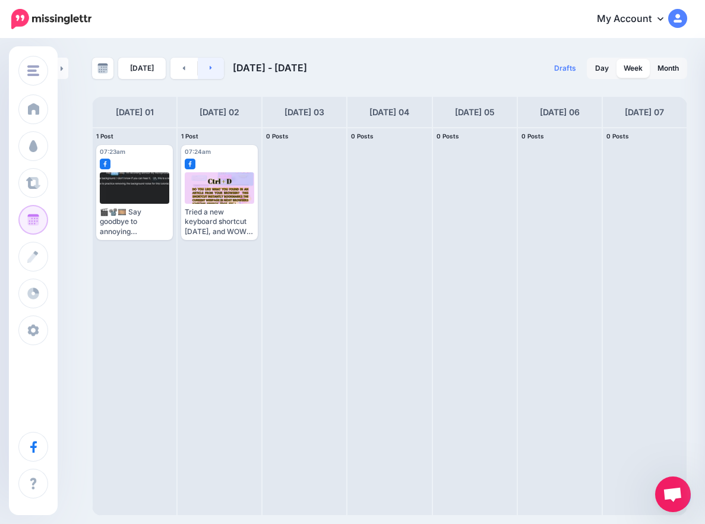
click at [211, 75] on link at bounding box center [211, 68] width 27 height 21
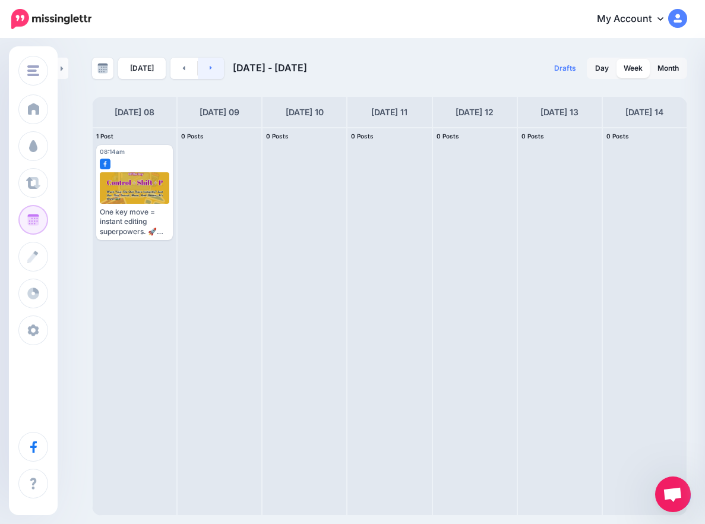
click at [211, 75] on link at bounding box center [211, 68] width 27 height 21
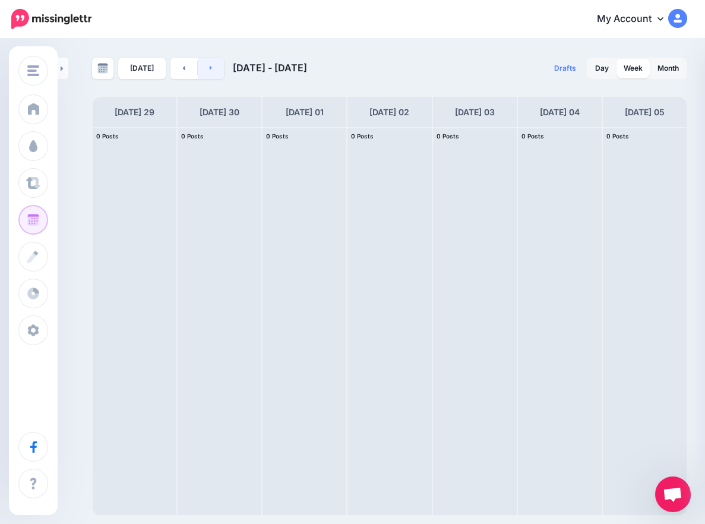
click at [211, 75] on link at bounding box center [211, 68] width 27 height 21
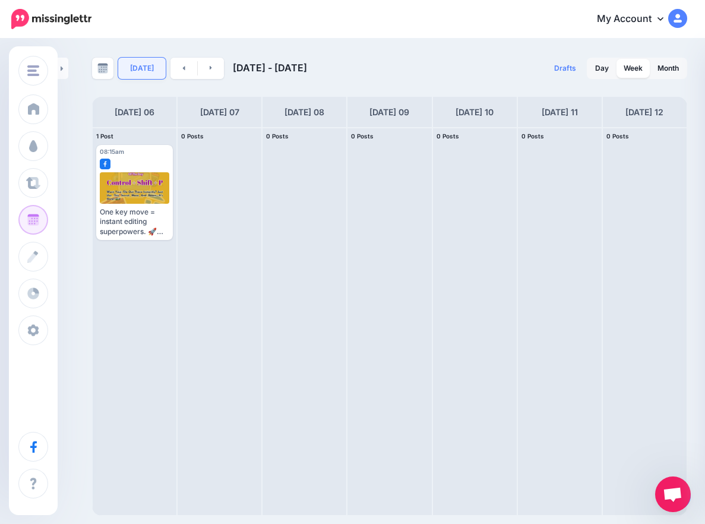
click at [125, 74] on link "[DATE]" at bounding box center [141, 68] width 47 height 21
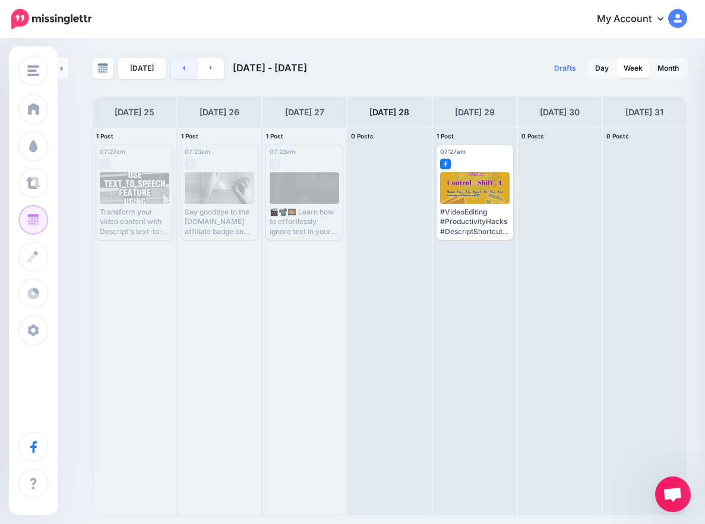
click at [185, 70] on link at bounding box center [183, 68] width 27 height 21
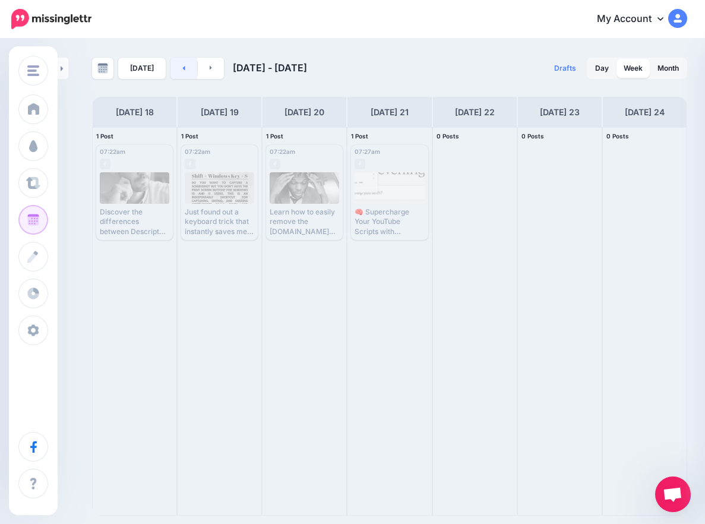
click at [185, 70] on link at bounding box center [183, 68] width 27 height 21
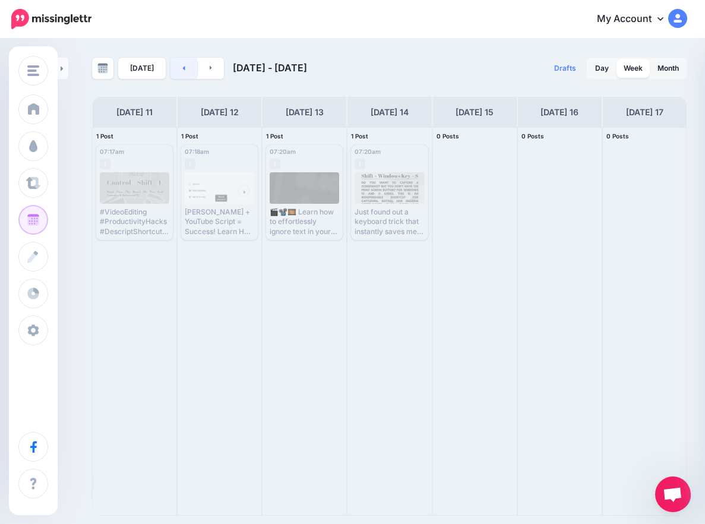
click at [185, 70] on link at bounding box center [183, 68] width 27 height 21
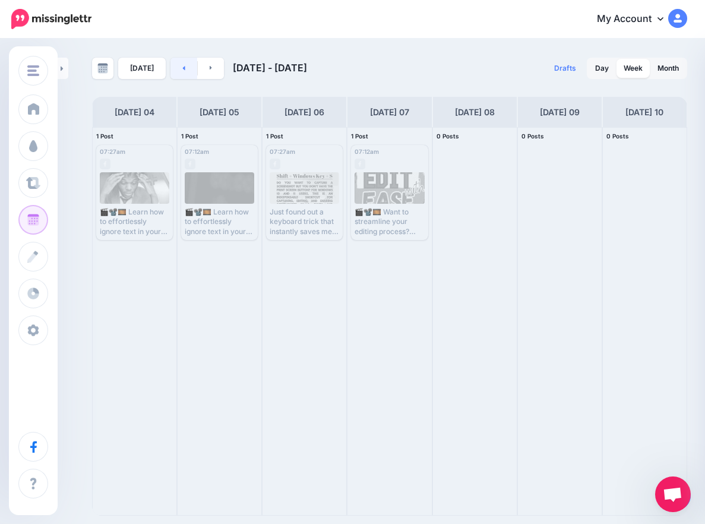
click at [185, 70] on link at bounding box center [183, 68] width 27 height 21
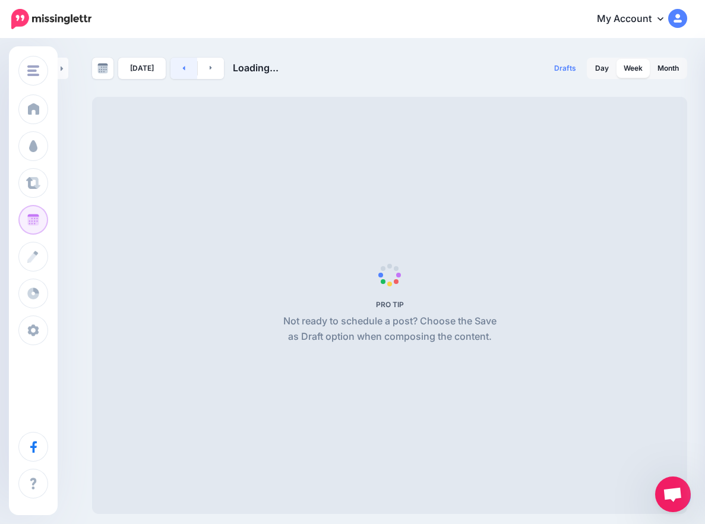
click at [185, 70] on link at bounding box center [183, 68] width 27 height 21
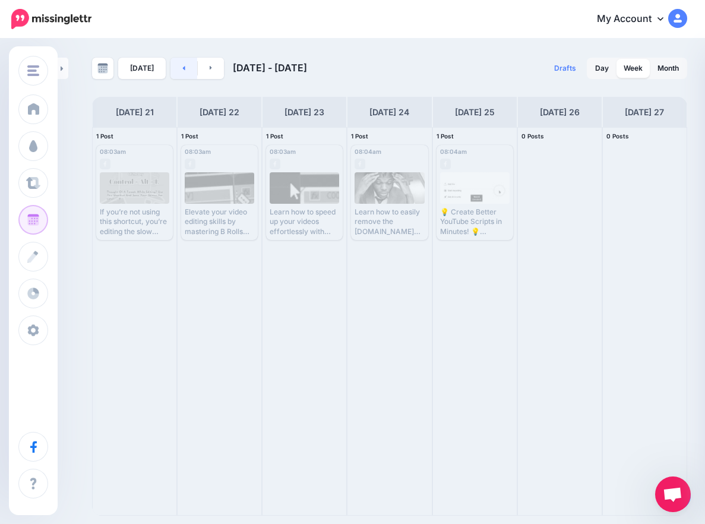
click at [185, 70] on link at bounding box center [183, 68] width 27 height 21
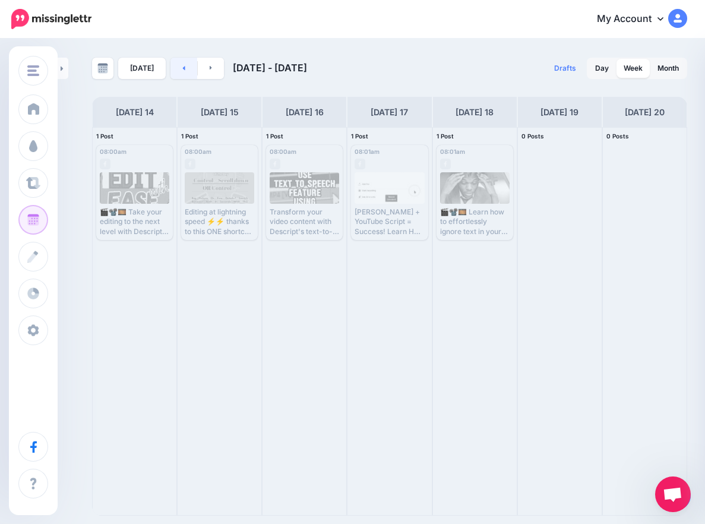
click at [185, 70] on link at bounding box center [183, 68] width 27 height 21
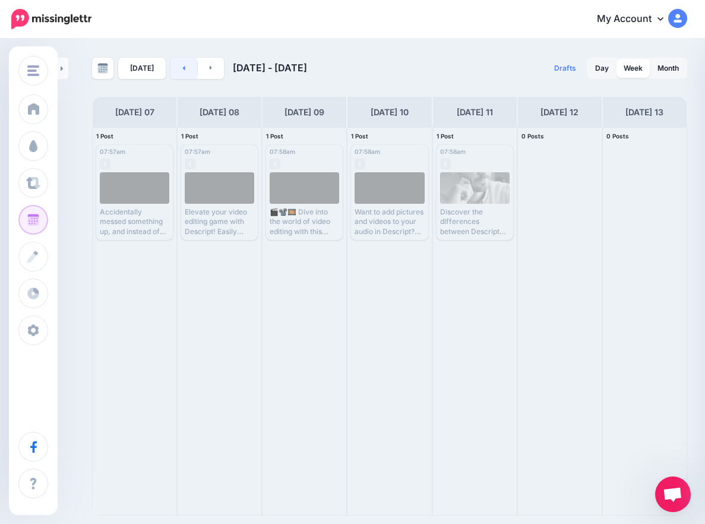
click at [185, 70] on link at bounding box center [183, 68] width 27 height 21
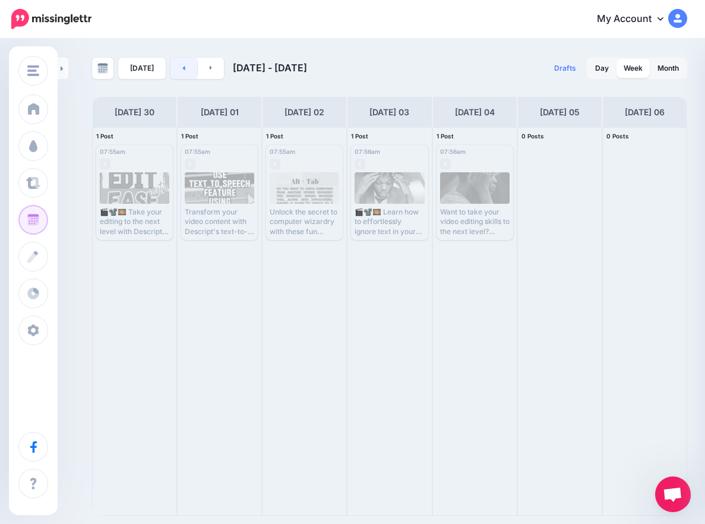
click at [185, 70] on link at bounding box center [183, 68] width 27 height 21
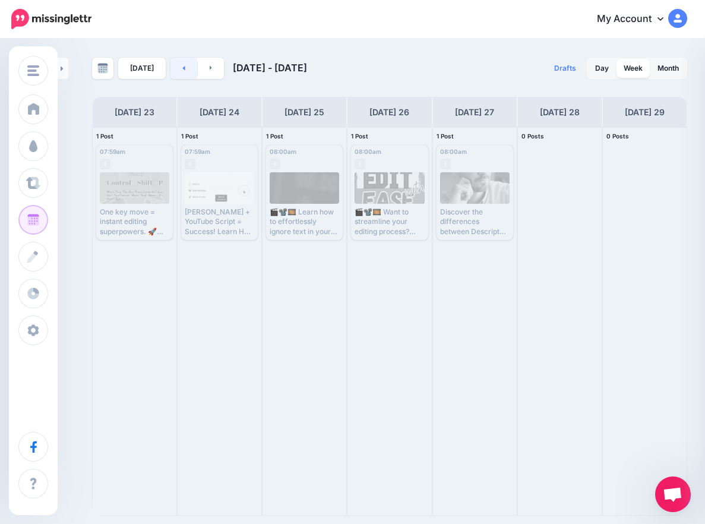
click at [185, 70] on link at bounding box center [183, 68] width 27 height 21
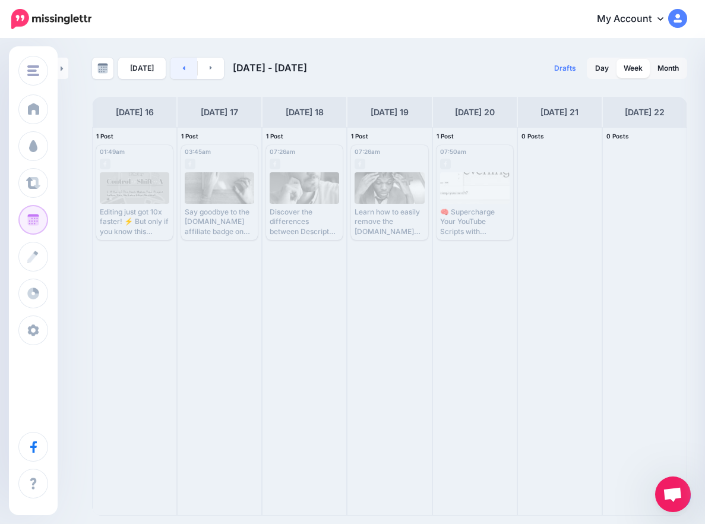
click at [185, 70] on link at bounding box center [183, 68] width 27 height 21
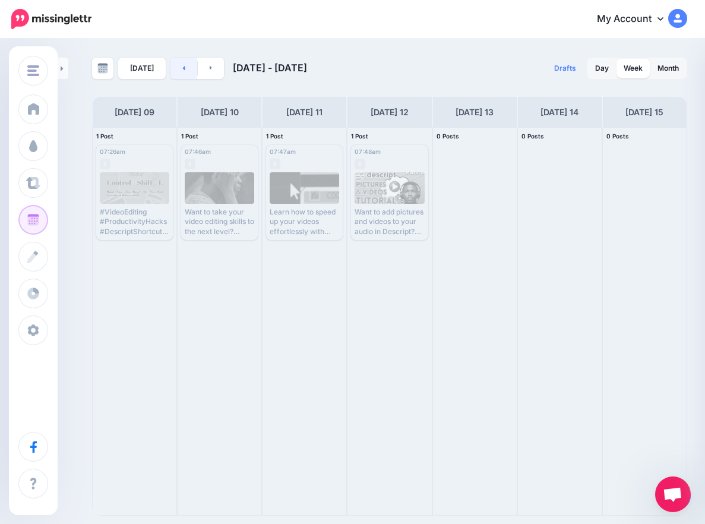
click at [185, 70] on link at bounding box center [183, 68] width 27 height 21
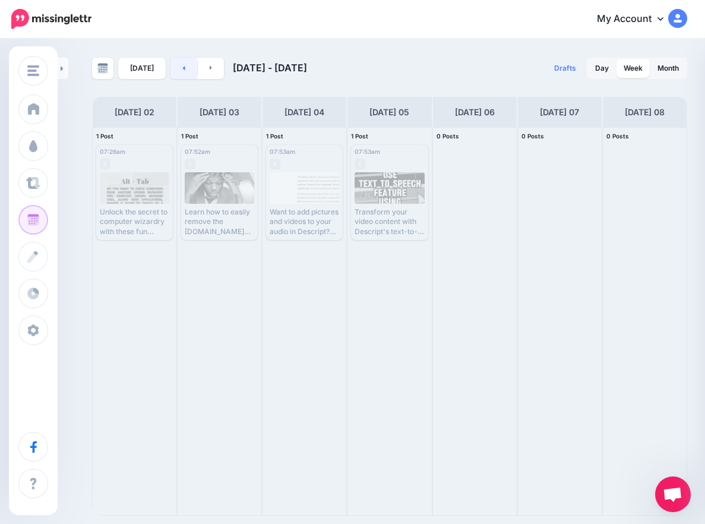
click at [185, 70] on link at bounding box center [183, 68] width 27 height 21
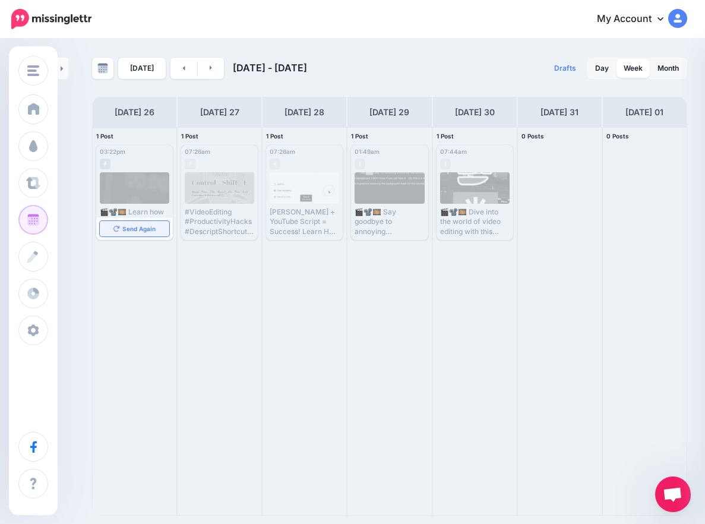
click at [130, 231] on span "Send Again" at bounding box center [138, 229] width 33 height 6
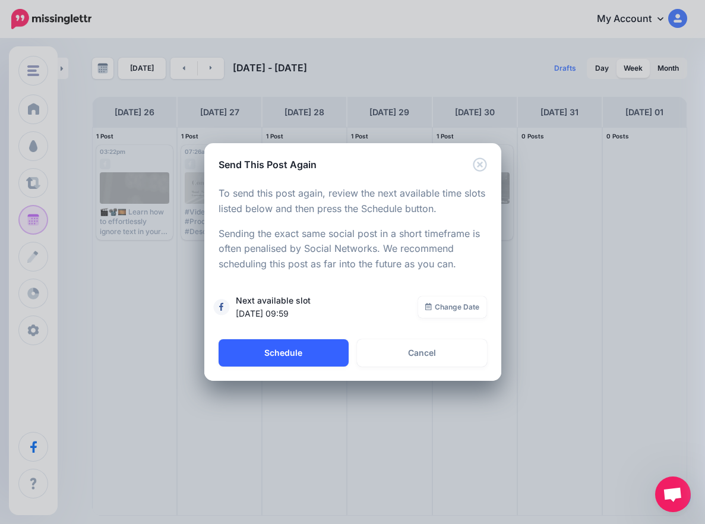
click at [265, 354] on button "Schedule" at bounding box center [283, 352] width 130 height 27
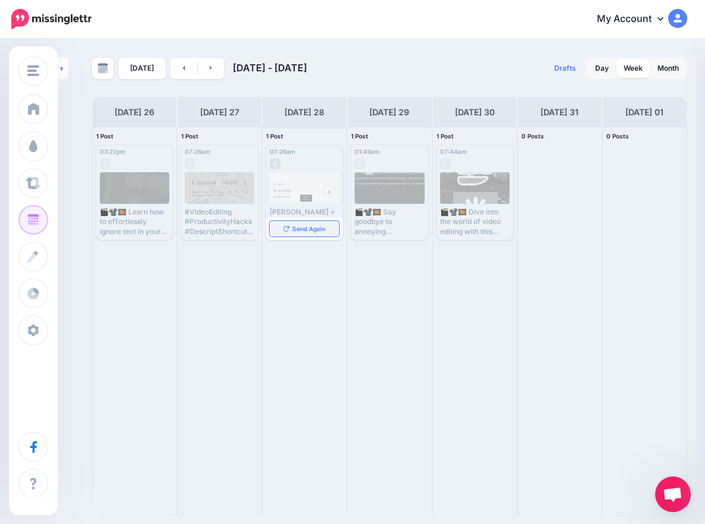
click at [304, 230] on span "Send Again" at bounding box center [308, 229] width 33 height 6
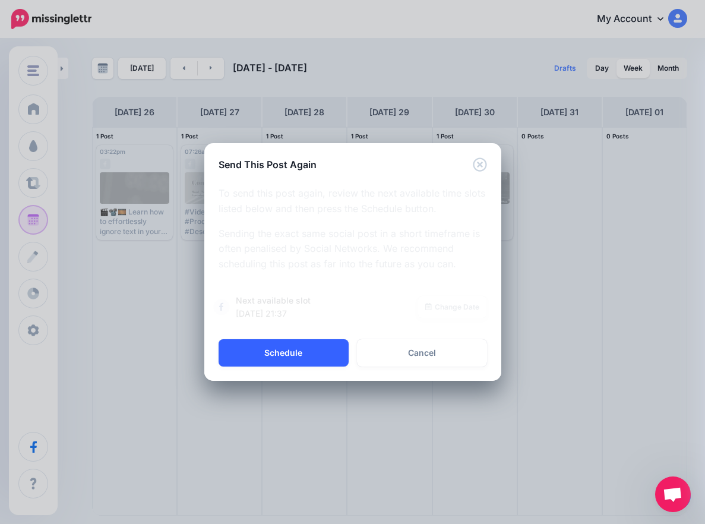
click at [307, 347] on button "Schedule" at bounding box center [283, 352] width 130 height 27
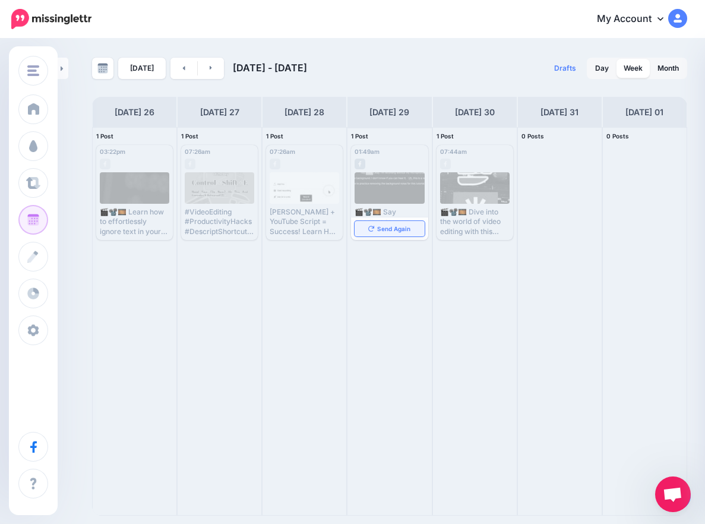
click at [391, 230] on span "Send Again" at bounding box center [393, 229] width 33 height 6
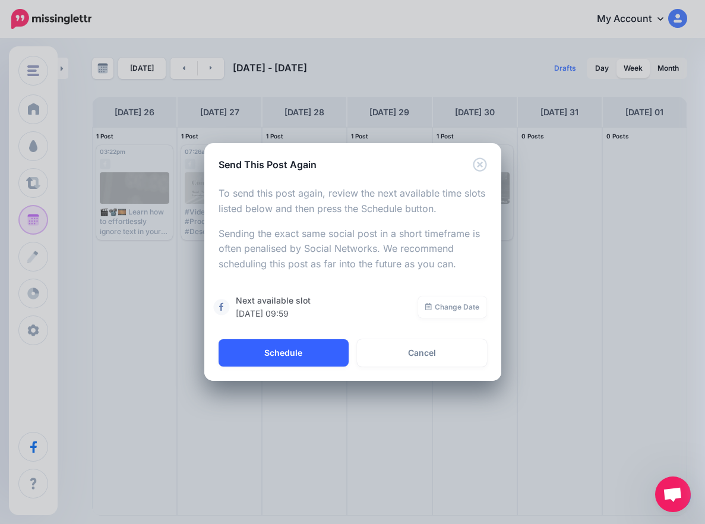
click at [315, 358] on button "Schedule" at bounding box center [283, 352] width 130 height 27
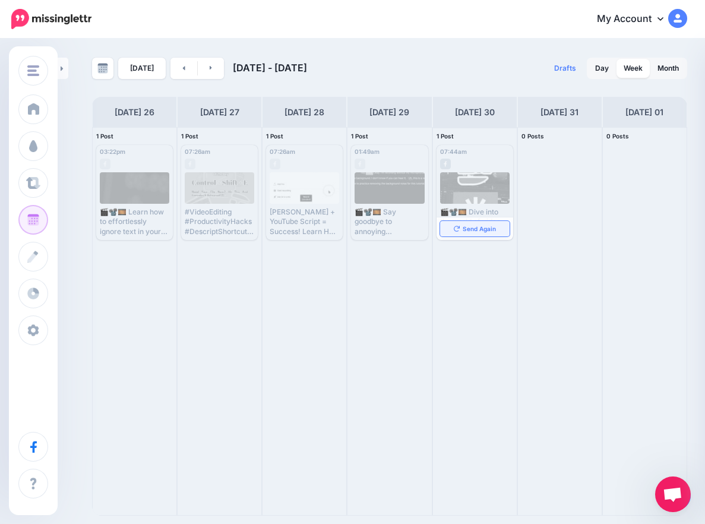
click at [471, 234] on link "Send Again" at bounding box center [474, 228] width 69 height 15
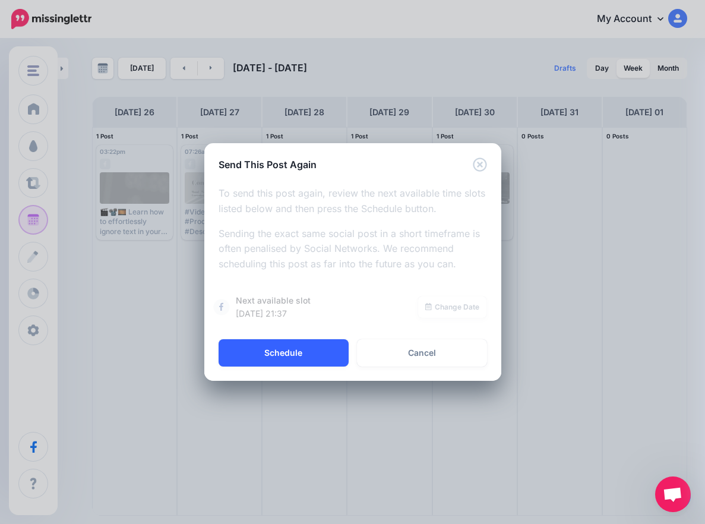
click at [307, 362] on button "Schedule" at bounding box center [283, 352] width 130 height 27
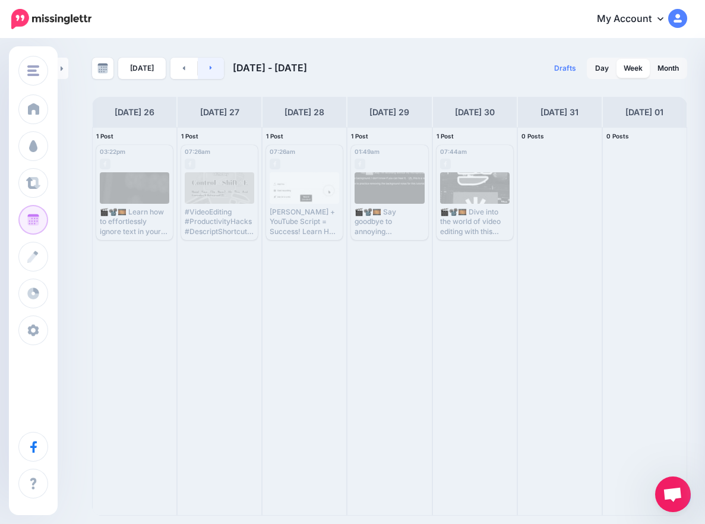
click at [213, 73] on link at bounding box center [211, 68] width 27 height 21
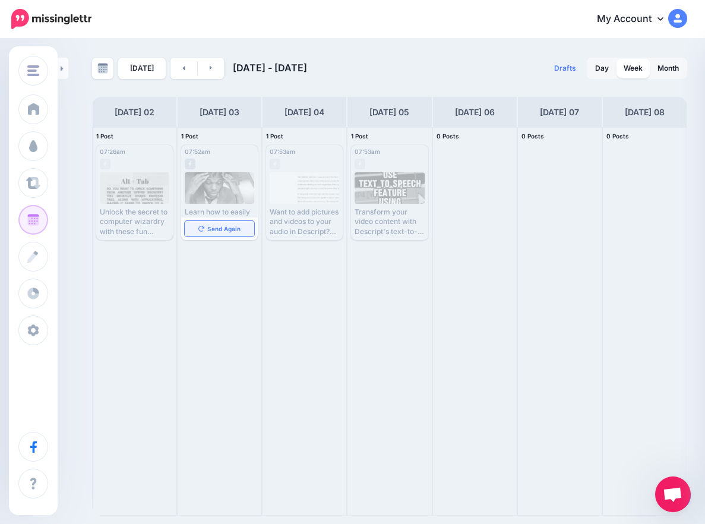
click at [229, 228] on span "Send Again" at bounding box center [223, 229] width 33 height 6
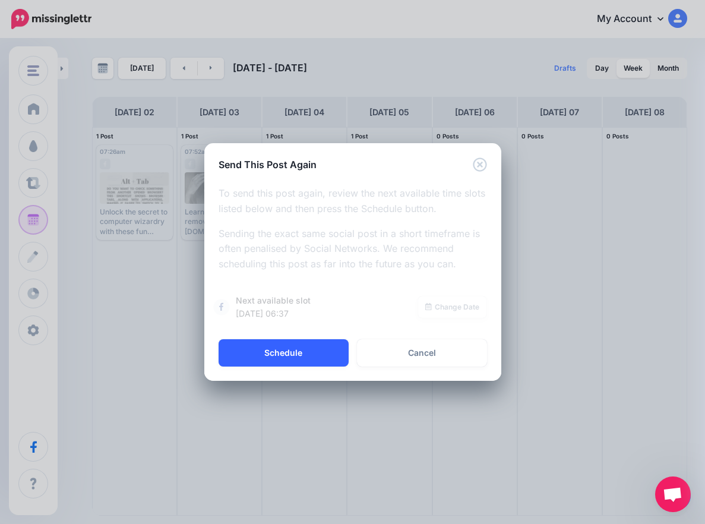
click at [282, 358] on button "Schedule" at bounding box center [283, 352] width 130 height 27
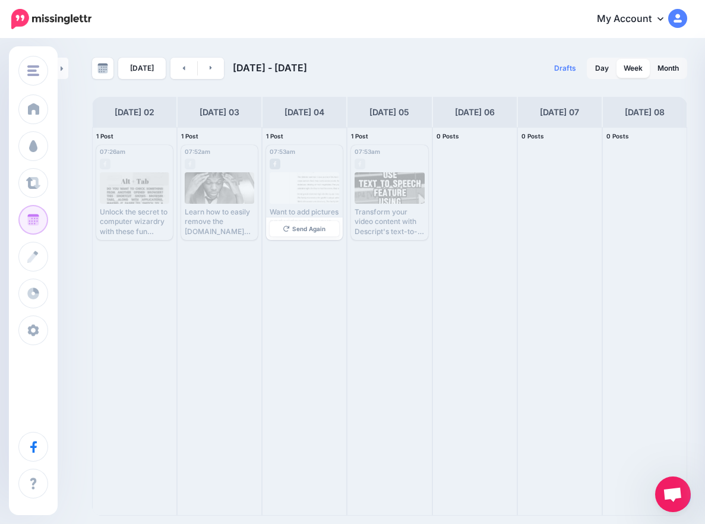
click at [316, 227] on span "Send Again" at bounding box center [308, 229] width 33 height 6
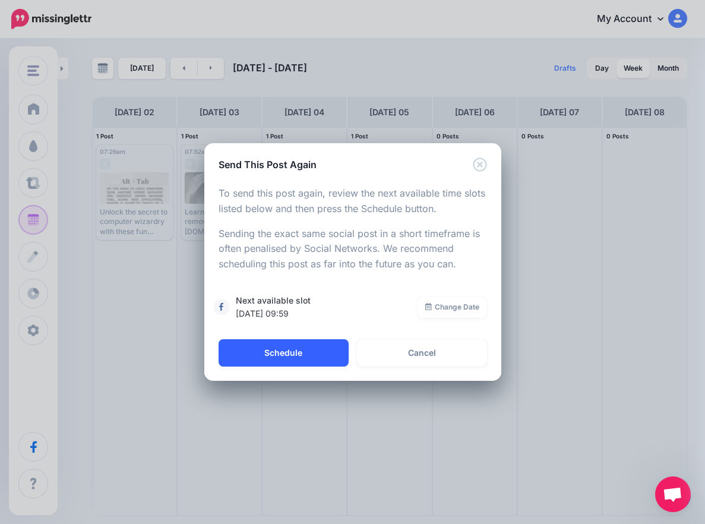
click at [283, 354] on button "Schedule" at bounding box center [283, 352] width 130 height 27
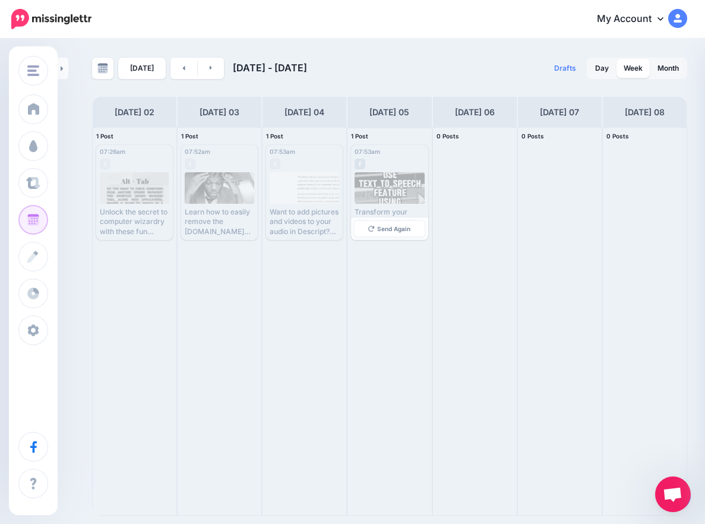
click at [393, 230] on span "Send Again" at bounding box center [393, 229] width 33 height 6
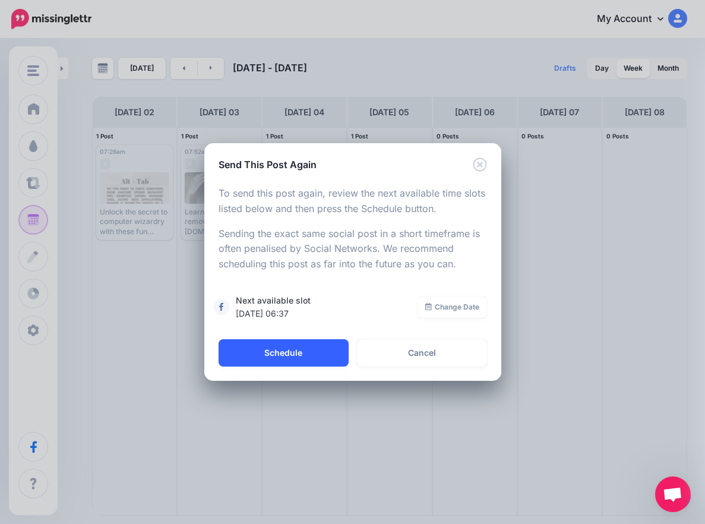
click at [300, 345] on button "Schedule" at bounding box center [283, 352] width 130 height 27
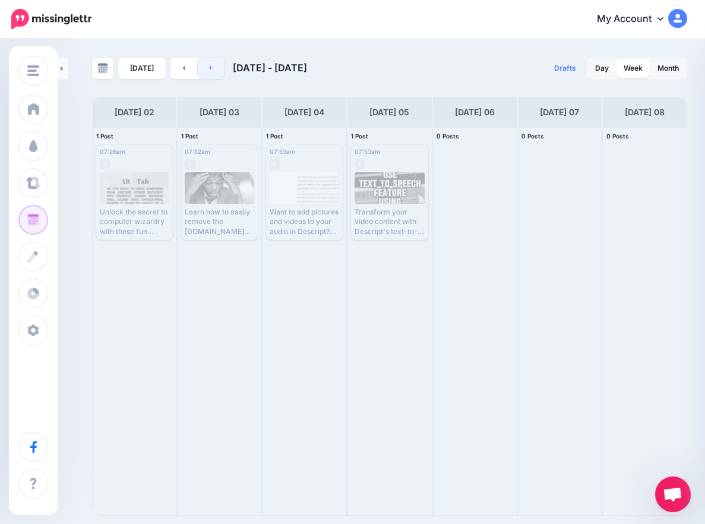
click at [207, 72] on link at bounding box center [211, 68] width 27 height 21
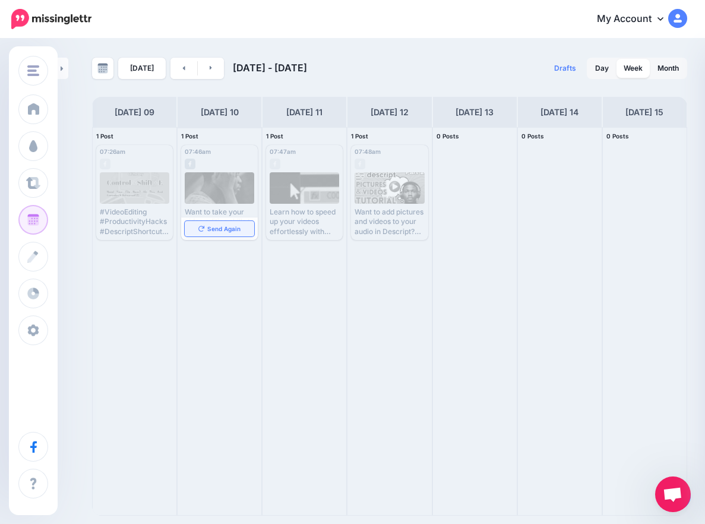
click at [235, 227] on span "Send Again" at bounding box center [223, 229] width 33 height 6
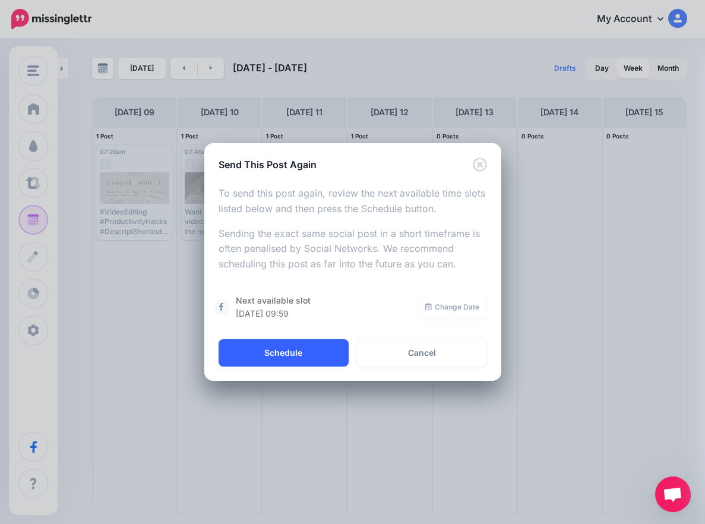
click at [267, 352] on button "Schedule" at bounding box center [283, 352] width 130 height 27
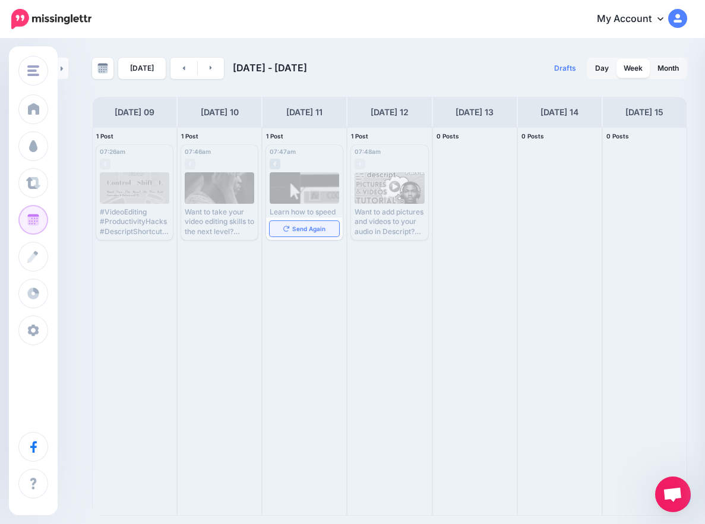
click at [310, 222] on link "Send Again" at bounding box center [303, 228] width 69 height 15
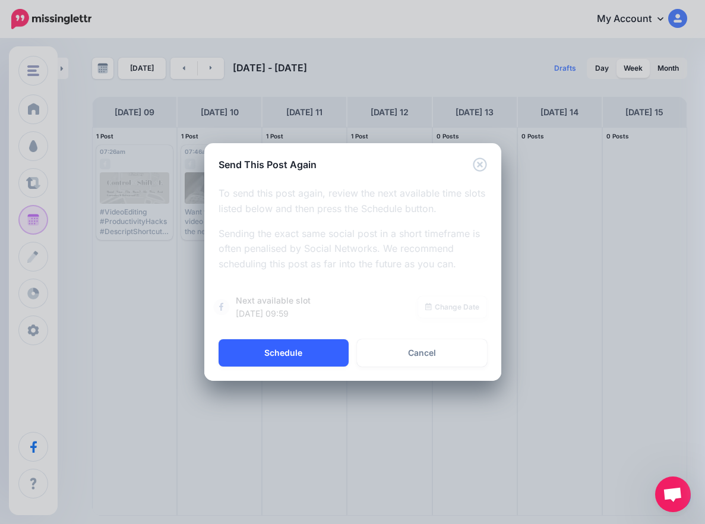
click at [309, 346] on button "Schedule" at bounding box center [283, 352] width 130 height 27
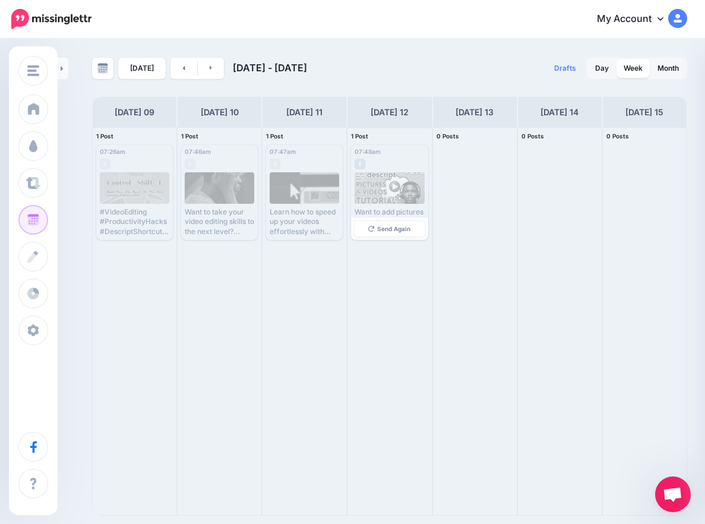
click at [389, 231] on span "Send Again" at bounding box center [393, 229] width 33 height 6
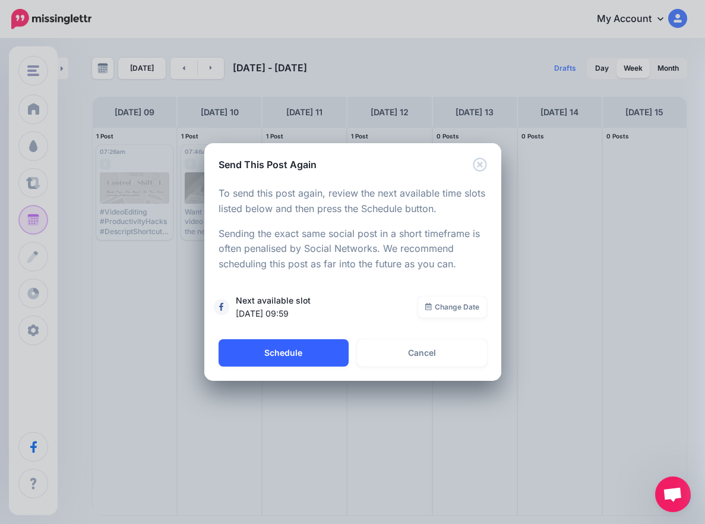
click at [273, 346] on button "Schedule" at bounding box center [283, 352] width 130 height 27
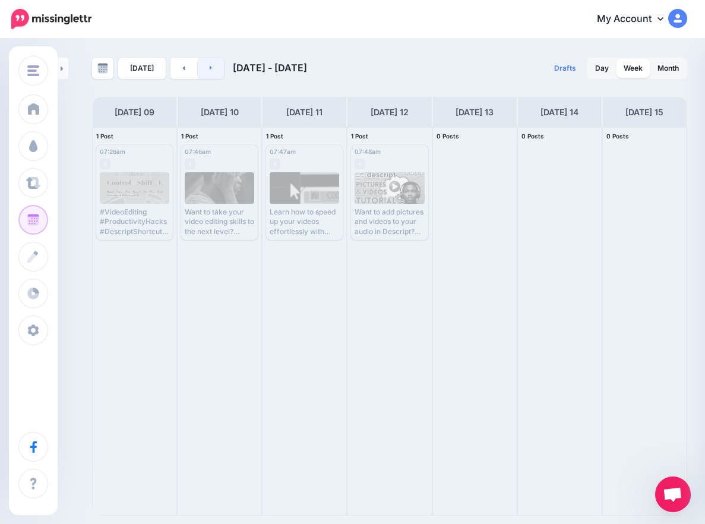
click at [216, 69] on link at bounding box center [211, 68] width 27 height 21
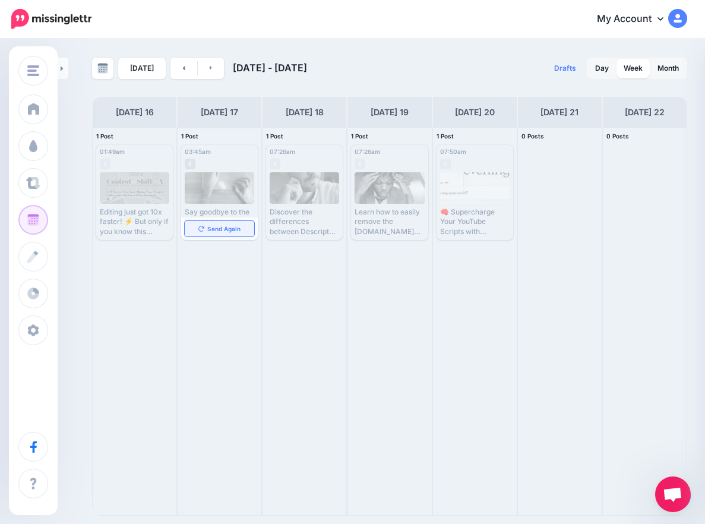
click at [217, 234] on link "Send Again" at bounding box center [219, 228] width 69 height 15
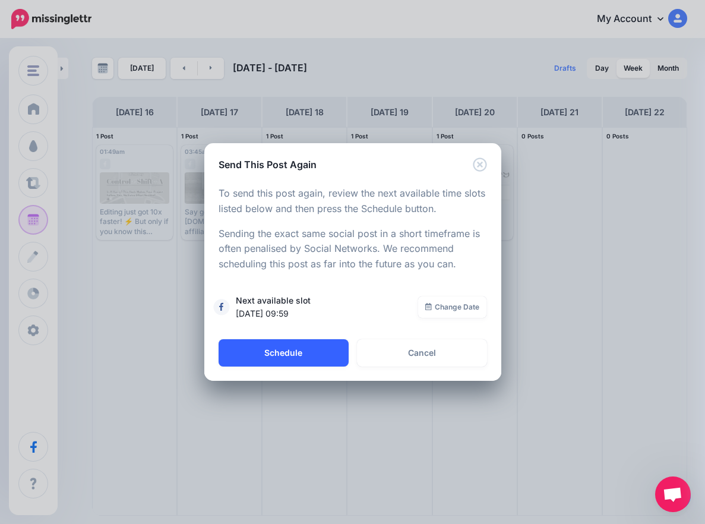
click at [290, 346] on button "Schedule" at bounding box center [283, 352] width 130 height 27
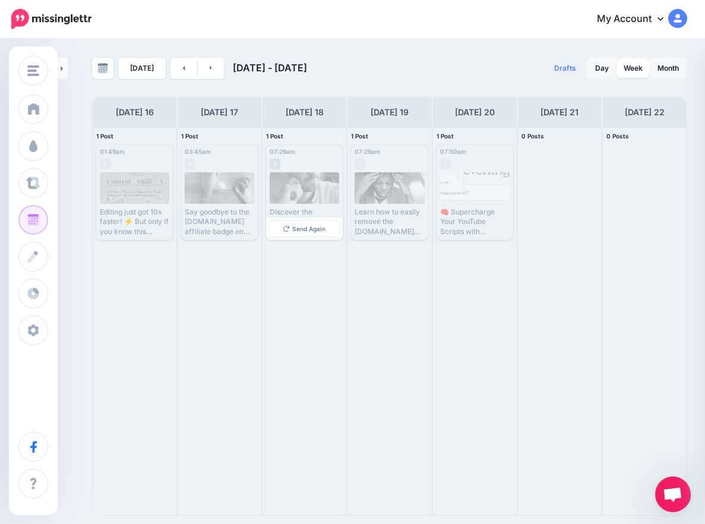
click at [316, 223] on link "Send Again" at bounding box center [303, 228] width 69 height 15
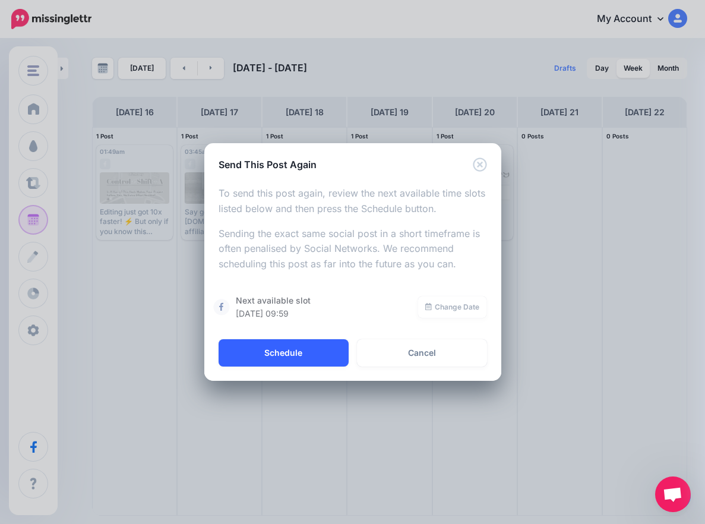
click at [325, 350] on button "Schedule" at bounding box center [283, 352] width 130 height 27
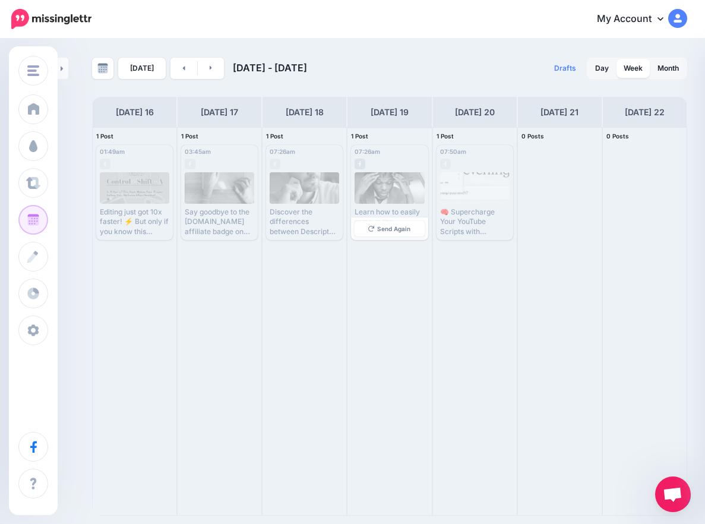
click at [407, 230] on span "Send Again" at bounding box center [393, 229] width 33 height 6
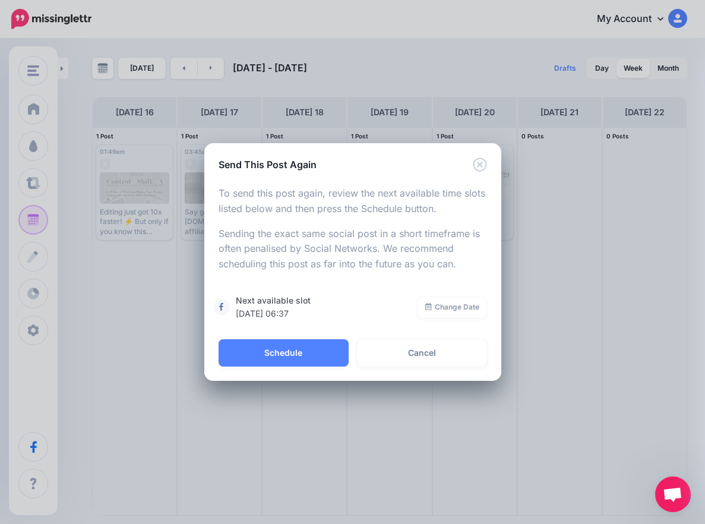
click at [290, 356] on button "Schedule" at bounding box center [283, 352] width 130 height 27
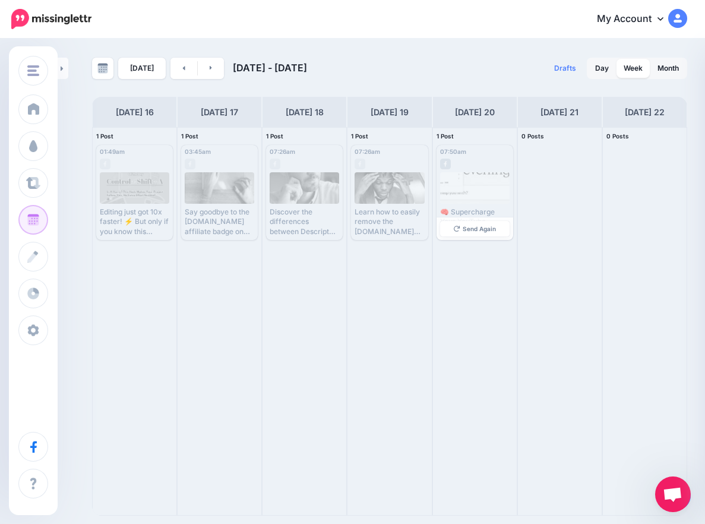
click at [476, 230] on span "Send Again" at bounding box center [478, 229] width 33 height 6
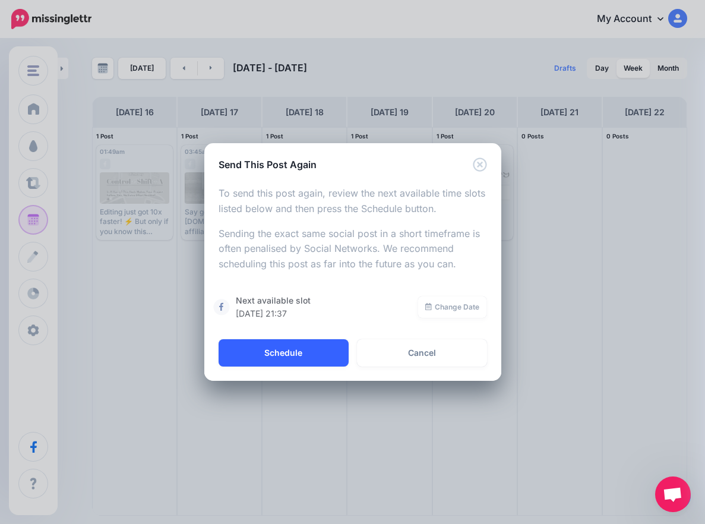
click at [328, 359] on button "Schedule" at bounding box center [283, 352] width 130 height 27
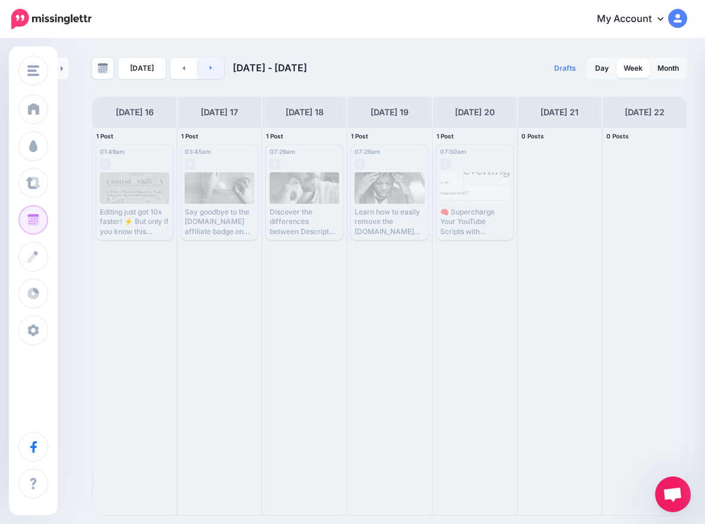
click at [210, 69] on icon at bounding box center [211, 67] width 3 height 7
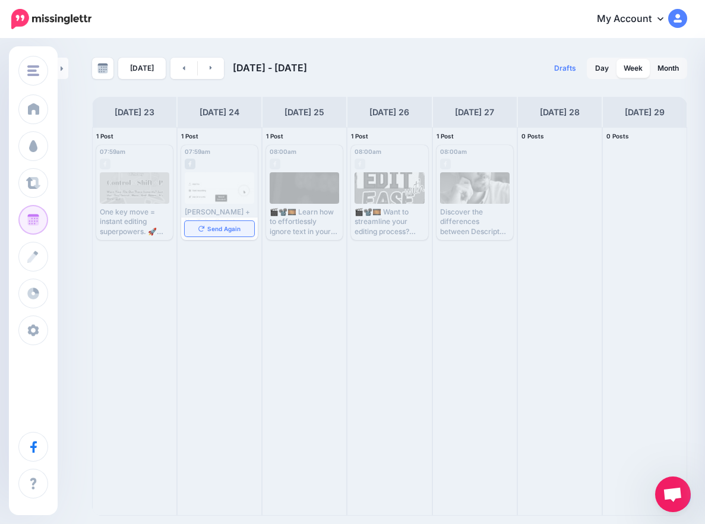
click at [212, 230] on span "Send Again" at bounding box center [223, 229] width 33 height 6
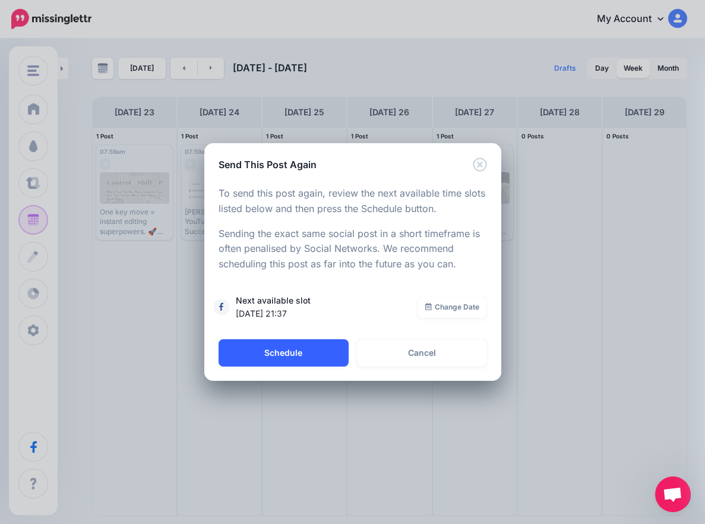
click at [289, 357] on button "Schedule" at bounding box center [283, 352] width 130 height 27
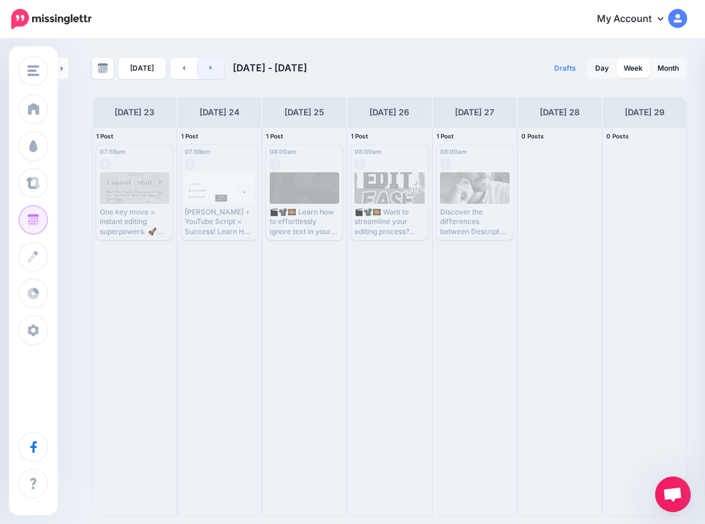
click at [220, 69] on link at bounding box center [211, 68] width 27 height 21
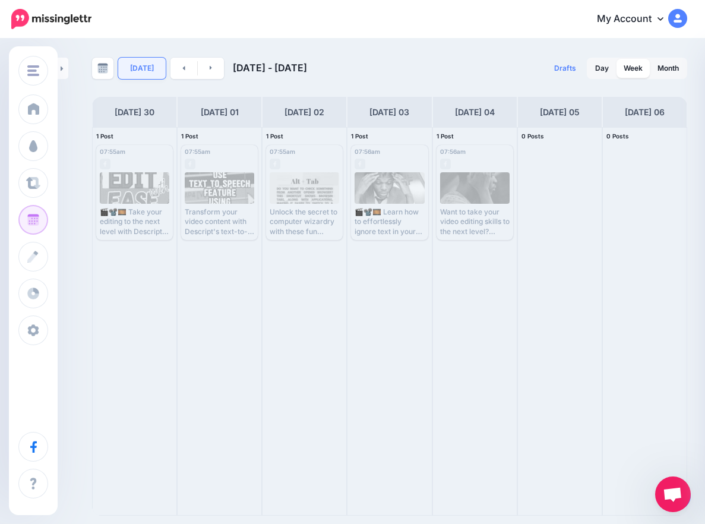
click at [150, 66] on link "[DATE]" at bounding box center [141, 68] width 47 height 21
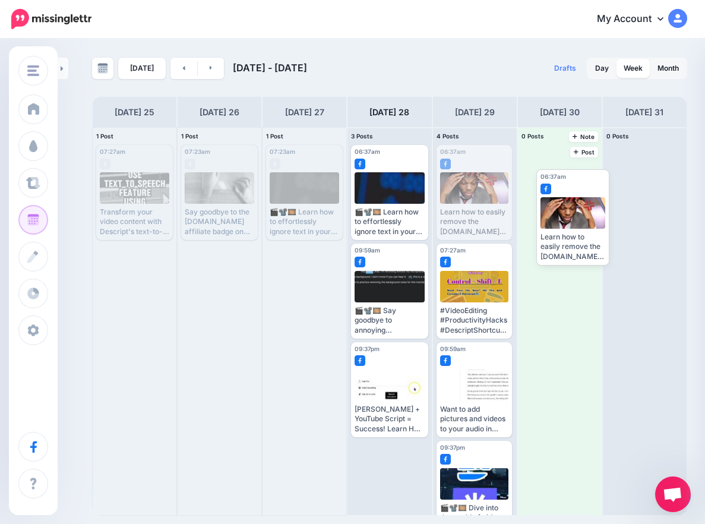
drag, startPoint x: 467, startPoint y: 187, endPoint x: 581, endPoint y: 195, distance: 114.9
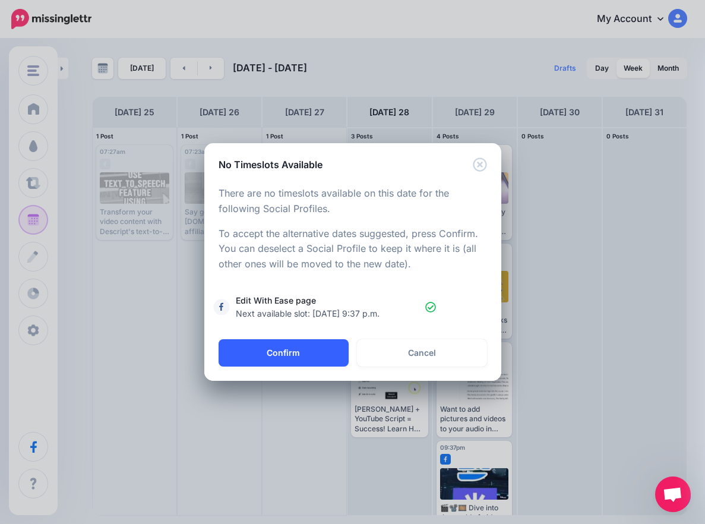
drag, startPoint x: 267, startPoint y: 354, endPoint x: 303, endPoint y: 315, distance: 53.8
click at [267, 353] on button "Confirm" at bounding box center [283, 352] width 130 height 27
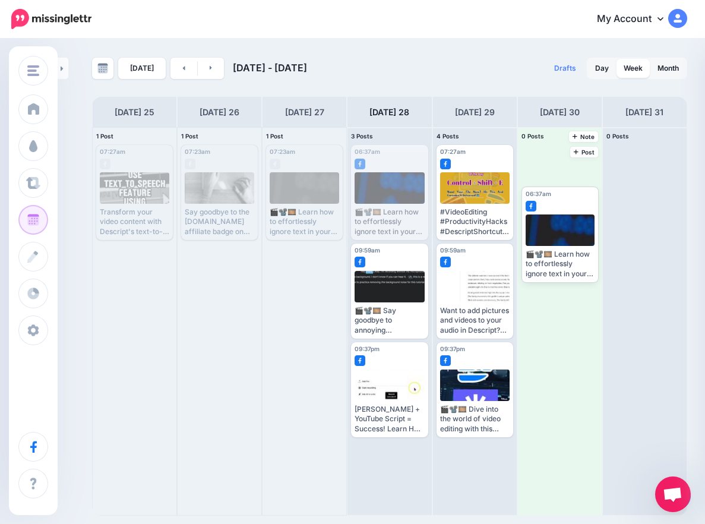
drag, startPoint x: 391, startPoint y: 172, endPoint x: 565, endPoint y: 207, distance: 178.0
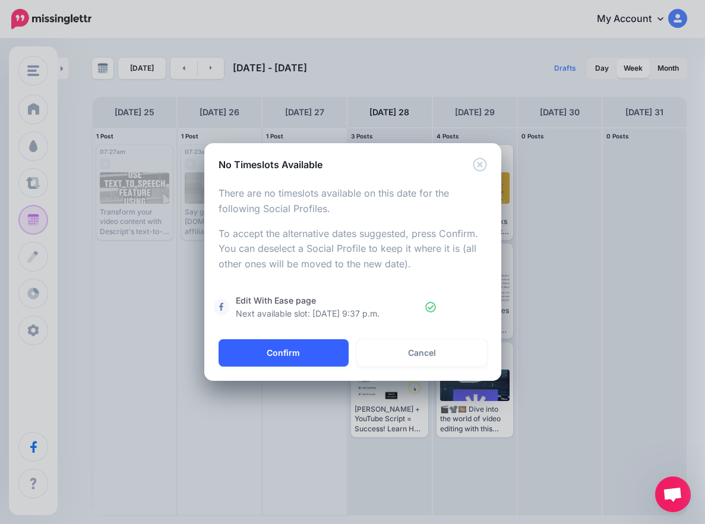
drag, startPoint x: 299, startPoint y: 351, endPoint x: 308, endPoint y: 351, distance: 9.5
click at [300, 350] on button "Confirm" at bounding box center [283, 352] width 130 height 27
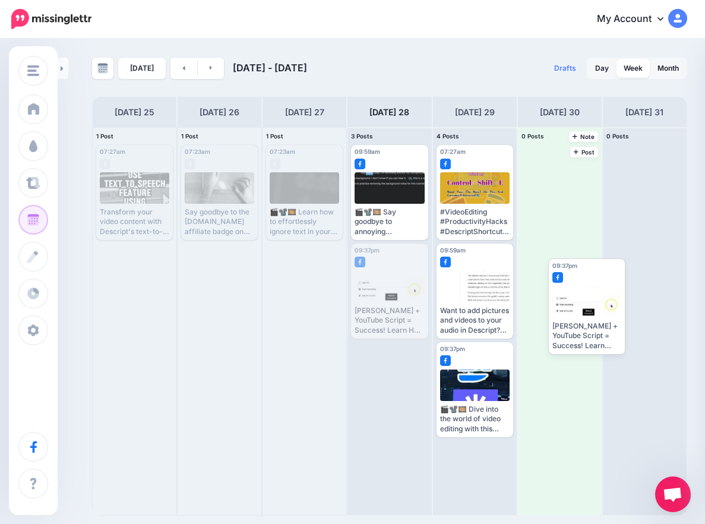
drag, startPoint x: 381, startPoint y: 282, endPoint x: 579, endPoint y: 276, distance: 198.4
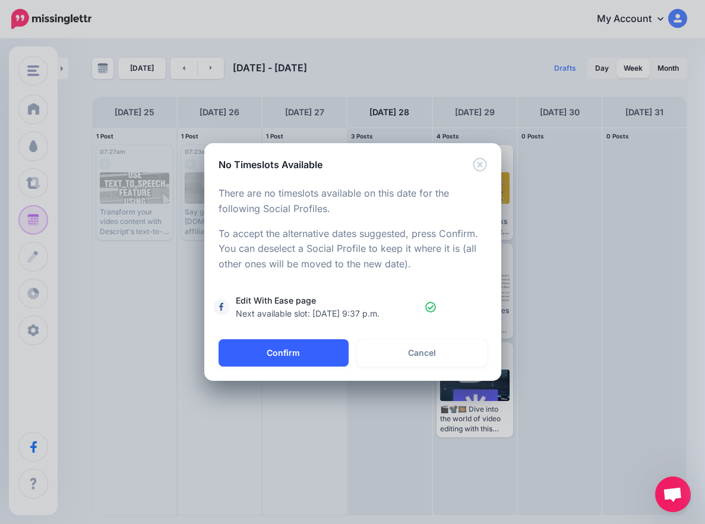
click at [294, 355] on button "Confirm" at bounding box center [283, 352] width 130 height 27
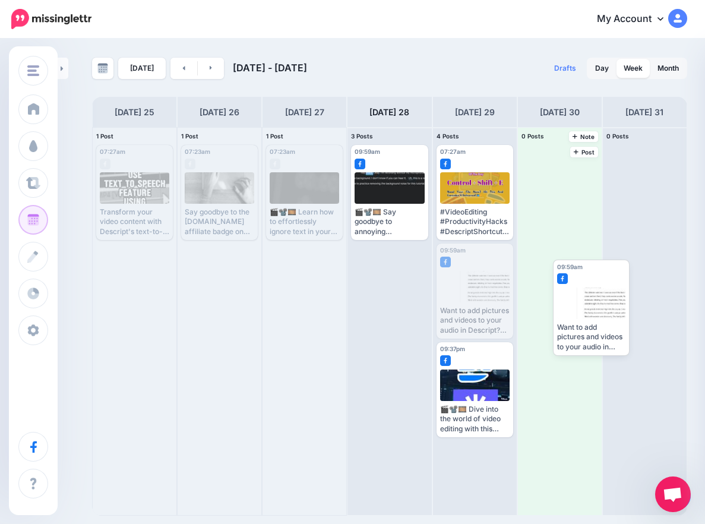
drag, startPoint x: 465, startPoint y: 275, endPoint x: 578, endPoint y: 287, distance: 112.8
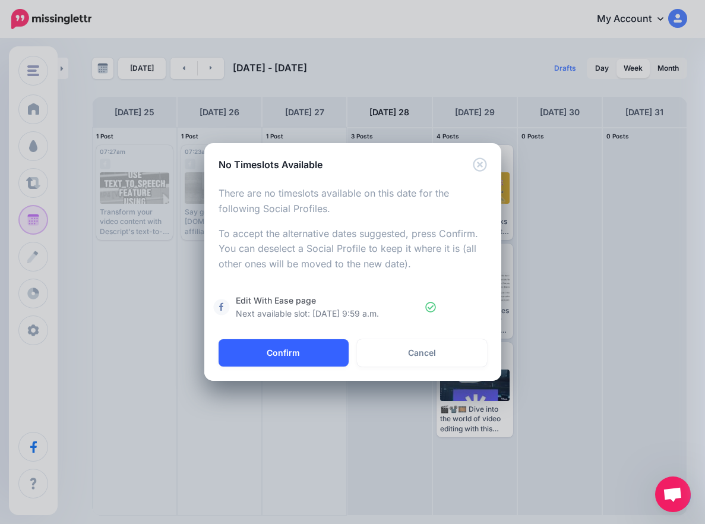
click at [324, 340] on button "Confirm" at bounding box center [283, 352] width 130 height 27
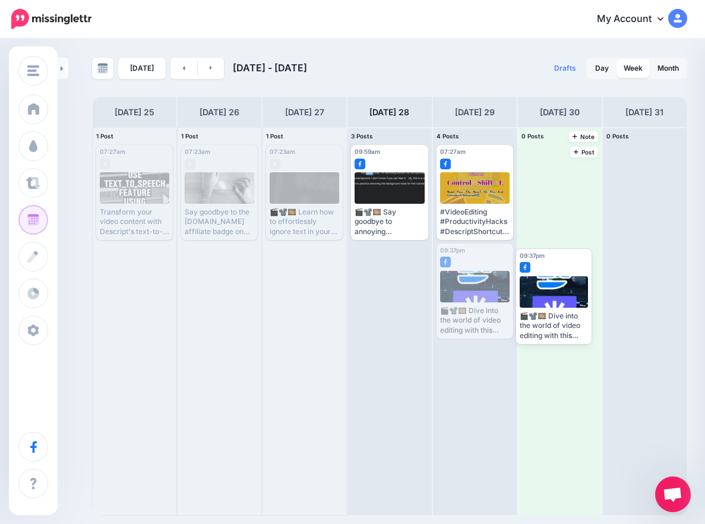
drag, startPoint x: 481, startPoint y: 281, endPoint x: 577, endPoint y: 284, distance: 96.2
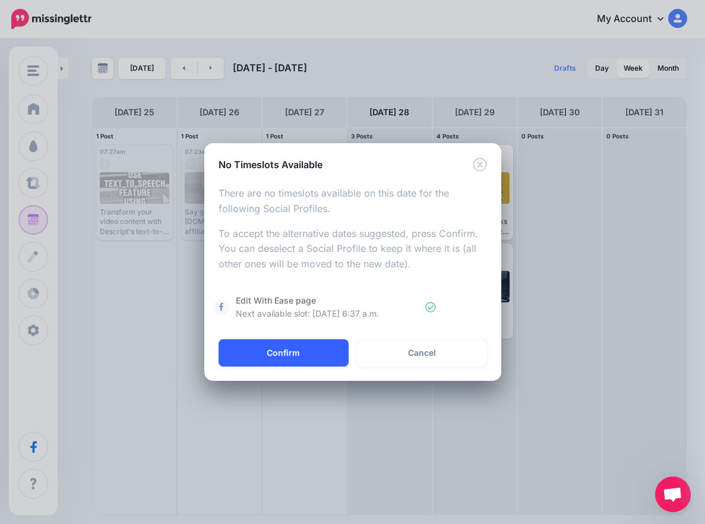
click at [268, 350] on button "Confirm" at bounding box center [283, 352] width 130 height 27
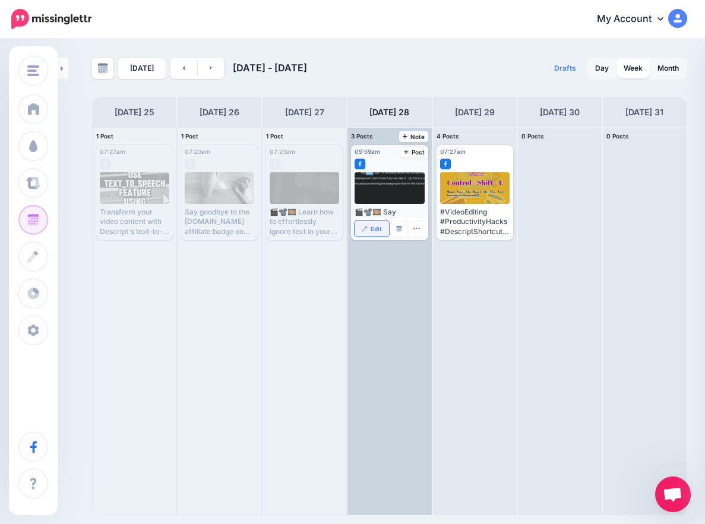
click at [369, 231] on link "Edit" at bounding box center [371, 228] width 34 height 15
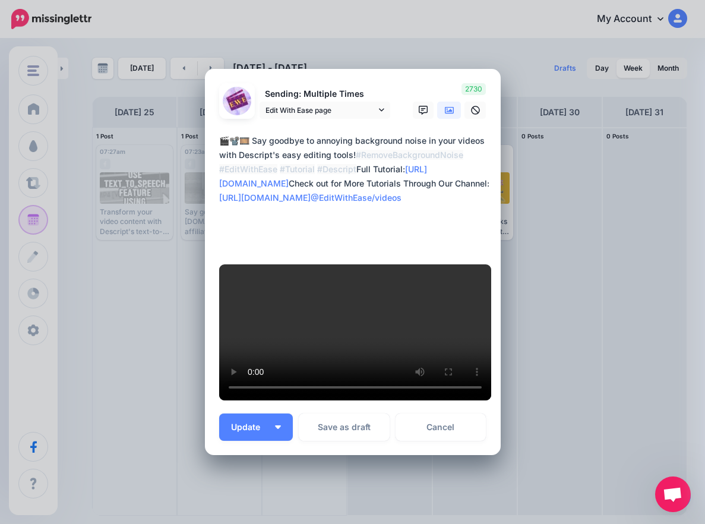
drag, startPoint x: 268, startPoint y: 221, endPoint x: 486, endPoint y: 223, distance: 217.9
click at [486, 223] on textarea "**********" at bounding box center [355, 191] width 273 height 114
click at [338, 224] on textarea "**********" at bounding box center [355, 191] width 273 height 114
click at [445, 115] on icon at bounding box center [449, 110] width 9 height 9
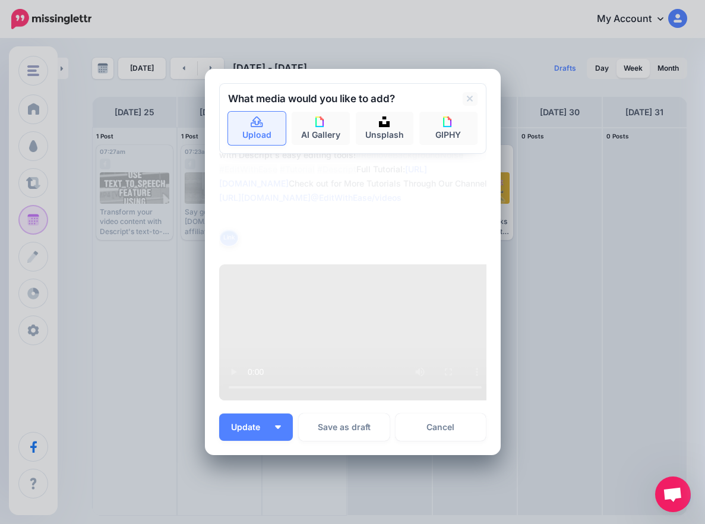
click at [255, 128] on icon at bounding box center [257, 122] width 14 height 11
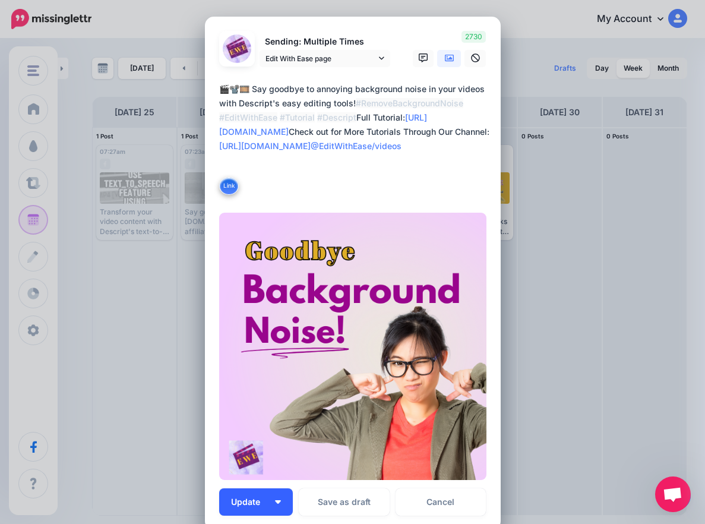
click at [251, 497] on span "Update" at bounding box center [250, 501] width 38 height 8
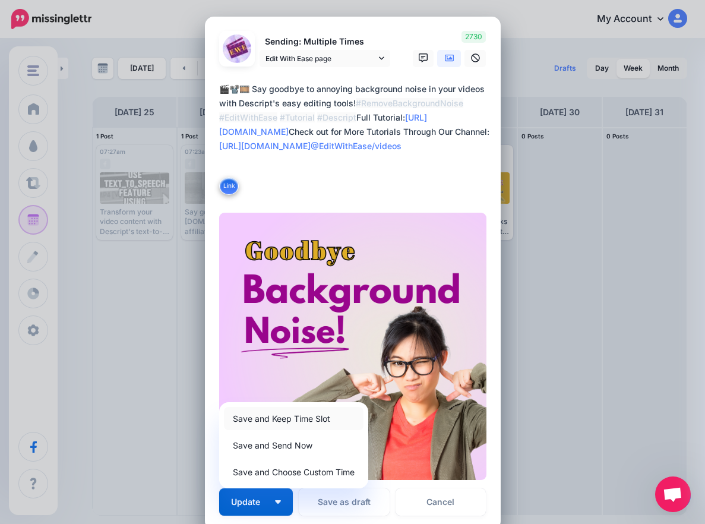
click at [261, 418] on link "Save and Keep Time Slot" at bounding box center [293, 418] width 139 height 23
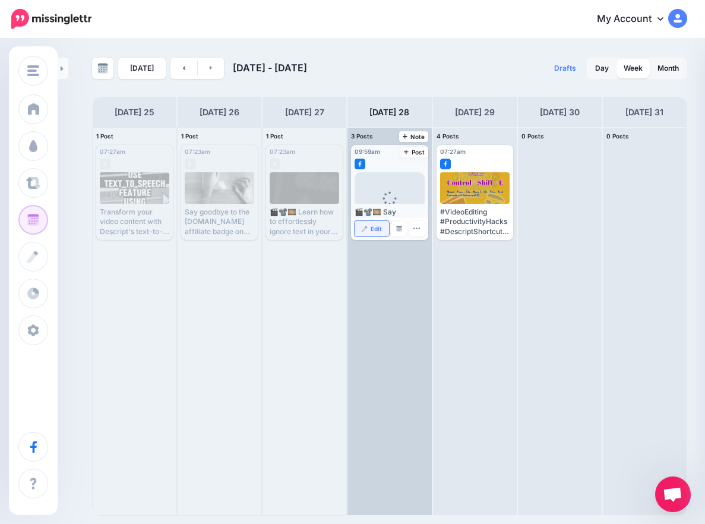
click at [366, 229] on img at bounding box center [365, 229] width 6 height 6
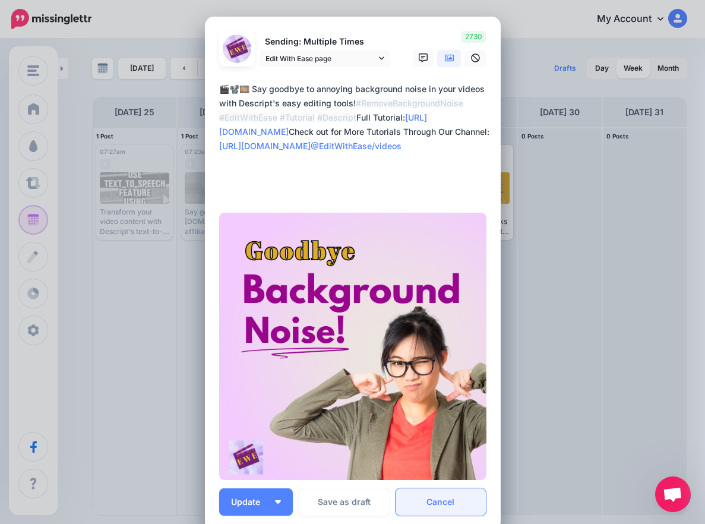
click at [451, 512] on link "Cancel" at bounding box center [440, 501] width 91 height 27
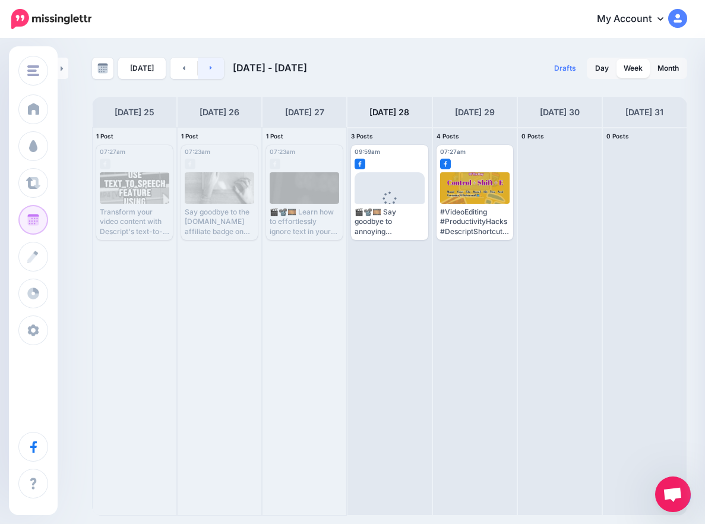
click at [210, 71] on icon at bounding box center [211, 67] width 3 height 7
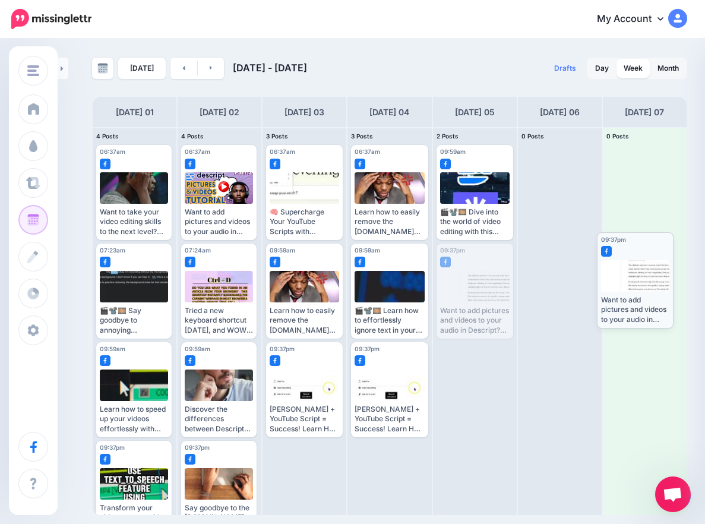
drag, startPoint x: 466, startPoint y: 291, endPoint x: 624, endPoint y: 280, distance: 158.3
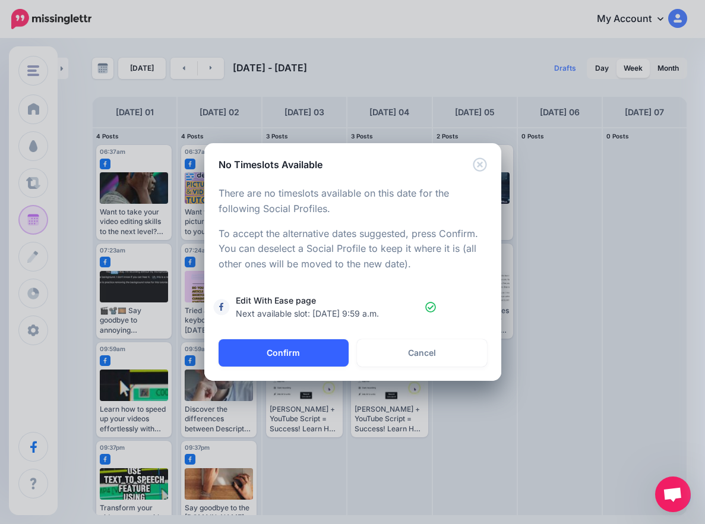
click at [319, 351] on button "Confirm" at bounding box center [283, 352] width 130 height 27
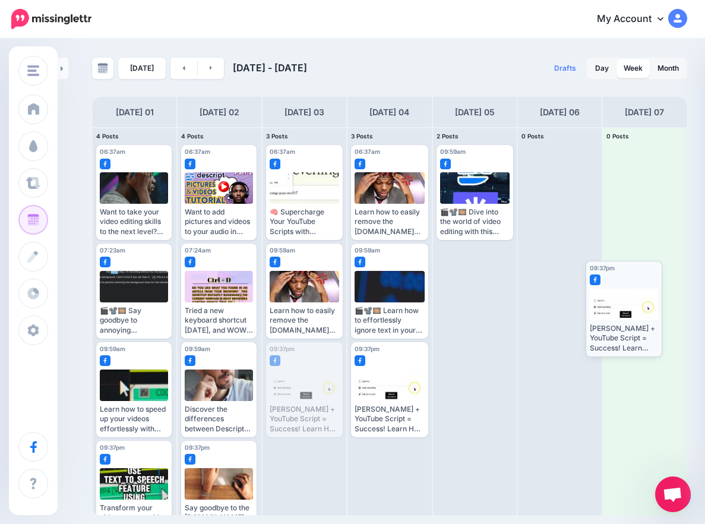
drag, startPoint x: 301, startPoint y: 379, endPoint x: 620, endPoint y: 298, distance: 329.0
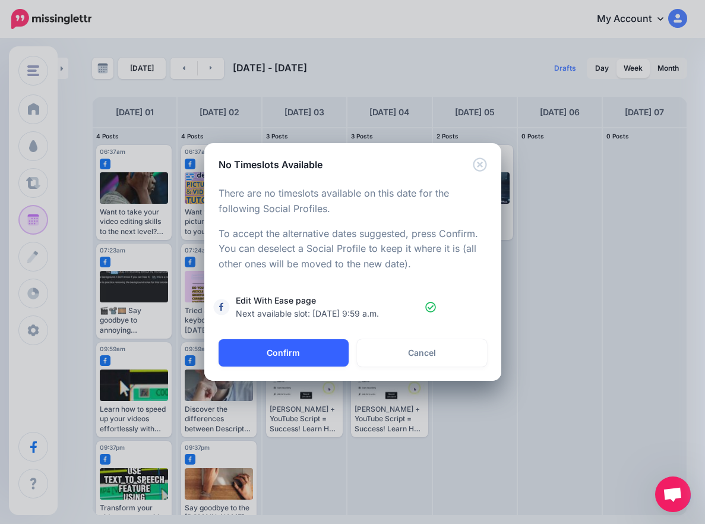
click at [268, 353] on button "Confirm" at bounding box center [283, 352] width 130 height 27
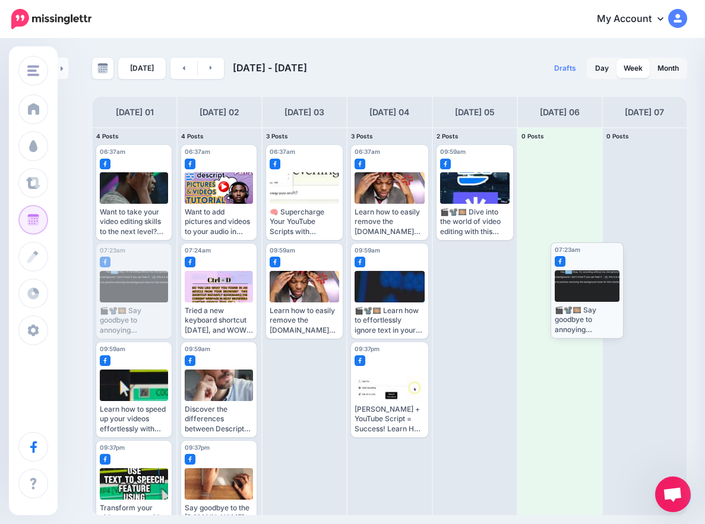
drag, startPoint x: 138, startPoint y: 287, endPoint x: 594, endPoint y: 286, distance: 455.9
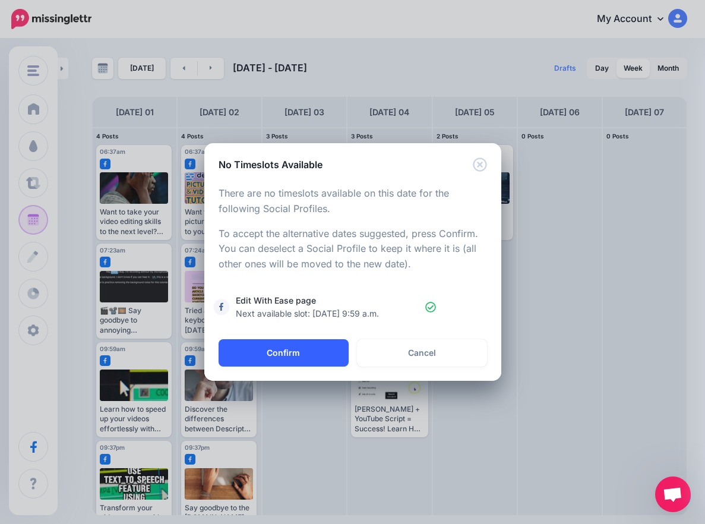
click at [289, 354] on button "Confirm" at bounding box center [283, 352] width 130 height 27
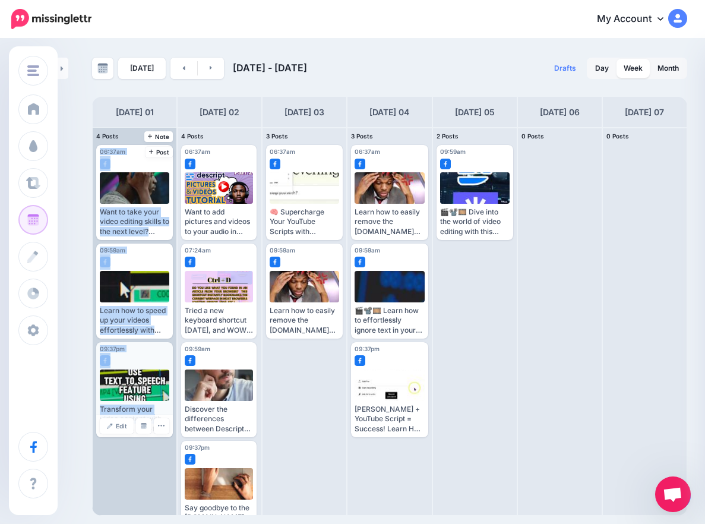
drag, startPoint x: 142, startPoint y: 392, endPoint x: 160, endPoint y: 400, distance: 19.1
click at [139, 297] on div at bounding box center [135, 286] width 70 height 31
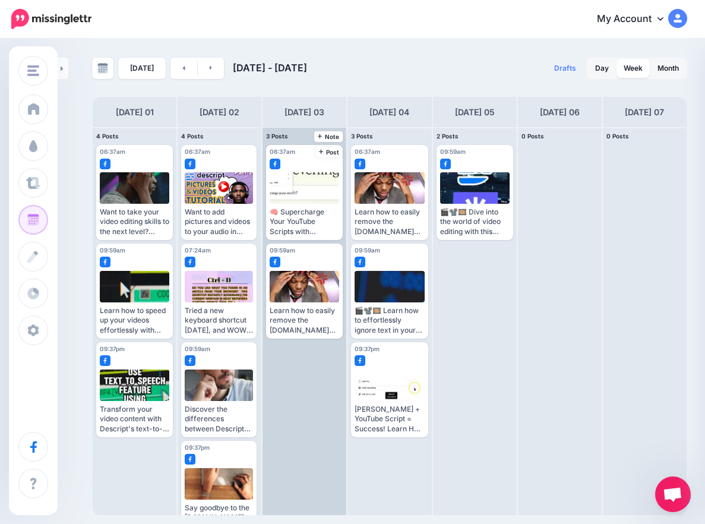
click at [293, 386] on div "06:37am [DATE] 06:37am 🧠 Supercharge Your YouTube Scripts with [PERSON_NAME]! 🧠…" at bounding box center [304, 321] width 84 height 387
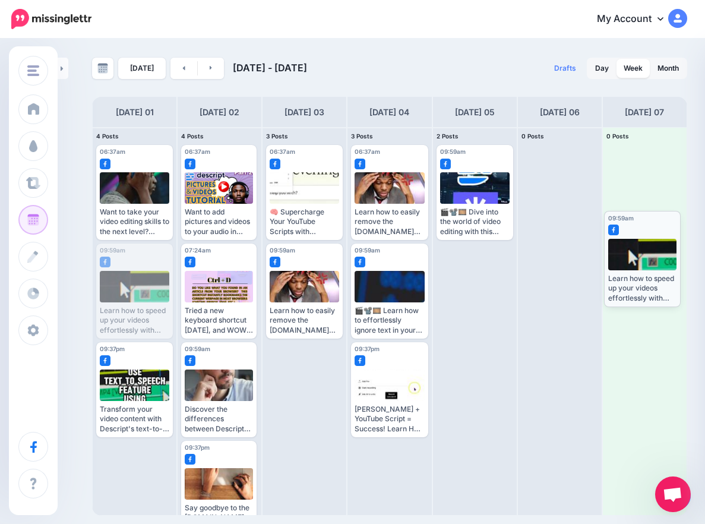
drag, startPoint x: 145, startPoint y: 293, endPoint x: 652, endPoint y: 261, distance: 508.6
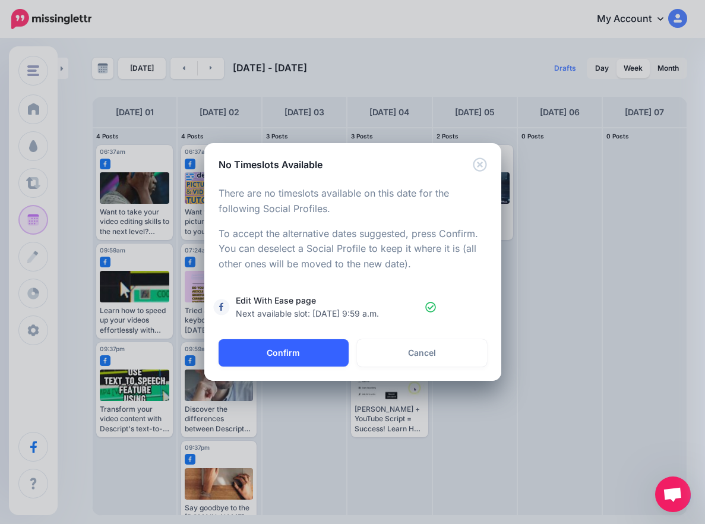
click at [280, 346] on button "Confirm" at bounding box center [283, 352] width 130 height 27
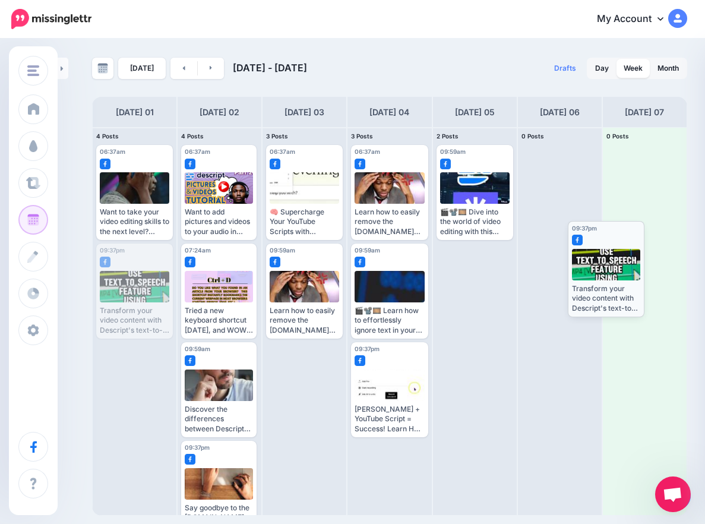
drag, startPoint x: 139, startPoint y: 288, endPoint x: 610, endPoint y: 266, distance: 471.3
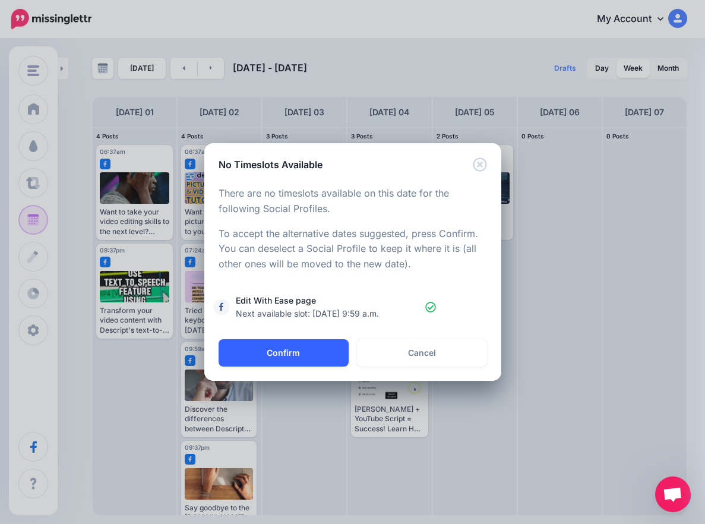
click at [295, 347] on button "Confirm" at bounding box center [283, 352] width 130 height 27
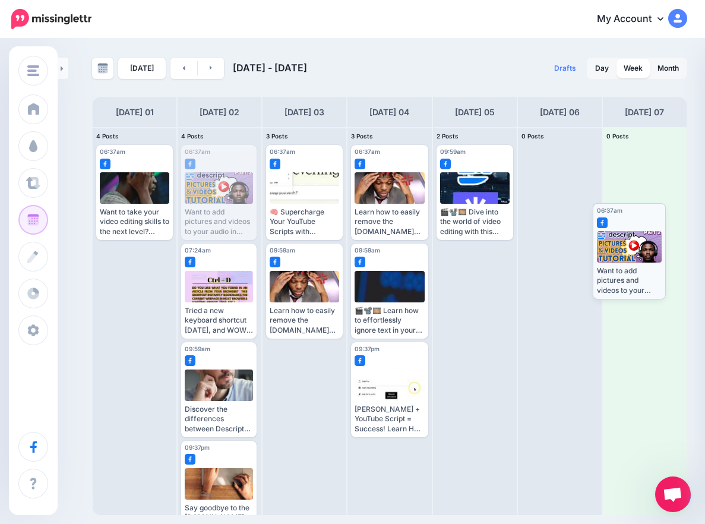
drag, startPoint x: 234, startPoint y: 200, endPoint x: 645, endPoint y: 258, distance: 415.5
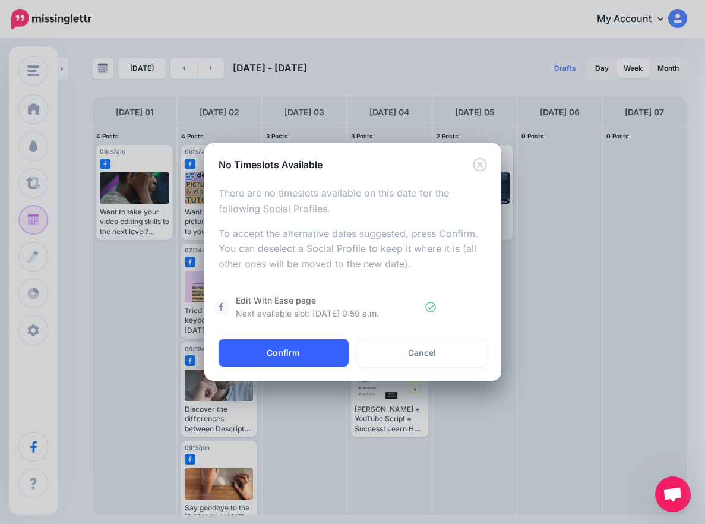
click at [318, 355] on button "Confirm" at bounding box center [283, 352] width 130 height 27
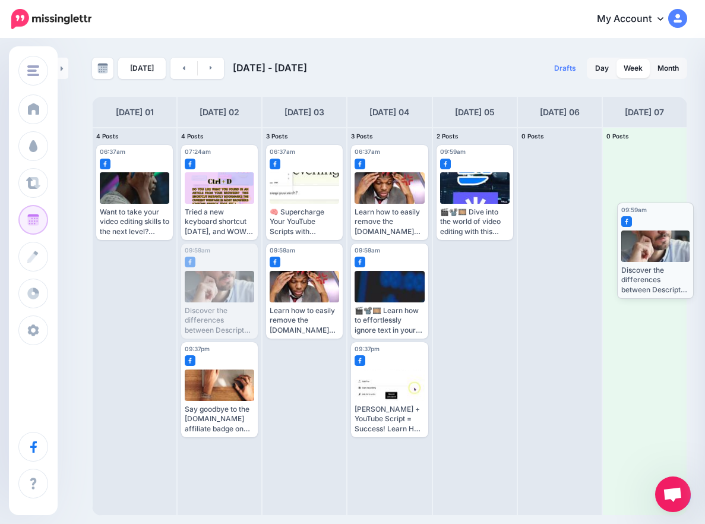
drag, startPoint x: 223, startPoint y: 306, endPoint x: 658, endPoint y: 265, distance: 437.6
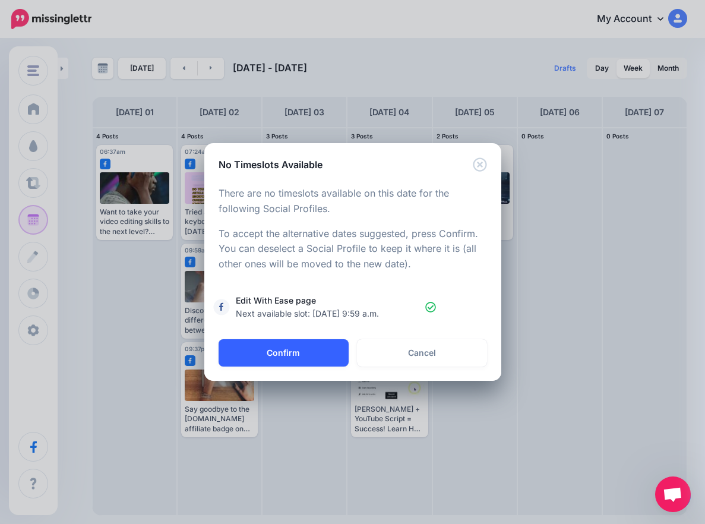
click at [280, 344] on button "Confirm" at bounding box center [283, 352] width 130 height 27
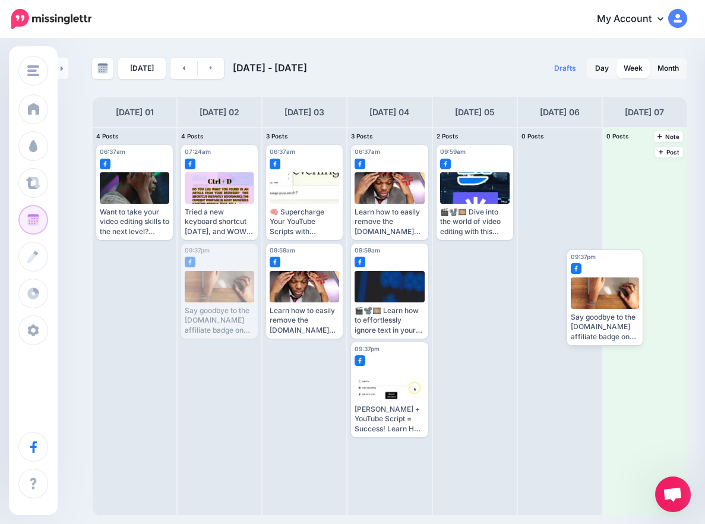
drag, startPoint x: 221, startPoint y: 291, endPoint x: 603, endPoint y: 291, distance: 381.1
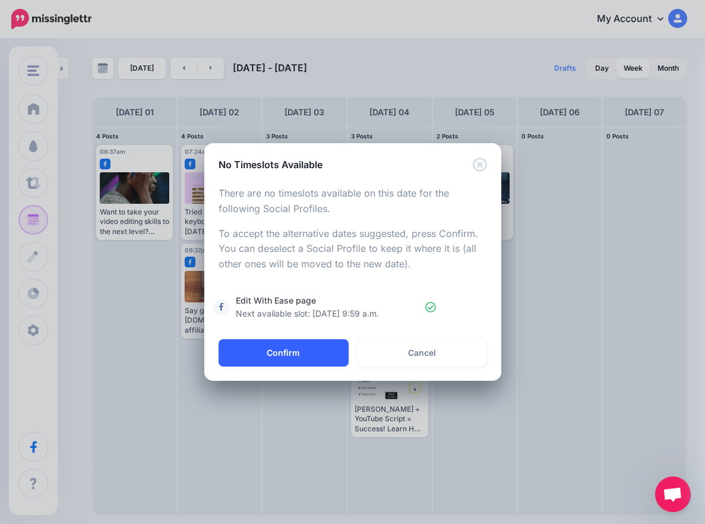
click at [305, 353] on button "Confirm" at bounding box center [283, 352] width 130 height 27
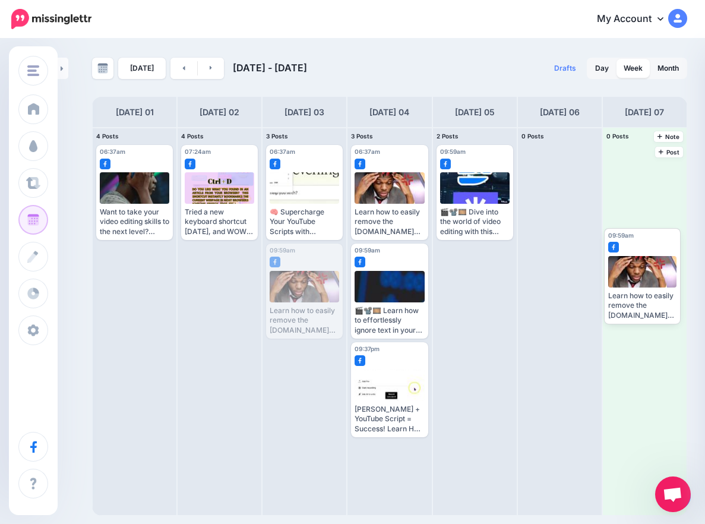
drag, startPoint x: 308, startPoint y: 287, endPoint x: 644, endPoint y: 274, distance: 336.2
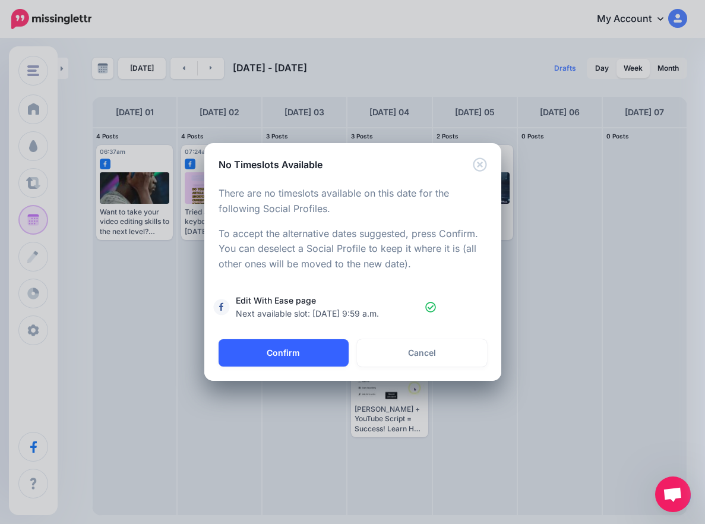
drag, startPoint x: 279, startPoint y: 347, endPoint x: 285, endPoint y: 344, distance: 6.6
click at [281, 344] on button "Confirm" at bounding box center [283, 352] width 130 height 27
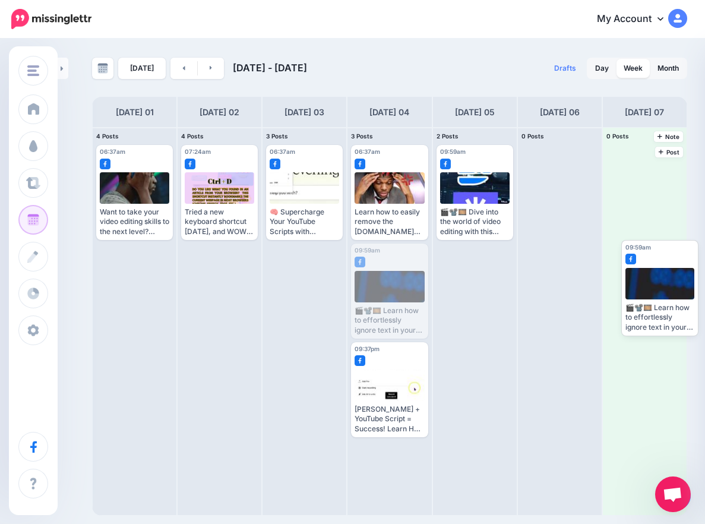
drag, startPoint x: 400, startPoint y: 281, endPoint x: 635, endPoint y: 269, distance: 235.4
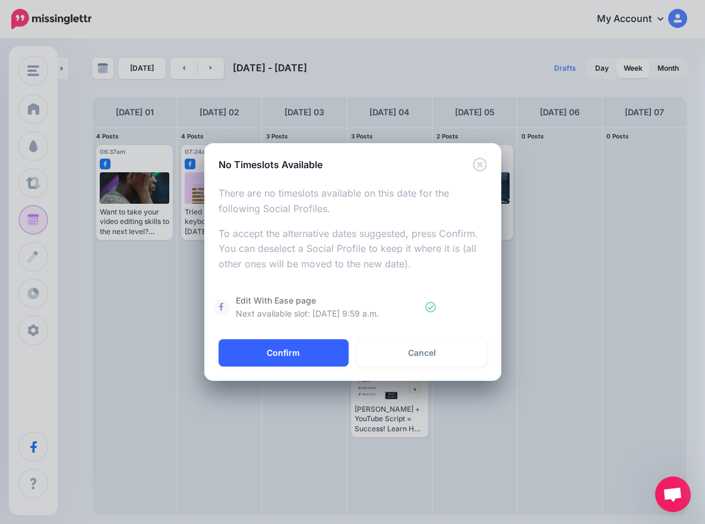
click at [276, 349] on button "Confirm" at bounding box center [283, 352] width 130 height 27
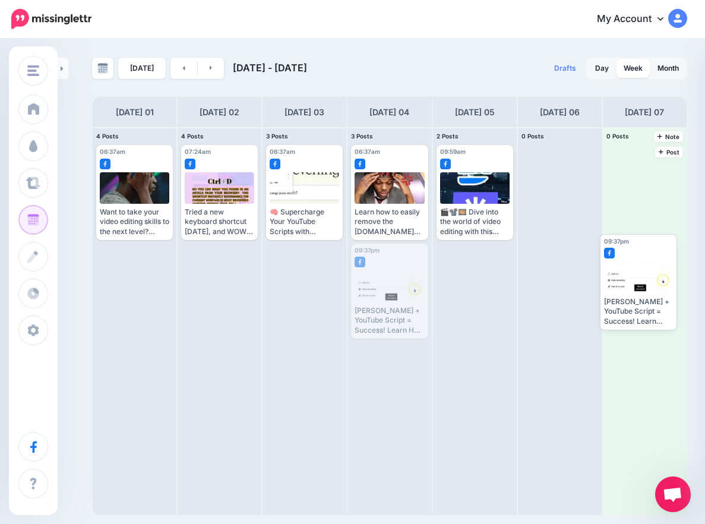
drag, startPoint x: 398, startPoint y: 269, endPoint x: 613, endPoint y: 258, distance: 215.2
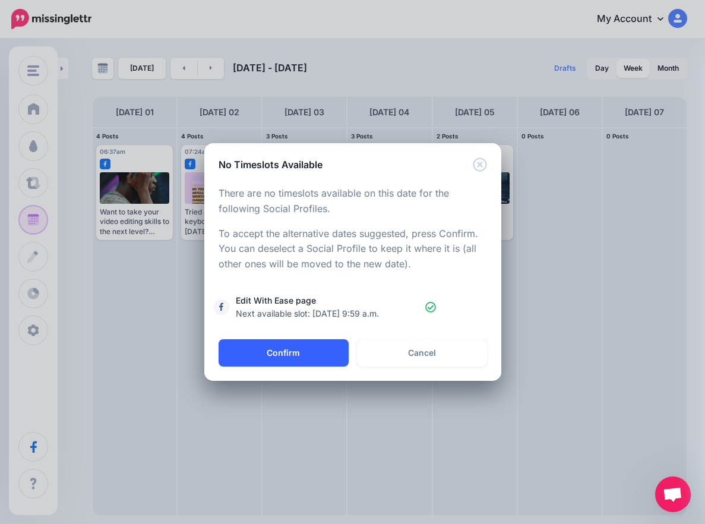
click at [321, 351] on button "Confirm" at bounding box center [283, 352] width 130 height 27
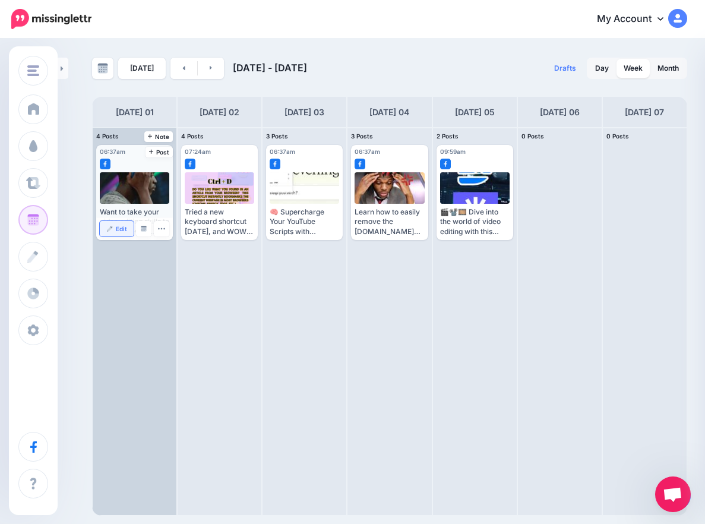
click at [117, 232] on link "Edit" at bounding box center [117, 228] width 34 height 15
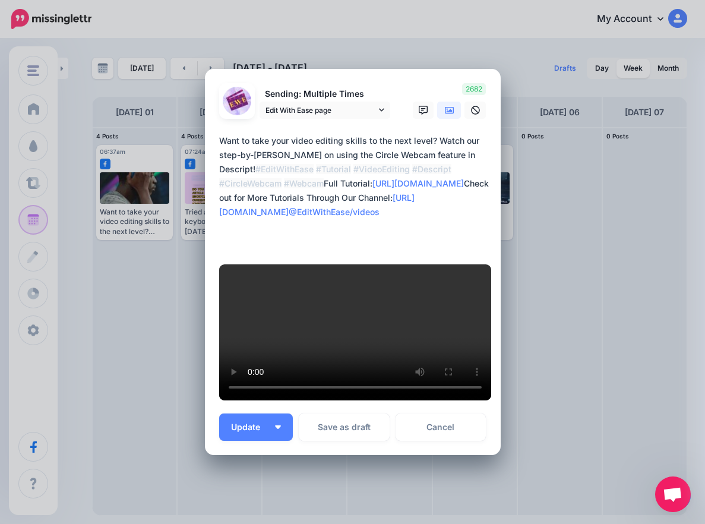
click at [383, 101] on p "Sending: Multiple Times" at bounding box center [324, 94] width 131 height 14
click at [447, 114] on icon at bounding box center [449, 110] width 9 height 7
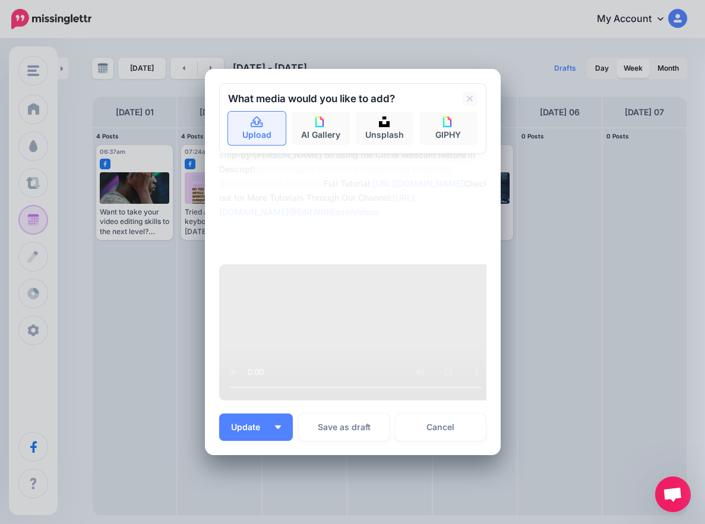
click at [255, 145] on link "Upload" at bounding box center [257, 128] width 58 height 33
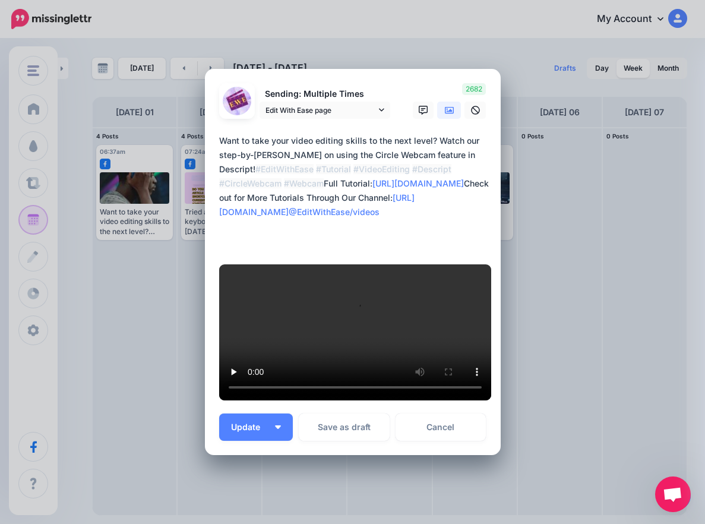
scroll to position [356, 0]
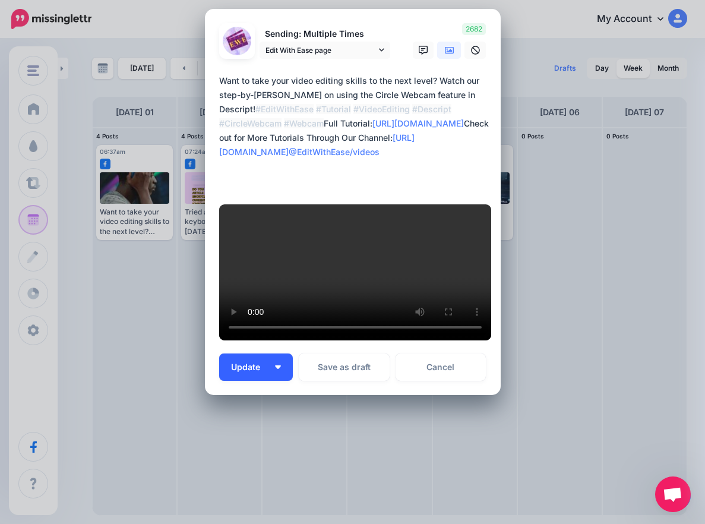
click at [272, 365] on button "Update" at bounding box center [256, 366] width 74 height 27
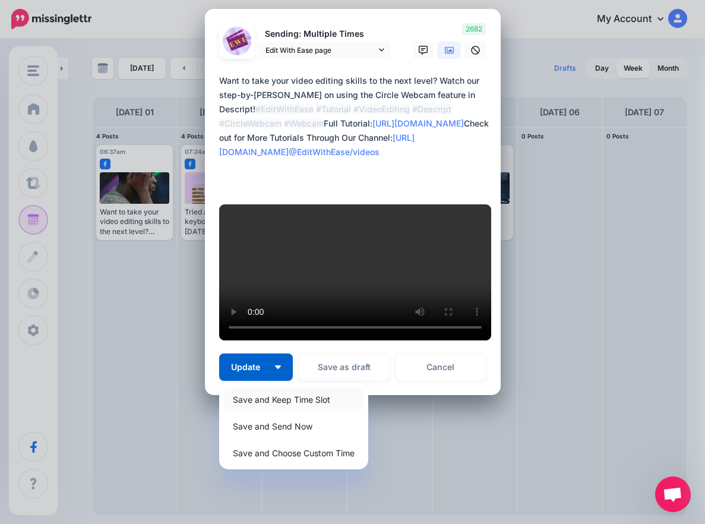
click at [298, 398] on link "Save and Keep Time Slot" at bounding box center [293, 399] width 139 height 23
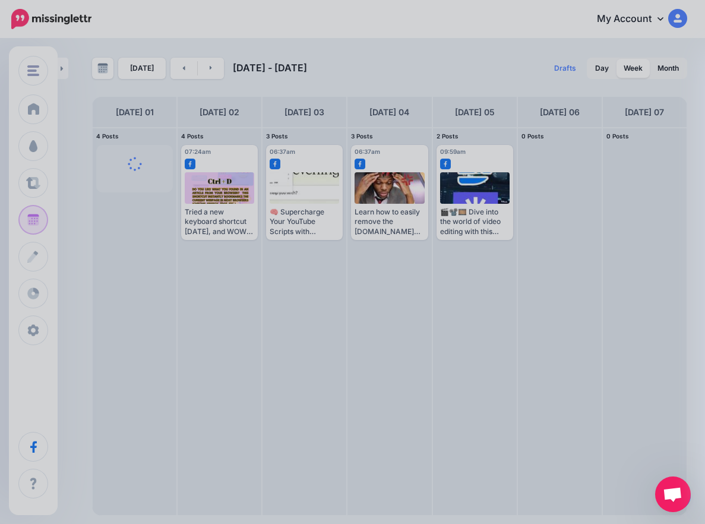
scroll to position [0, 0]
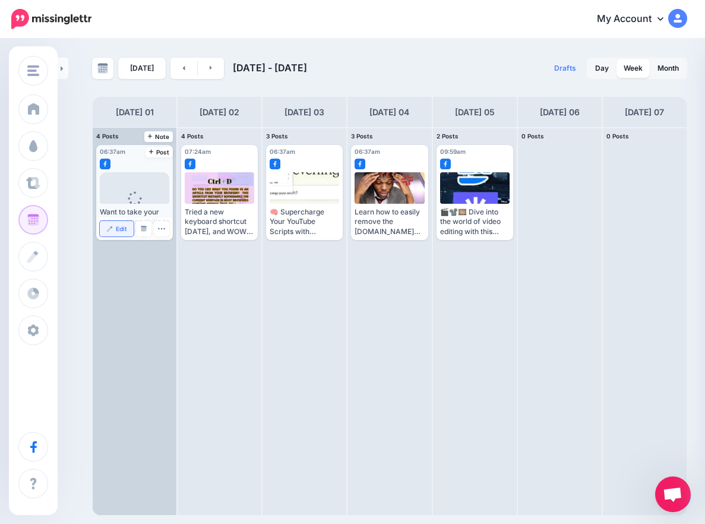
click at [104, 232] on link "Edit" at bounding box center [117, 228] width 34 height 15
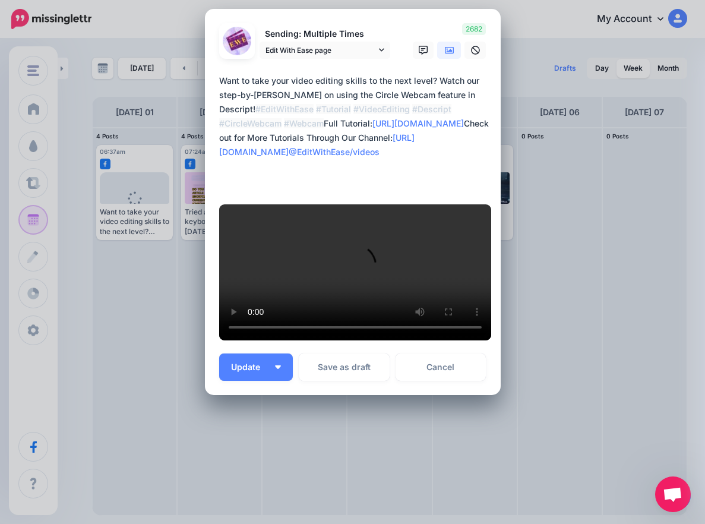
scroll to position [356, 0]
click at [275, 365] on img "button" at bounding box center [278, 367] width 6 height 4
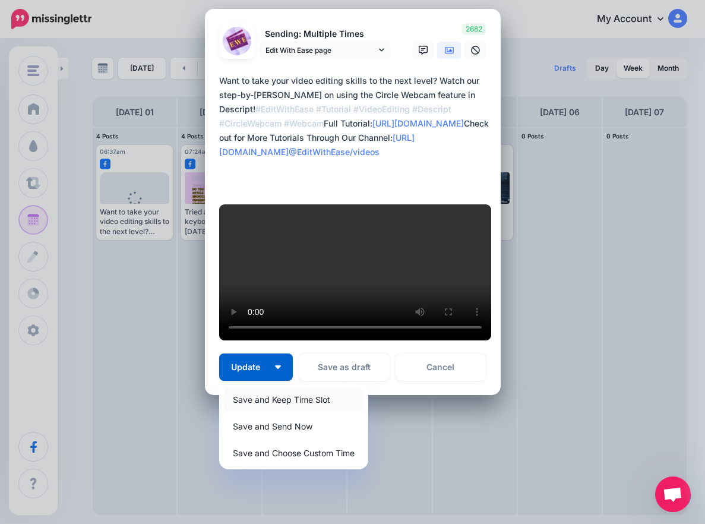
click at [265, 398] on link "Save and Keep Time Slot" at bounding box center [293, 399] width 139 height 23
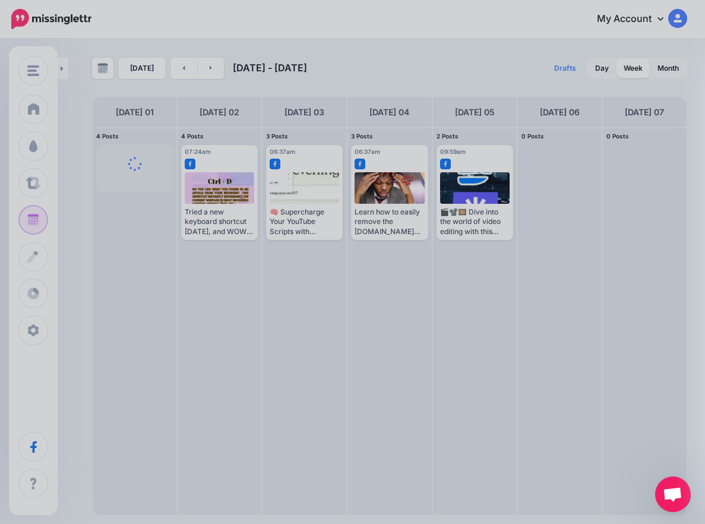
scroll to position [0, 0]
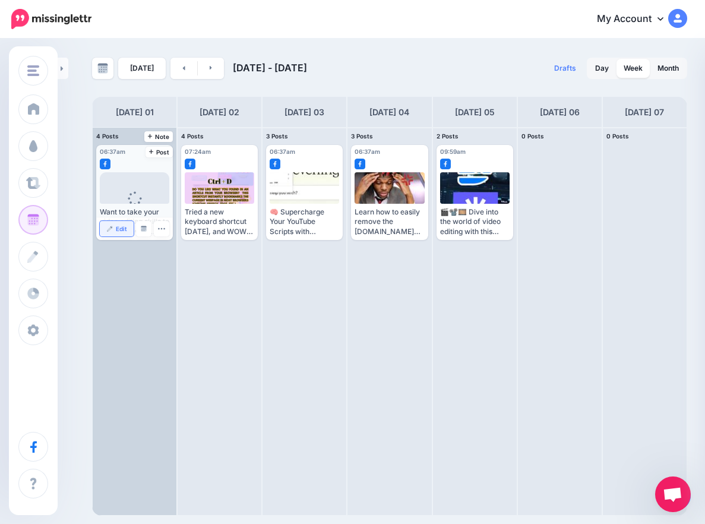
click at [110, 234] on link "Edit" at bounding box center [117, 228] width 34 height 15
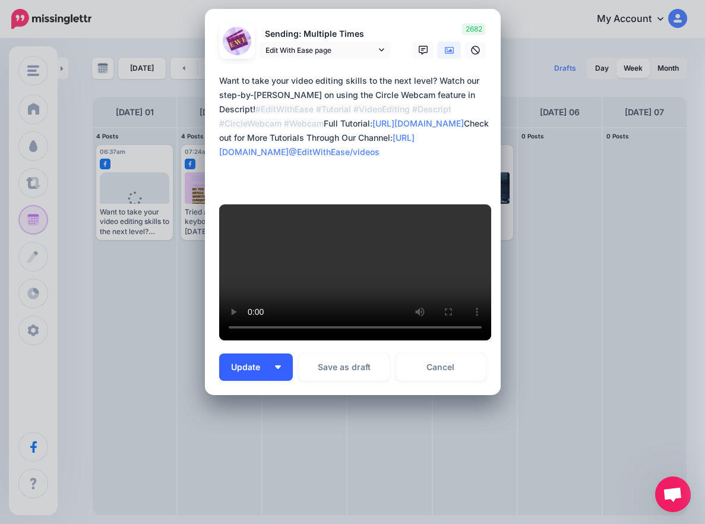
scroll to position [356, 0]
click at [264, 363] on span "Update" at bounding box center [250, 367] width 38 height 8
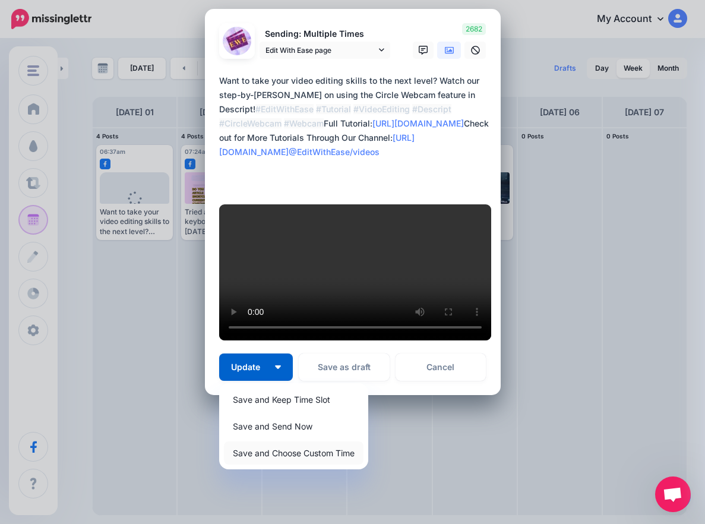
click at [265, 459] on link "Save and Choose Custom Time" at bounding box center [293, 452] width 139 height 23
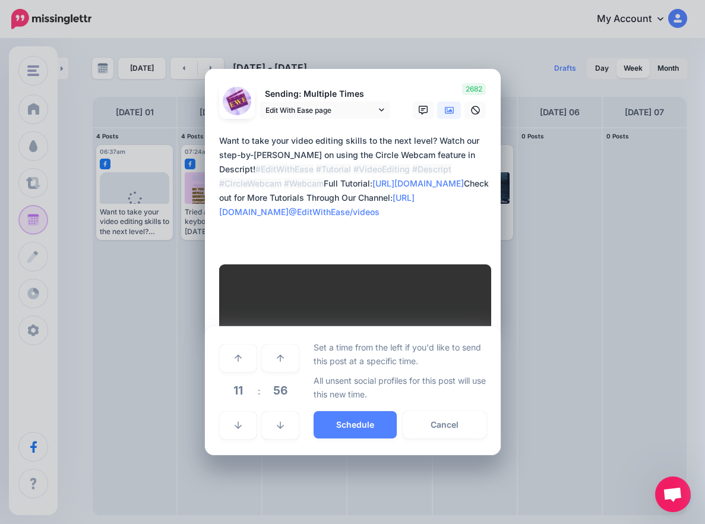
scroll to position [243, 0]
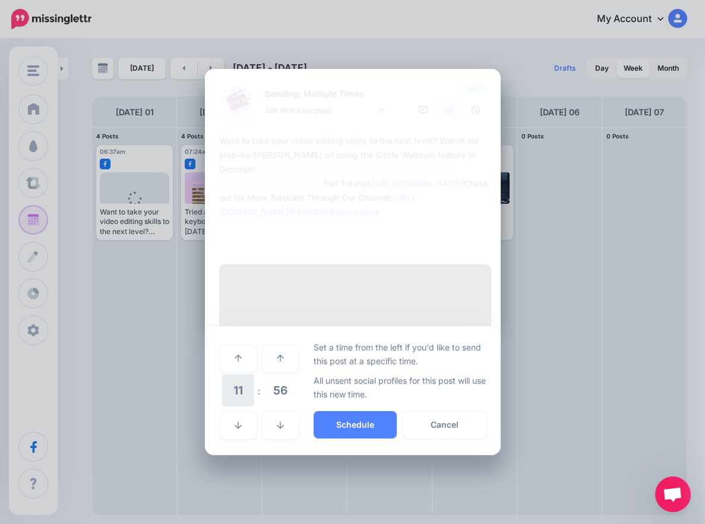
click at [230, 406] on span "11" at bounding box center [238, 390] width 32 height 32
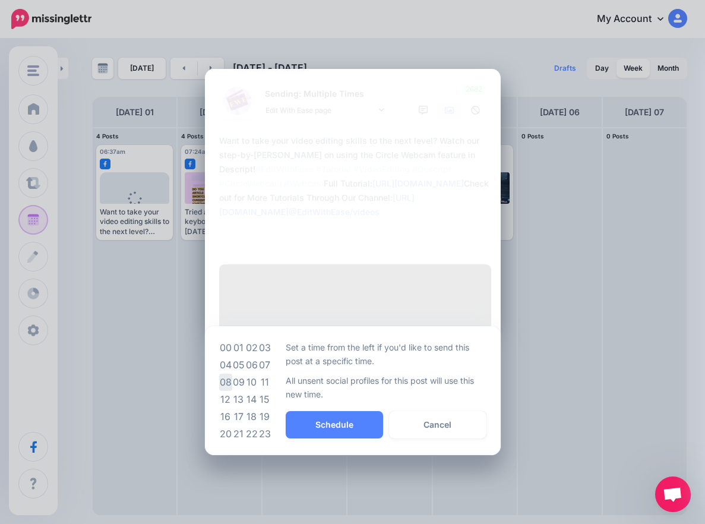
click at [226, 391] on td "08" at bounding box center [225, 381] width 13 height 17
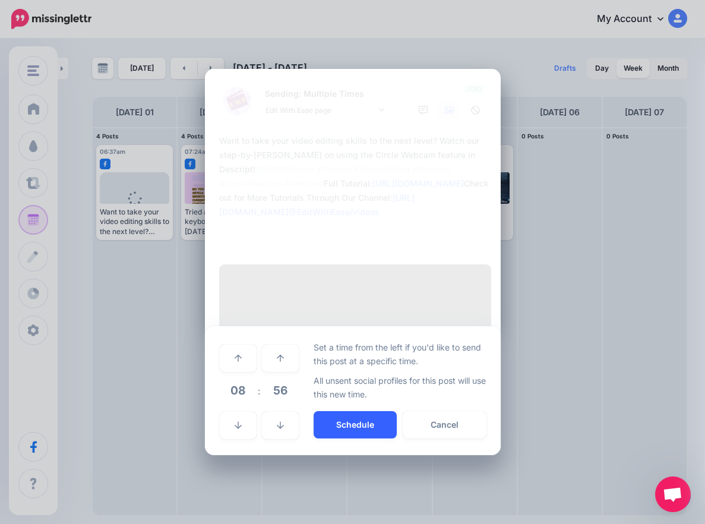
click at [323, 438] on button "Schedule" at bounding box center [354, 424] width 83 height 27
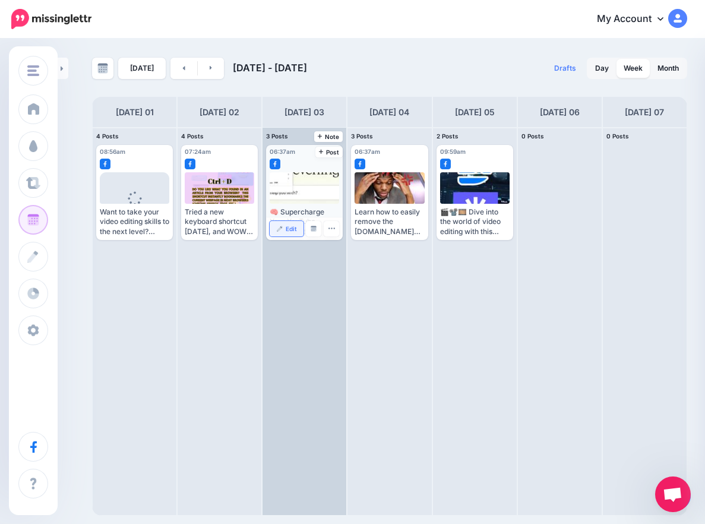
click at [287, 228] on span "Edit" at bounding box center [291, 229] width 11 height 6
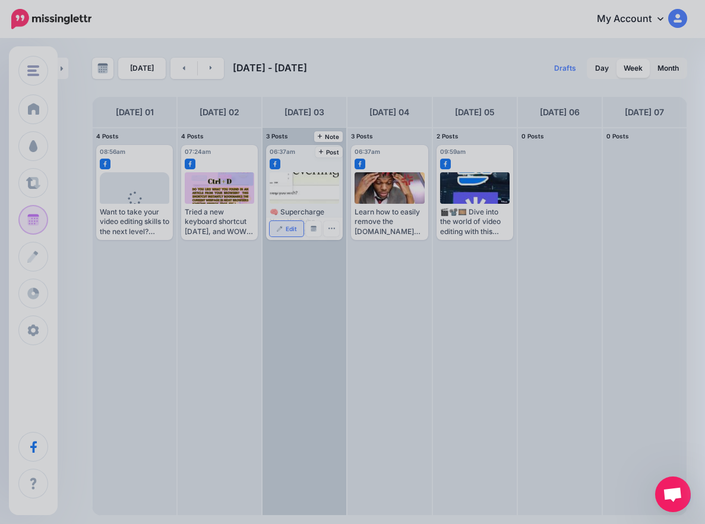
scroll to position [0, 0]
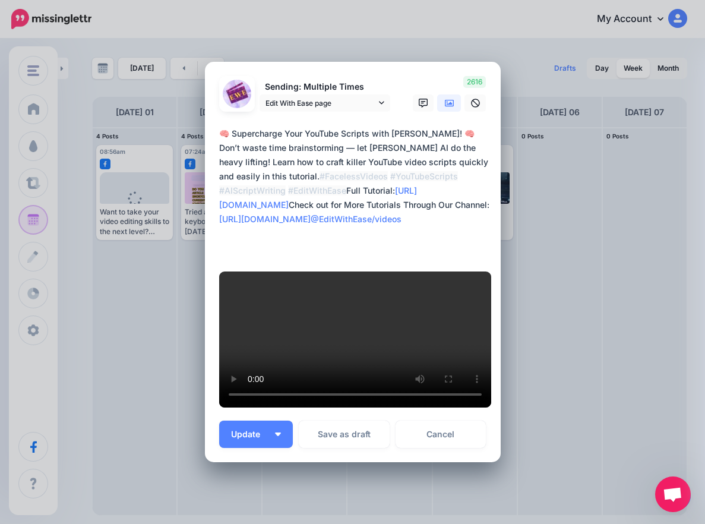
drag, startPoint x: 389, startPoint y: 157, endPoint x: 415, endPoint y: 161, distance: 25.9
click at [415, 161] on textarea "**********" at bounding box center [355, 190] width 273 height 128
click at [484, 236] on textarea "**********" at bounding box center [355, 190] width 273 height 128
click at [445, 107] on icon at bounding box center [449, 103] width 9 height 7
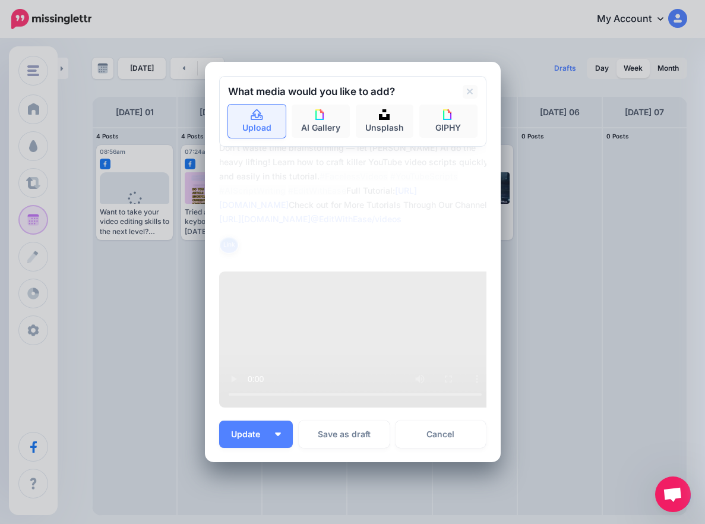
click at [247, 138] on link "Upload" at bounding box center [257, 120] width 58 height 33
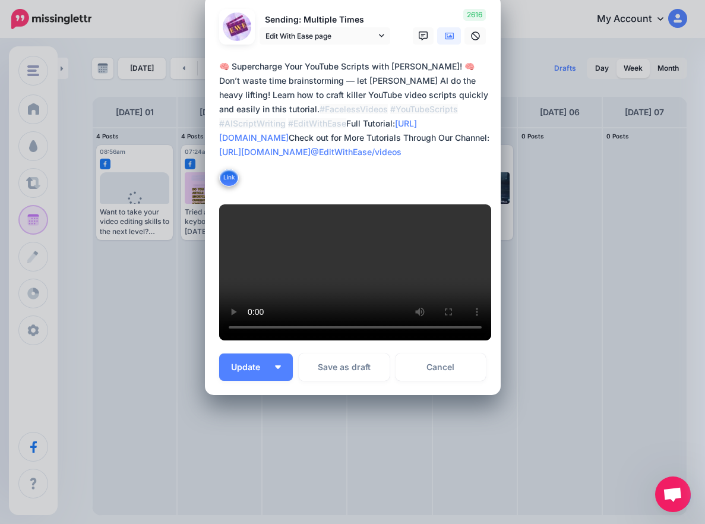
scroll to position [370, 0]
click at [267, 367] on button "Update" at bounding box center [256, 366] width 74 height 27
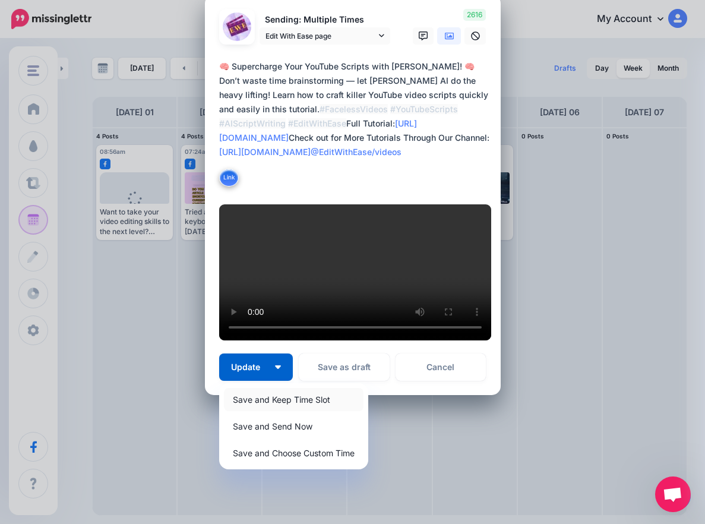
click at [276, 398] on link "Save and Keep Time Slot" at bounding box center [293, 399] width 139 height 23
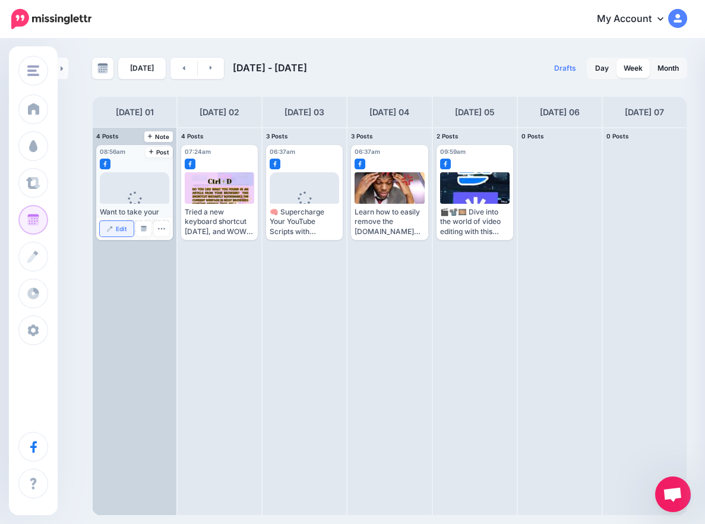
click at [121, 228] on span "Edit" at bounding box center [121, 229] width 11 height 6
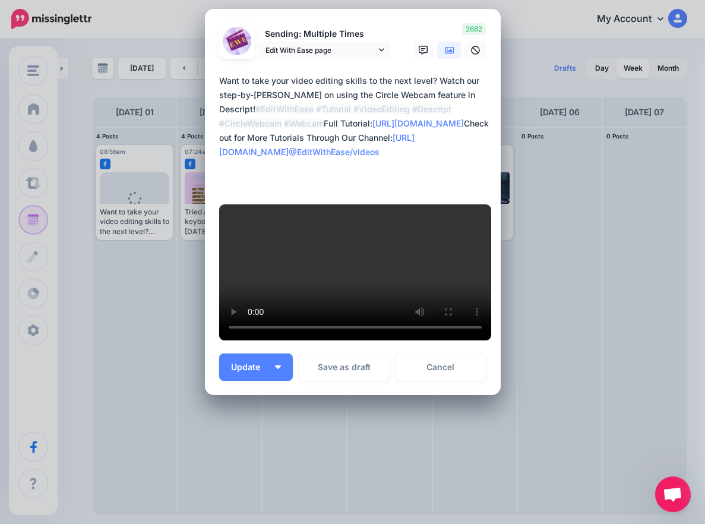
scroll to position [356, 0]
click at [275, 372] on button "Update" at bounding box center [256, 366] width 74 height 27
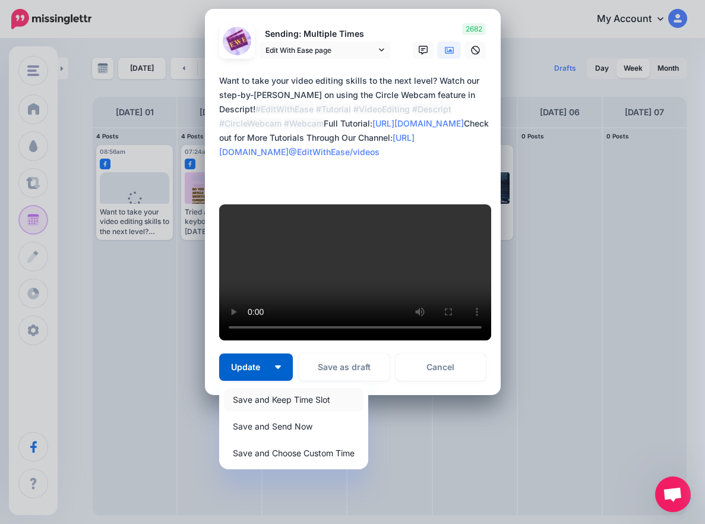
click at [264, 397] on link "Save and Keep Time Slot" at bounding box center [293, 399] width 139 height 23
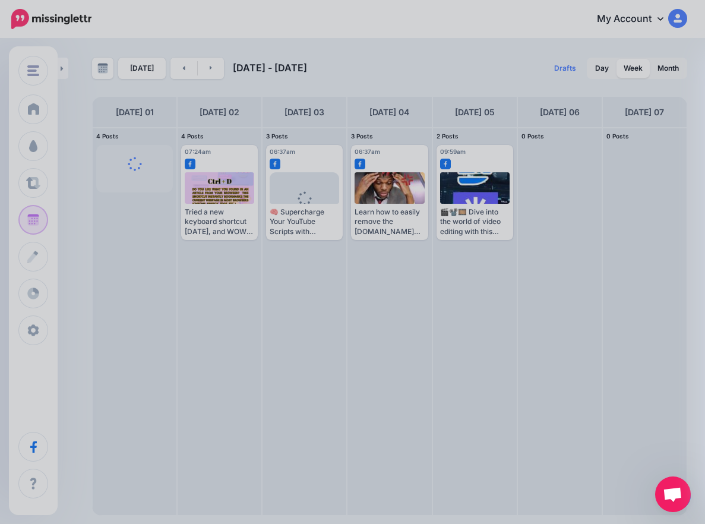
scroll to position [0, 0]
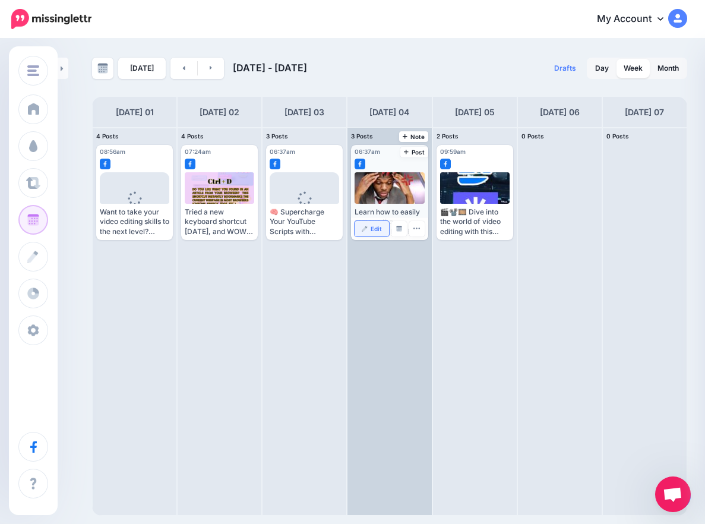
click at [376, 229] on span "Edit" at bounding box center [375, 229] width 11 height 6
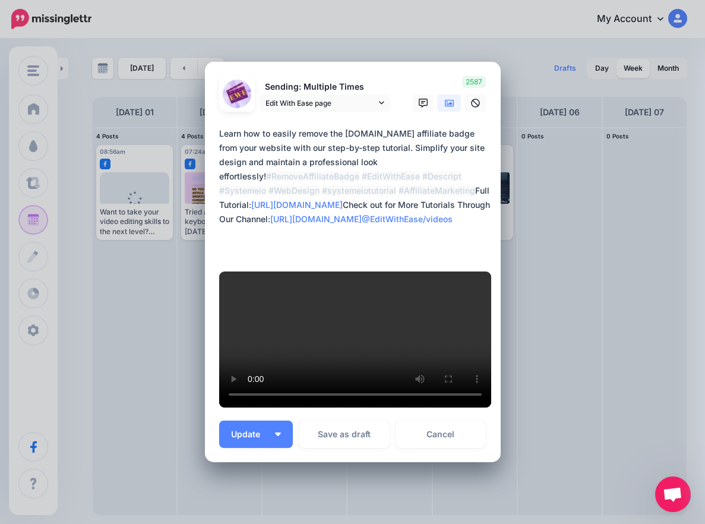
drag, startPoint x: 340, startPoint y: 156, endPoint x: 375, endPoint y: 159, distance: 35.2
click at [375, 159] on textarea "**********" at bounding box center [355, 190] width 273 height 128
click at [436, 255] on textarea "**********" at bounding box center [355, 190] width 273 height 128
click at [437, 112] on link at bounding box center [449, 102] width 24 height 17
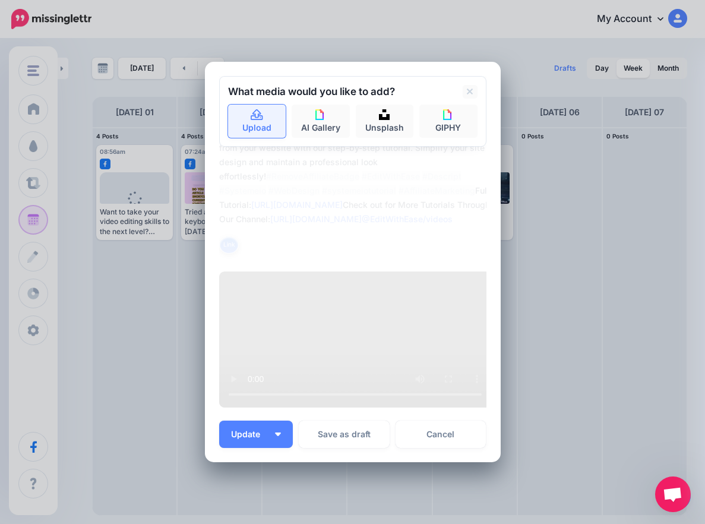
click at [245, 138] on link "Upload" at bounding box center [257, 120] width 58 height 33
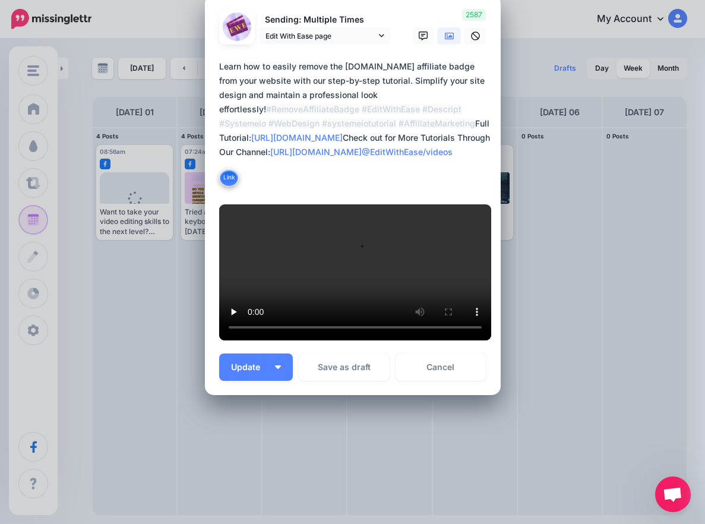
scroll to position [370, 0]
click at [275, 373] on button "Update" at bounding box center [256, 366] width 74 height 27
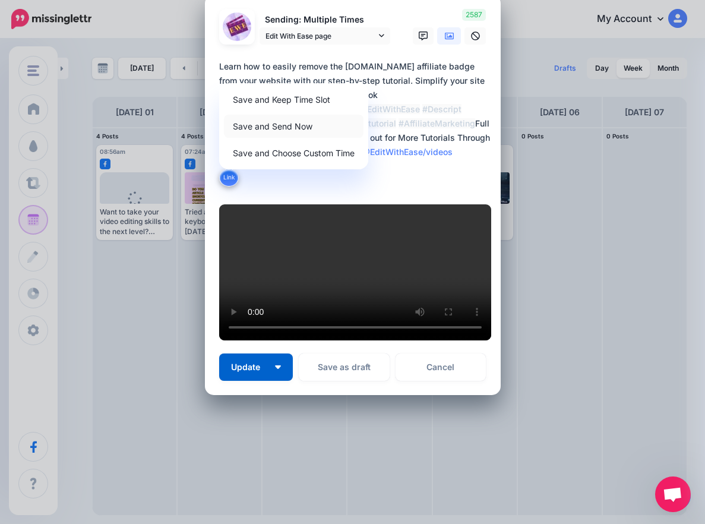
scroll to position [198, 0]
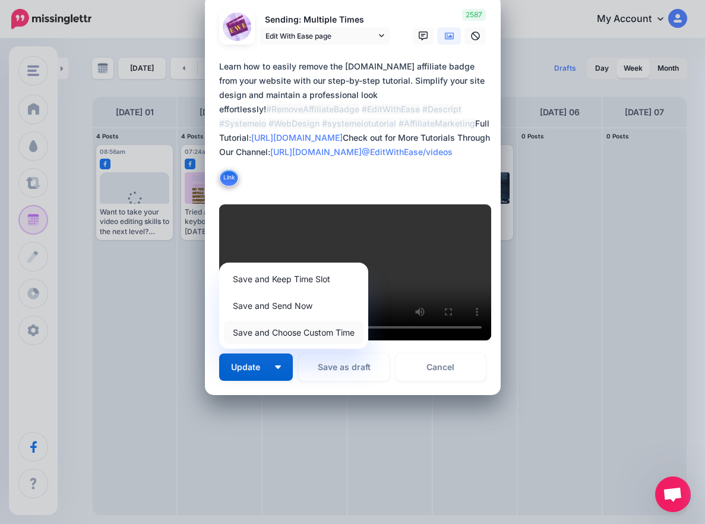
click at [275, 344] on link "Save and Choose Custom Time" at bounding box center [293, 332] width 139 height 23
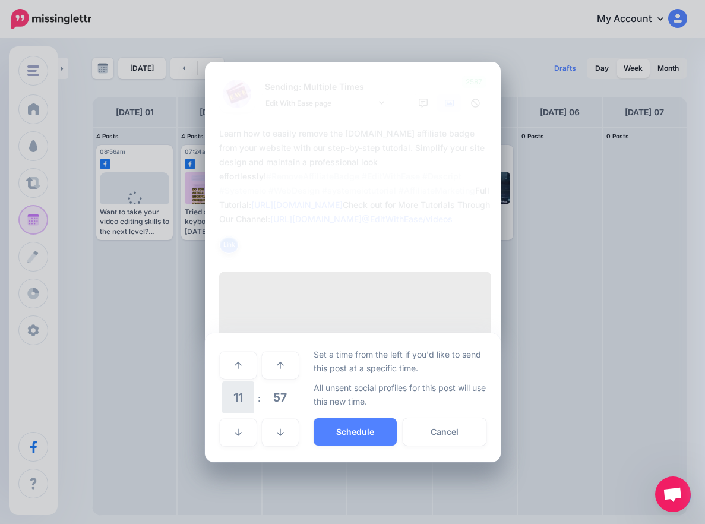
click at [240, 413] on span "11" at bounding box center [238, 397] width 32 height 32
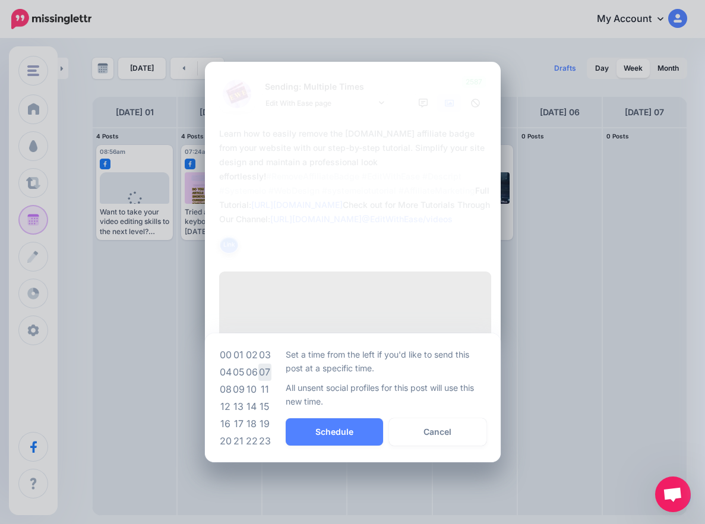
click at [258, 381] on td "07" at bounding box center [264, 371] width 13 height 17
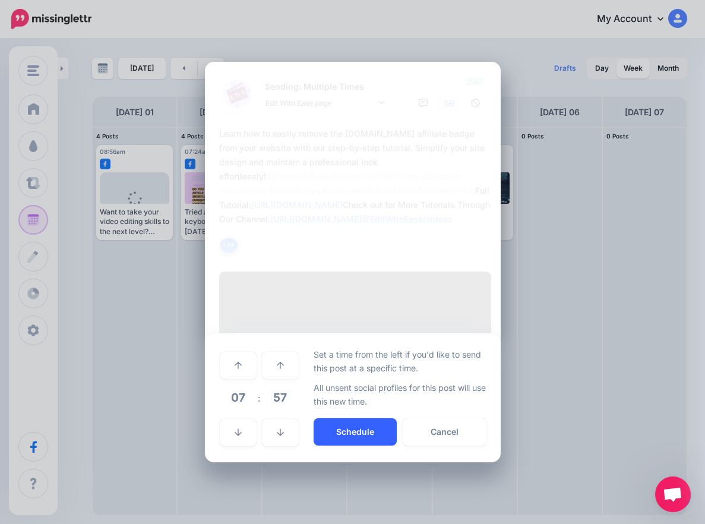
scroll to position [258, 0]
click at [345, 445] on button "Schedule" at bounding box center [354, 431] width 83 height 27
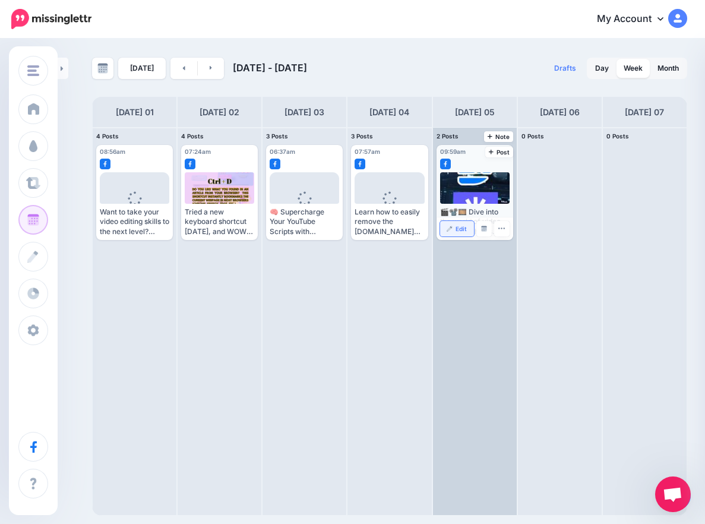
click at [451, 232] on link "Edit" at bounding box center [457, 228] width 34 height 15
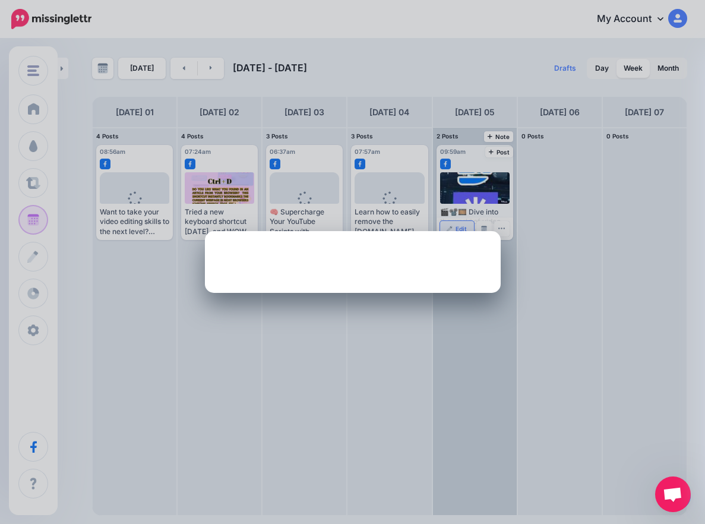
scroll to position [0, 0]
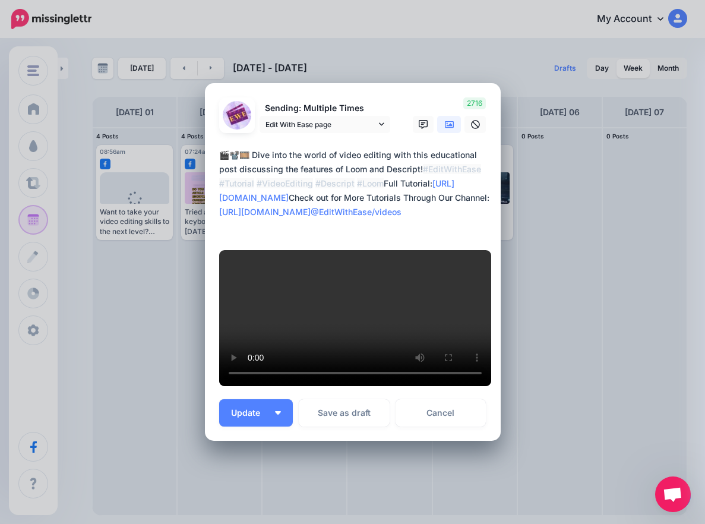
click at [345, 219] on textarea "**********" at bounding box center [355, 190] width 273 height 85
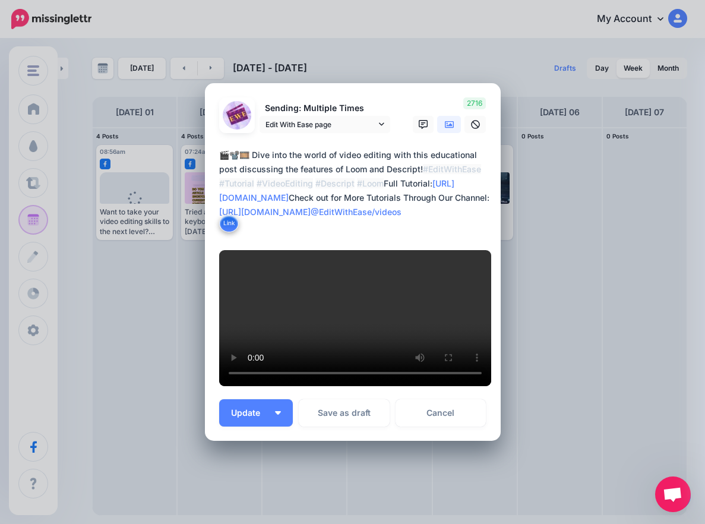
click at [343, 220] on textarea "**********" at bounding box center [355, 190] width 273 height 85
drag, startPoint x: 264, startPoint y: 220, endPoint x: 484, endPoint y: 223, distance: 220.3
click at [484, 223] on textarea "**********" at bounding box center [355, 190] width 273 height 85
click at [446, 129] on icon at bounding box center [449, 124] width 9 height 9
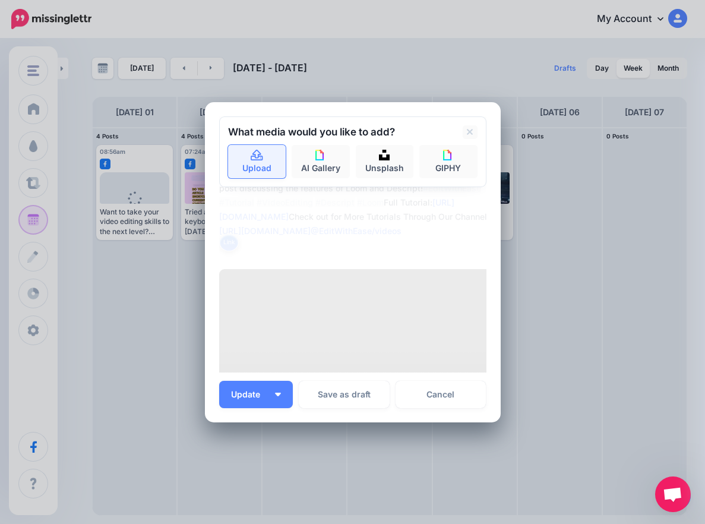
click at [245, 167] on link "Upload" at bounding box center [257, 161] width 58 height 33
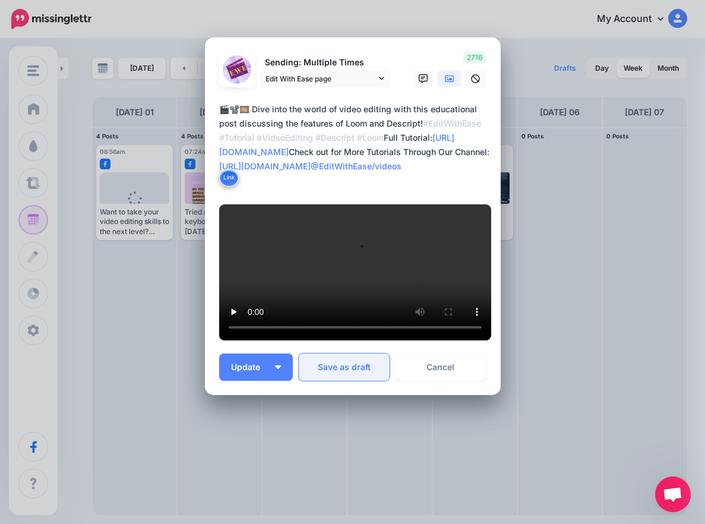
scroll to position [327, 0]
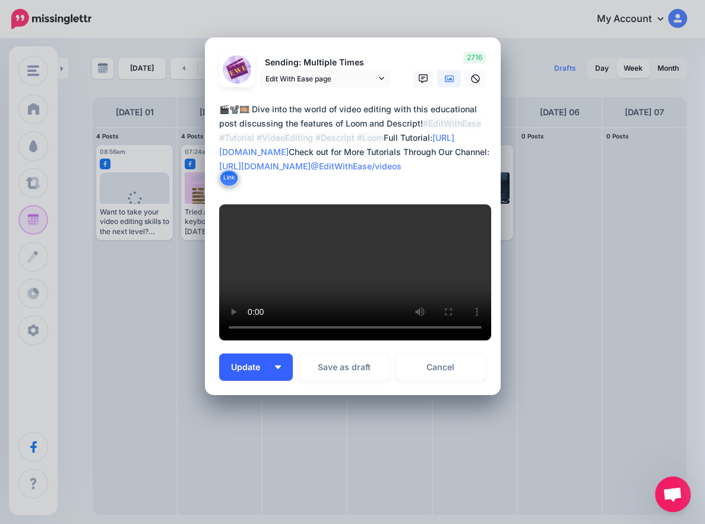
click at [279, 363] on button "Update" at bounding box center [256, 366] width 74 height 27
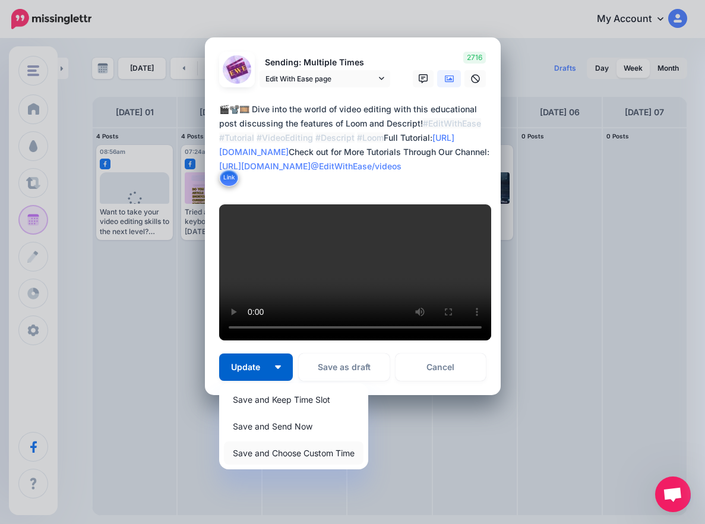
click at [299, 462] on link "Save and Choose Custom Time" at bounding box center [293, 452] width 139 height 23
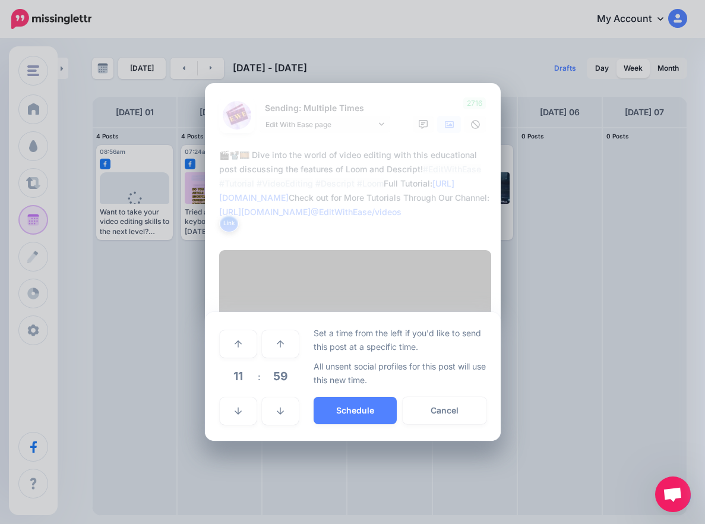
scroll to position [215, 0]
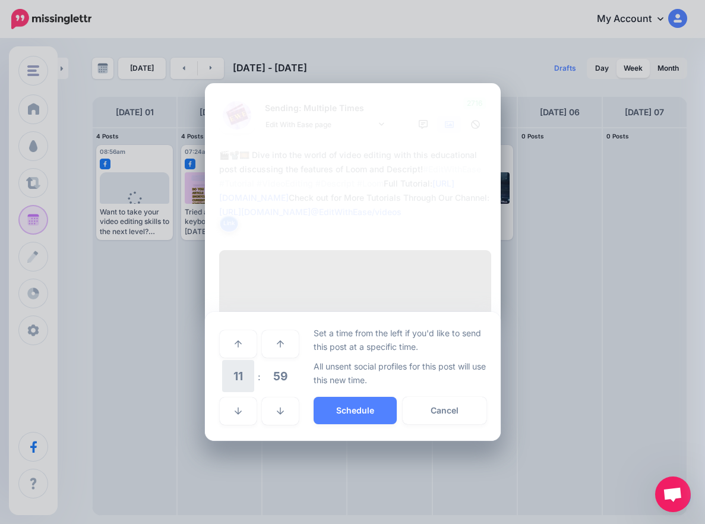
click at [230, 392] on span "11" at bounding box center [238, 376] width 32 height 32
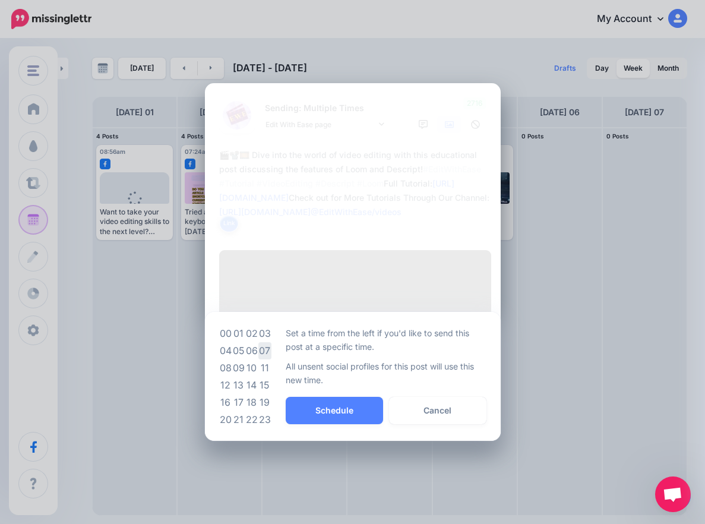
click at [264, 359] on td "07" at bounding box center [264, 350] width 13 height 17
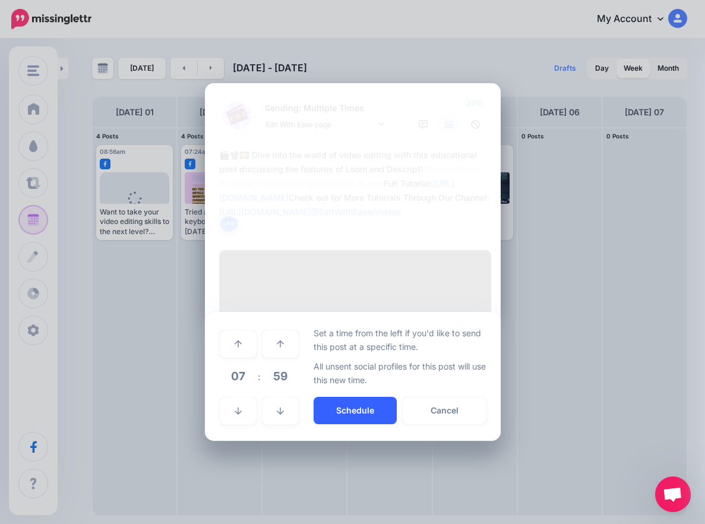
click at [316, 424] on button "Schedule" at bounding box center [354, 410] width 83 height 27
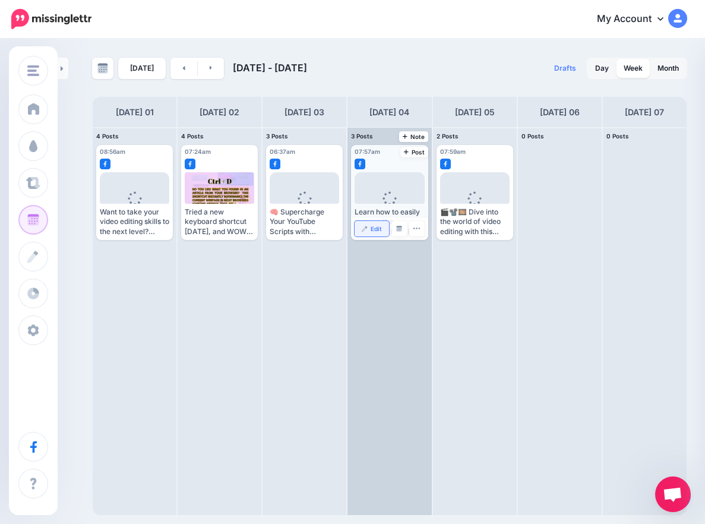
click at [366, 233] on link "Edit" at bounding box center [371, 228] width 34 height 15
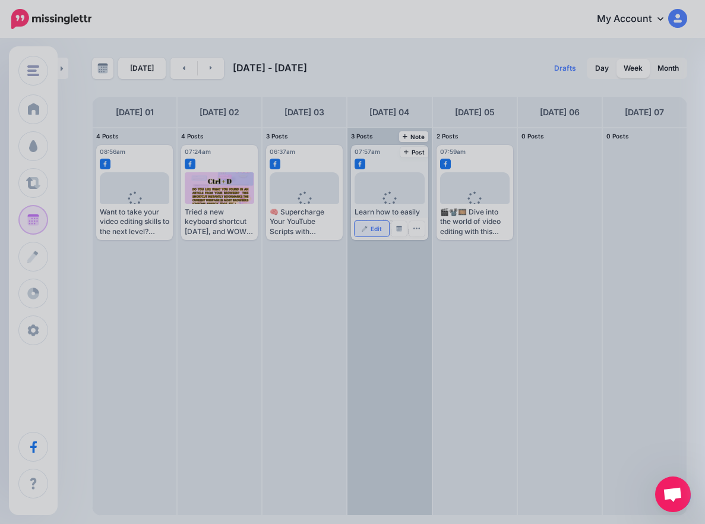
scroll to position [0, 0]
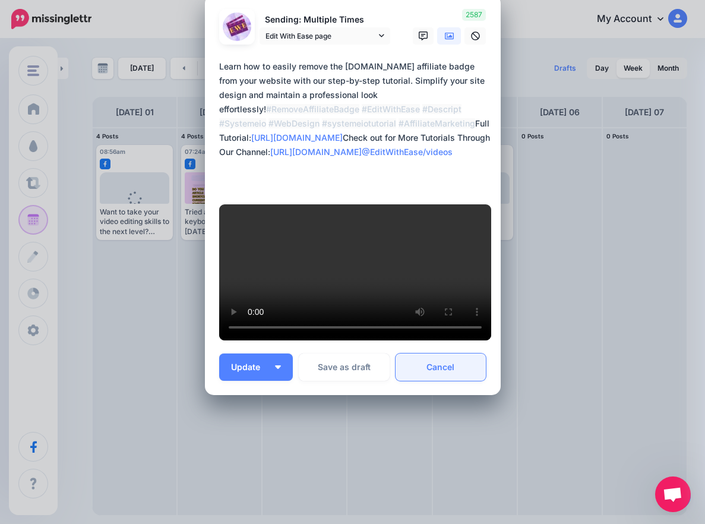
click at [445, 364] on link "Cancel" at bounding box center [440, 366] width 91 height 27
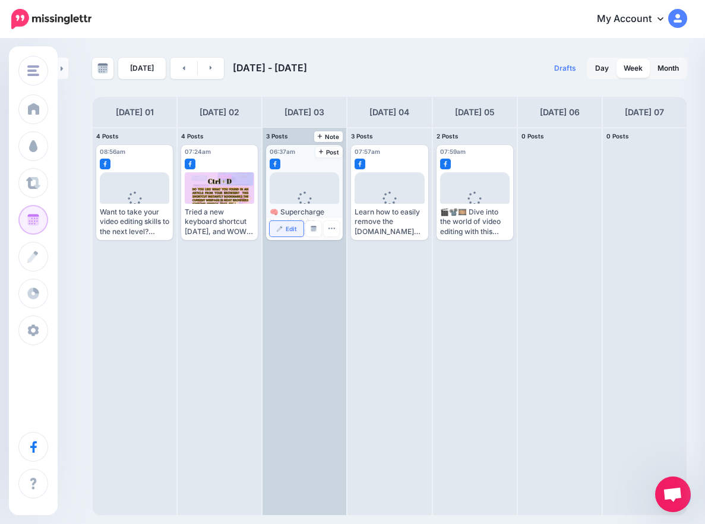
click at [292, 231] on span "Edit" at bounding box center [291, 229] width 11 height 6
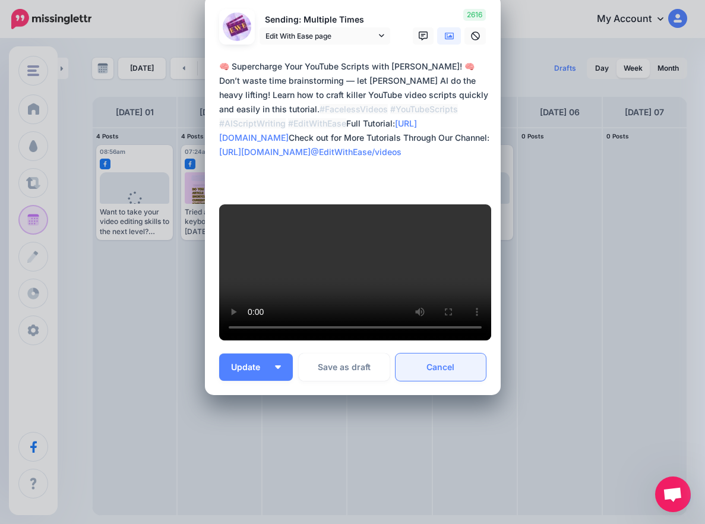
click at [444, 376] on link "Cancel" at bounding box center [440, 366] width 91 height 27
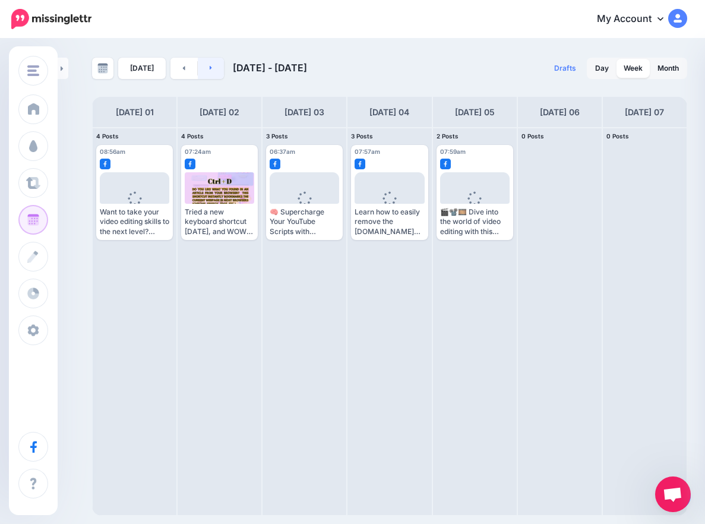
click at [205, 74] on link at bounding box center [211, 68] width 27 height 21
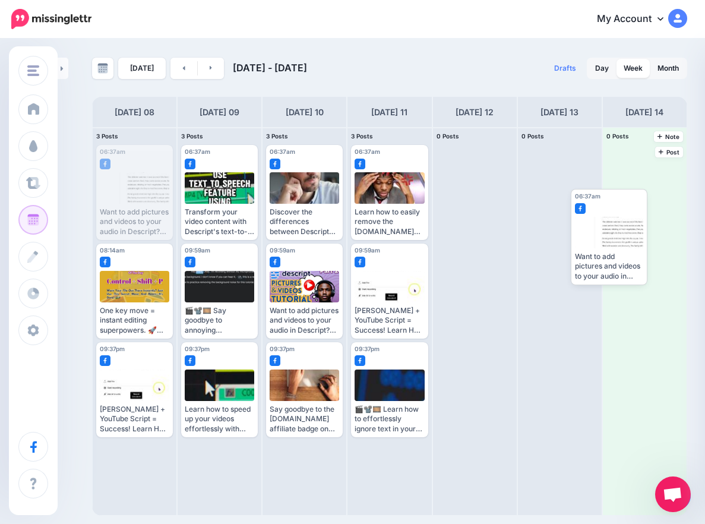
drag, startPoint x: 137, startPoint y: 190, endPoint x: 604, endPoint y: 238, distance: 469.6
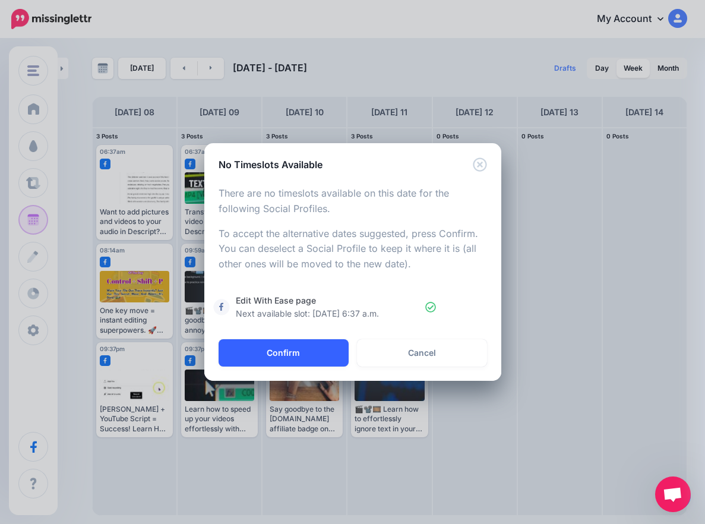
click at [313, 348] on button "Confirm" at bounding box center [283, 352] width 130 height 27
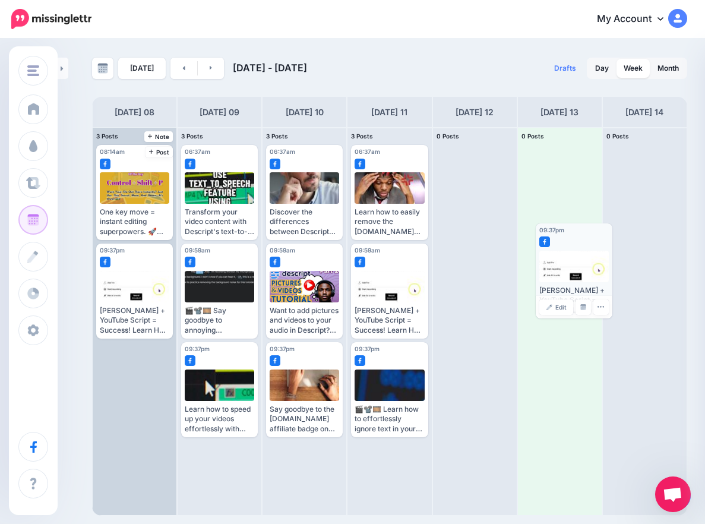
drag, startPoint x: 128, startPoint y: 388, endPoint x: 566, endPoint y: 269, distance: 454.3
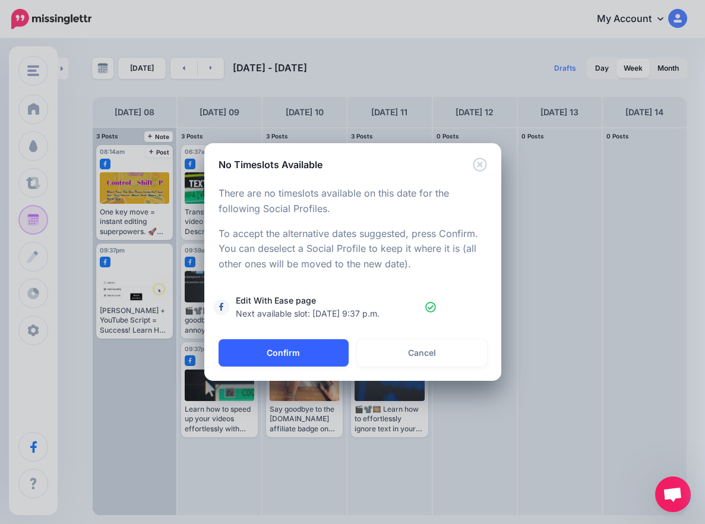
click at [305, 345] on button "Confirm" at bounding box center [283, 352] width 130 height 27
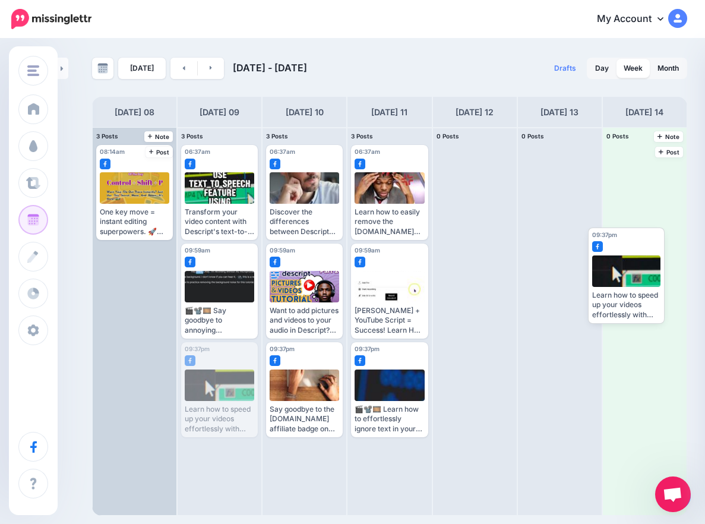
drag, startPoint x: 210, startPoint y: 394, endPoint x: 617, endPoint y: 280, distance: 422.3
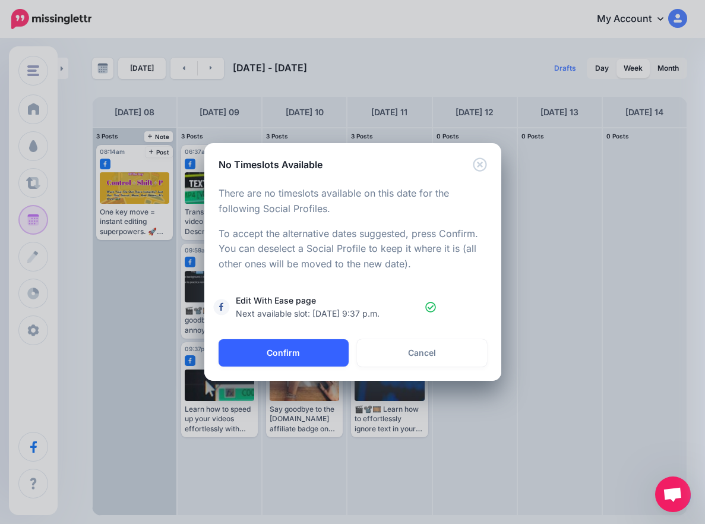
click at [318, 351] on button "Confirm" at bounding box center [283, 352] width 130 height 27
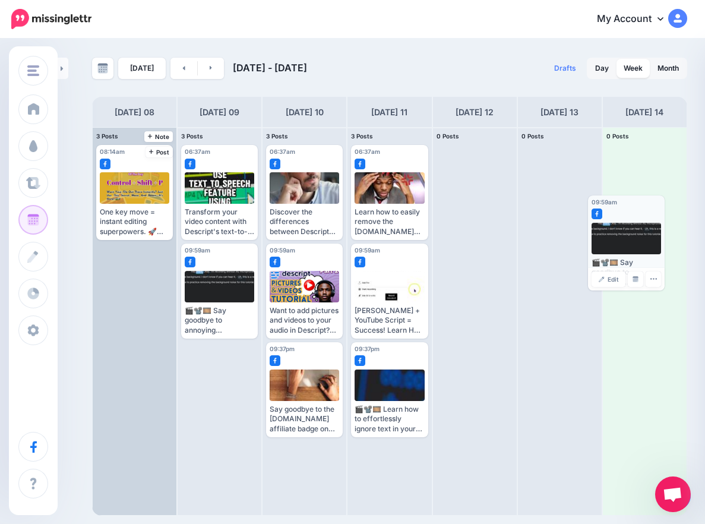
drag, startPoint x: 198, startPoint y: 296, endPoint x: 604, endPoint y: 248, distance: 409.5
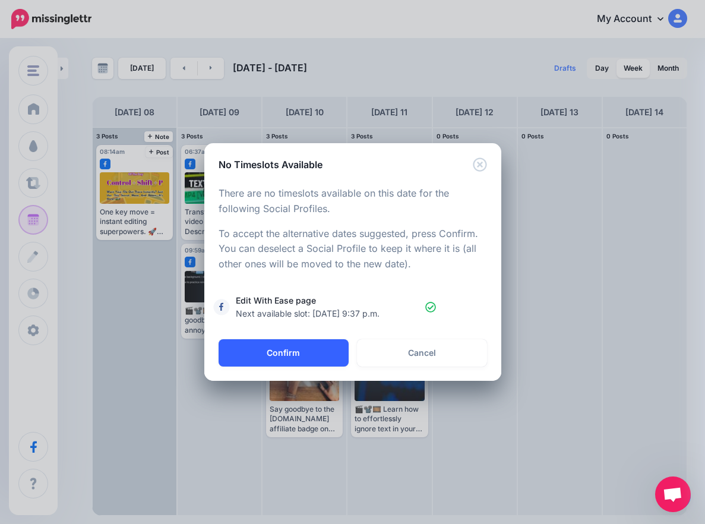
click at [299, 364] on button "Confirm" at bounding box center [283, 352] width 130 height 27
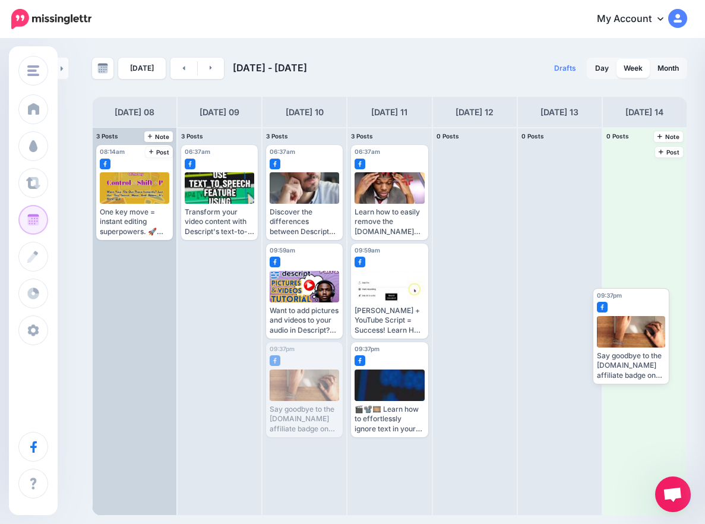
drag, startPoint x: 321, startPoint y: 393, endPoint x: 647, endPoint y: 340, distance: 330.7
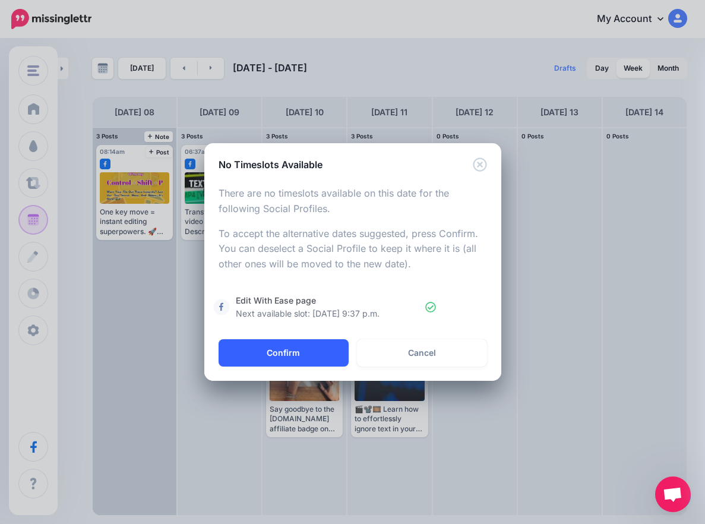
click at [327, 353] on button "Confirm" at bounding box center [283, 352] width 130 height 27
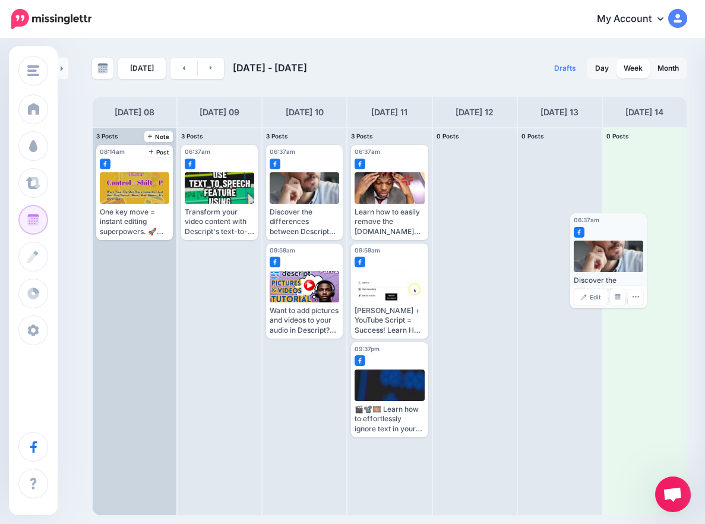
drag, startPoint x: 316, startPoint y: 191, endPoint x: 620, endPoint y: 259, distance: 311.5
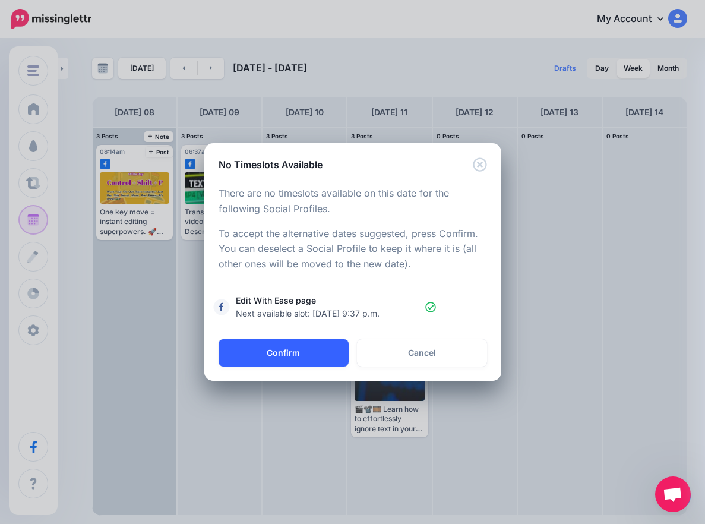
click at [292, 356] on button "Confirm" at bounding box center [283, 352] width 130 height 27
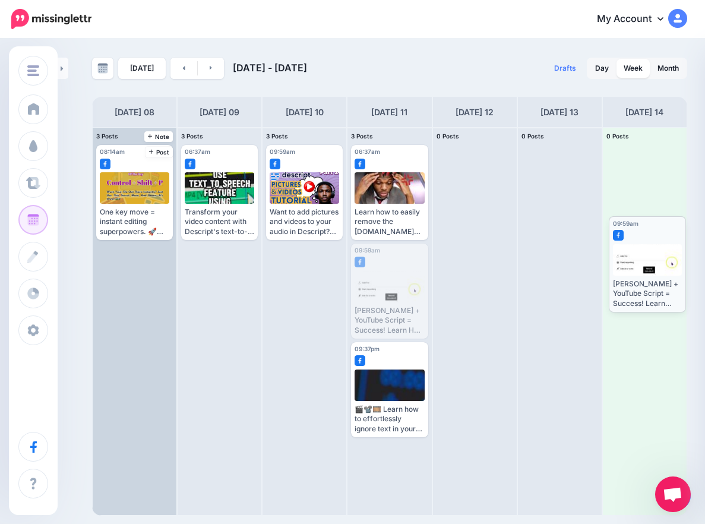
drag, startPoint x: 404, startPoint y: 296, endPoint x: 661, endPoint y: 269, distance: 259.1
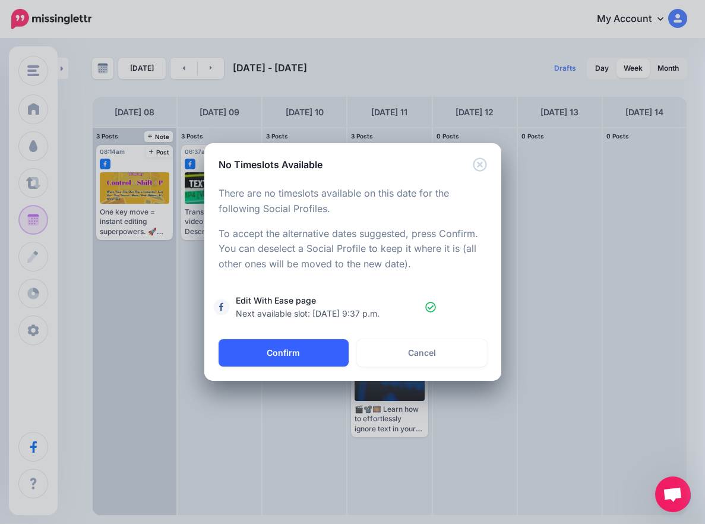
click at [278, 347] on button "Confirm" at bounding box center [283, 352] width 130 height 27
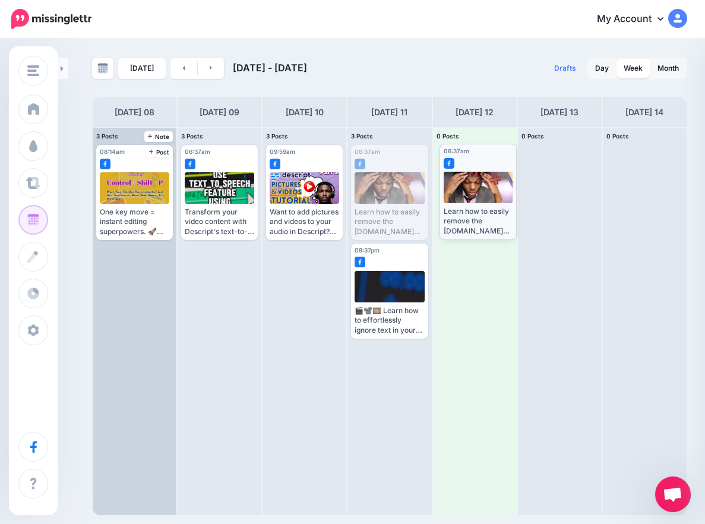
drag, startPoint x: 402, startPoint y: 195, endPoint x: 490, endPoint y: 194, distance: 88.5
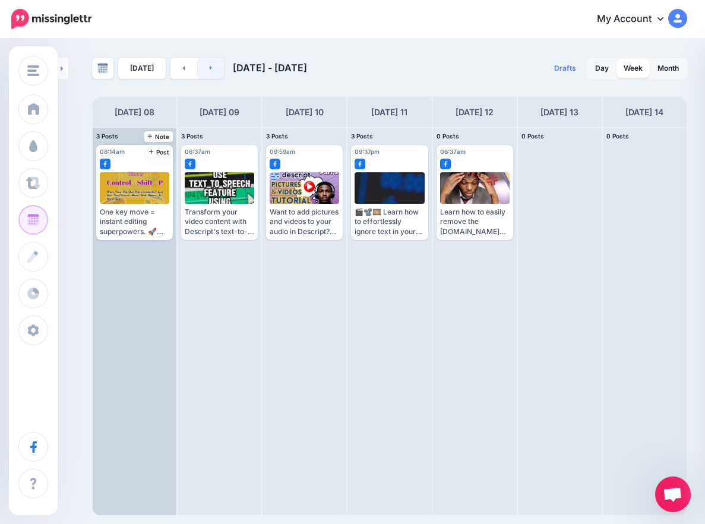
click at [211, 65] on link at bounding box center [211, 68] width 27 height 21
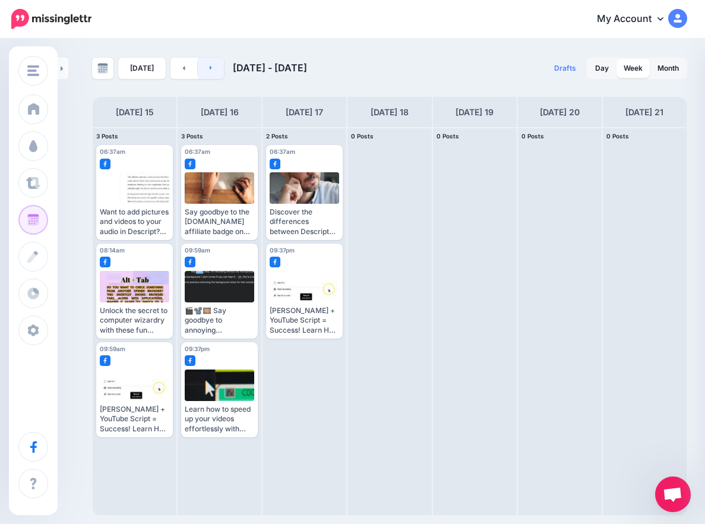
click at [211, 72] on link at bounding box center [211, 68] width 27 height 21
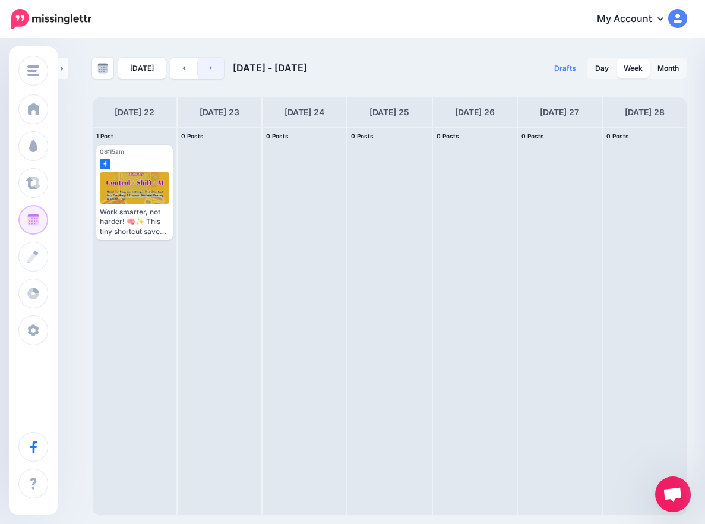
click at [211, 72] on link at bounding box center [211, 68] width 27 height 21
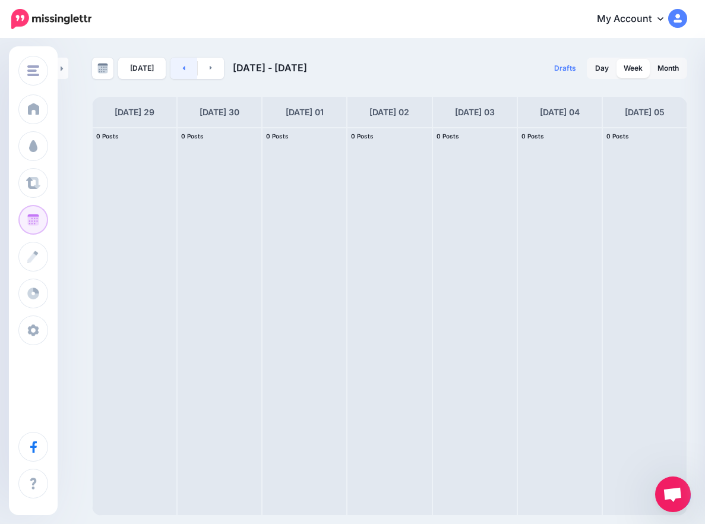
click at [176, 74] on link at bounding box center [183, 68] width 27 height 21
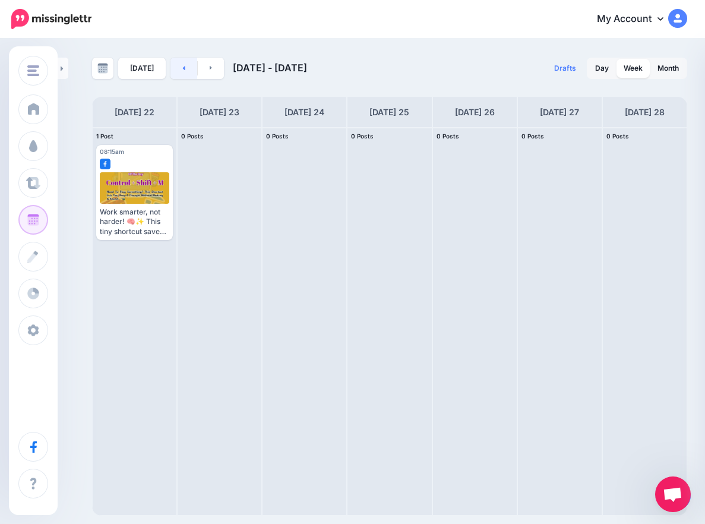
click at [176, 74] on link at bounding box center [183, 68] width 27 height 21
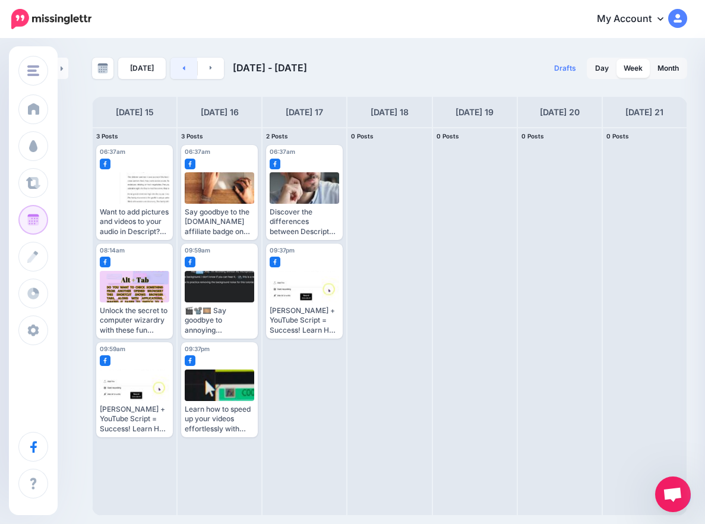
click at [176, 74] on link at bounding box center [183, 68] width 27 height 21
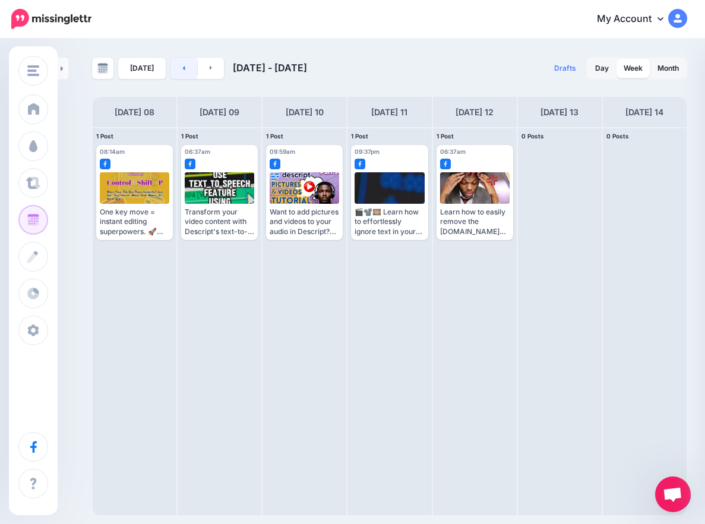
click at [176, 74] on link at bounding box center [183, 68] width 27 height 21
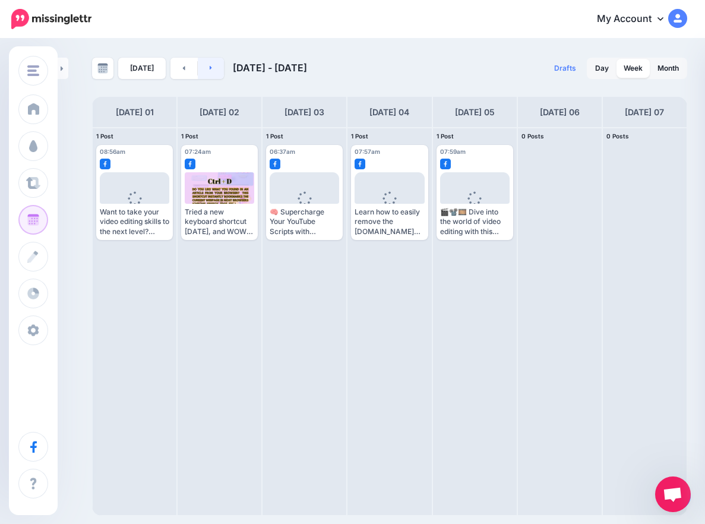
click at [199, 75] on link at bounding box center [211, 68] width 27 height 21
